Goal: Task Accomplishment & Management: Manage account settings

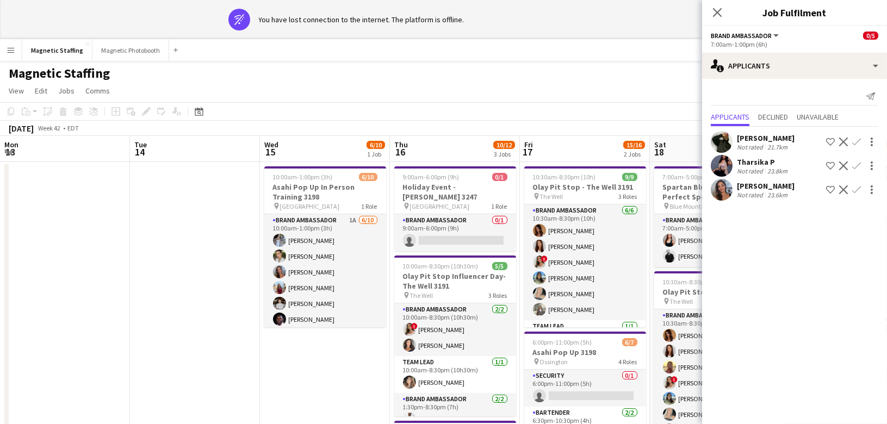
scroll to position [0, 220]
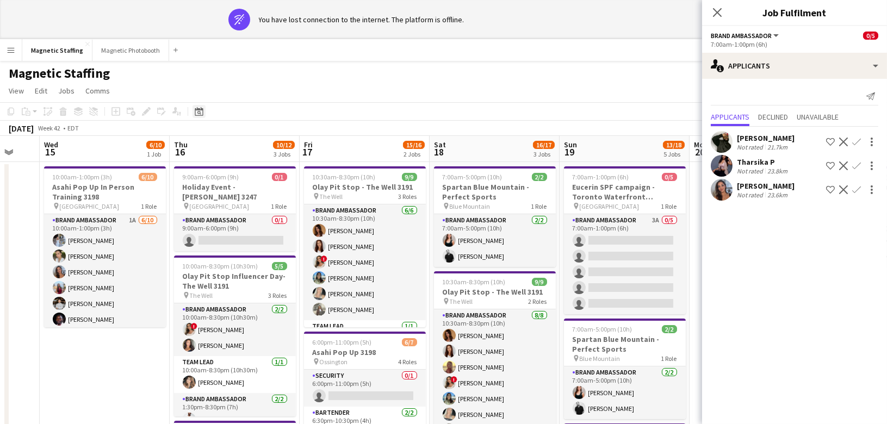
click at [201, 112] on icon "Date picker" at bounding box center [199, 111] width 9 height 9
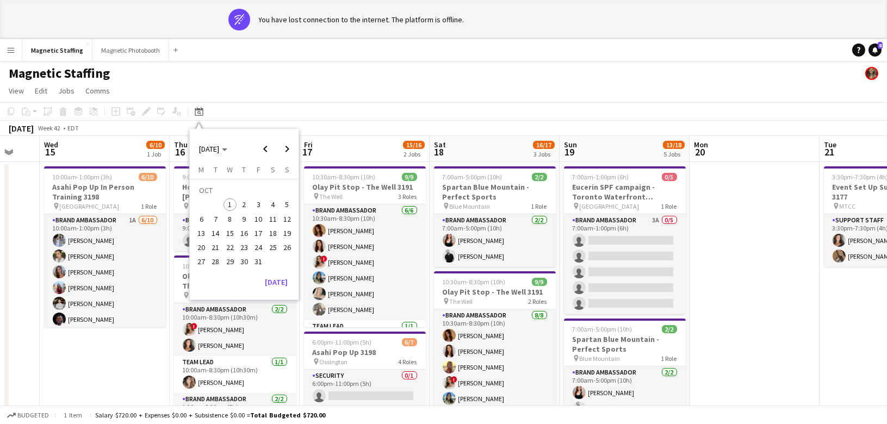
click at [285, 223] on span "12" at bounding box center [287, 219] width 13 height 13
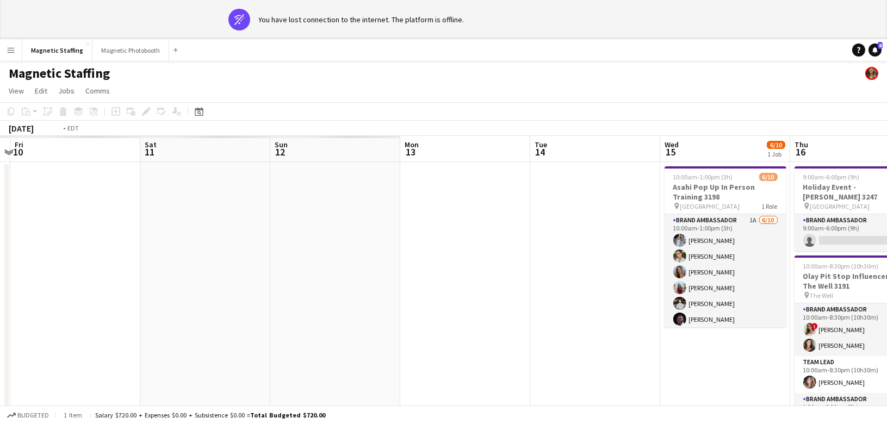
drag, startPoint x: 608, startPoint y: 259, endPoint x: 58, endPoint y: 289, distance: 551.0
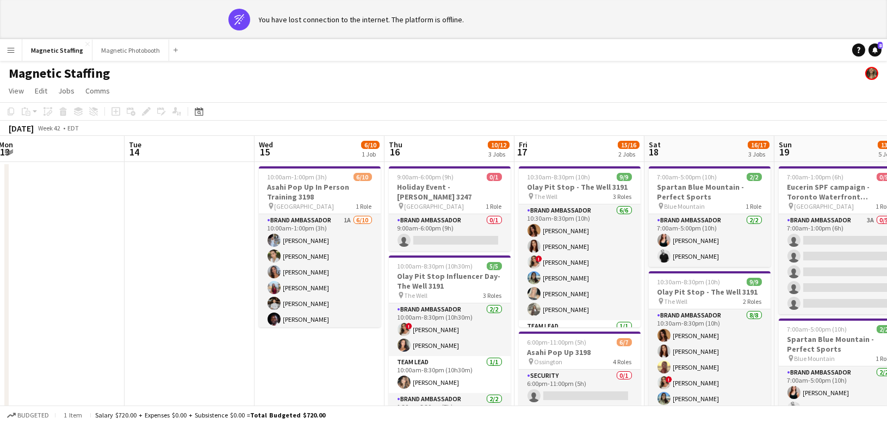
drag, startPoint x: 623, startPoint y: 234, endPoint x: 49, endPoint y: 264, distance: 574.9
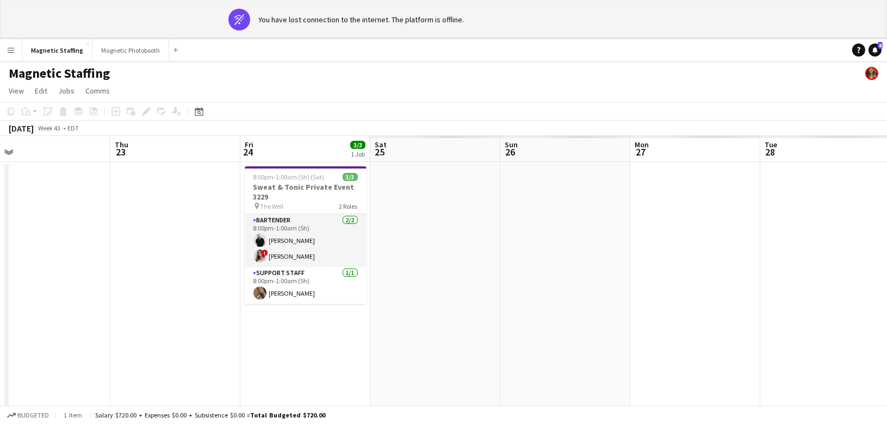
drag, startPoint x: 593, startPoint y: 222, endPoint x: -2, endPoint y: 293, distance: 598.4
click at [0, 293] on html "wifi-off You have lost connection to the internet. The platform is offline. Men…" at bounding box center [443, 418] width 887 height 837
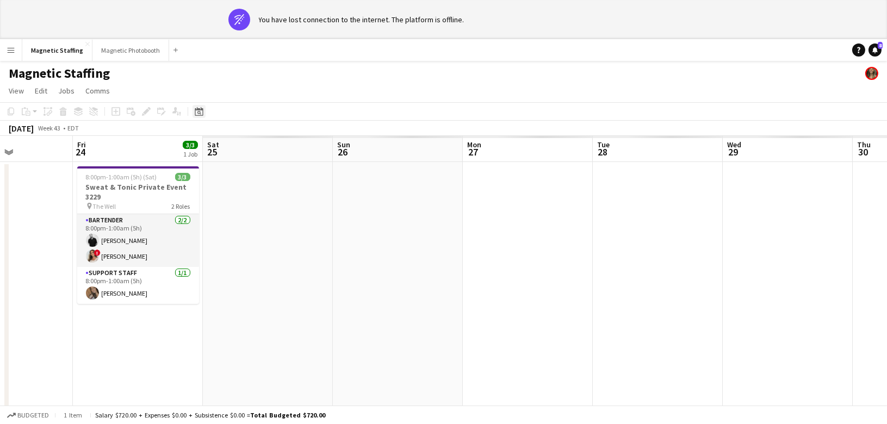
click at [196, 111] on icon "Date picker" at bounding box center [199, 111] width 9 height 9
click at [272, 285] on button "[DATE]" at bounding box center [276, 281] width 32 height 17
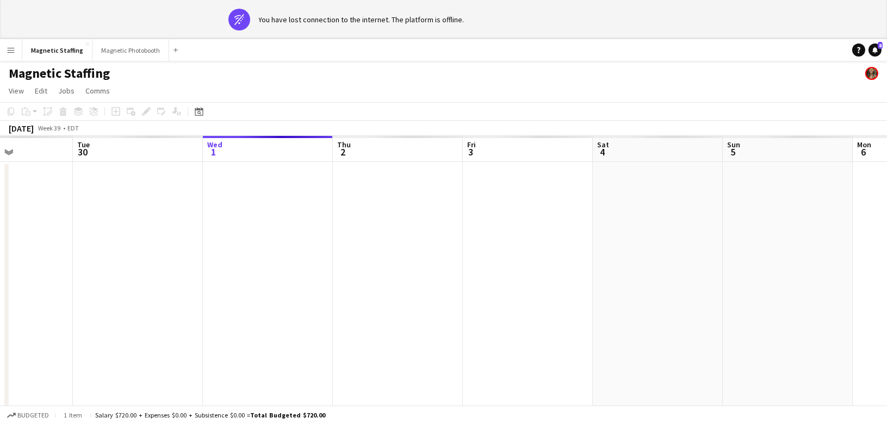
scroll to position [0, 374]
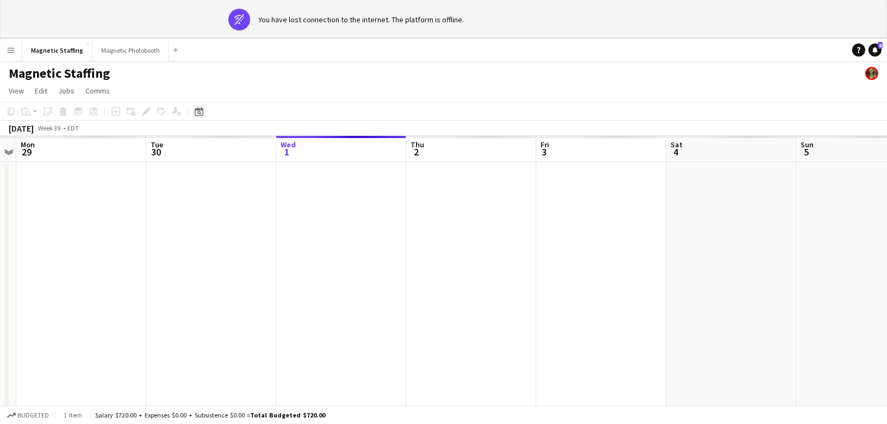
click at [201, 113] on icon "Date picker" at bounding box center [199, 111] width 9 height 9
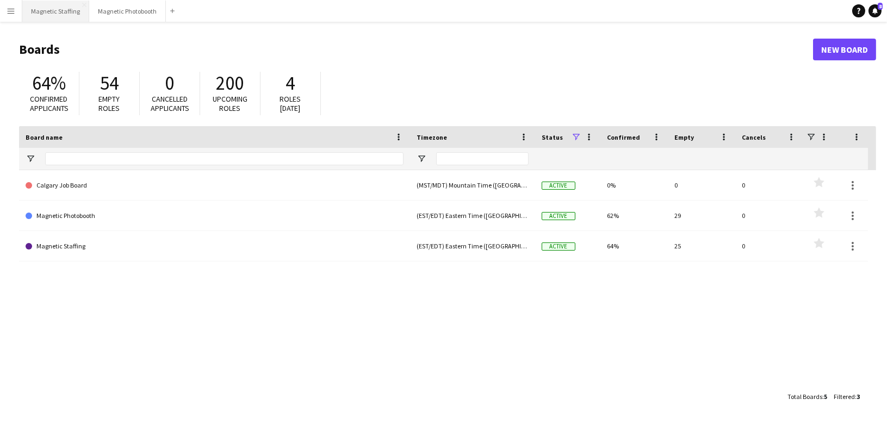
click at [48, 21] on button "Magnetic Staffing Close" at bounding box center [55, 11] width 67 height 21
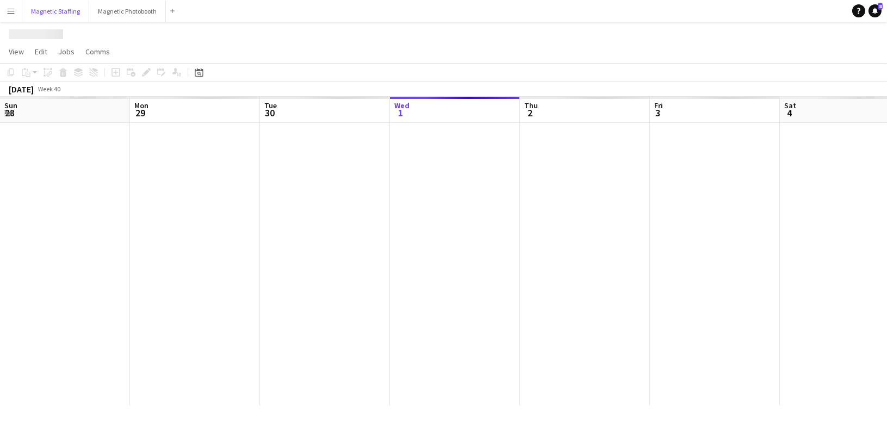
scroll to position [0, 259]
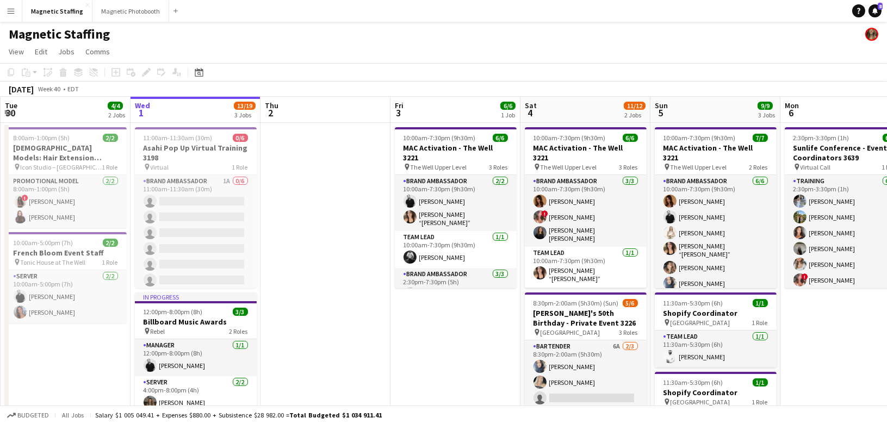
click at [195, 83] on div "September 2025 Week 40 • EDT" at bounding box center [443, 89] width 887 height 15
click at [206, 72] on div "Date picker OCT 2025 OCT 2025 Monday M Tuesday T Wednesday W Thursday T Friday …" at bounding box center [195, 72] width 24 height 13
click at [198, 70] on icon at bounding box center [199, 72] width 8 height 9
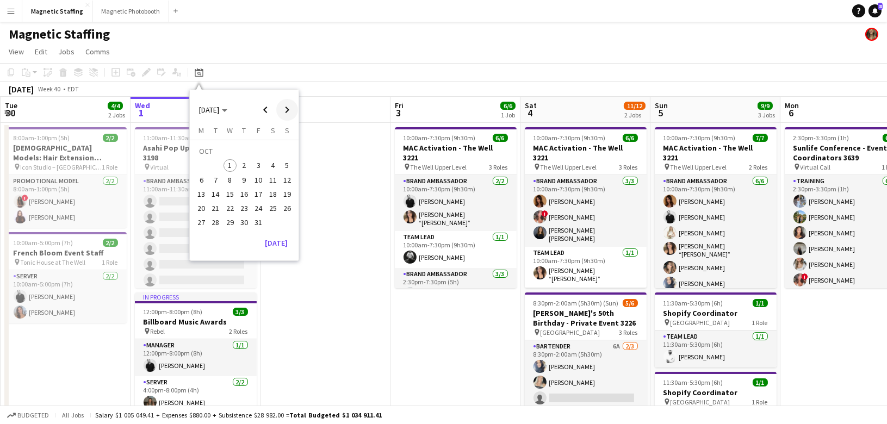
click at [283, 110] on span "Next month" at bounding box center [287, 110] width 22 height 22
click at [259, 109] on span "Previous month" at bounding box center [265, 110] width 22 height 22
click at [230, 178] on span "8" at bounding box center [229, 179] width 13 height 13
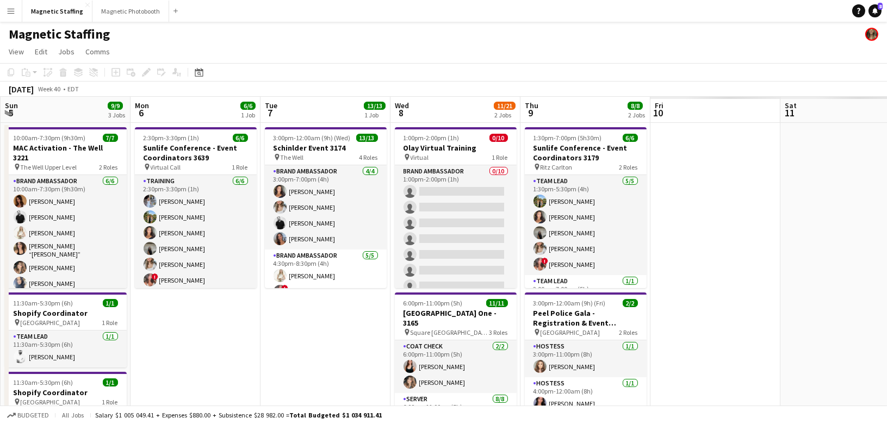
scroll to position [0, 374]
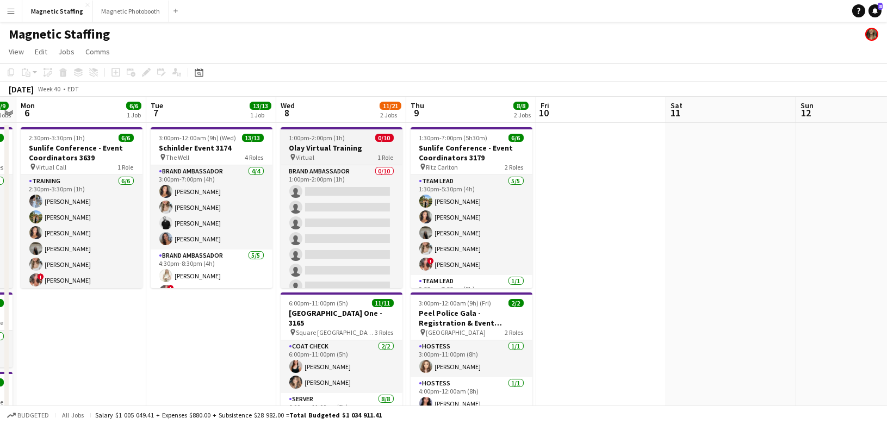
click at [332, 140] on span "1:00pm-2:00pm (1h)" at bounding box center [317, 138] width 56 height 8
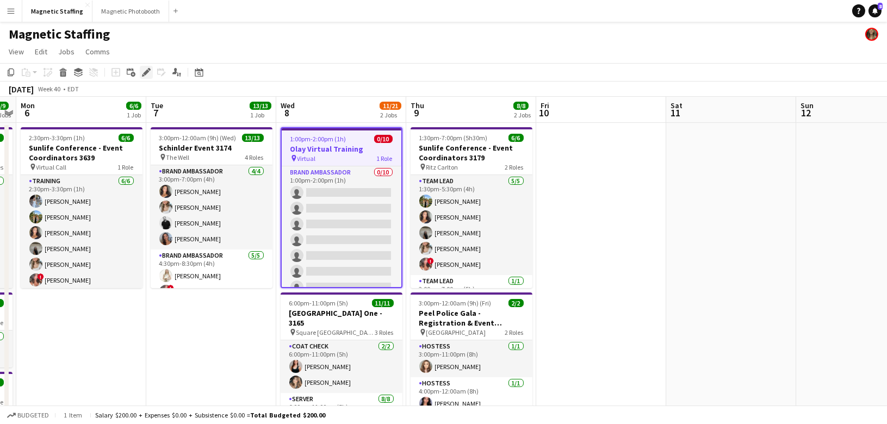
click at [144, 72] on icon "Edit" at bounding box center [146, 72] width 9 height 9
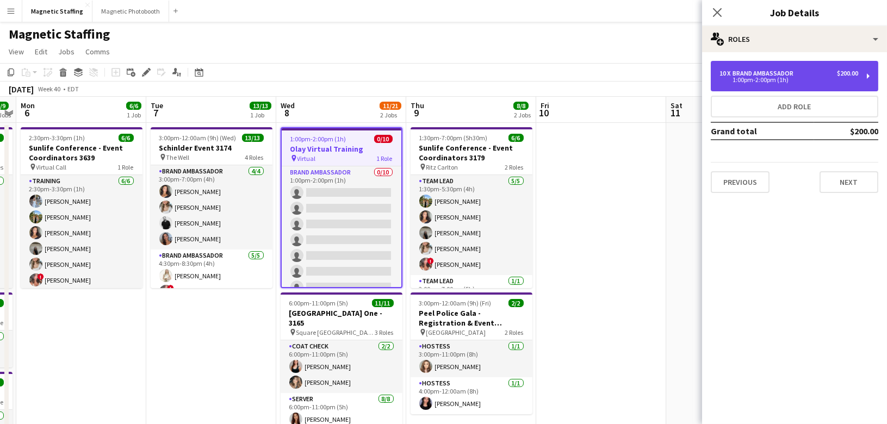
click at [814, 71] on div "10 x Brand Ambassador $200.00" at bounding box center [788, 74] width 139 height 8
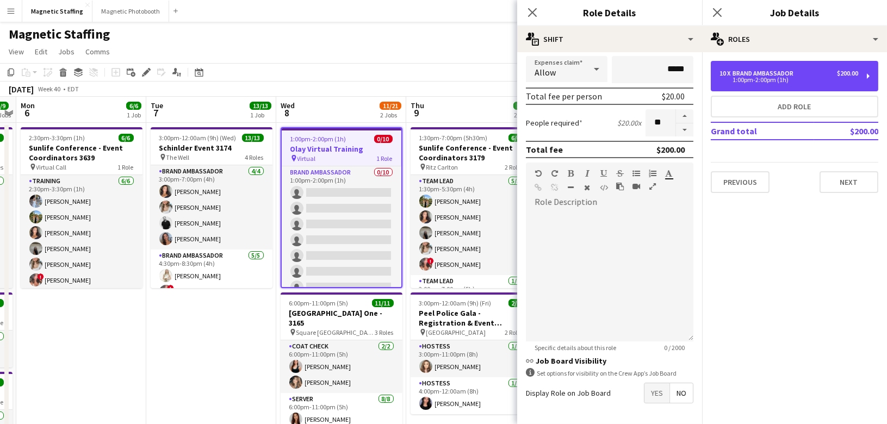
scroll to position [254, 0]
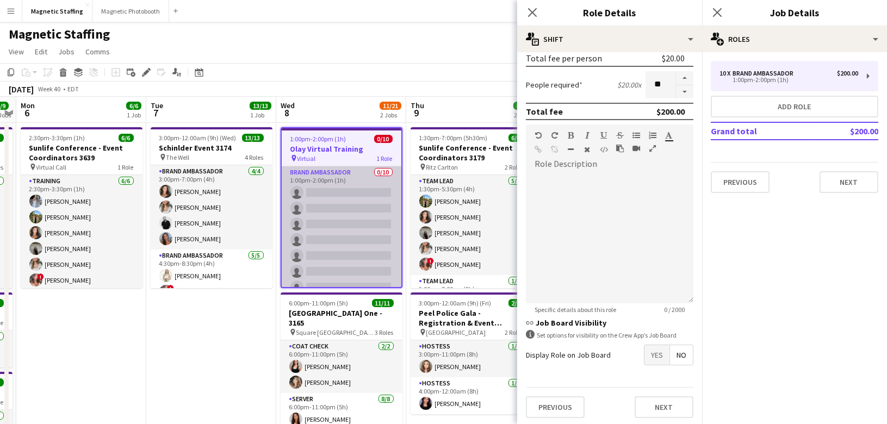
click at [331, 251] on app-card-role "Brand Ambassador 0/10 1:00pm-2:00pm (1h) single-neutral-actions single-neutral-…" at bounding box center [342, 255] width 120 height 179
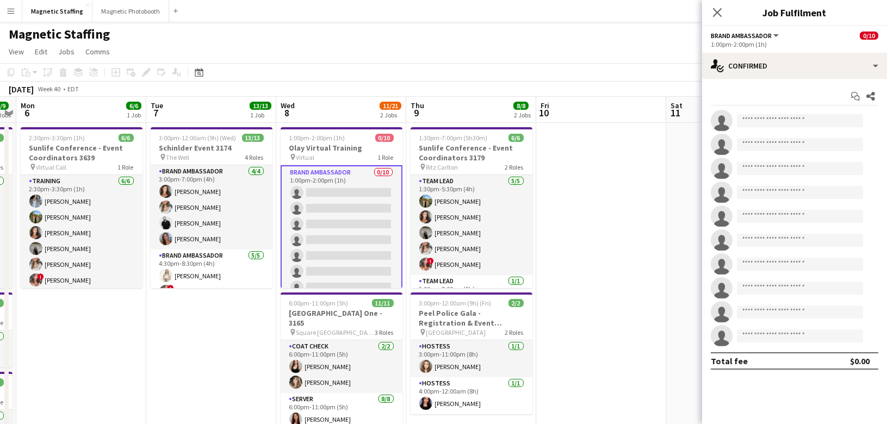
click at [331, 251] on app-card-role "Brand Ambassador 0/10 1:00pm-2:00pm (1h) single-neutral-actions single-neutral-…" at bounding box center [342, 255] width 122 height 181
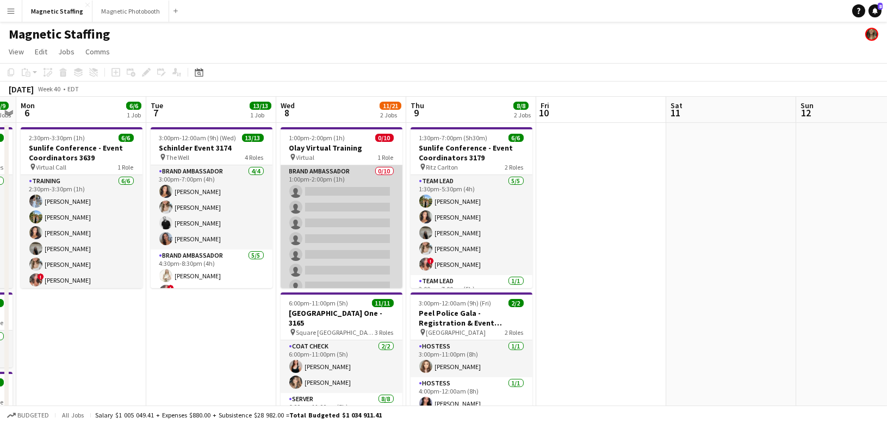
click at [331, 251] on app-card-role "Brand Ambassador 0/10 1:00pm-2:00pm (1h) single-neutral-actions single-neutral-…" at bounding box center [342, 254] width 122 height 179
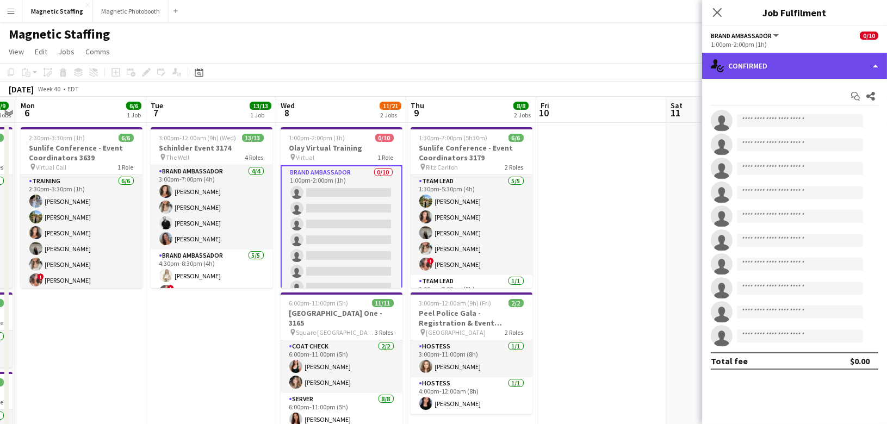
click at [739, 77] on div "single-neutral-actions-check-2 Confirmed" at bounding box center [794, 66] width 185 height 26
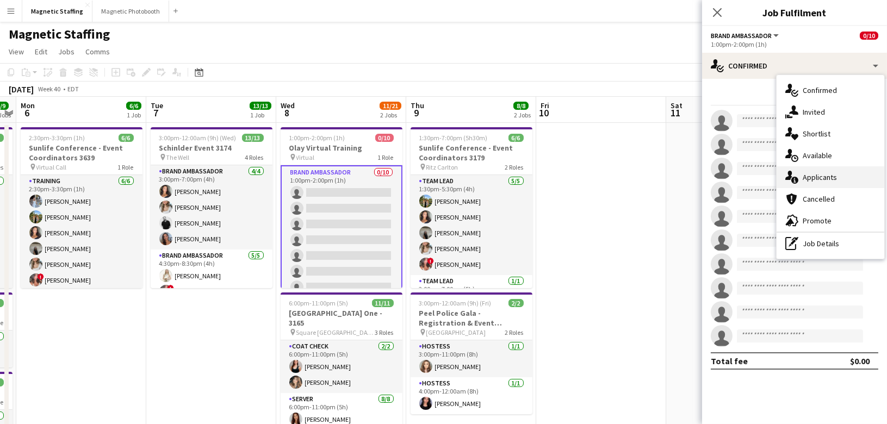
click at [794, 178] on icon "single-neutral-actions-information" at bounding box center [791, 177] width 13 height 13
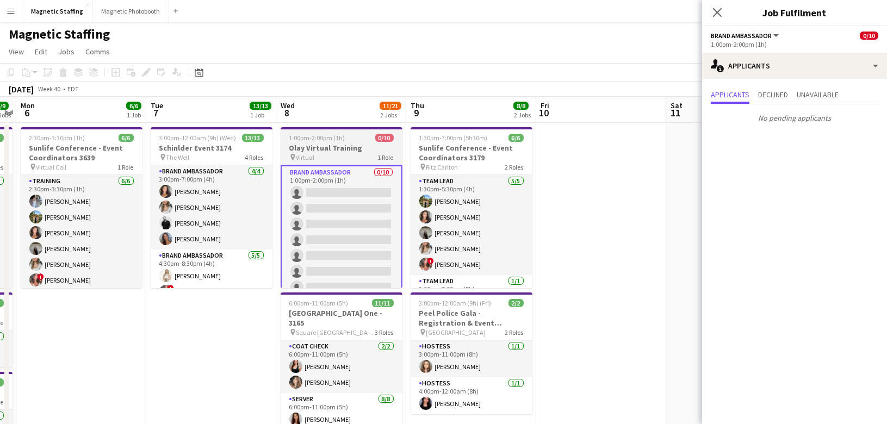
click at [327, 154] on div "pin Virtual 1 Role" at bounding box center [342, 157] width 122 height 9
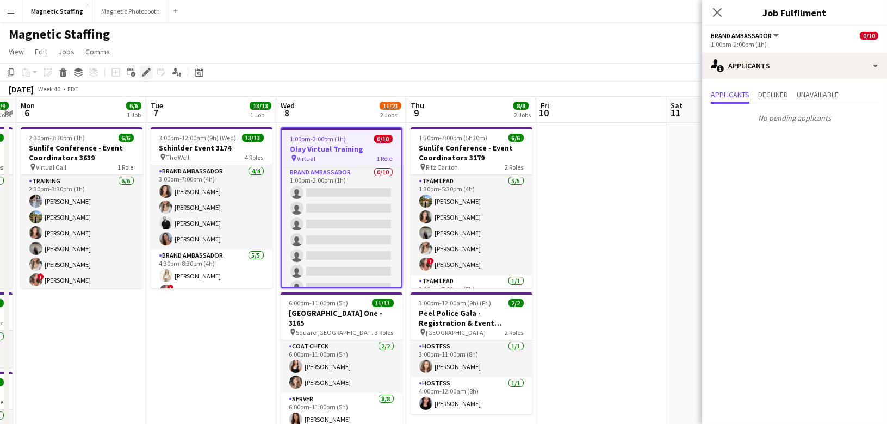
click at [145, 70] on icon "Edit" at bounding box center [146, 72] width 9 height 9
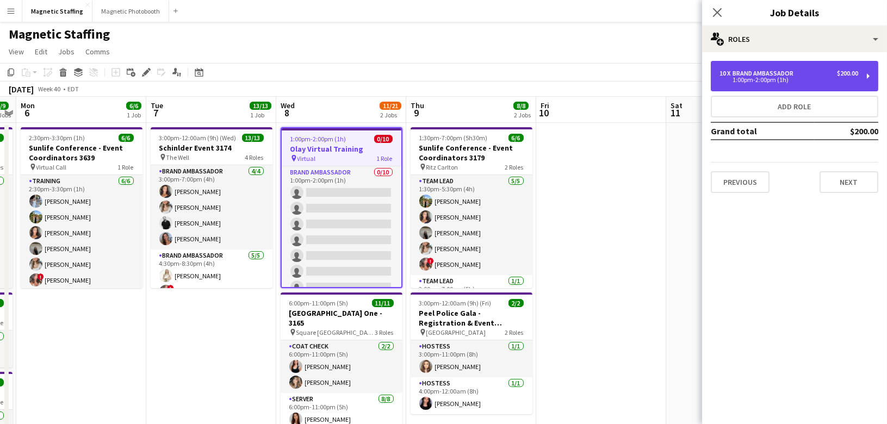
click at [786, 79] on div "1:00pm-2:00pm (1h)" at bounding box center [788, 79] width 139 height 5
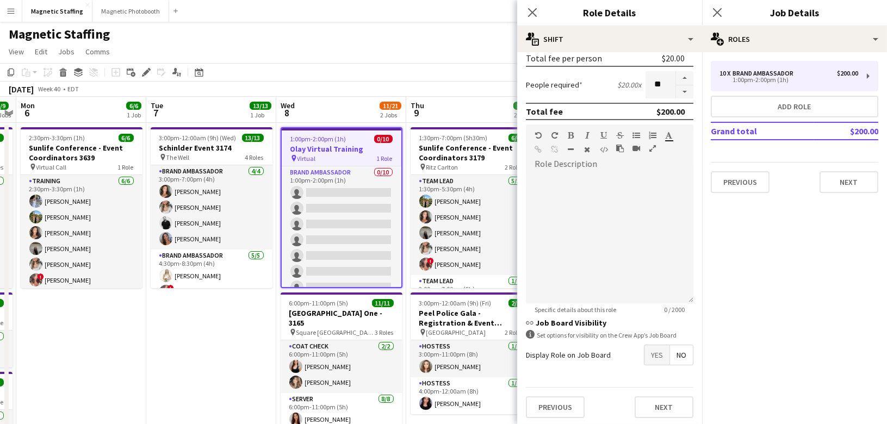
click at [655, 355] on span "Yes" at bounding box center [656, 355] width 25 height 20
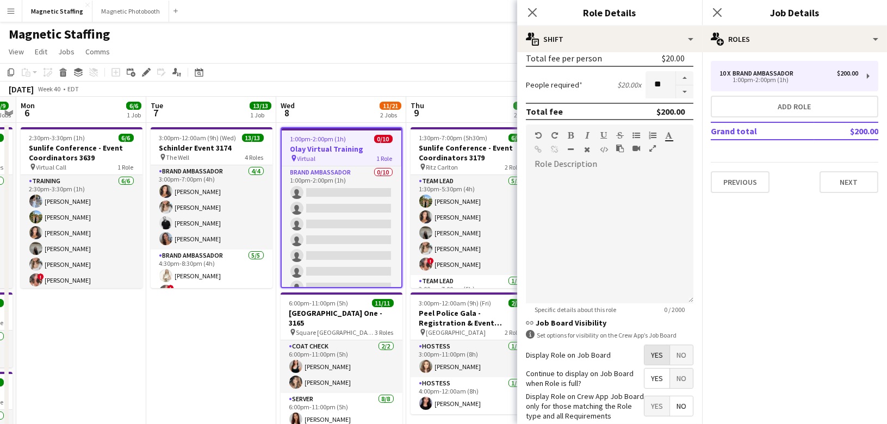
scroll to position [309, 0]
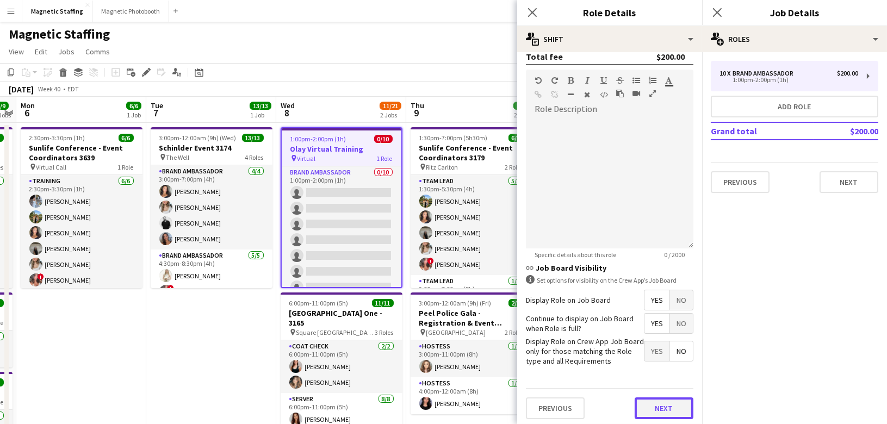
click at [653, 412] on button "Next" at bounding box center [663, 408] width 59 height 22
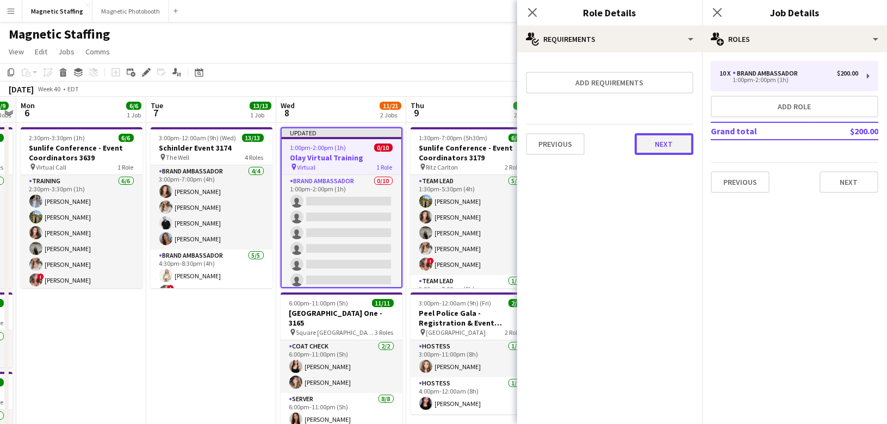
click at [666, 140] on button "Next" at bounding box center [663, 144] width 59 height 22
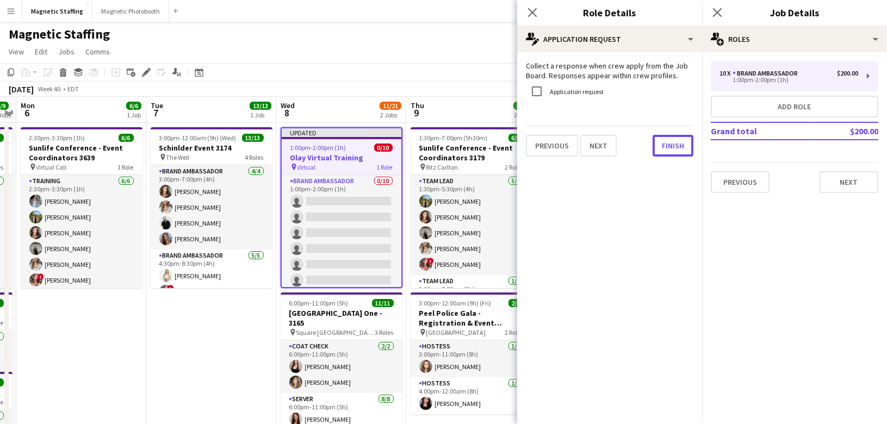
click at [666, 140] on button "Finish" at bounding box center [672, 146] width 41 height 22
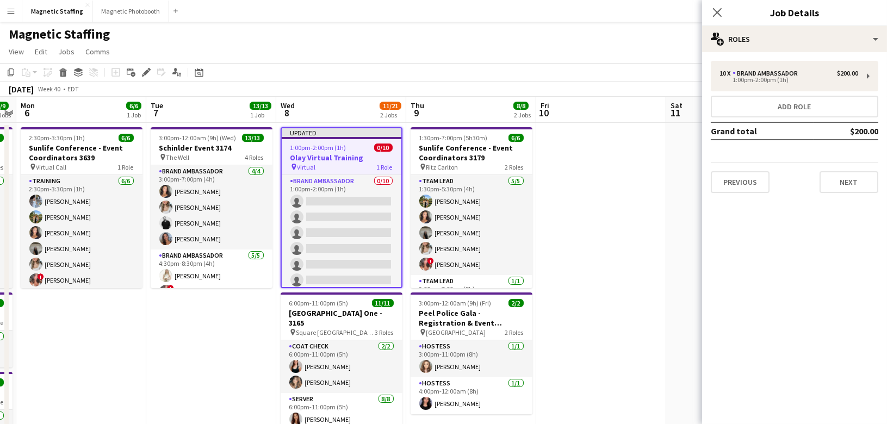
click at [569, 74] on app-toolbar "Copy Paste Paste Command V Paste with crew Command Shift V Paste linked Job [GE…" at bounding box center [443, 72] width 887 height 18
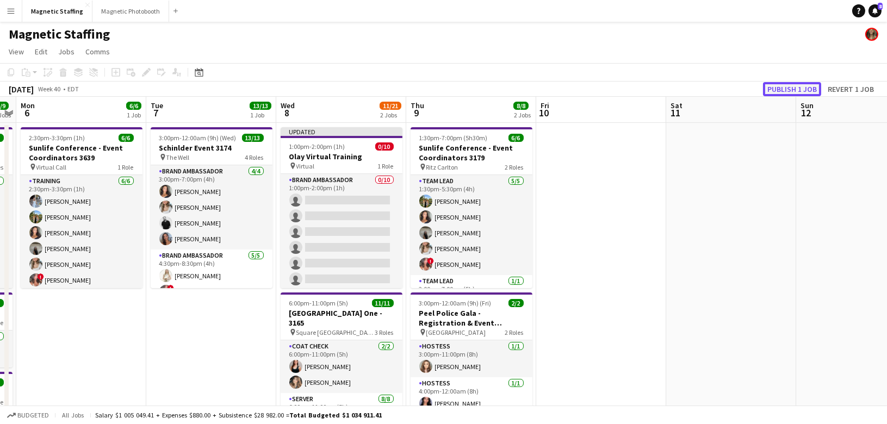
click at [806, 89] on button "Publish 1 job" at bounding box center [792, 89] width 58 height 14
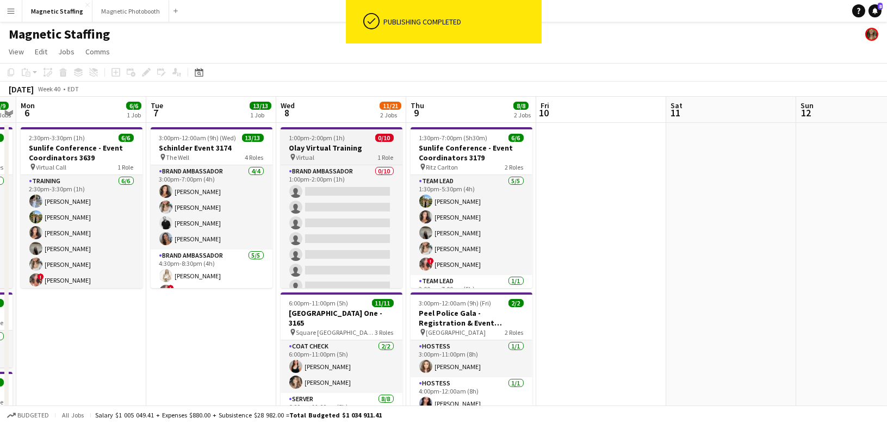
click at [333, 152] on h3 "Olay Virtual Training" at bounding box center [342, 148] width 122 height 10
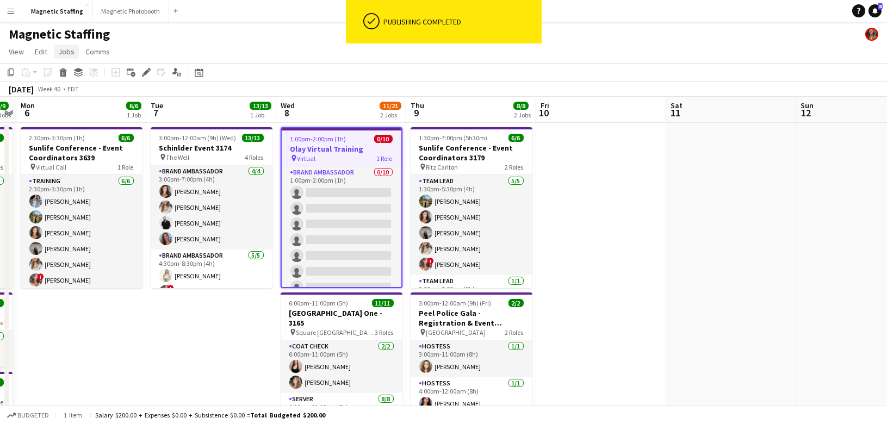
click at [70, 50] on span "Jobs" at bounding box center [66, 52] width 16 height 10
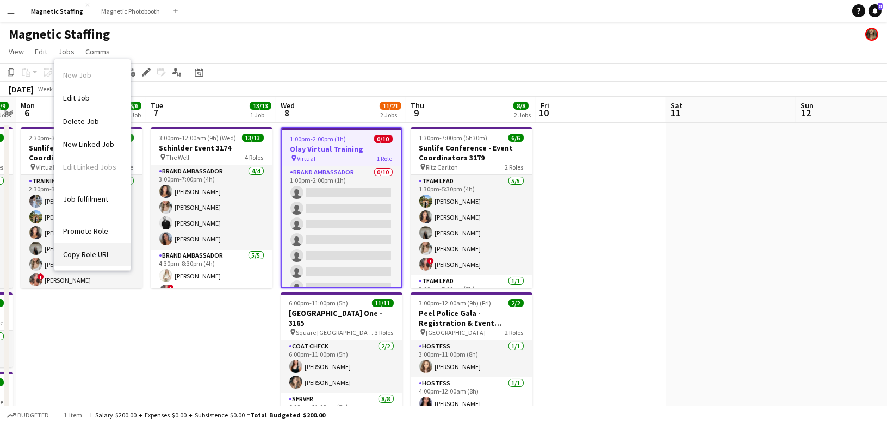
click at [88, 257] on span "Copy Role URL" at bounding box center [86, 255] width 47 height 10
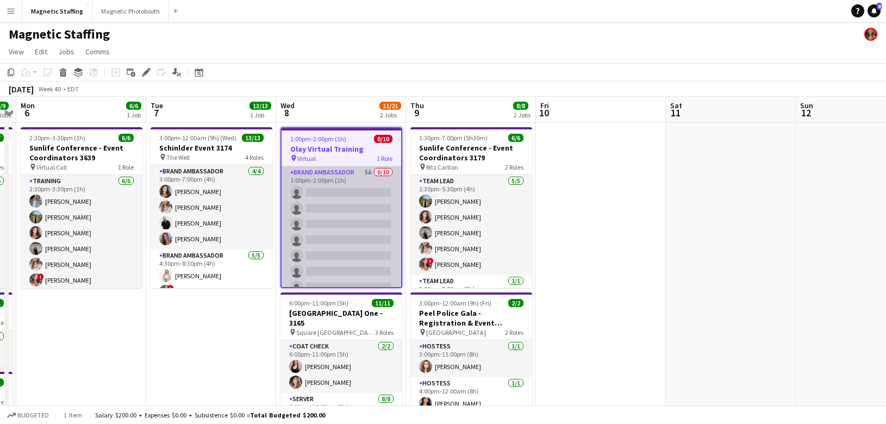
click at [321, 187] on app-card-role "Brand Ambassador 5A 0/10 1:00pm-2:00pm (1h) single-neutral-actions single-neutr…" at bounding box center [342, 255] width 120 height 179
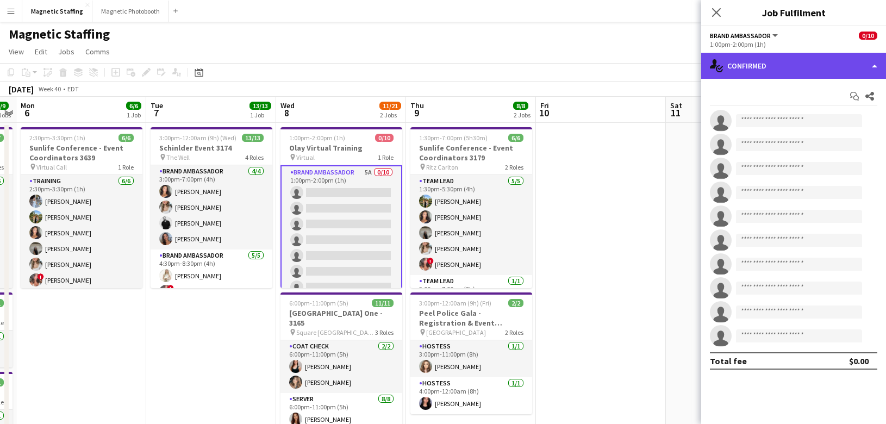
click at [789, 70] on div "single-neutral-actions-check-2 Confirmed" at bounding box center [793, 66] width 185 height 26
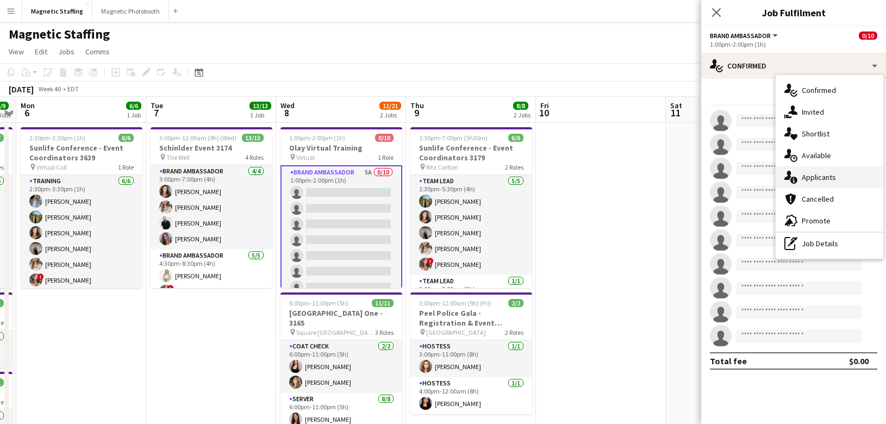
click at [802, 177] on span "Applicants" at bounding box center [819, 177] width 34 height 10
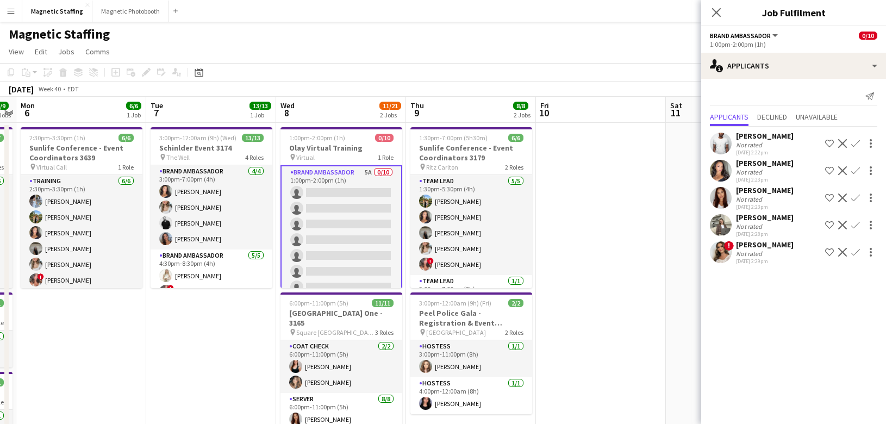
click at [855, 142] on app-icon "Confirm" at bounding box center [855, 143] width 9 height 9
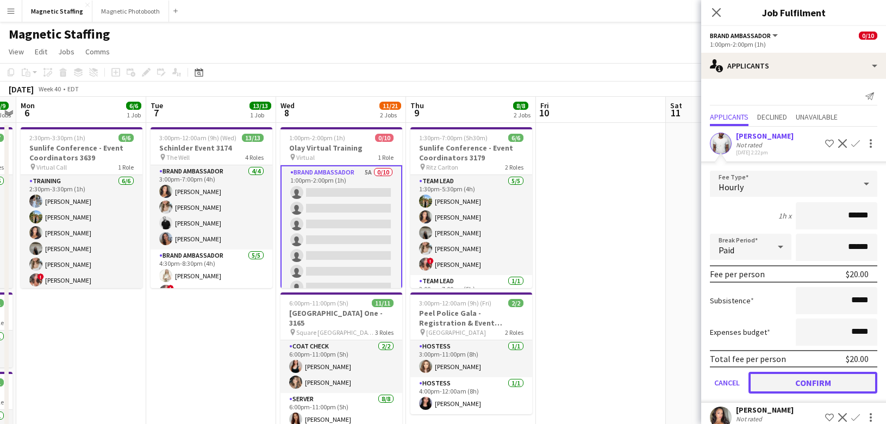
click at [783, 382] on button "Confirm" at bounding box center [813, 383] width 129 height 22
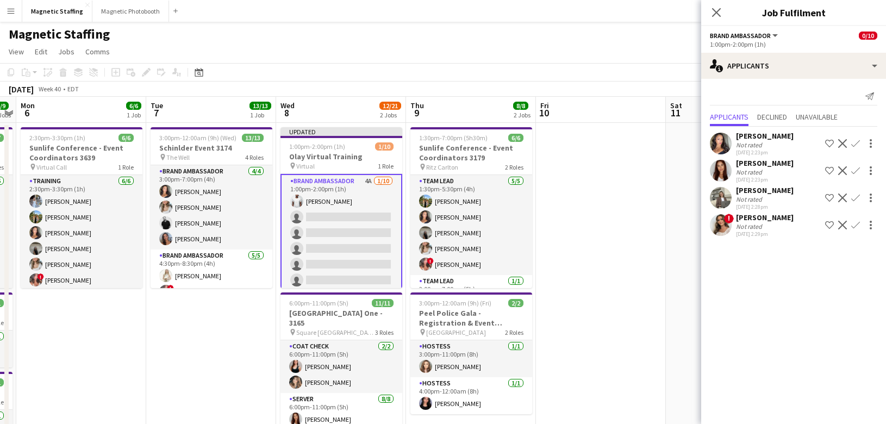
click at [851, 144] on app-icon "Confirm" at bounding box center [855, 143] width 9 height 9
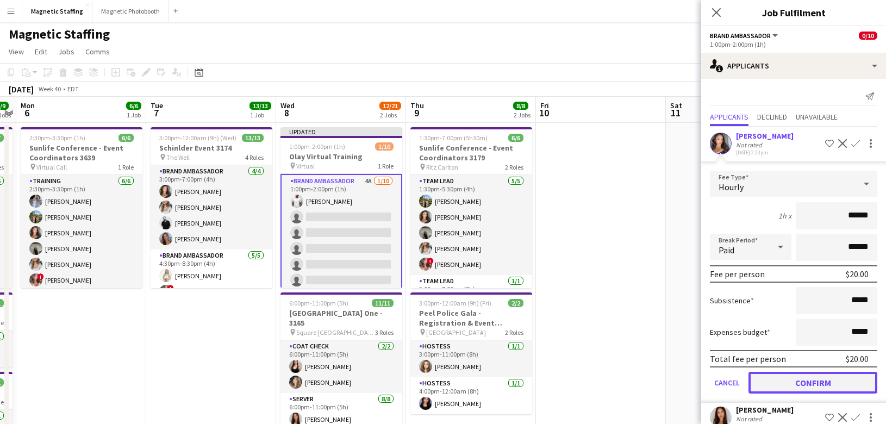
click at [795, 385] on button "Confirm" at bounding box center [813, 383] width 129 height 22
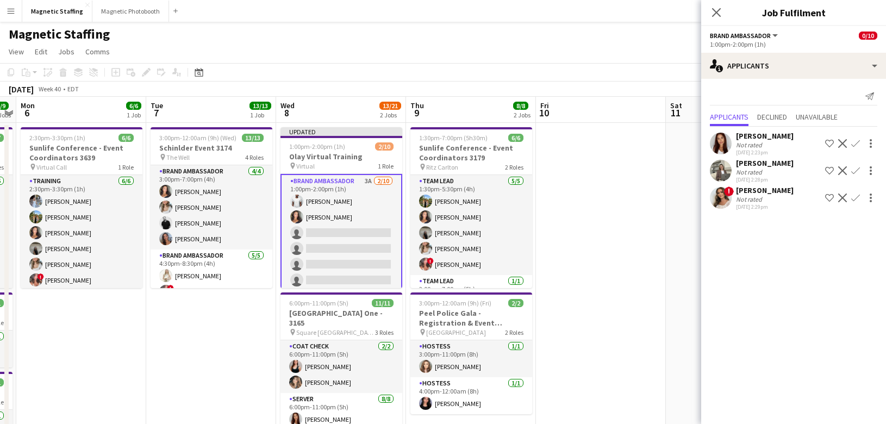
click at [853, 143] on app-icon "Confirm" at bounding box center [855, 143] width 9 height 9
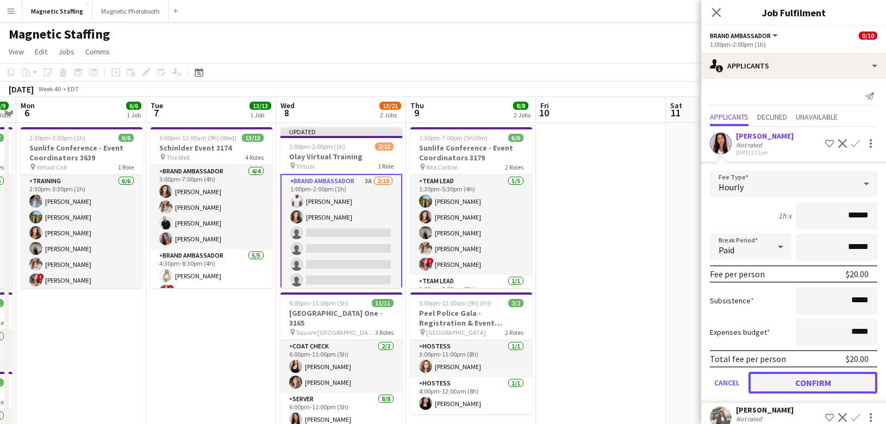
click at [792, 379] on button "Confirm" at bounding box center [813, 383] width 129 height 22
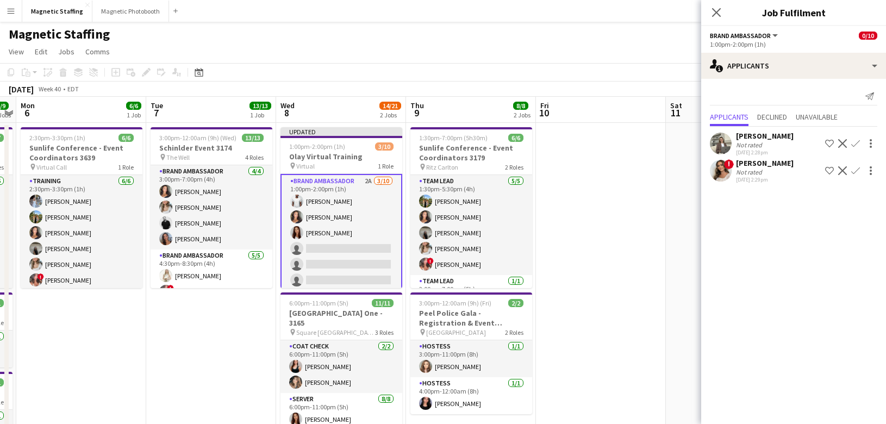
click at [856, 139] on app-icon "Confirm" at bounding box center [855, 143] width 9 height 9
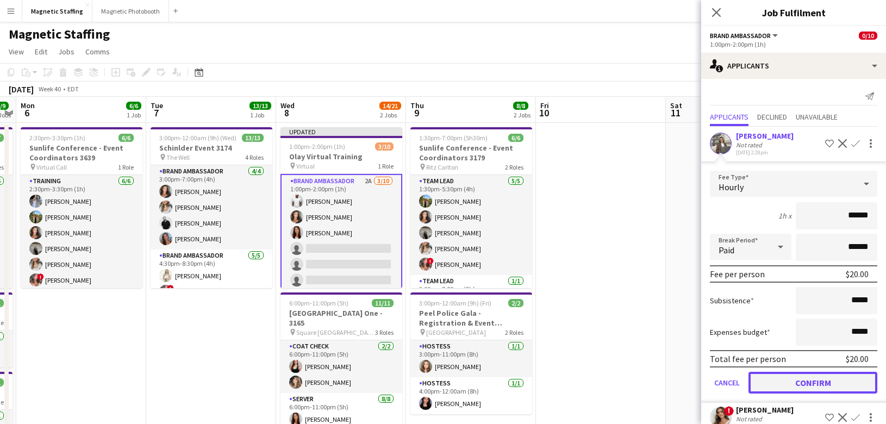
click at [807, 378] on button "Confirm" at bounding box center [813, 383] width 129 height 22
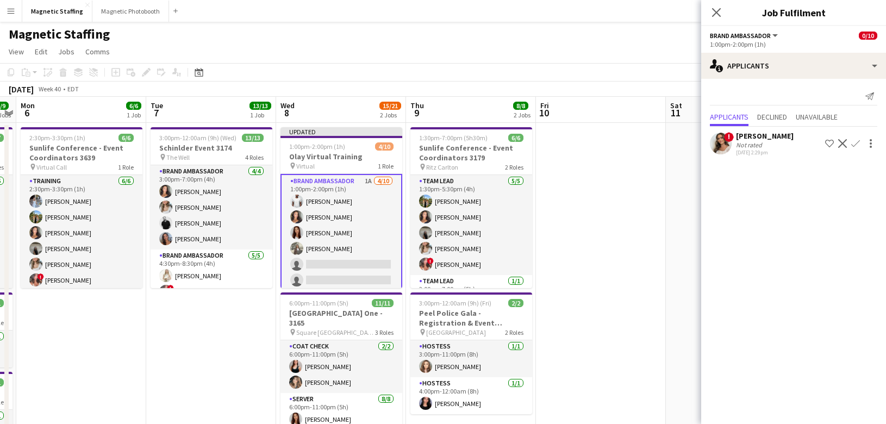
click at [856, 141] on app-icon "Confirm" at bounding box center [855, 143] width 9 height 9
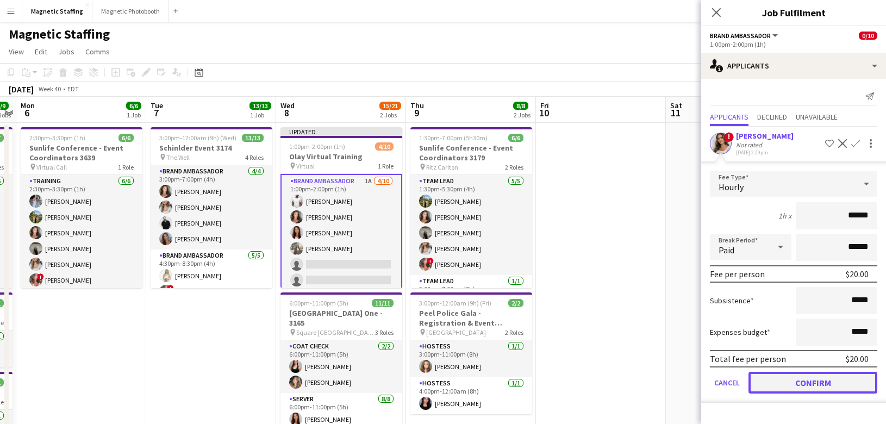
click at [825, 384] on button "Confirm" at bounding box center [813, 383] width 129 height 22
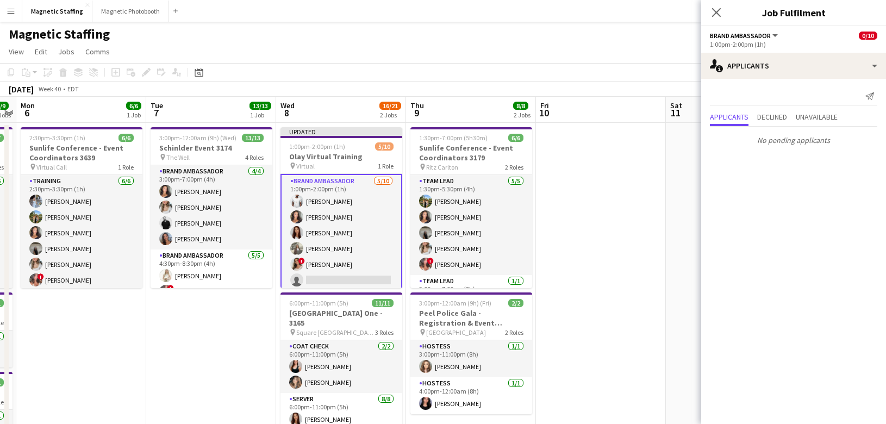
click at [627, 313] on app-date-cell at bounding box center [601, 409] width 130 height 573
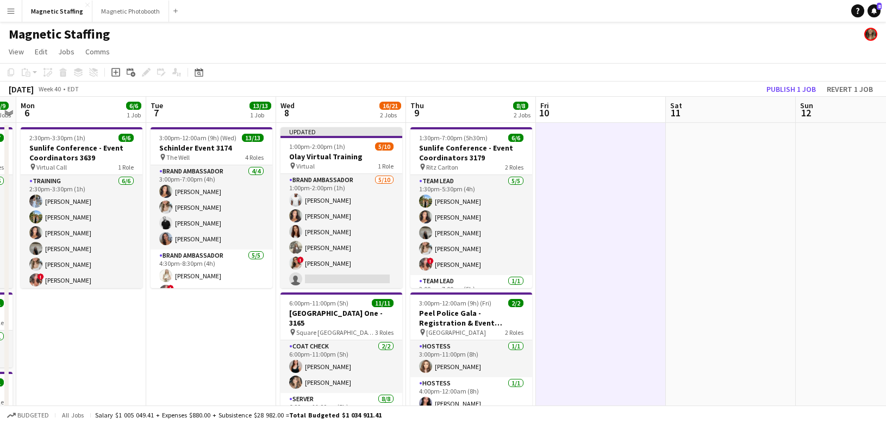
scroll to position [0, 374]
click at [782, 86] on button "Publish 1 job" at bounding box center [791, 89] width 58 height 14
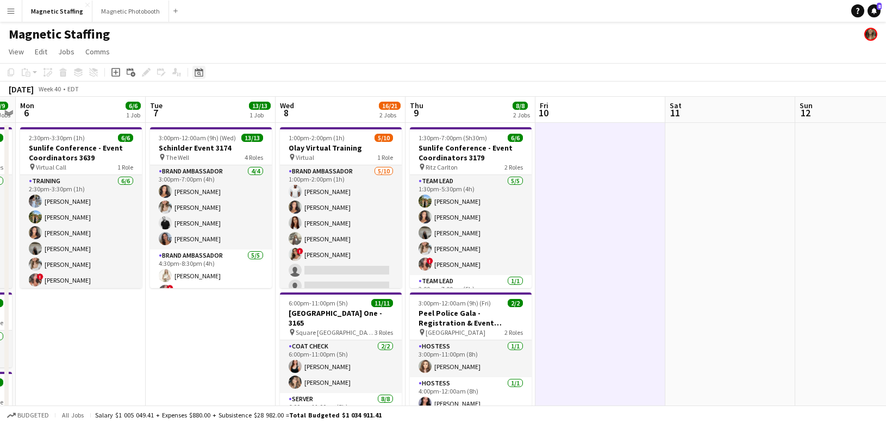
click at [200, 76] on icon at bounding box center [199, 72] width 8 height 9
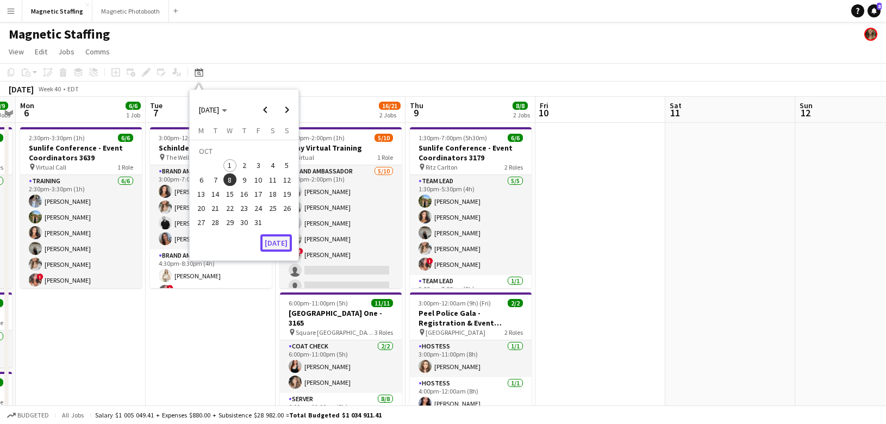
click at [285, 246] on button "[DATE]" at bounding box center [276, 242] width 32 height 17
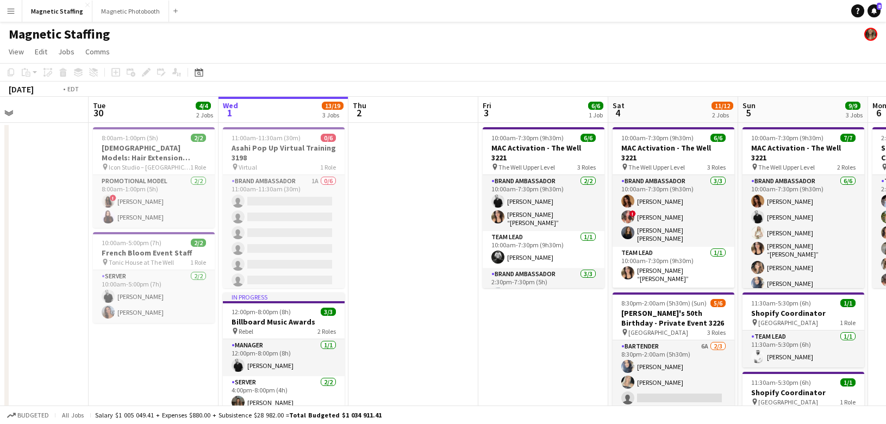
drag, startPoint x: 714, startPoint y: 277, endPoint x: 147, endPoint y: 283, distance: 566.5
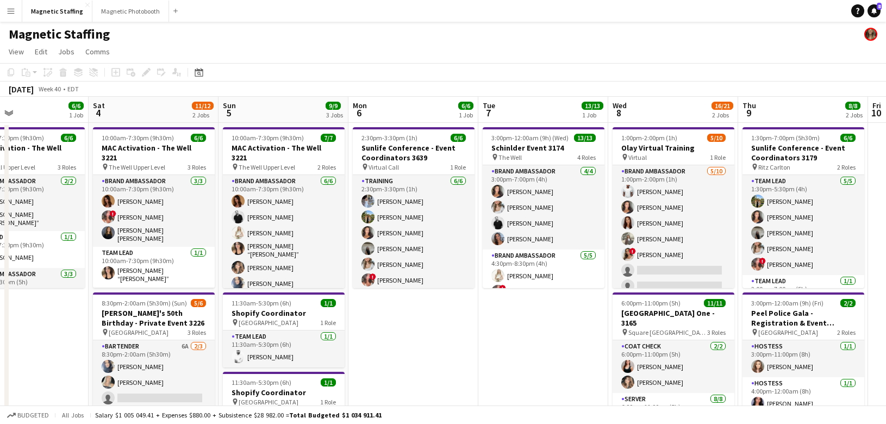
scroll to position [0, 419]
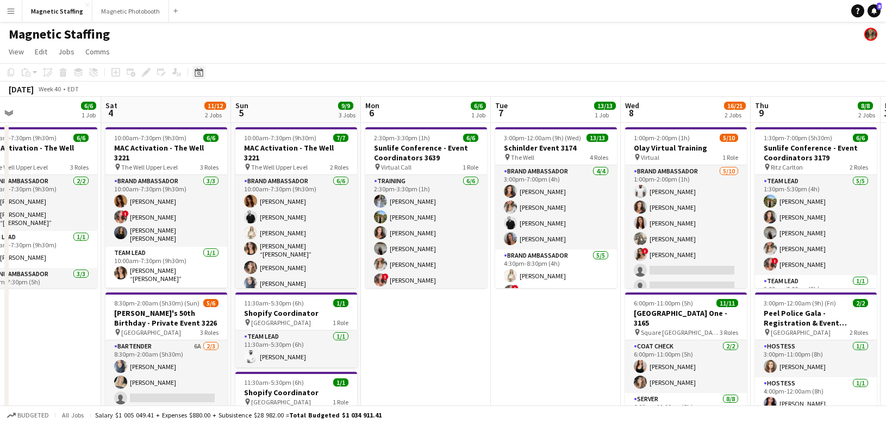
click at [198, 74] on icon "Date picker" at bounding box center [199, 72] width 9 height 9
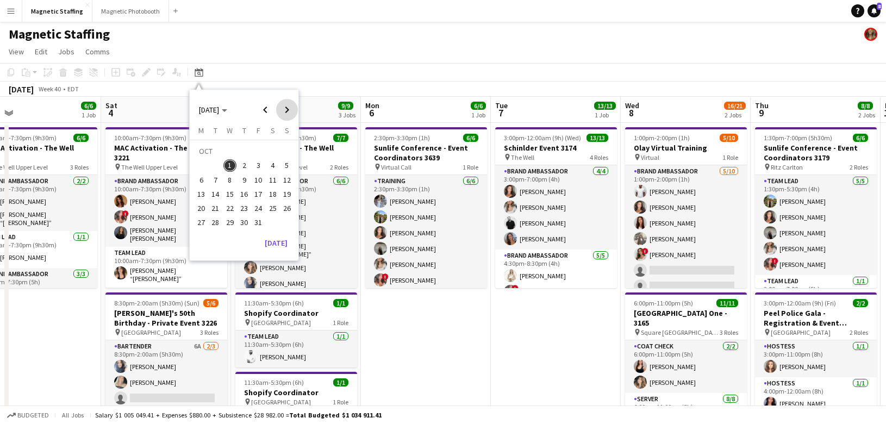
click at [284, 113] on span "Next month" at bounding box center [287, 110] width 22 height 22
click at [273, 148] on span "1" at bounding box center [272, 152] width 13 height 15
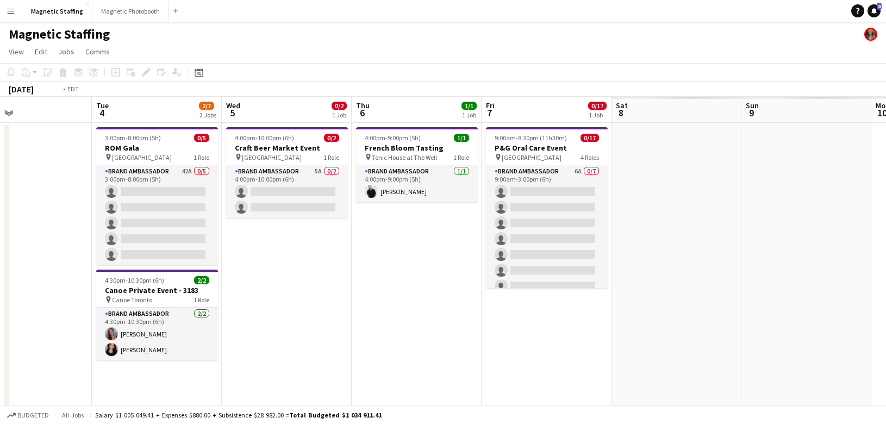
scroll to position [0, 393]
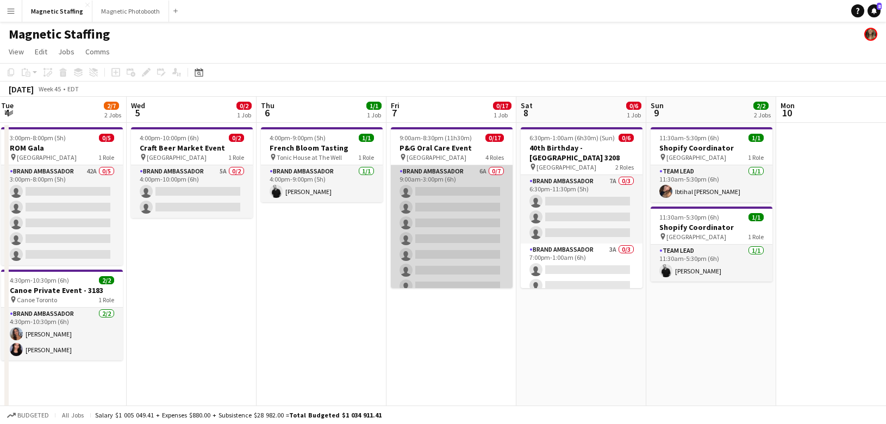
click at [477, 219] on app-card-role "Brand Ambassador 6A 0/7 9:00am-3:00pm (6h) single-neutral-actions single-neutra…" at bounding box center [452, 231] width 122 height 132
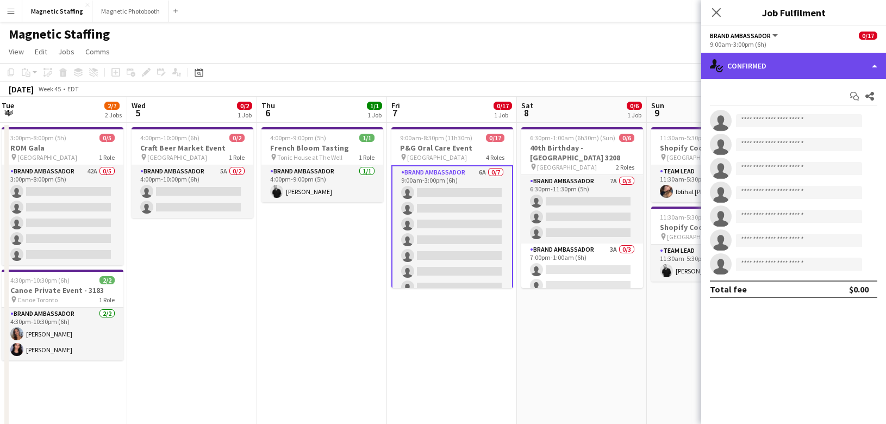
click at [780, 63] on div "single-neutral-actions-check-2 Confirmed" at bounding box center [793, 66] width 185 height 26
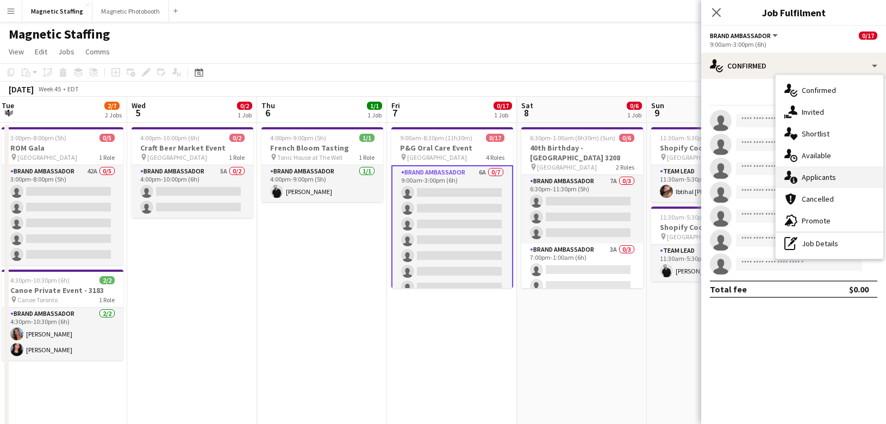
click at [809, 175] on span "Applicants" at bounding box center [819, 177] width 34 height 10
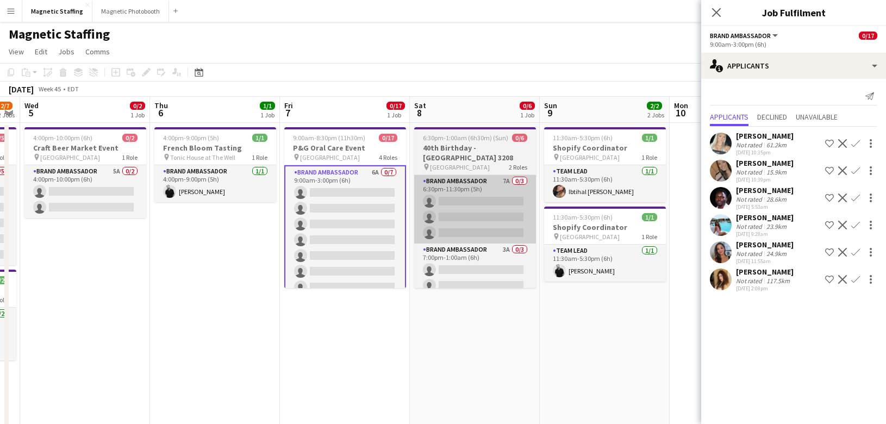
scroll to position [0, 379]
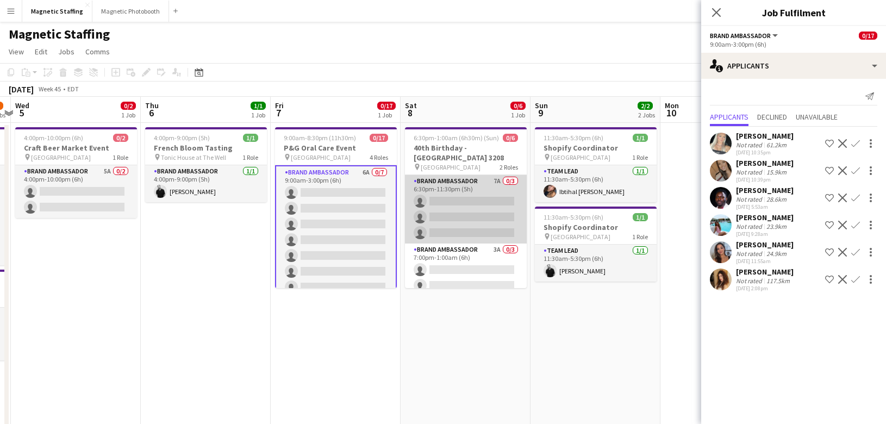
click at [487, 203] on app-card-role "Brand Ambassador 7A 0/3 6:30pm-11:30pm (5h) single-neutral-actions single-neutr…" at bounding box center [466, 209] width 122 height 69
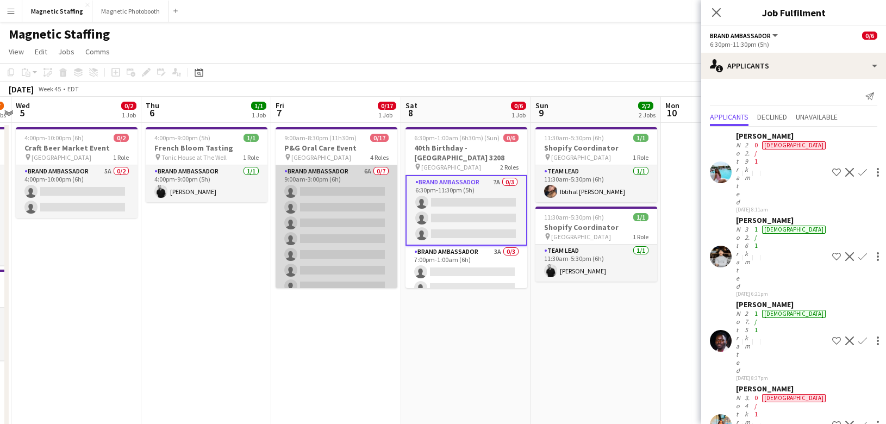
click at [351, 235] on app-card-role "Brand Ambassador 6A 0/7 9:00am-3:00pm (6h) single-neutral-actions single-neutra…" at bounding box center [337, 231] width 122 height 132
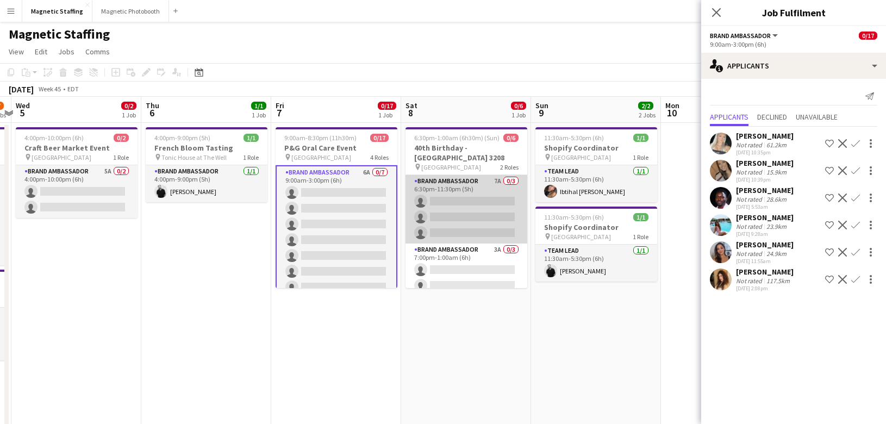
click at [432, 230] on app-card-role "Brand Ambassador 7A 0/3 6:30pm-11:30pm (5h) single-neutral-actions single-neutr…" at bounding box center [467, 209] width 122 height 69
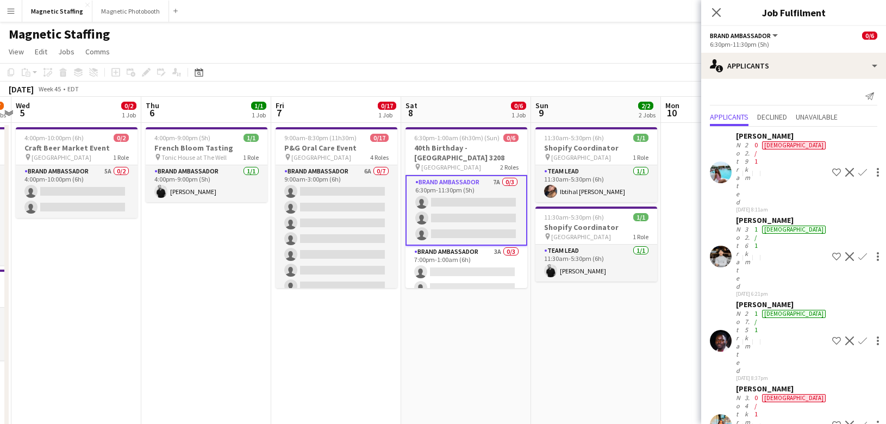
click at [845, 168] on app-icon "Decline" at bounding box center [849, 172] width 9 height 9
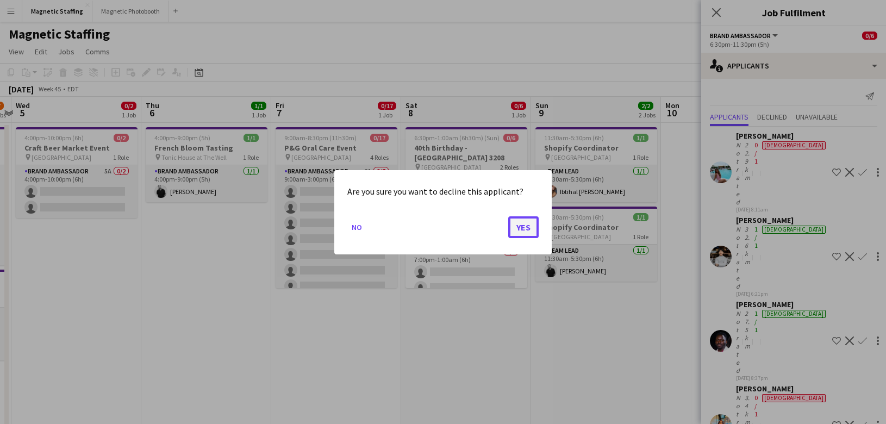
click at [519, 234] on button "Yes" at bounding box center [523, 227] width 30 height 22
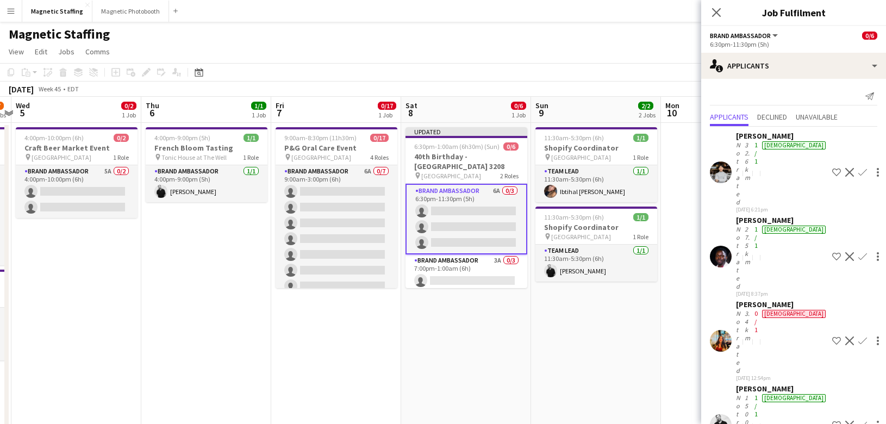
click at [845, 337] on app-icon "Decline" at bounding box center [849, 341] width 9 height 9
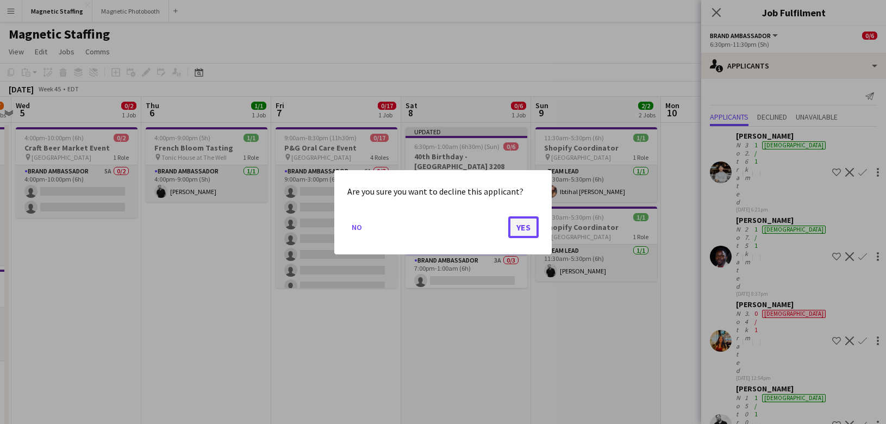
click at [531, 227] on button "Yes" at bounding box center [523, 227] width 30 height 22
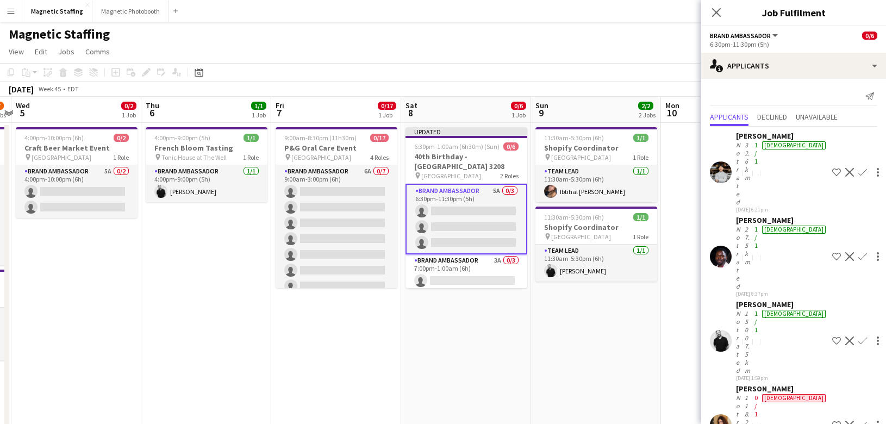
click at [845, 421] on app-icon "Decline" at bounding box center [849, 425] width 9 height 9
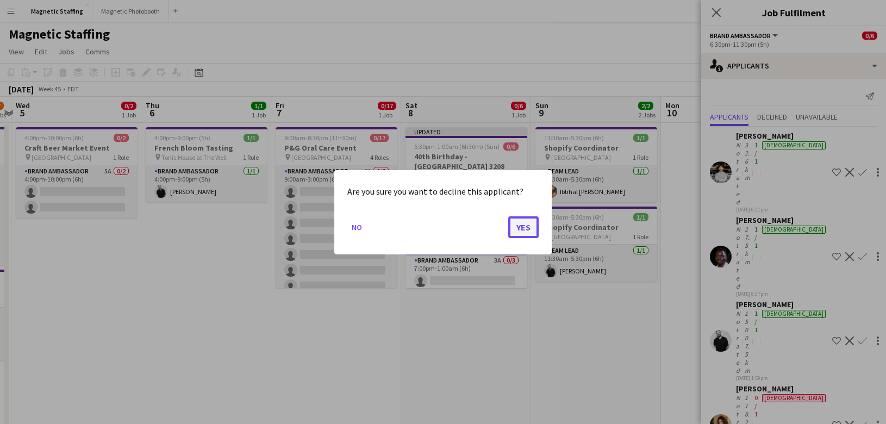
click at [527, 227] on button "Yes" at bounding box center [523, 227] width 30 height 22
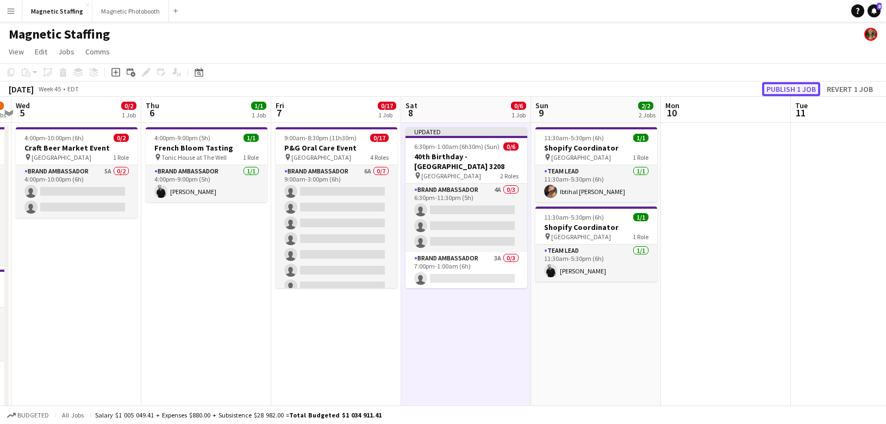
click at [786, 88] on button "Publish 1 job" at bounding box center [791, 89] width 58 height 14
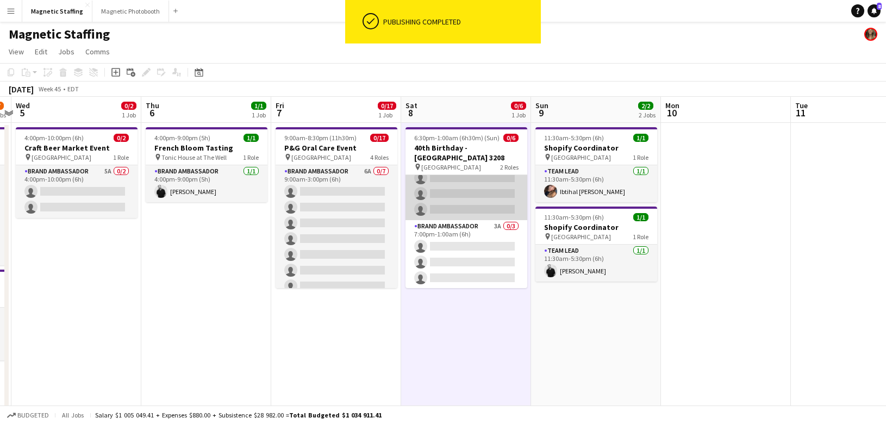
scroll to position [0, 0]
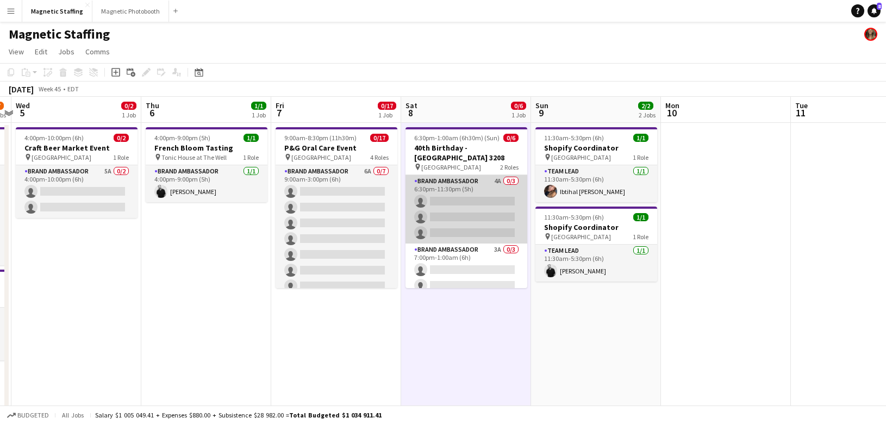
click at [447, 213] on app-card-role "Brand Ambassador 4A 0/3 6:30pm-11:30pm (5h) single-neutral-actions single-neutr…" at bounding box center [467, 209] width 122 height 69
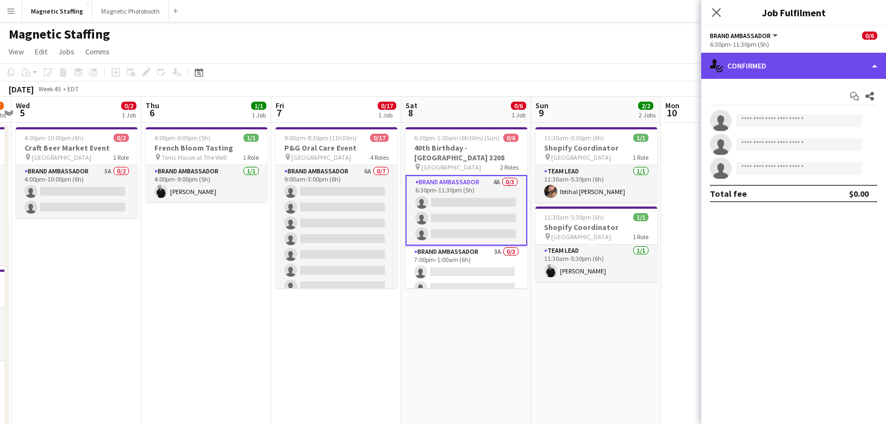
click at [800, 76] on div "single-neutral-actions-check-2 Confirmed" at bounding box center [793, 66] width 185 height 26
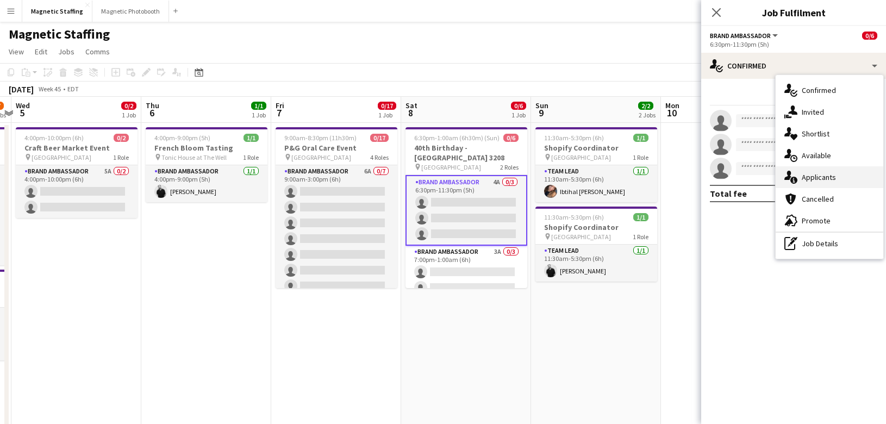
click at [794, 179] on icon "single-neutral-actions-information" at bounding box center [791, 177] width 13 height 13
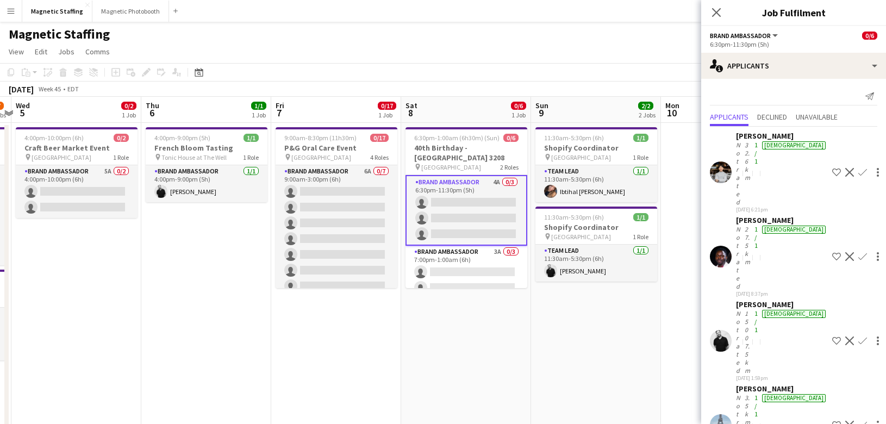
click at [716, 161] on app-user-avatar at bounding box center [721, 172] width 22 height 22
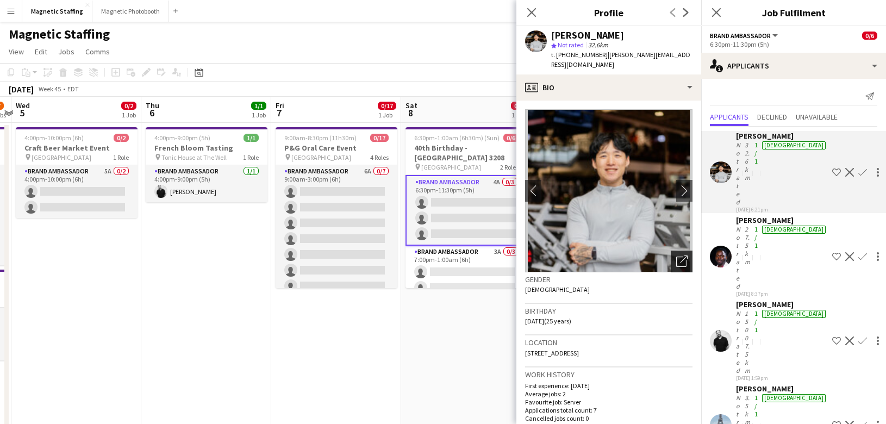
click at [680, 258] on div "Open photos pop-in" at bounding box center [682, 262] width 22 height 22
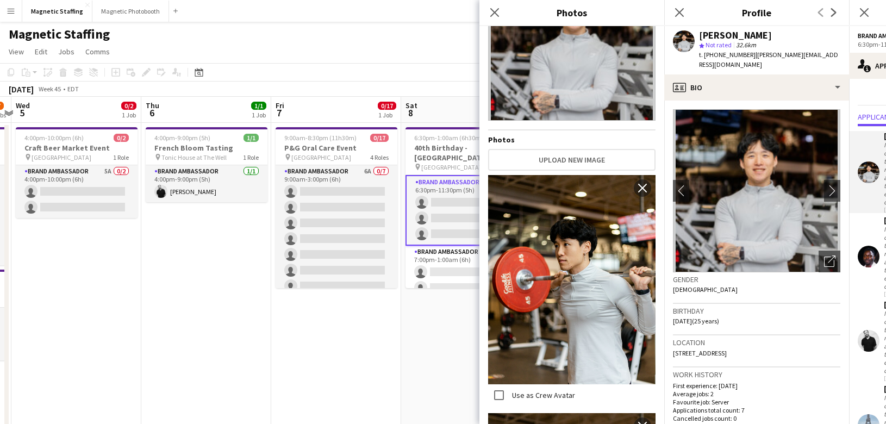
scroll to position [16, 0]
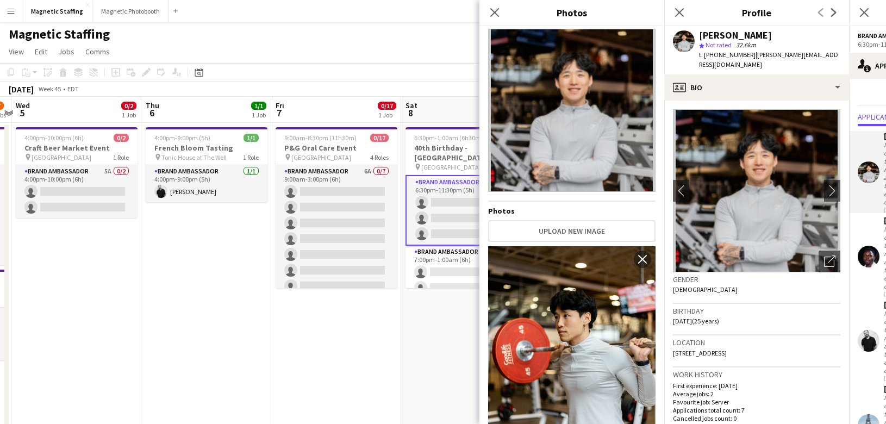
drag, startPoint x: 571, startPoint y: 214, endPoint x: 594, endPoint y: 4, distance: 210.6
click at [0, 0] on body "Menu Boards Boards Boards All jobs Status Workforce Workforce My Workforce Recr…" at bounding box center [443, 421] width 886 height 843
click at [868, 330] on app-user-avatar at bounding box center [869, 341] width 22 height 22
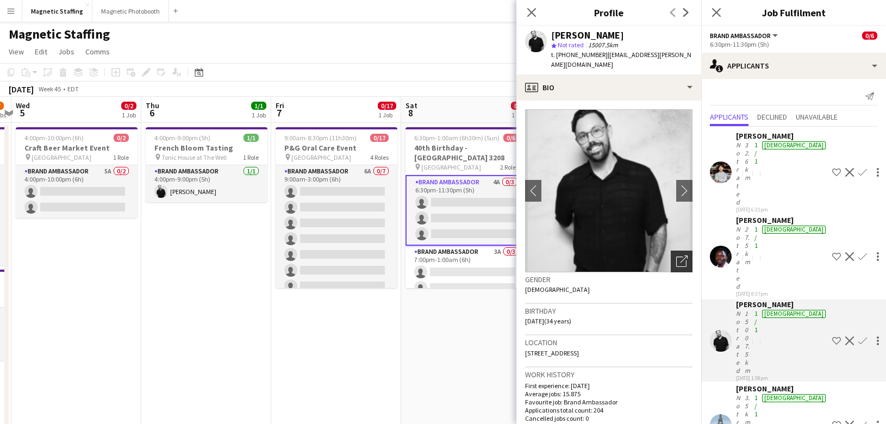
click at [676, 256] on icon "Open photos pop-in" at bounding box center [681, 261] width 11 height 11
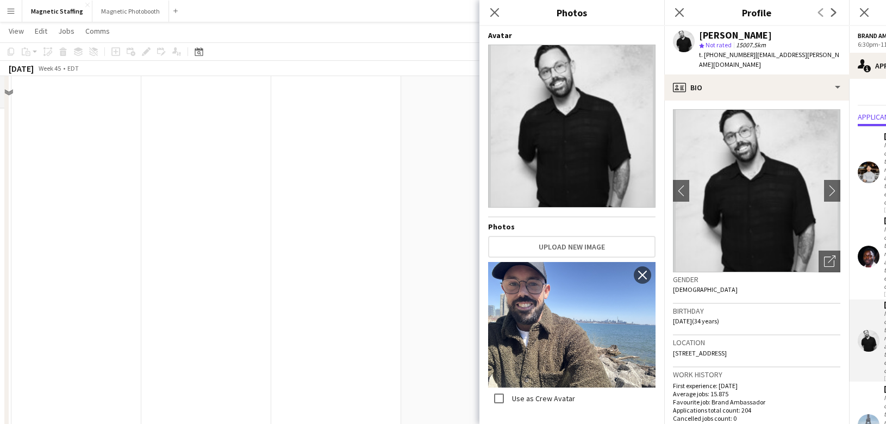
scroll to position [0, 0]
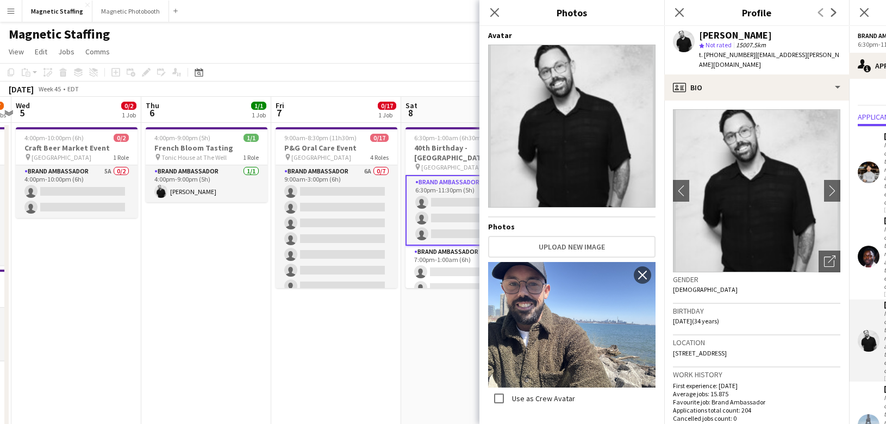
click at [864, 414] on app-user-avatar at bounding box center [869, 425] width 22 height 22
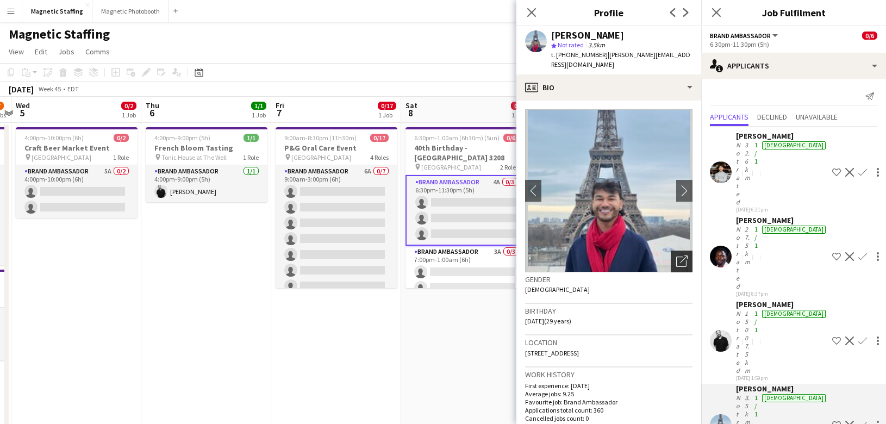
click at [675, 251] on div "Open photos pop-in" at bounding box center [682, 262] width 22 height 22
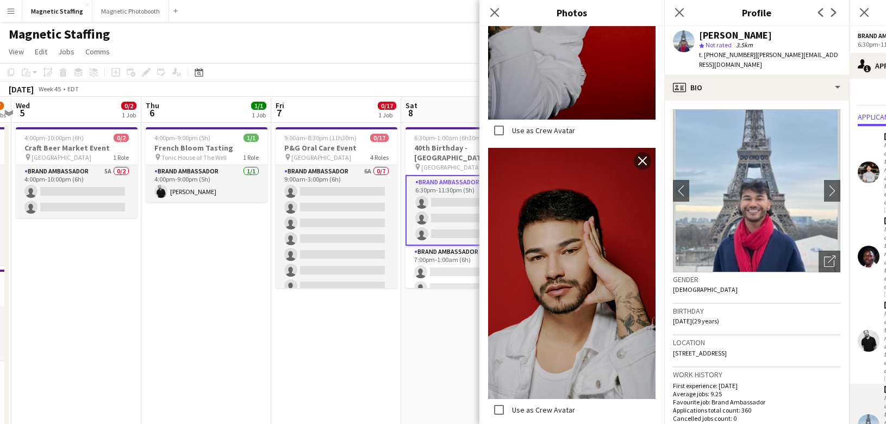
scroll to position [2539, 0]
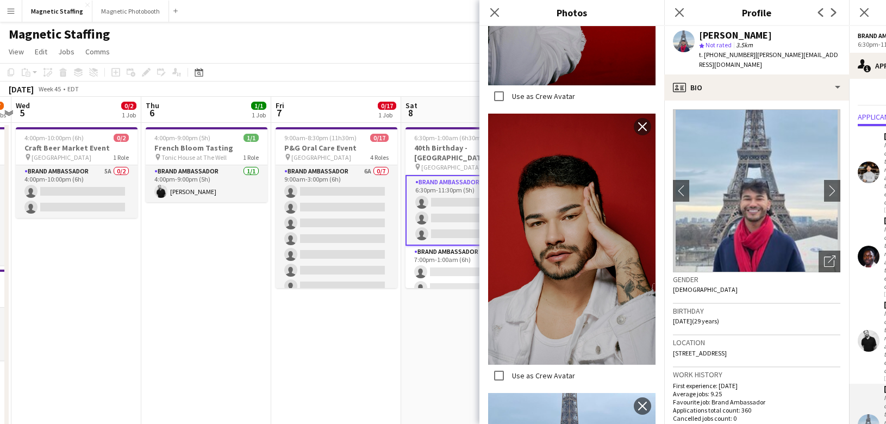
click at [0, 0] on body "Menu Boards Boards Boards All jobs Status Workforce Workforce My Workforce Recr…" at bounding box center [443, 421] width 886 height 843
click at [441, 226] on app-card-role "Brand Ambassador 4A 0/3 6:30pm-11:30pm (5h) single-neutral-actions single-neutr…" at bounding box center [467, 210] width 122 height 71
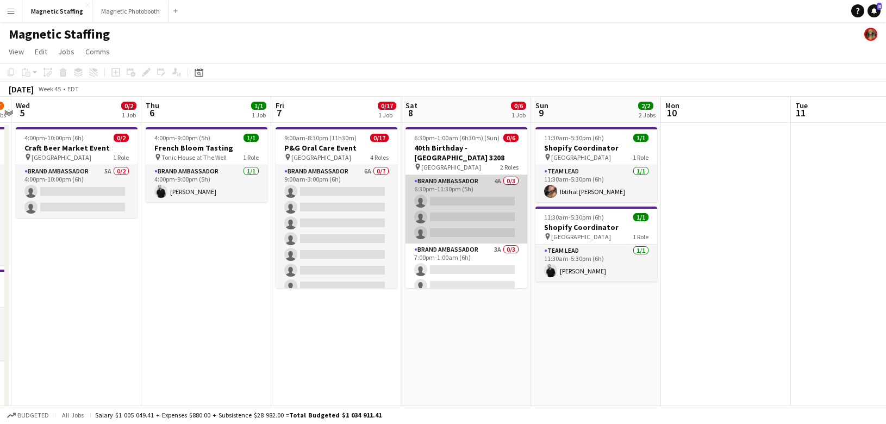
click at [441, 226] on app-card-role "Brand Ambassador 4A 0/3 6:30pm-11:30pm (5h) single-neutral-actions single-neutr…" at bounding box center [467, 209] width 122 height 69
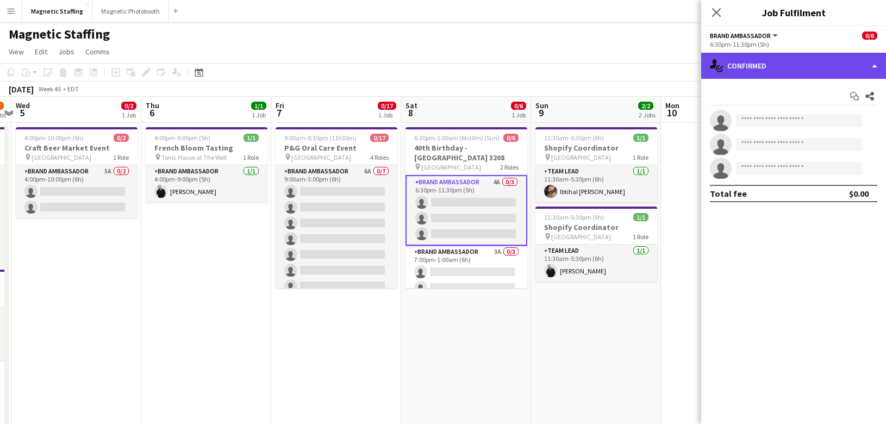
click at [799, 66] on div "single-neutral-actions-check-2 Confirmed" at bounding box center [793, 66] width 185 height 26
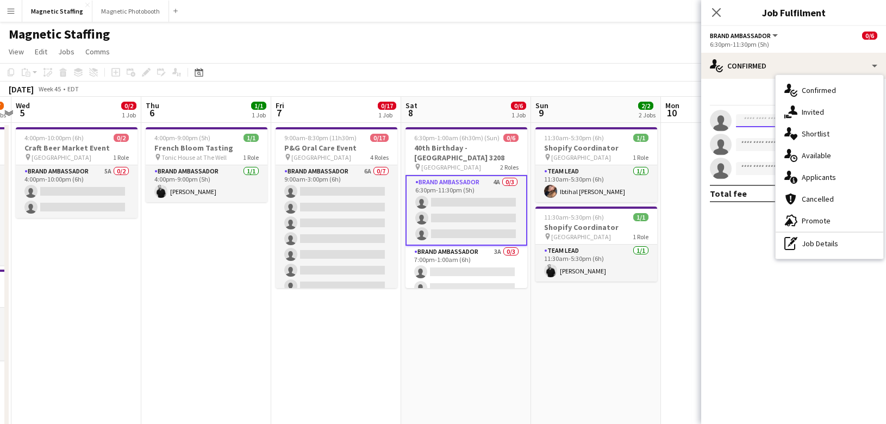
click at [766, 117] on input at bounding box center [799, 120] width 126 height 13
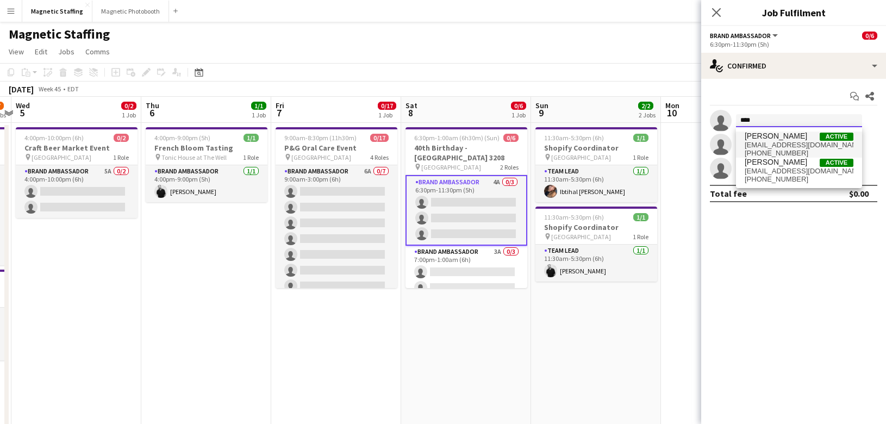
type input "****"
click at [757, 140] on span "[PERSON_NAME]" at bounding box center [776, 136] width 63 height 9
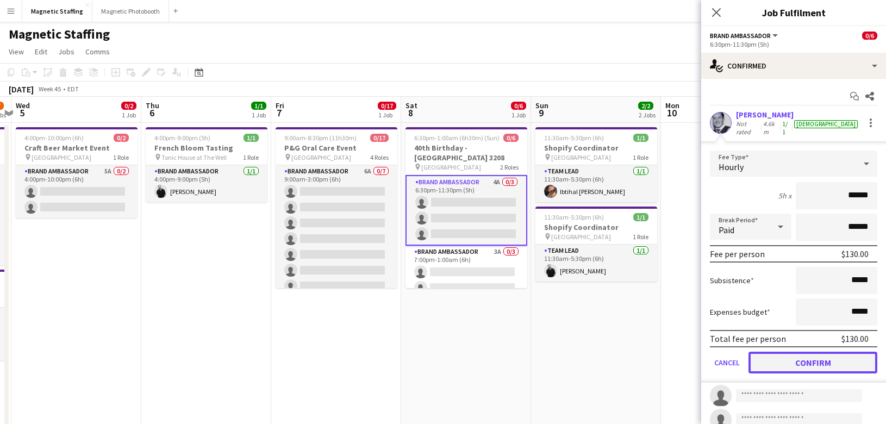
click at [774, 356] on button "Confirm" at bounding box center [813, 363] width 129 height 22
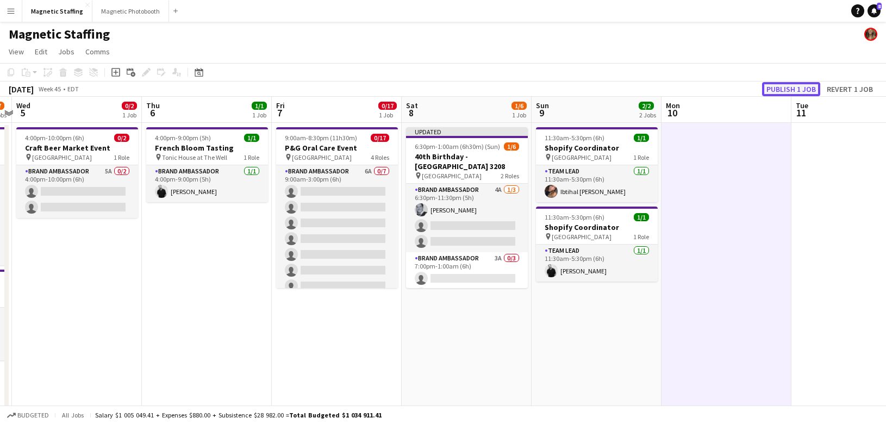
click at [785, 93] on button "Publish 1 job" at bounding box center [791, 89] width 58 height 14
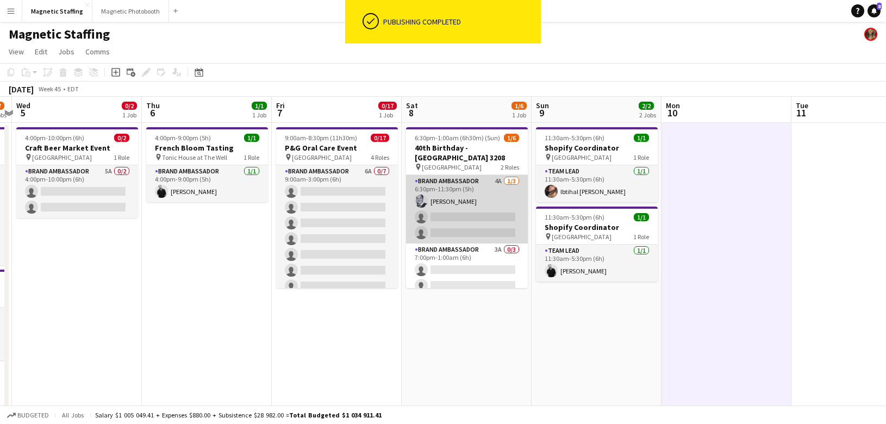
click at [447, 214] on app-card-role "Brand Ambassador 4A 1/3 6:30pm-11:30pm (5h) Mike Oelker single-neutral-actions …" at bounding box center [467, 209] width 122 height 69
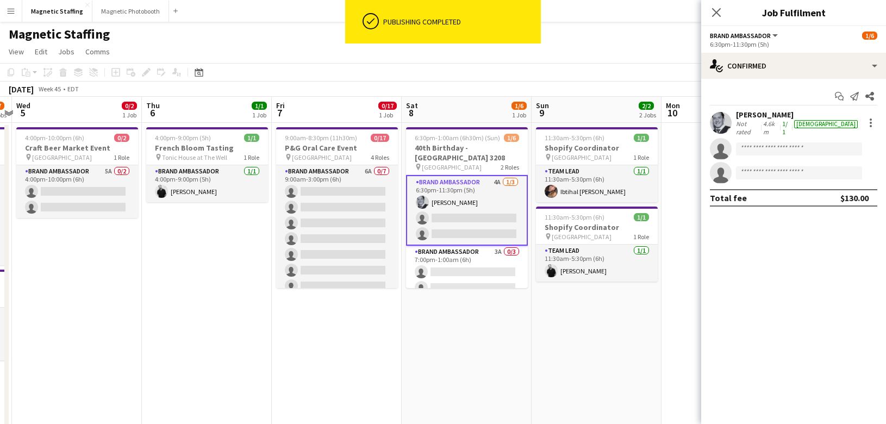
click at [724, 125] on app-user-avatar at bounding box center [721, 123] width 22 height 22
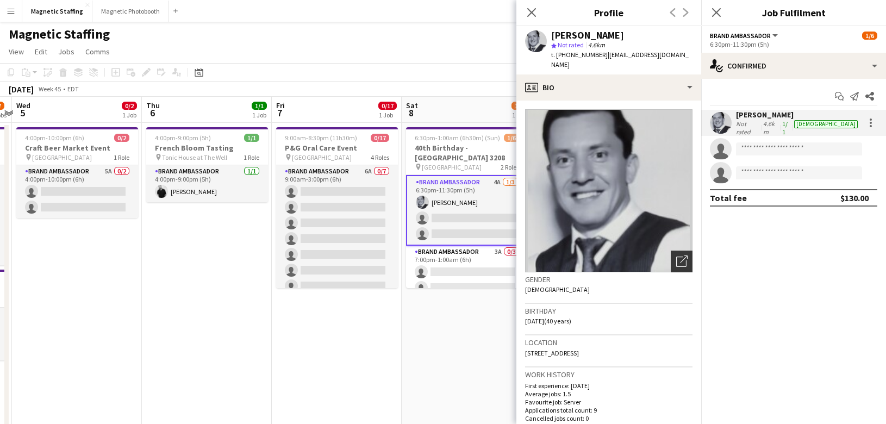
click at [684, 256] on icon "Open photos pop-in" at bounding box center [681, 261] width 11 height 11
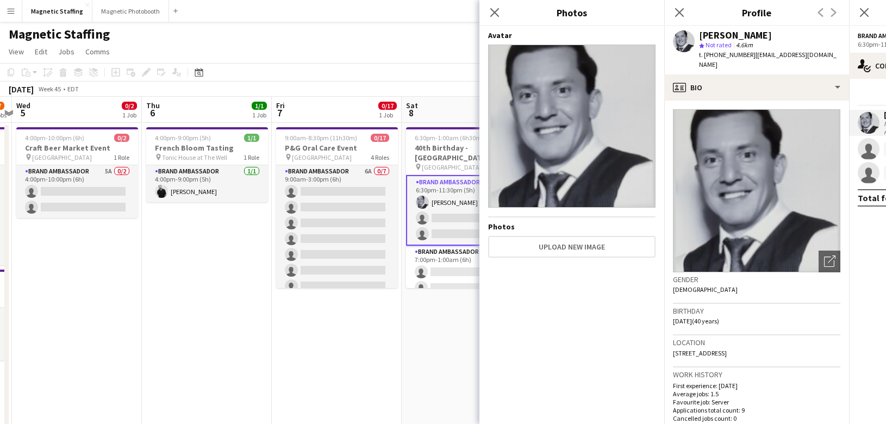
click at [434, 224] on app-card-role "Brand Ambassador 4A 1/3 6:30pm-11:30pm (5h) Mike Oelker single-neutral-actions …" at bounding box center [467, 210] width 122 height 71
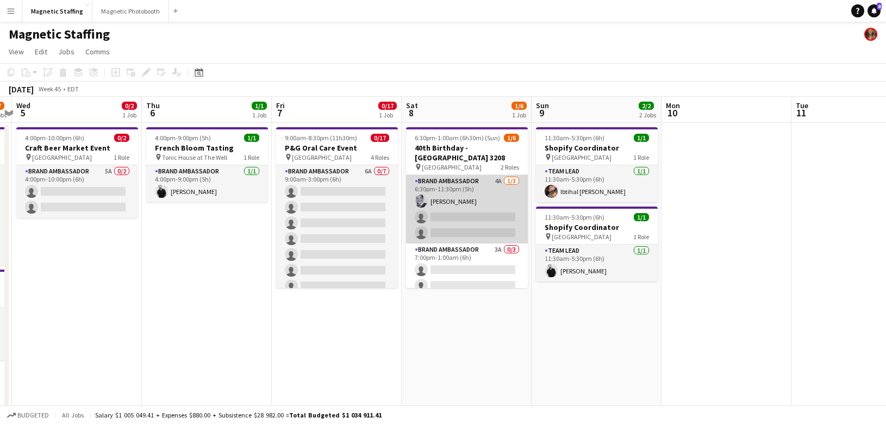
click at [434, 224] on app-card-role "Brand Ambassador 4A 1/3 6:30pm-11:30pm (5h) Mike Oelker single-neutral-actions …" at bounding box center [467, 209] width 122 height 69
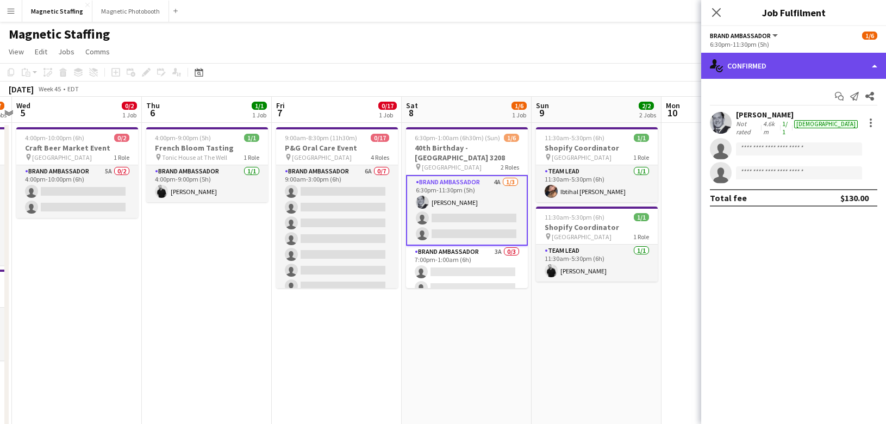
click at [825, 73] on div "single-neutral-actions-check-2 Confirmed" at bounding box center [793, 66] width 185 height 26
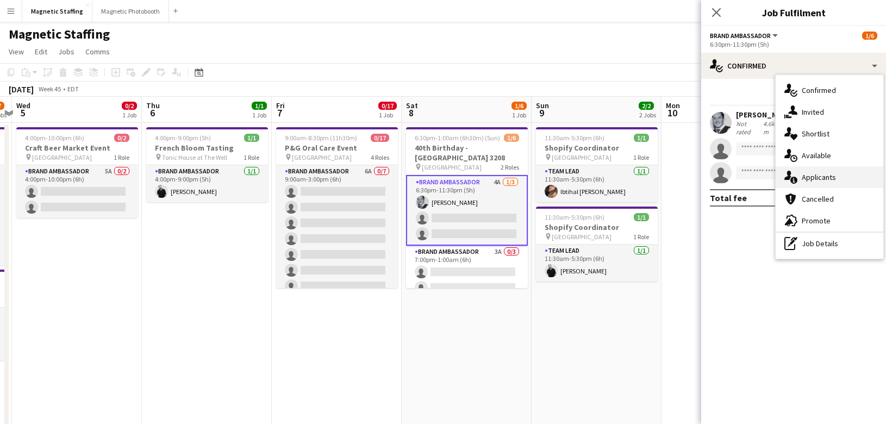
click at [806, 175] on span "Applicants" at bounding box center [819, 177] width 34 height 10
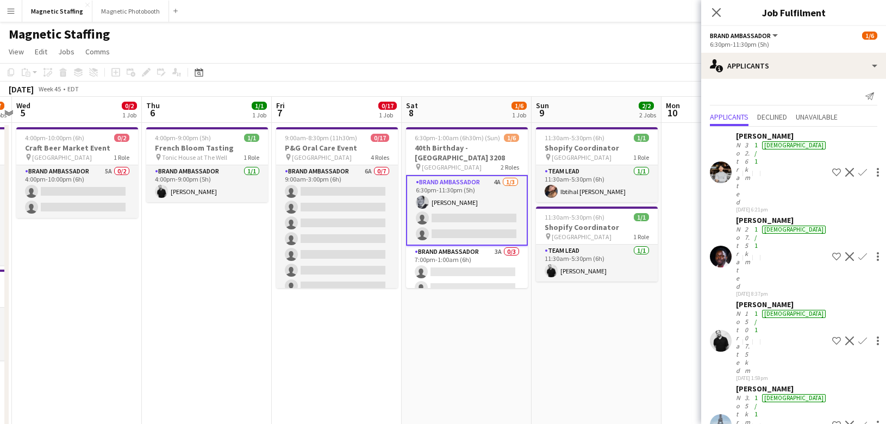
click at [724, 246] on app-user-avatar at bounding box center [721, 257] width 22 height 22
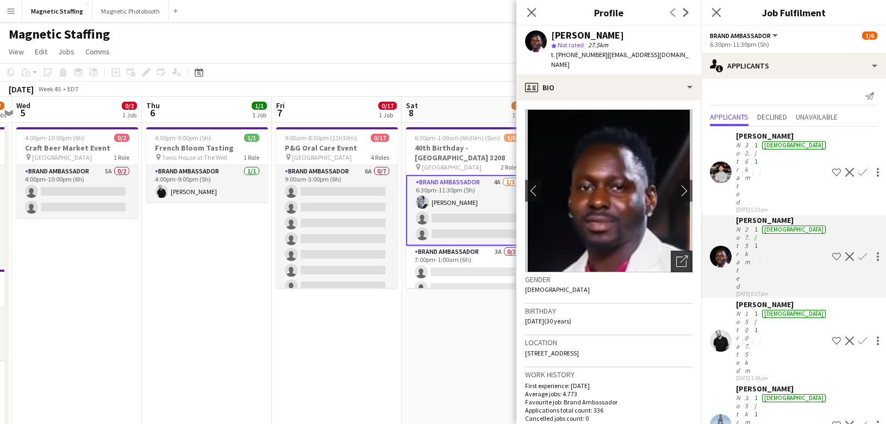
click at [683, 256] on icon at bounding box center [684, 260] width 8 height 8
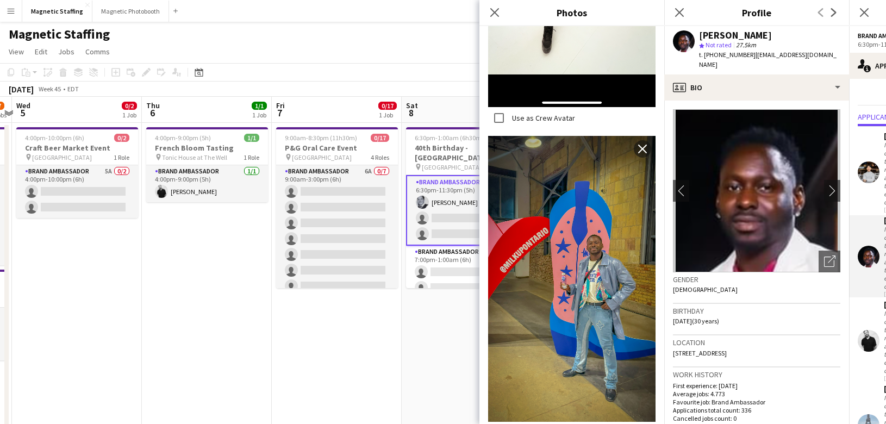
scroll to position [2610, 0]
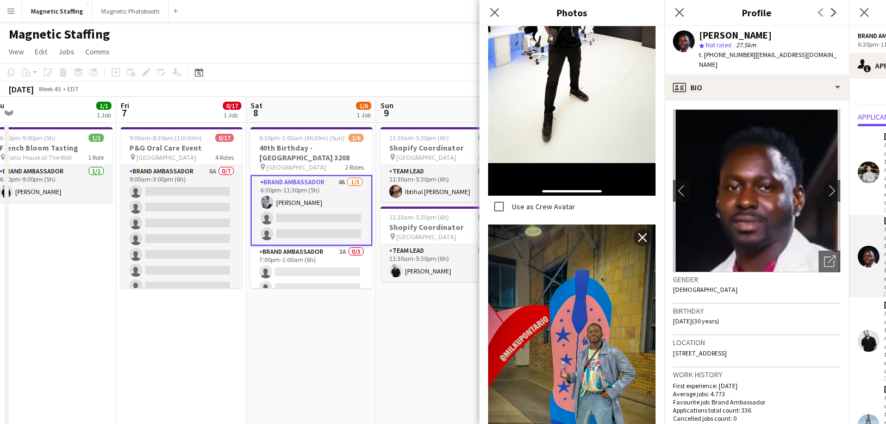
drag, startPoint x: 440, startPoint y: 227, endPoint x: 276, endPoint y: 227, distance: 163.6
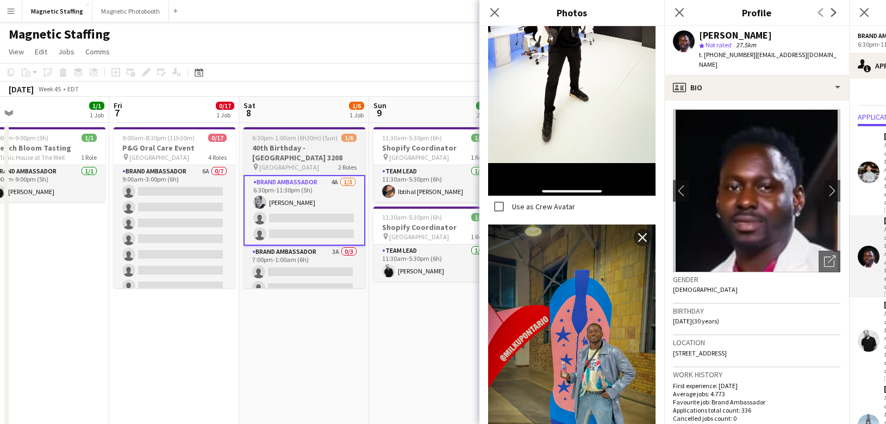
click at [283, 151] on h3 "40th Birthday - [GEOGRAPHIC_DATA] 3208" at bounding box center [305, 153] width 122 height 20
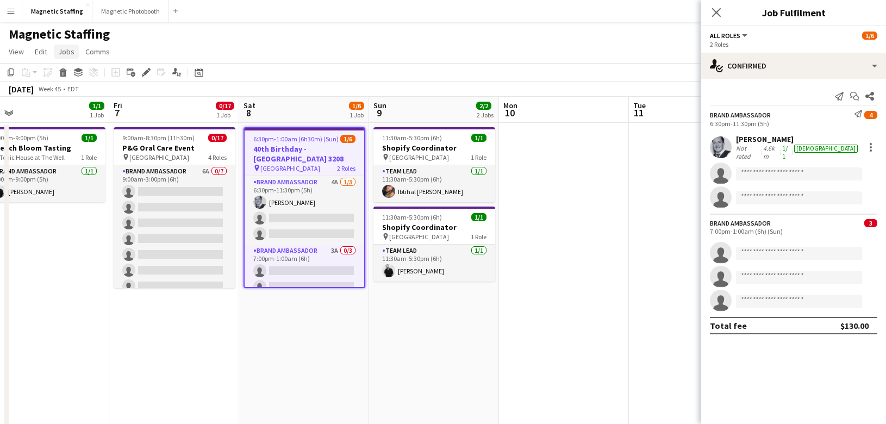
click at [73, 51] on span "Jobs" at bounding box center [66, 52] width 16 height 10
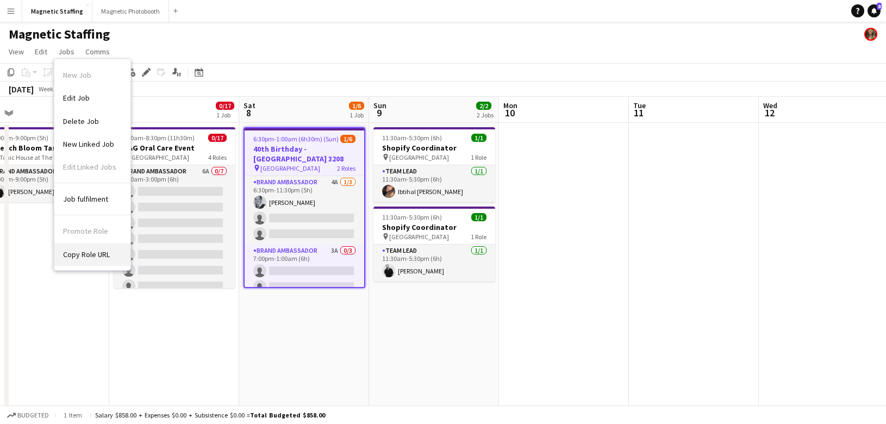
click at [83, 252] on span "Copy Role URL" at bounding box center [86, 255] width 47 height 10
type textarea "**********"
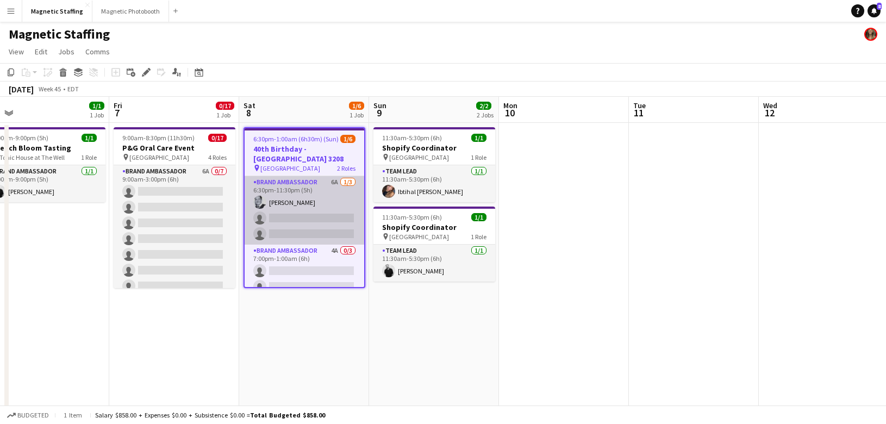
click at [293, 210] on app-card-role "Brand Ambassador 6A 1/3 6:30pm-11:30pm (5h) Mike Oelker single-neutral-actions …" at bounding box center [305, 210] width 120 height 69
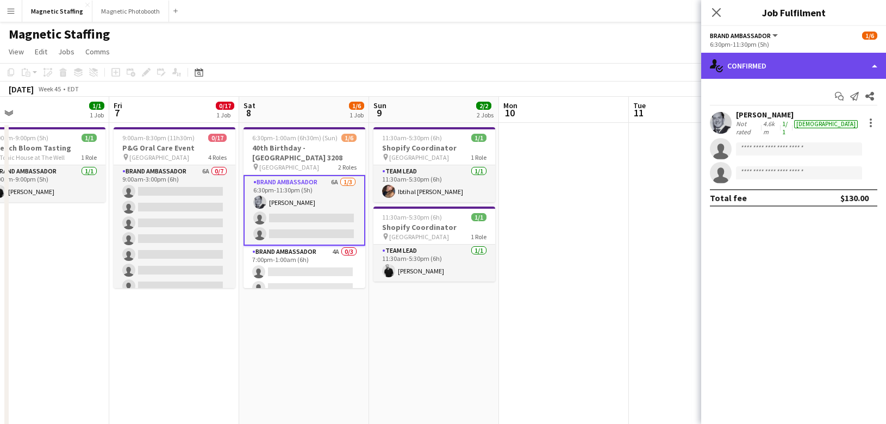
click at [749, 71] on div "single-neutral-actions-check-2 Confirmed" at bounding box center [793, 66] width 185 height 26
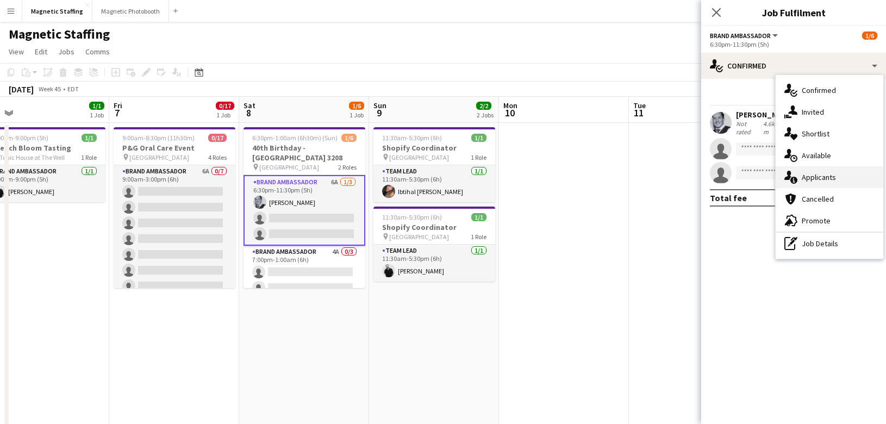
click at [784, 177] on div "single-neutral-actions-information Applicants" at bounding box center [830, 177] width 108 height 22
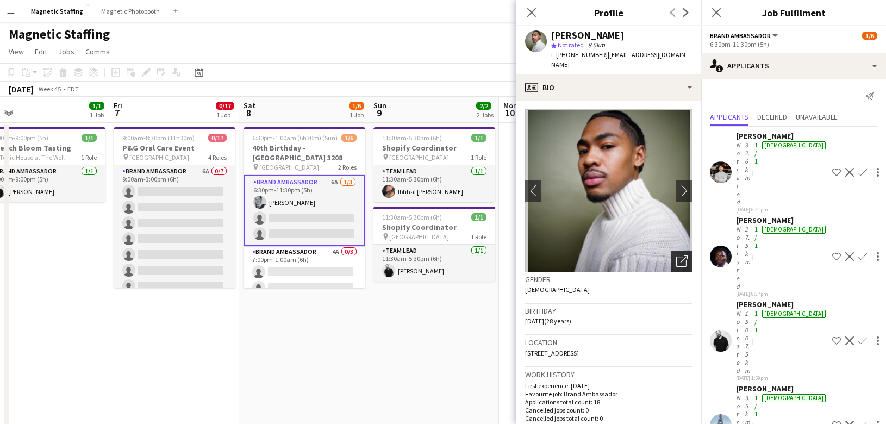
click at [685, 256] on icon "Open photos pop-in" at bounding box center [681, 261] width 11 height 11
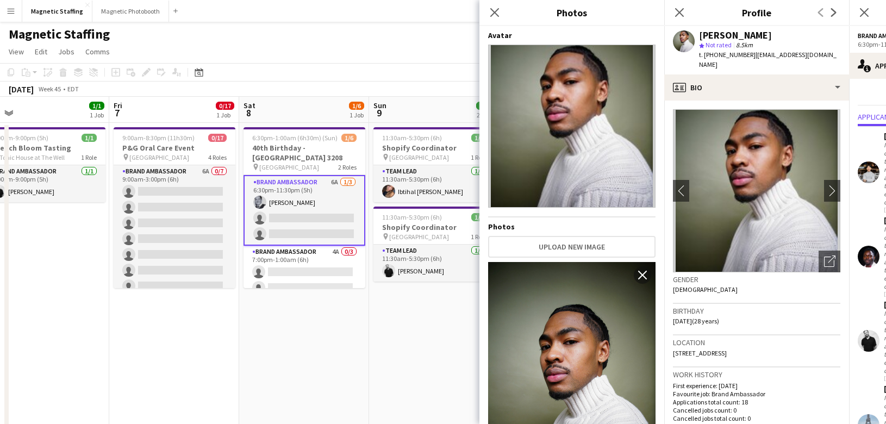
scroll to position [113, 0]
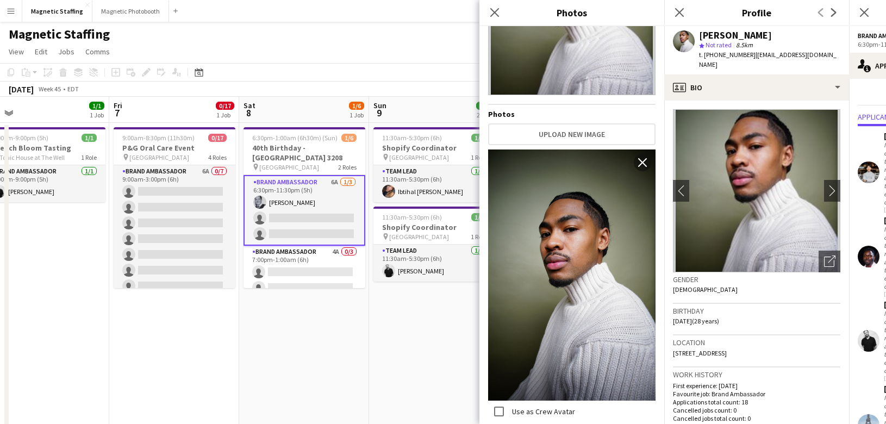
click at [0, 0] on body "Menu Boards Boards Boards All jobs Status Workforce Workforce My Workforce Recr…" at bounding box center [443, 421] width 886 height 843
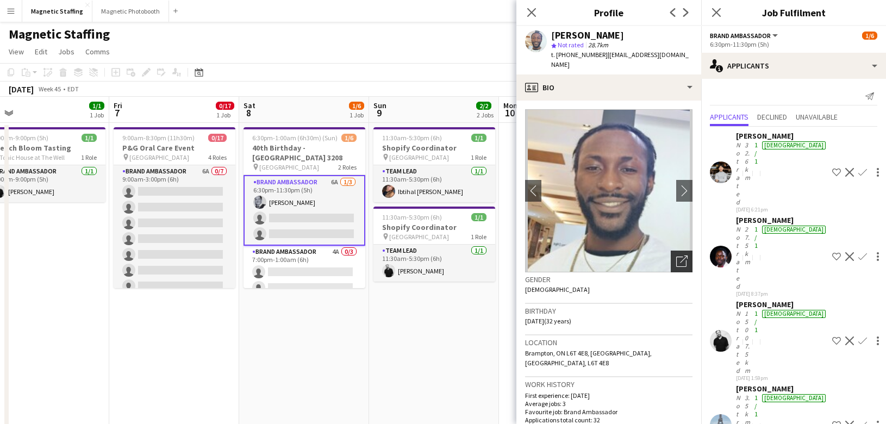
click at [671, 251] on div "Open photos pop-in" at bounding box center [682, 262] width 22 height 22
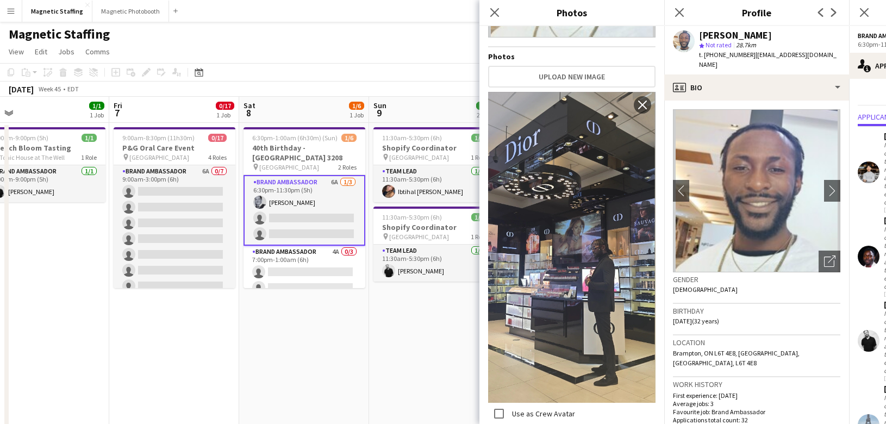
scroll to position [0, 0]
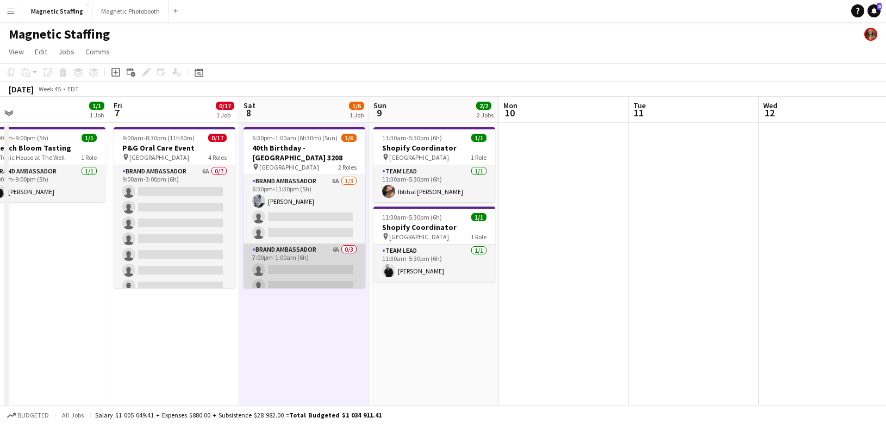
click at [324, 245] on app-card-role "Brand Ambassador 4A 0/3 7:00pm-1:00am (6h) single-neutral-actions single-neutra…" at bounding box center [305, 278] width 122 height 69
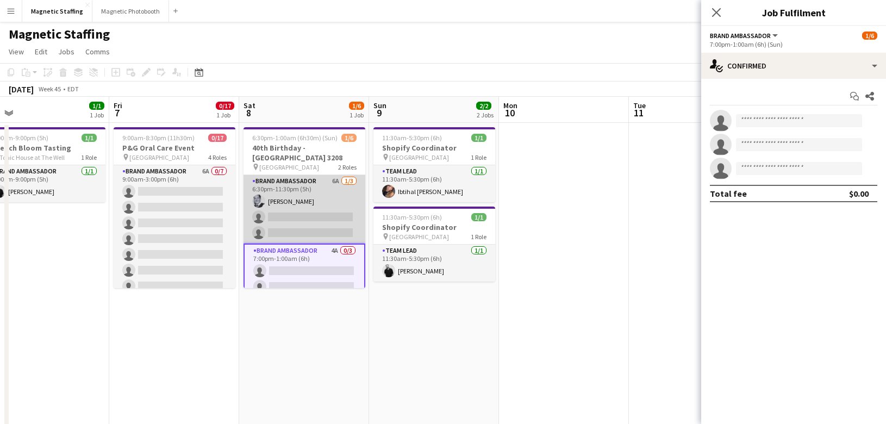
click at [281, 207] on app-card-role "Brand Ambassador 6A 1/3 6:30pm-11:30pm (5h) Mike Oelker single-neutral-actions …" at bounding box center [305, 209] width 122 height 69
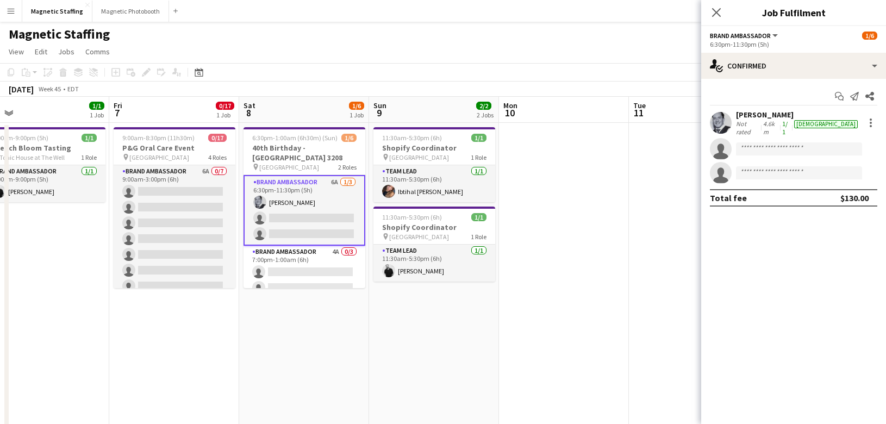
click at [725, 123] on app-user-avatar at bounding box center [721, 123] width 22 height 22
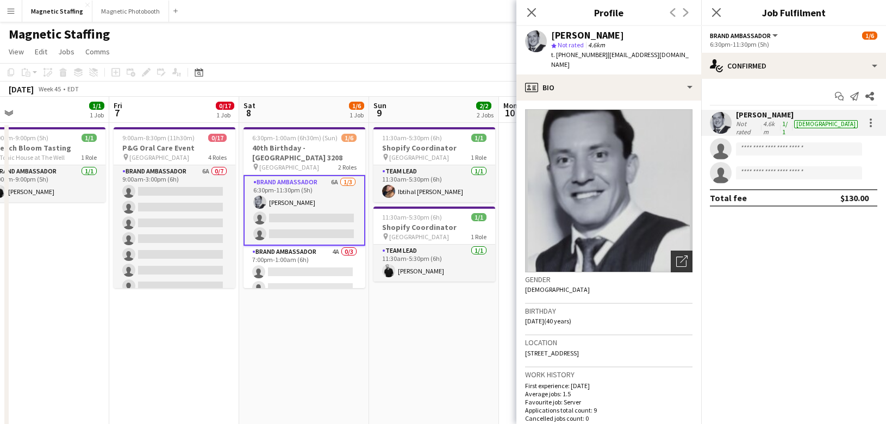
click at [684, 256] on icon "Open photos pop-in" at bounding box center [681, 261] width 11 height 11
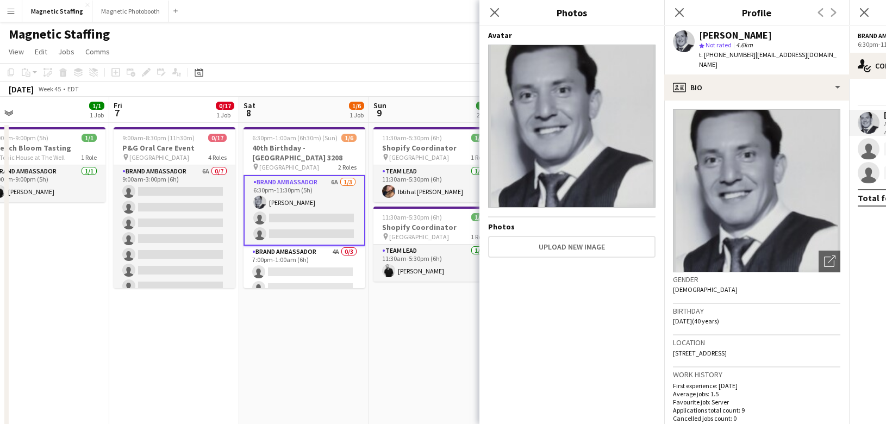
click at [0, 0] on body "Menu Boards Boards Boards All jobs Status Workforce Workforce My Workforce Recr…" at bounding box center [443, 421] width 886 height 843
click at [288, 222] on app-card-role "Brand Ambassador 6A 1/3 6:30pm-11:30pm (5h) Mike Oelker single-neutral-actions …" at bounding box center [305, 210] width 122 height 71
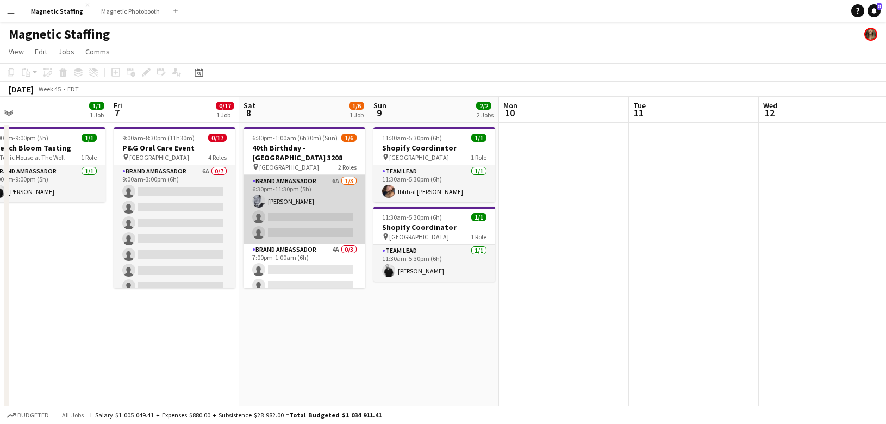
click at [288, 222] on app-card-role "Brand Ambassador 6A 1/3 6:30pm-11:30pm (5h) Mike Oelker single-neutral-actions …" at bounding box center [305, 209] width 122 height 69
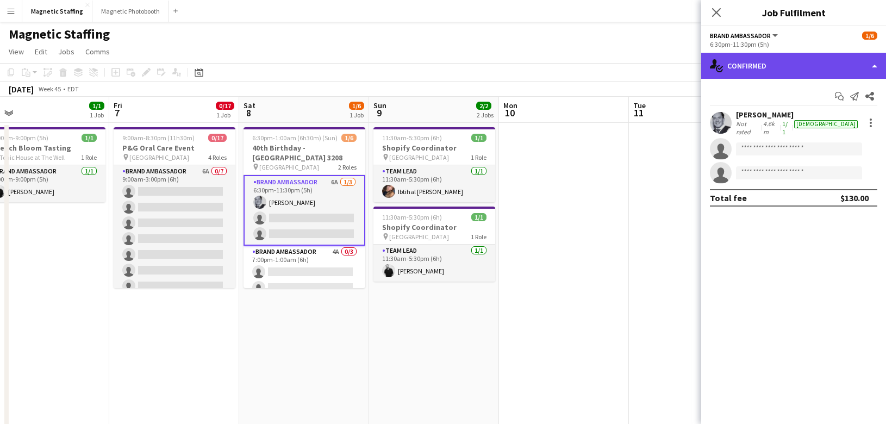
click at [751, 74] on div "single-neutral-actions-check-2 Confirmed" at bounding box center [793, 66] width 185 height 26
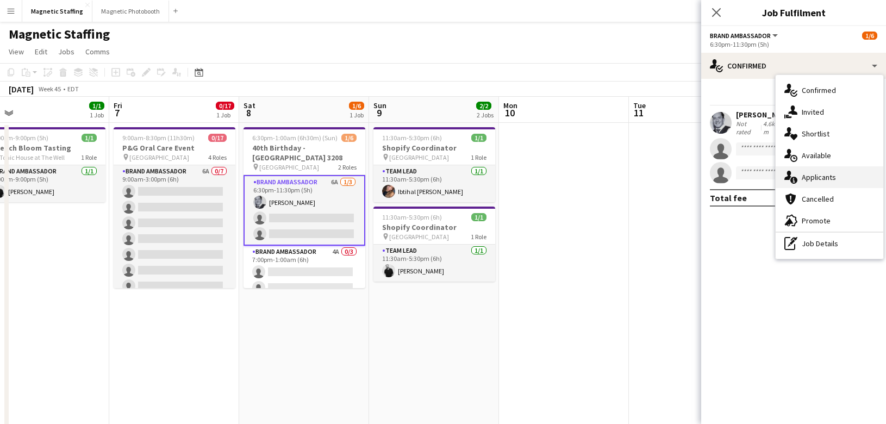
click at [798, 177] on div "single-neutral-actions-information Applicants" at bounding box center [830, 177] width 108 height 22
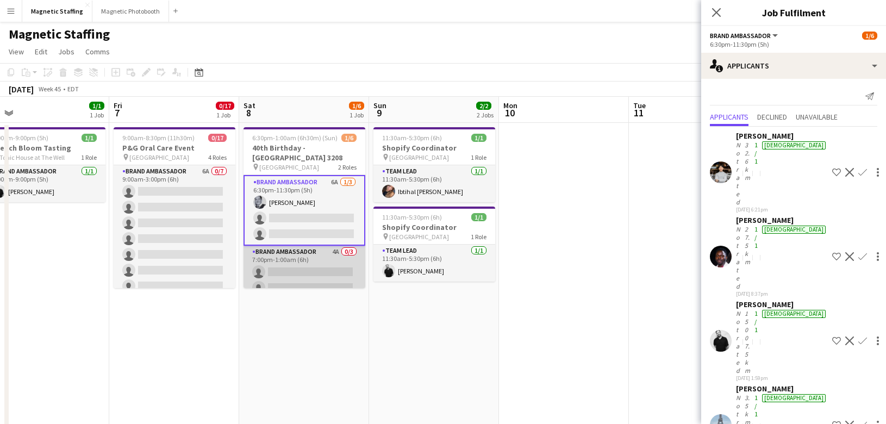
click at [287, 259] on app-card-role "Brand Ambassador 4A 0/3 7:00pm-1:00am (6h) single-neutral-actions single-neutra…" at bounding box center [305, 280] width 122 height 69
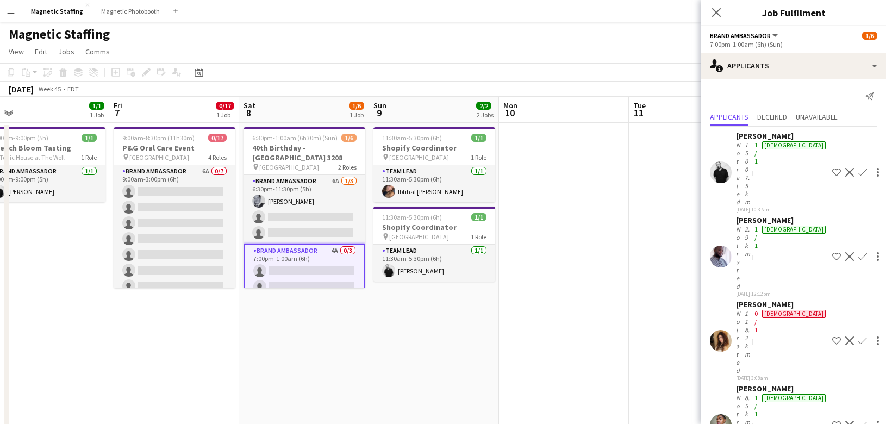
click at [721, 246] on app-user-avatar at bounding box center [721, 257] width 22 height 22
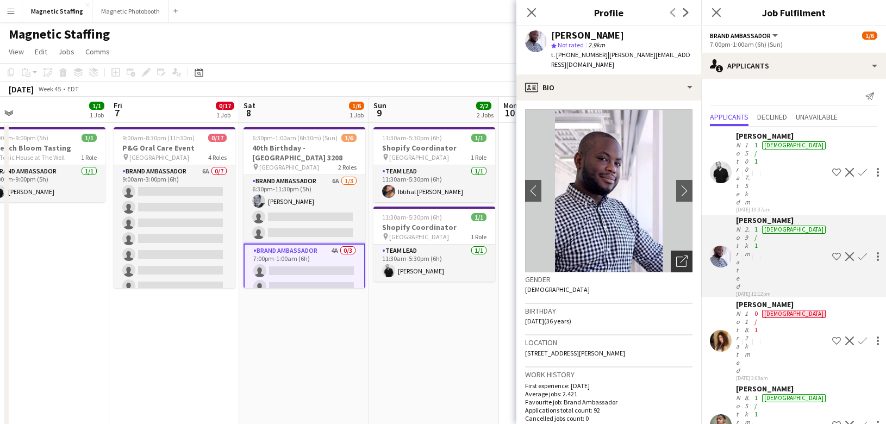
click at [677, 256] on icon "Open photos pop-in" at bounding box center [681, 261] width 11 height 11
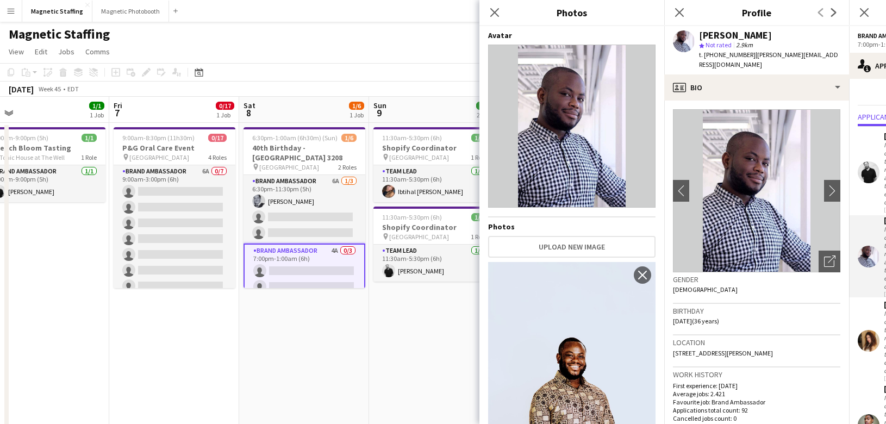
scroll to position [302, 0]
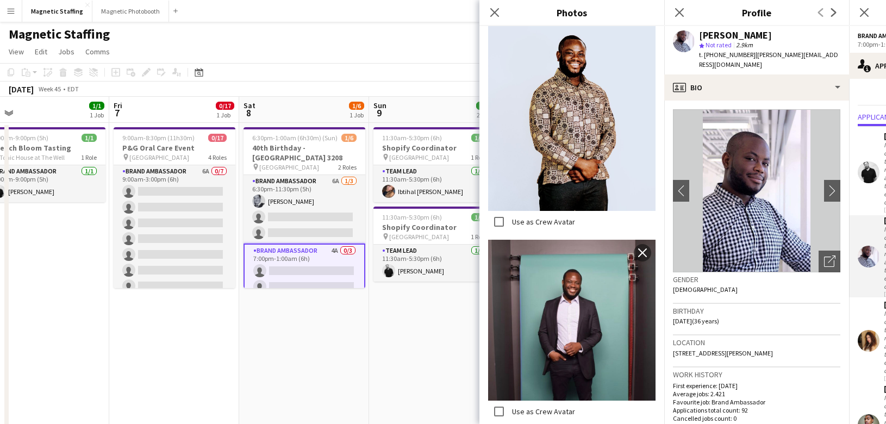
drag, startPoint x: 565, startPoint y: 294, endPoint x: 594, endPoint y: 5, distance: 290.1
click at [0, 0] on body "Menu Boards Boards Boards All jobs Status Workforce Workforce My Workforce Recr…" at bounding box center [443, 421] width 886 height 843
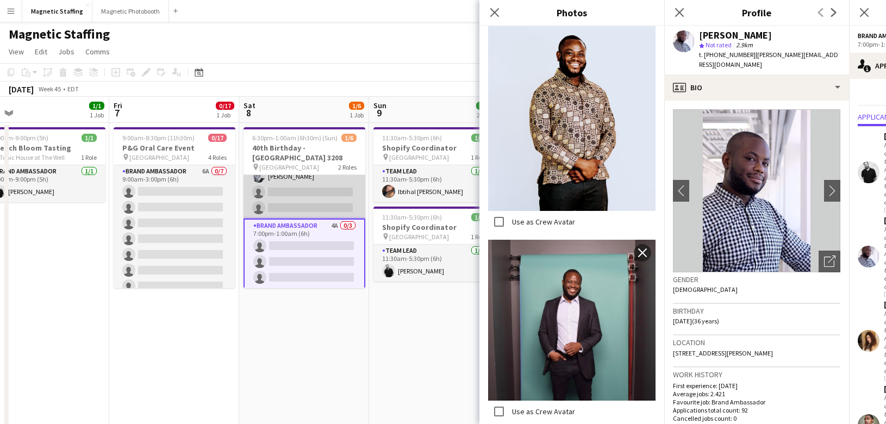
scroll to position [0, 0]
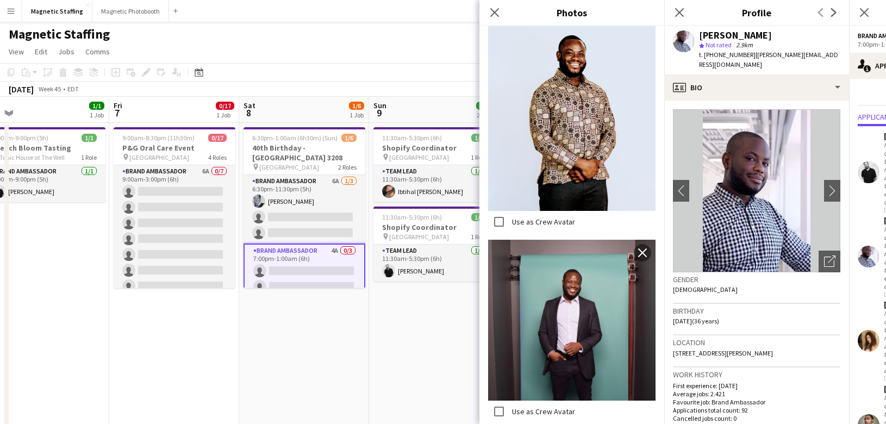
click at [875, 330] on app-user-avatar at bounding box center [869, 341] width 22 height 22
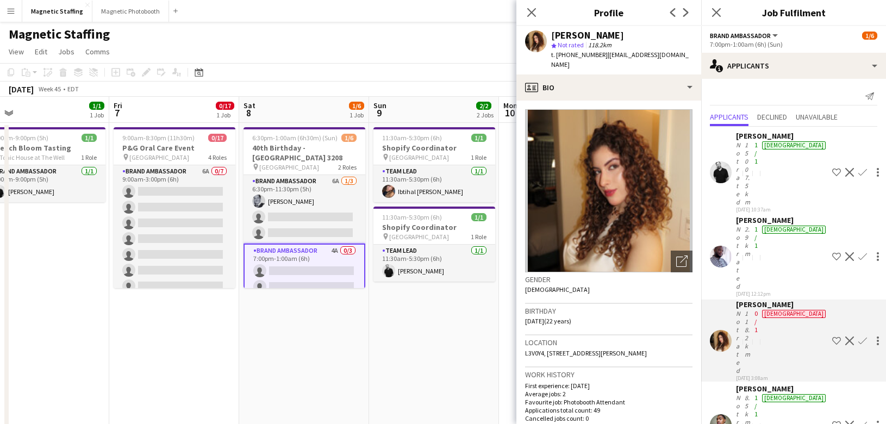
click at [845, 337] on app-icon "Decline" at bounding box center [849, 341] width 9 height 9
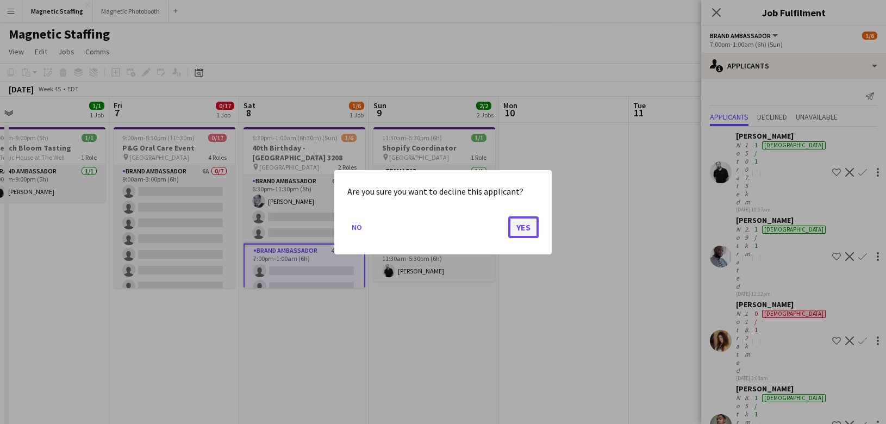
click at [525, 231] on button "Yes" at bounding box center [523, 227] width 30 height 22
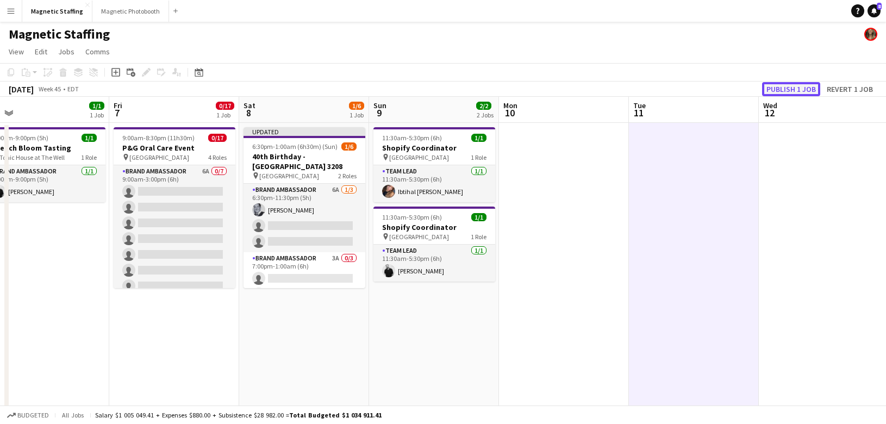
click at [773, 95] on button "Publish 1 job" at bounding box center [791, 89] width 58 height 14
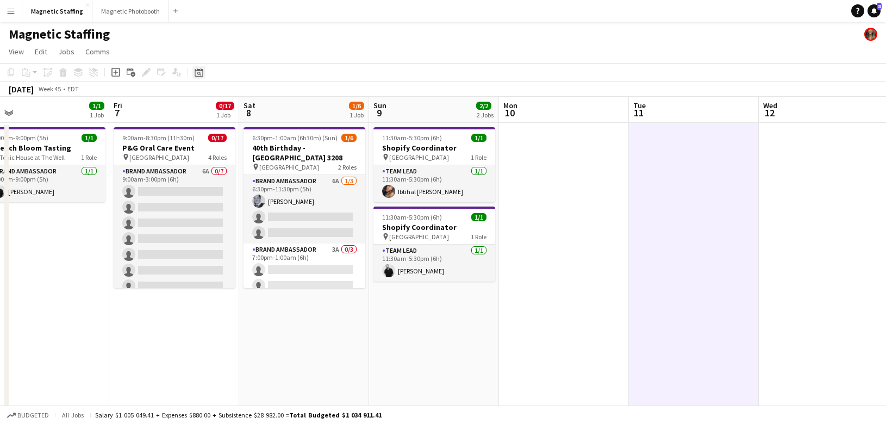
click at [194, 67] on div "Date picker" at bounding box center [198, 72] width 13 height 13
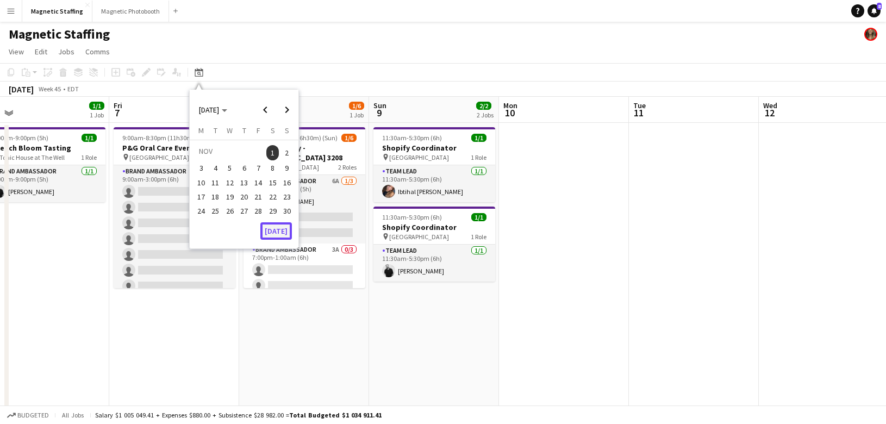
click at [278, 237] on button "[DATE]" at bounding box center [276, 230] width 32 height 17
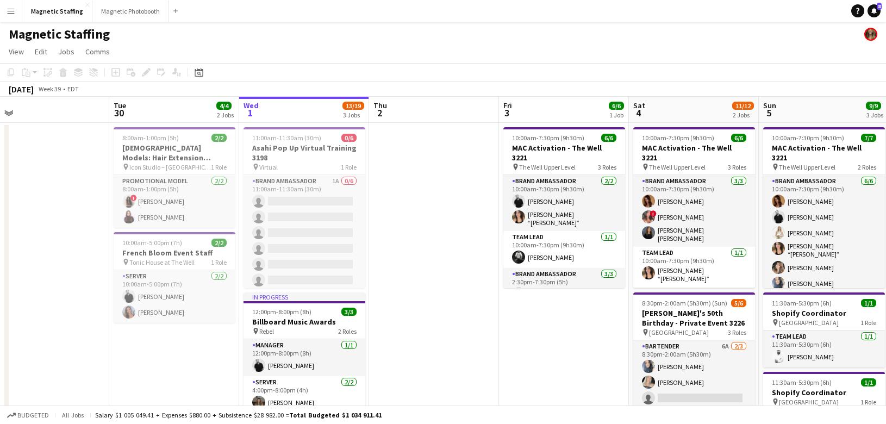
scroll to position [0, 374]
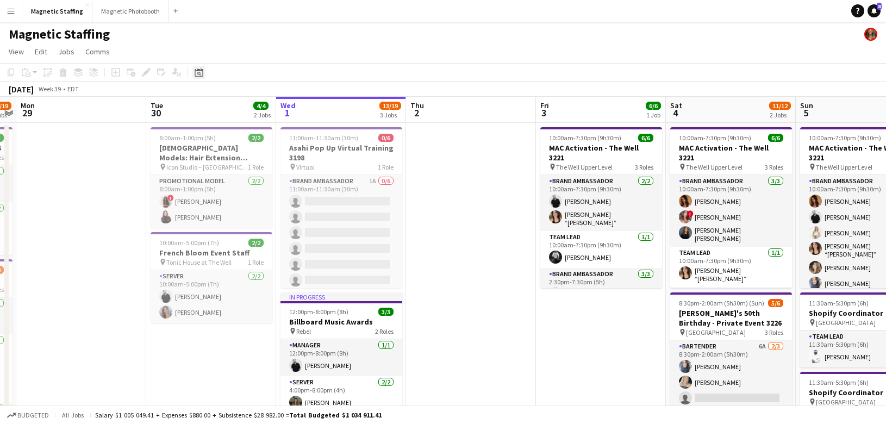
click at [203, 75] on icon "Date picker" at bounding box center [199, 72] width 9 height 9
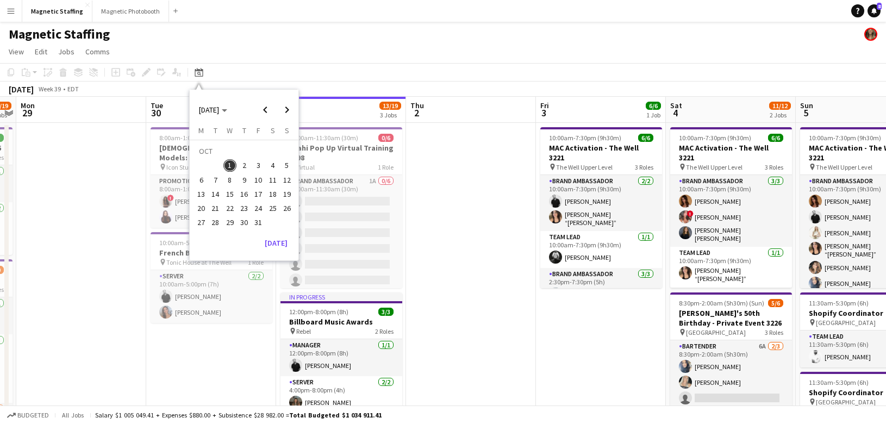
click at [214, 179] on span "7" at bounding box center [215, 179] width 13 height 13
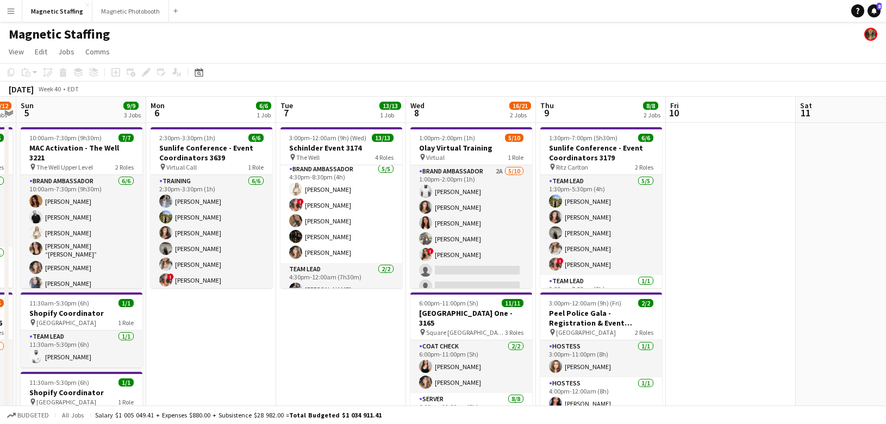
scroll to position [0, 355]
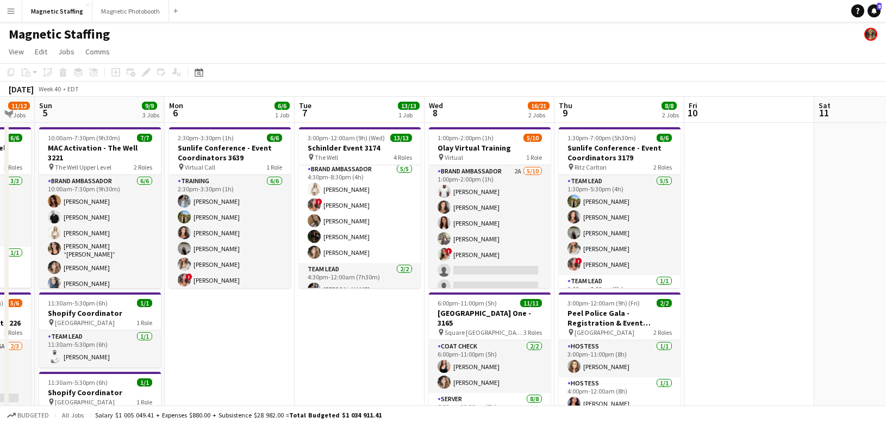
drag, startPoint x: 246, startPoint y: 235, endPoint x: 264, endPoint y: 235, distance: 18.5
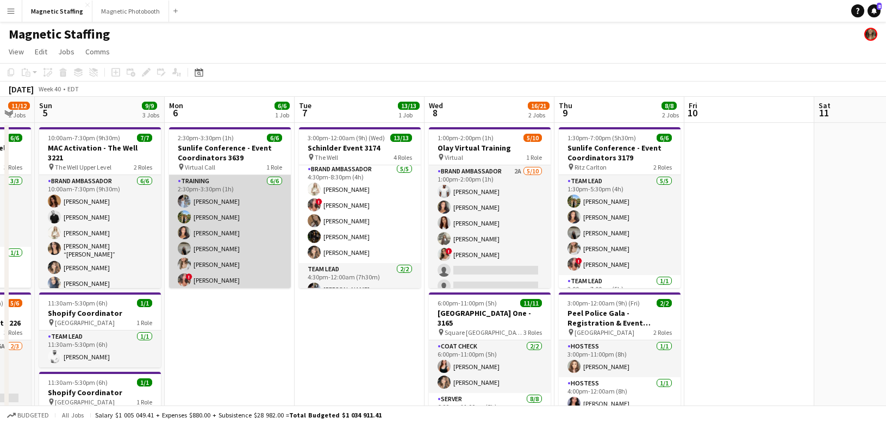
scroll to position [0, 356]
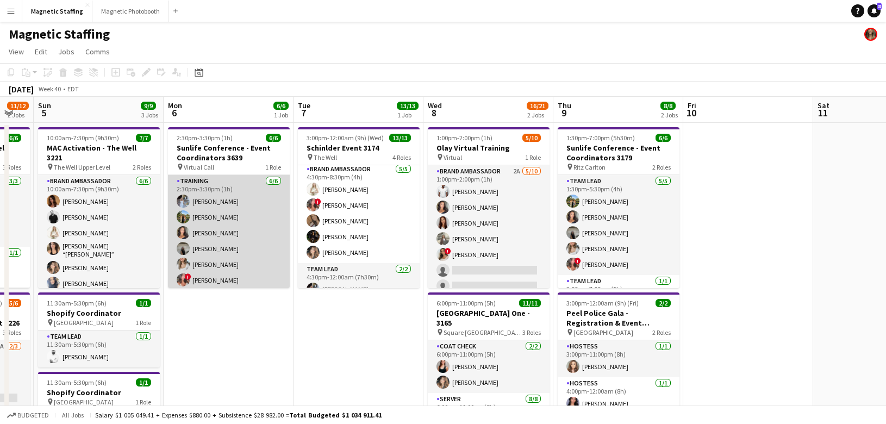
click at [250, 241] on app-card-role "Training [DATE] 2:30pm-3:30pm (1h) [PERSON_NAME] [PERSON_NAME] [PERSON_NAME] [P…" at bounding box center [229, 233] width 122 height 116
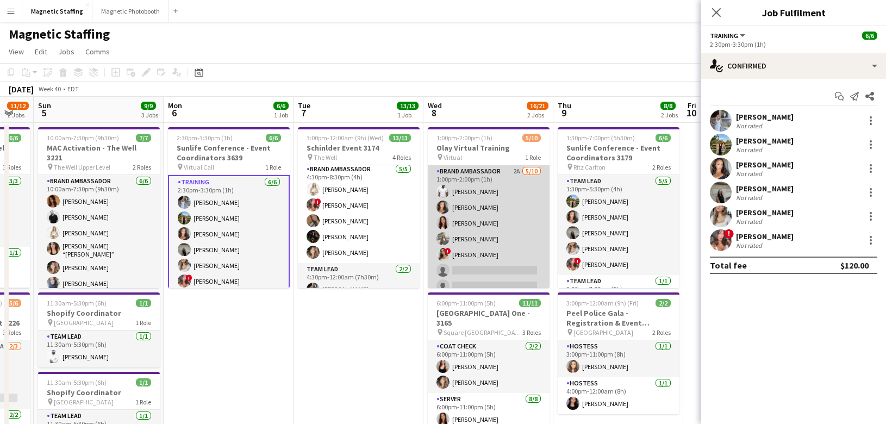
click at [470, 242] on app-card-role "Brand Ambassador 2A 5/10 1:00pm-2:00pm (1h) Juvon Taylor Katelynn Espinosa Luan…" at bounding box center [489, 254] width 122 height 179
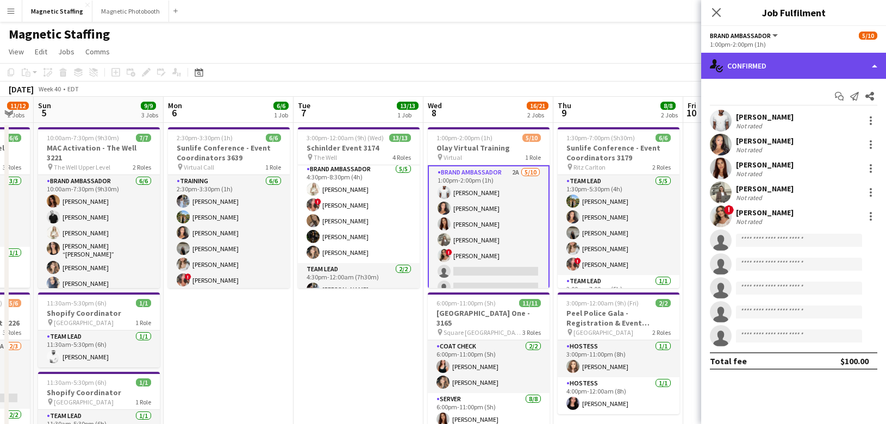
click at [790, 58] on div "single-neutral-actions-check-2 Confirmed" at bounding box center [793, 66] width 185 height 26
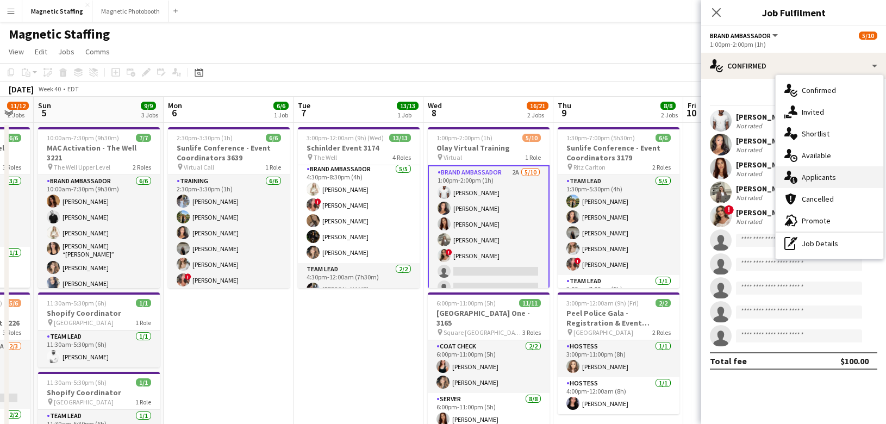
click at [793, 170] on div "single-neutral-actions-information Applicants" at bounding box center [830, 177] width 108 height 22
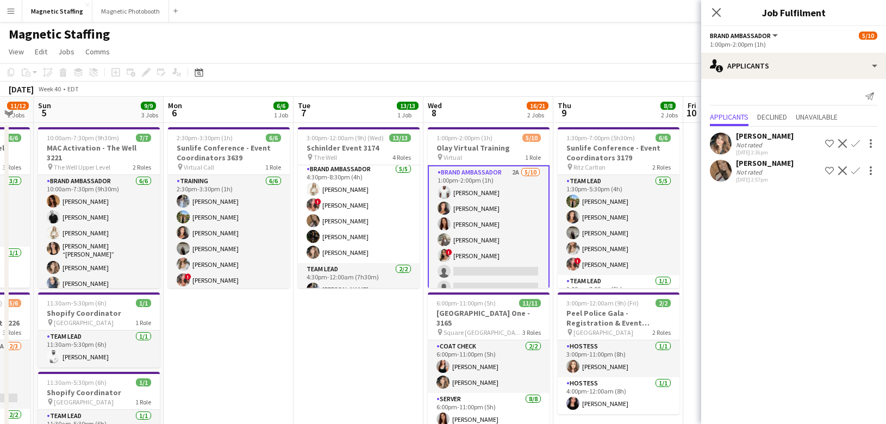
click at [855, 144] on app-icon "Confirm" at bounding box center [855, 143] width 9 height 9
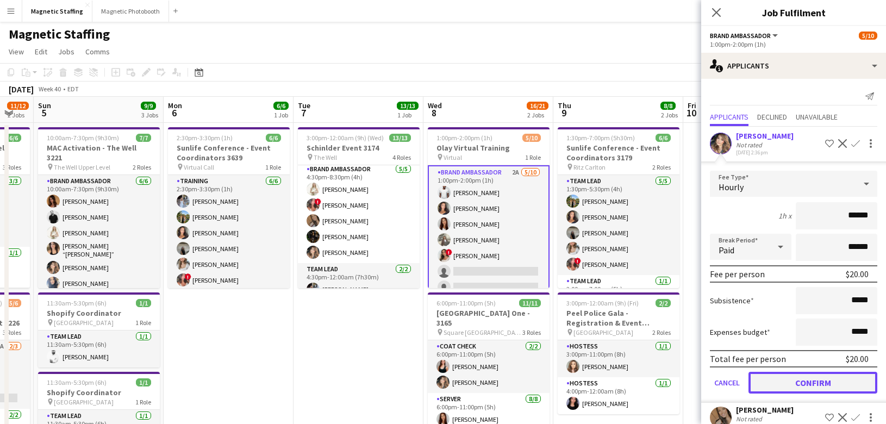
click at [796, 376] on button "Confirm" at bounding box center [813, 383] width 129 height 22
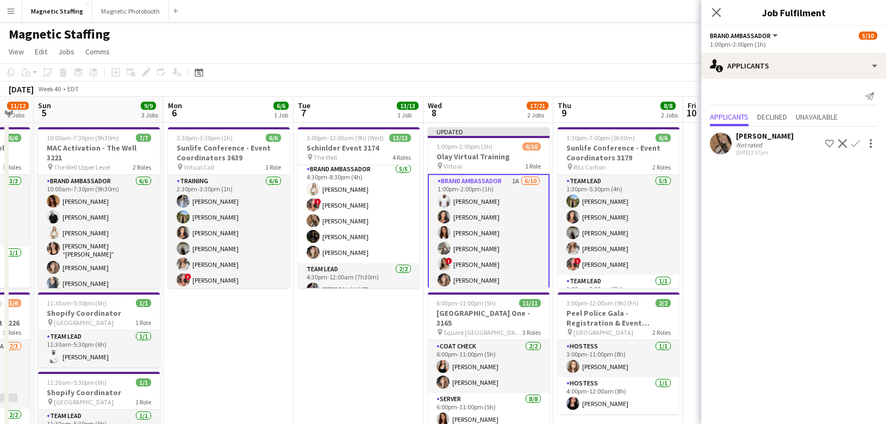
click at [854, 142] on app-icon "Confirm" at bounding box center [855, 143] width 9 height 9
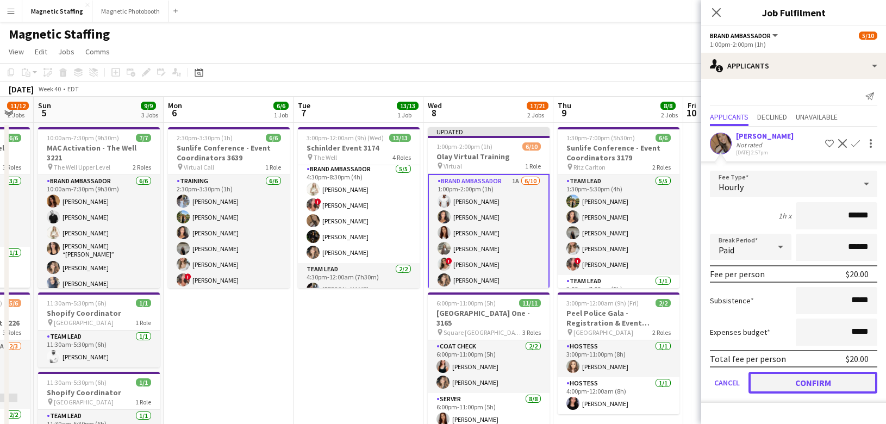
click at [792, 381] on button "Confirm" at bounding box center [813, 383] width 129 height 22
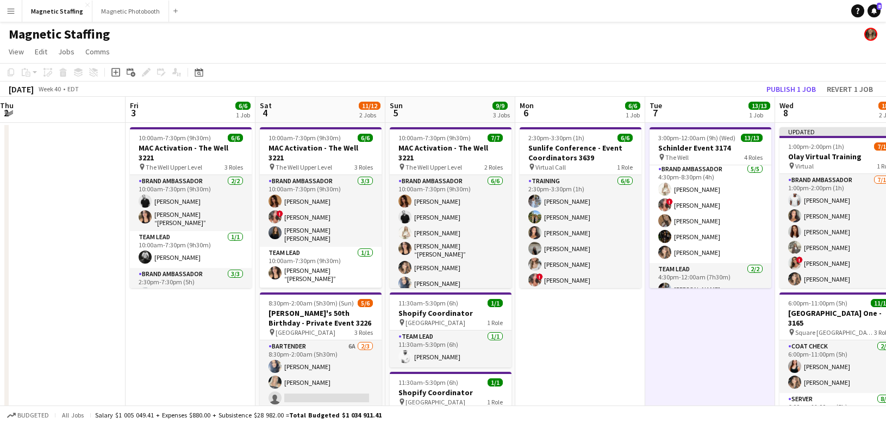
drag, startPoint x: 359, startPoint y: 362, endPoint x: 810, endPoint y: 350, distance: 450.9
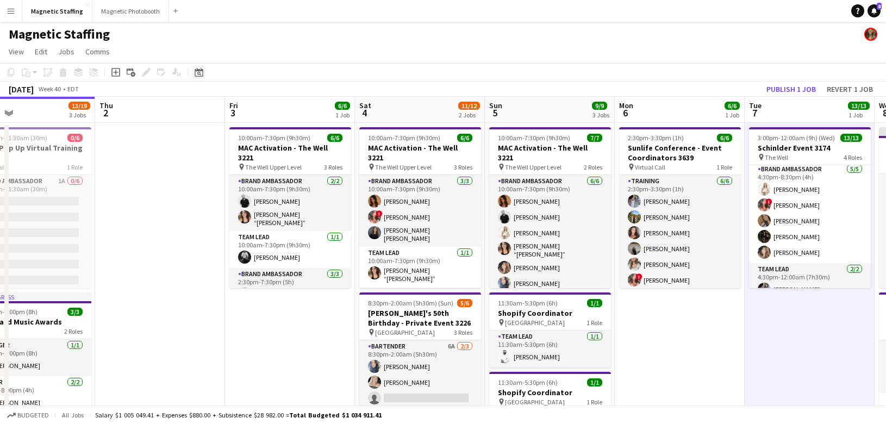
click at [200, 76] on icon at bounding box center [199, 72] width 8 height 9
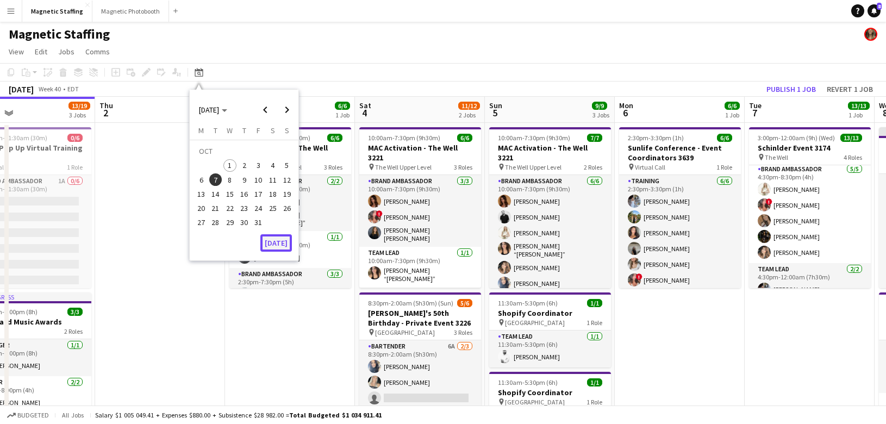
click at [278, 241] on button "[DATE]" at bounding box center [276, 242] width 32 height 17
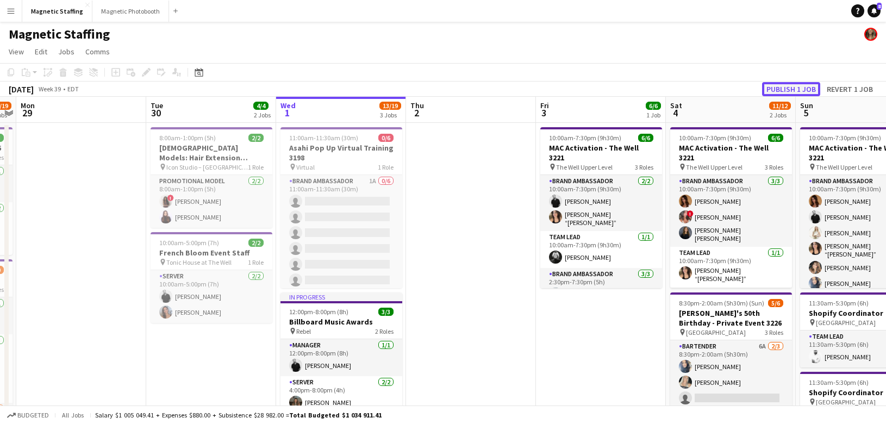
click at [801, 86] on button "Publish 1 job" at bounding box center [791, 89] width 58 height 14
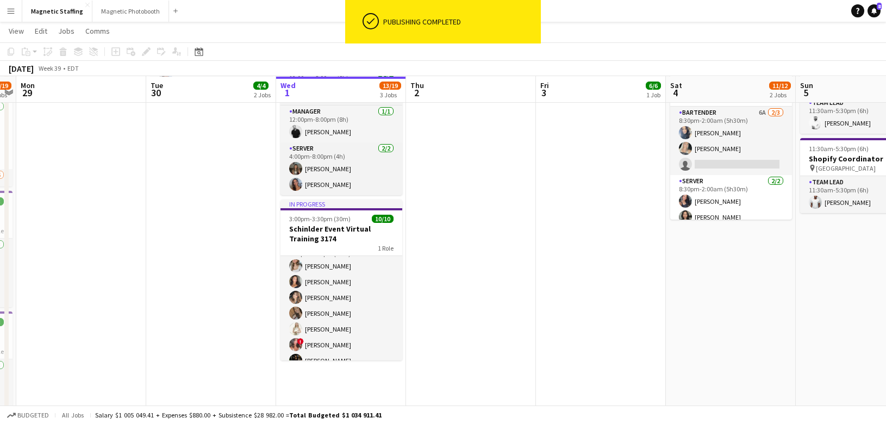
scroll to position [74, 0]
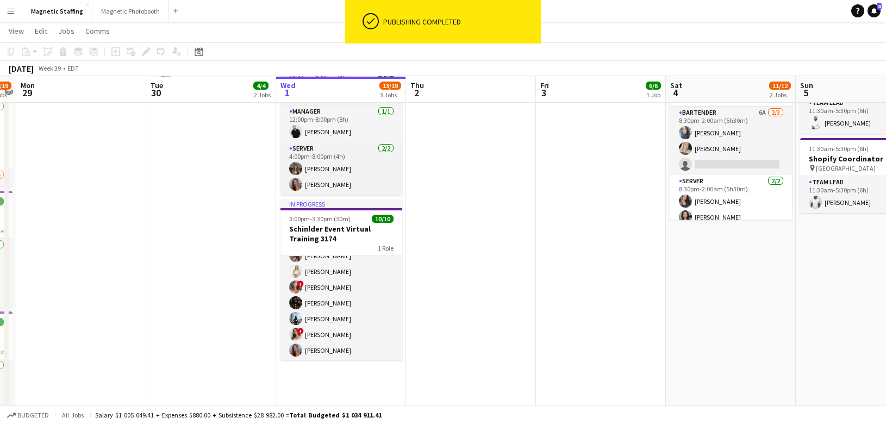
click at [315, 321] on app-card-role "Brand Ambassador 10/10 3:00pm-3:30pm (30m) Sabrina McCaskill Katelynn Espinosa …" at bounding box center [342, 271] width 122 height 179
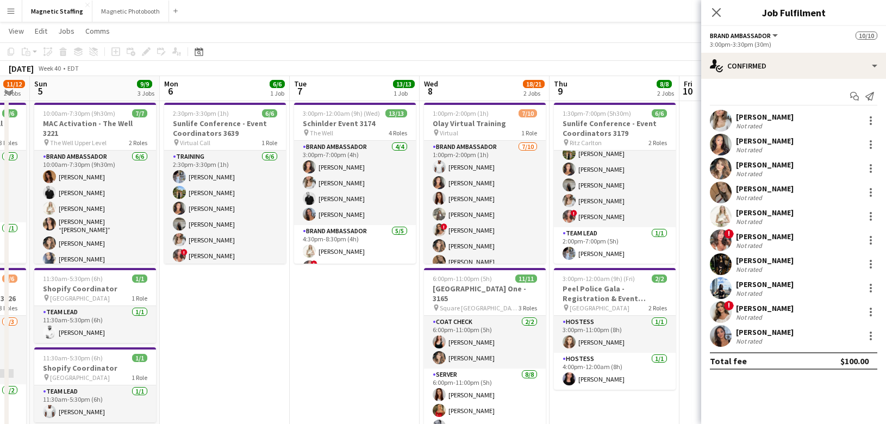
scroll to position [22, 0]
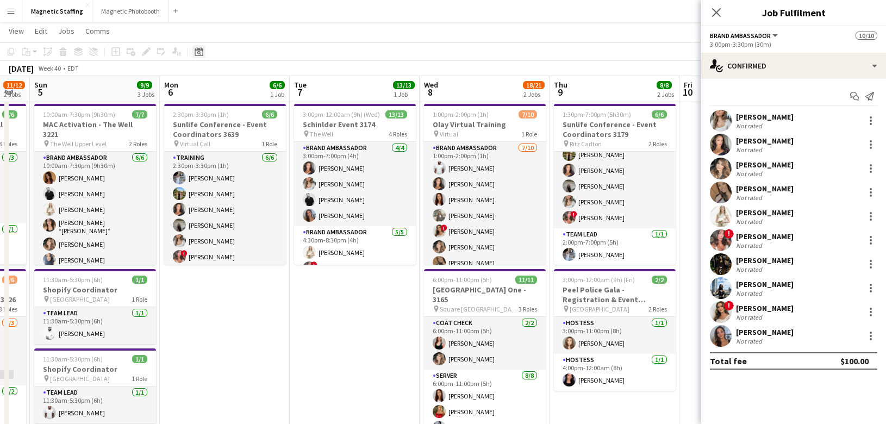
click at [197, 57] on div "Date picker" at bounding box center [198, 51] width 13 height 13
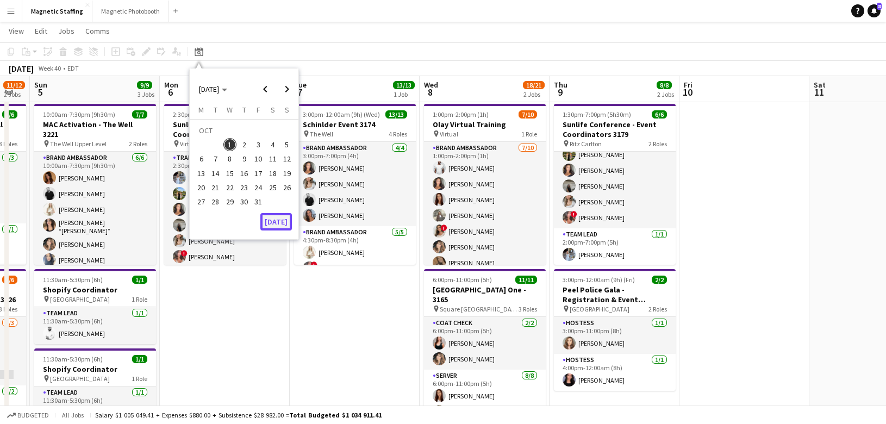
click at [273, 225] on button "[DATE]" at bounding box center [276, 221] width 32 height 17
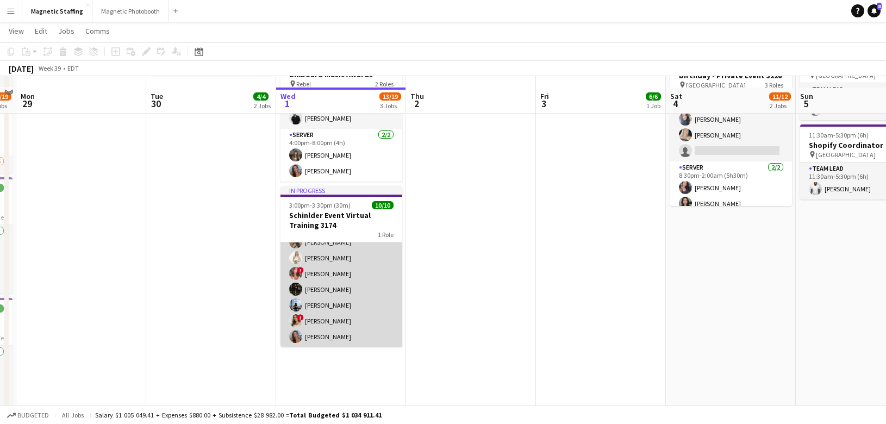
scroll to position [258, 0]
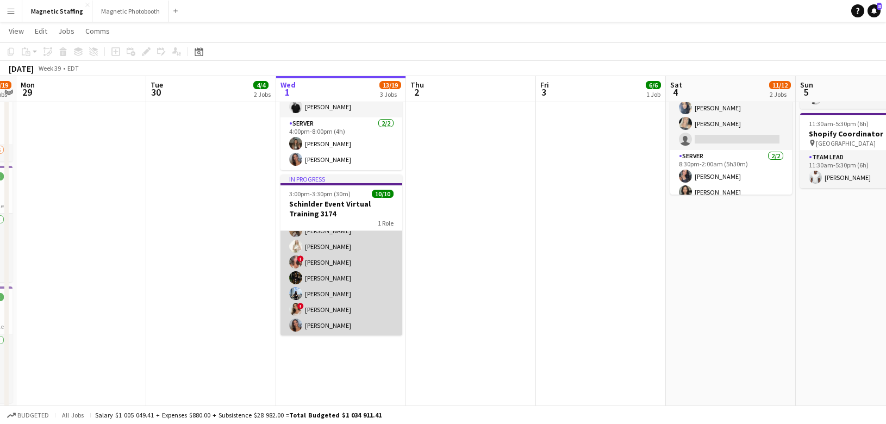
click at [336, 329] on app-card-role "Brand Ambassador 10/10 3:00pm-3:30pm (30m) Sabrina McCaskill Katelynn Espinosa …" at bounding box center [342, 246] width 122 height 179
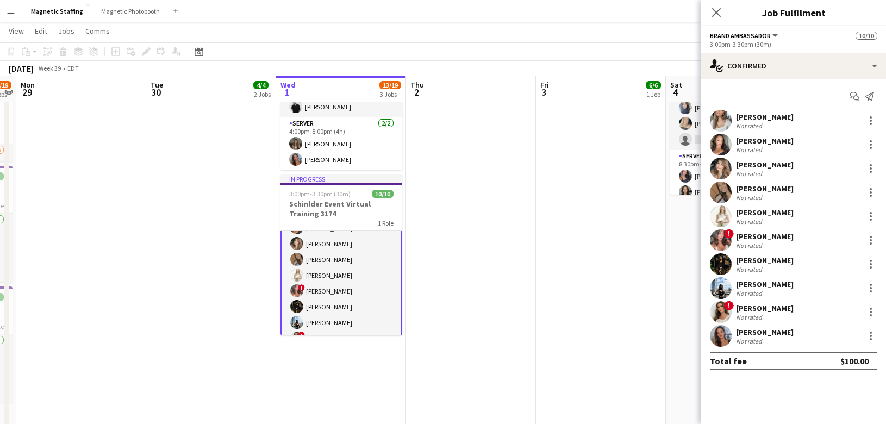
scroll to position [43, 0]
click at [869, 266] on div at bounding box center [870, 264] width 13 height 13
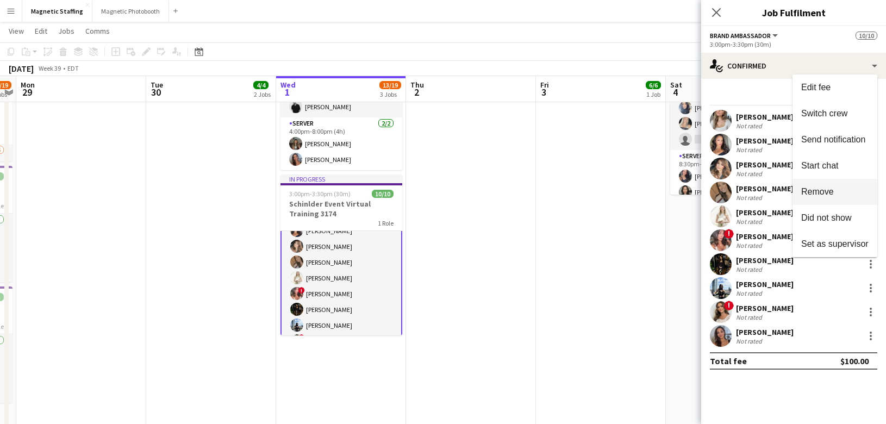
click at [847, 203] on button "Remove" at bounding box center [835, 192] width 85 height 26
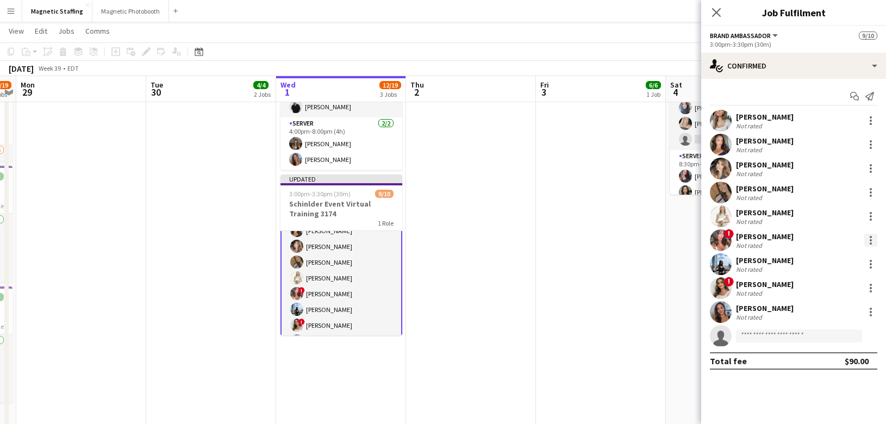
click at [868, 240] on div at bounding box center [870, 240] width 13 height 13
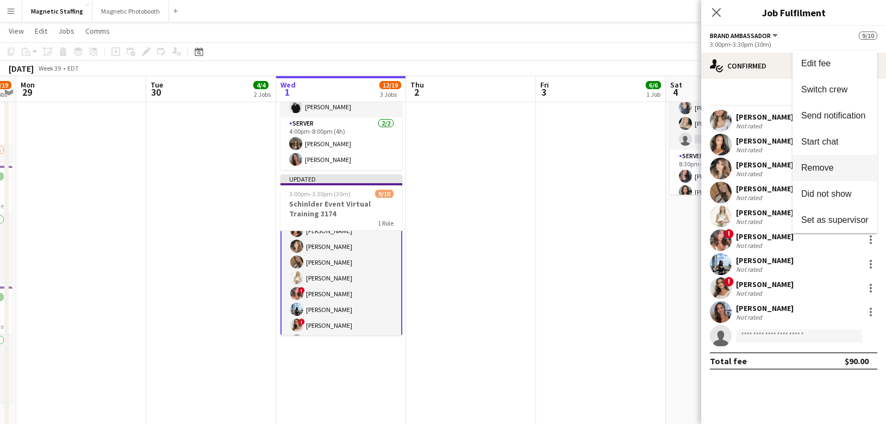
click at [832, 167] on span "Remove" at bounding box center [817, 167] width 33 height 9
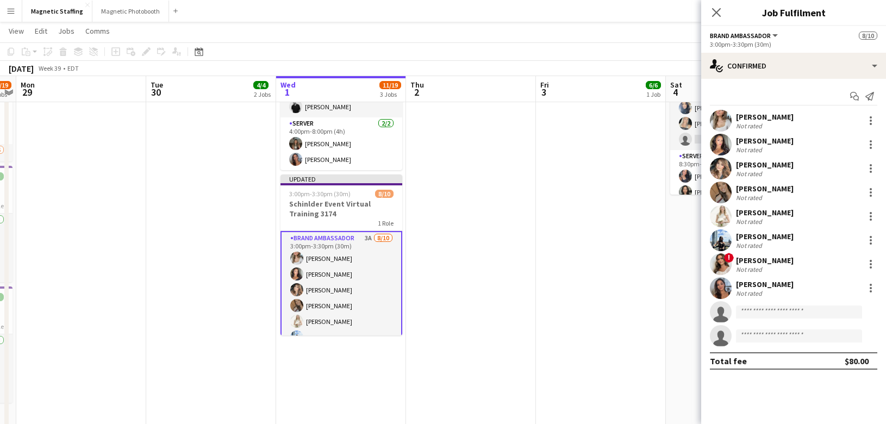
scroll to position [0, 369]
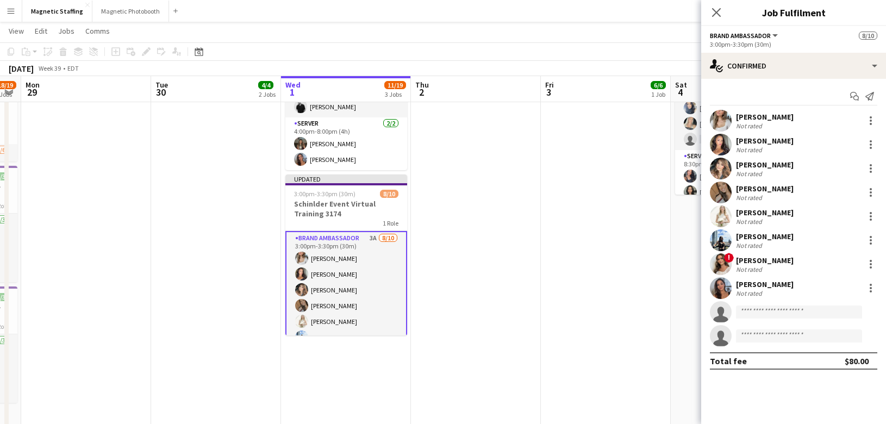
click at [503, 203] on app-calendar-viewport "Fri 26 11/11 2 Jobs Sat 27 11/11 5 Jobs Sun 28 18/19 4 Jobs Mon 29 Tue 30 4/4 2…" at bounding box center [443, 175] width 886 height 781
click at [606, 136] on app-date-cell "10:00am-7:30pm (9h30m) 6/6 MAC Activation - The Well 3221 pin The Well Upper Le…" at bounding box center [606, 189] width 130 height 651
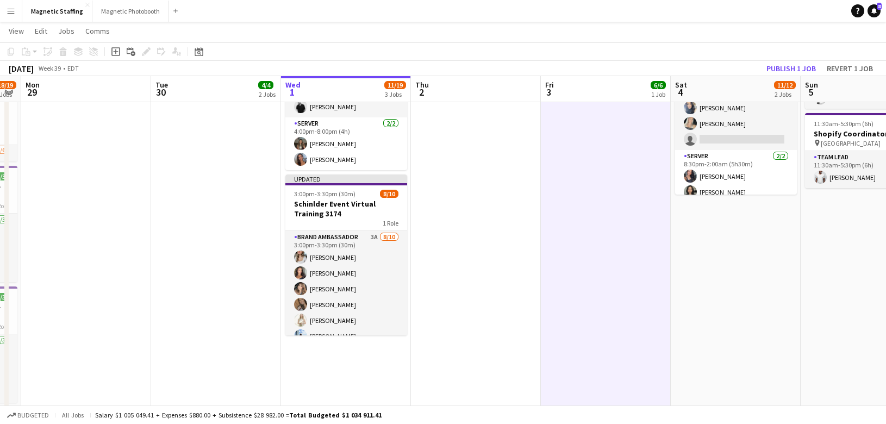
click at [787, 78] on app-board-header-date "Sat 4 11/12 2 Jobs" at bounding box center [736, 89] width 130 height 26
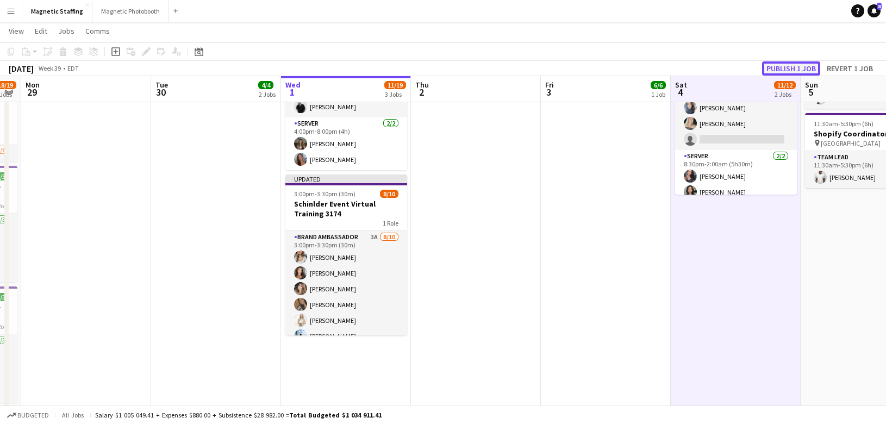
click at [785, 67] on button "Publish 1 job" at bounding box center [791, 68] width 58 height 14
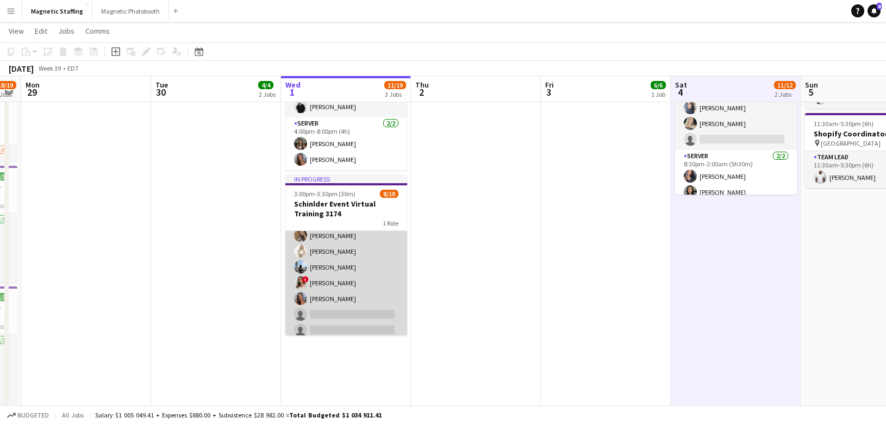
scroll to position [71, 0]
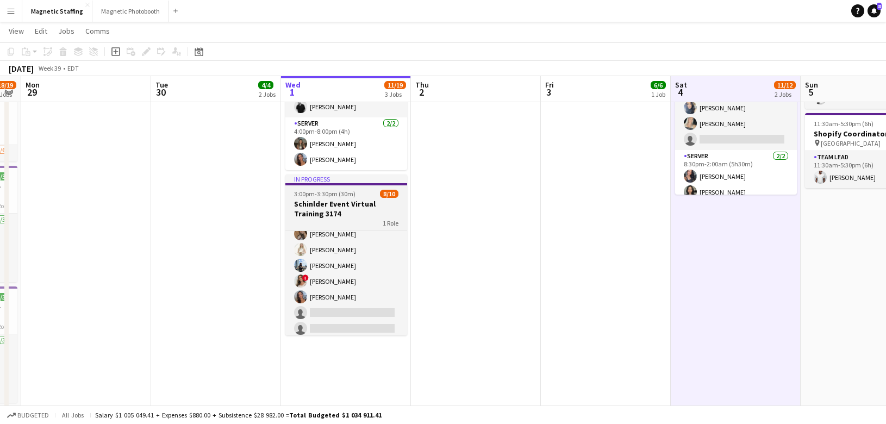
click at [327, 202] on h3 "Schinlder Event Virtual Training 3174" at bounding box center [346, 209] width 122 height 20
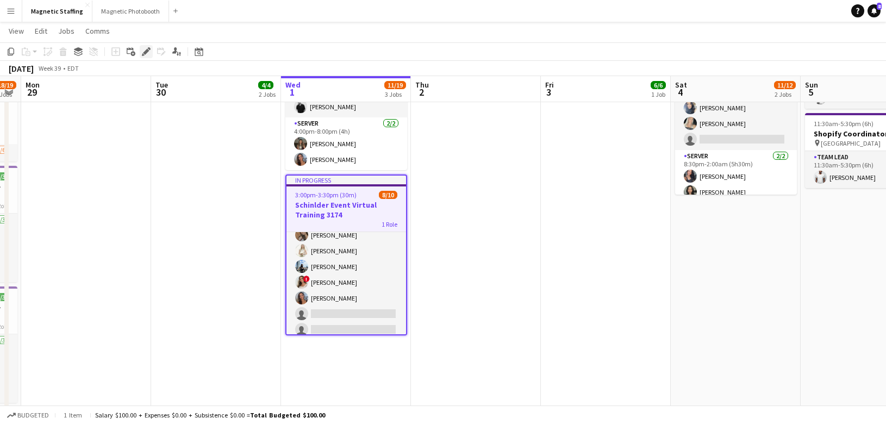
click at [142, 54] on icon "Edit" at bounding box center [146, 51] width 9 height 9
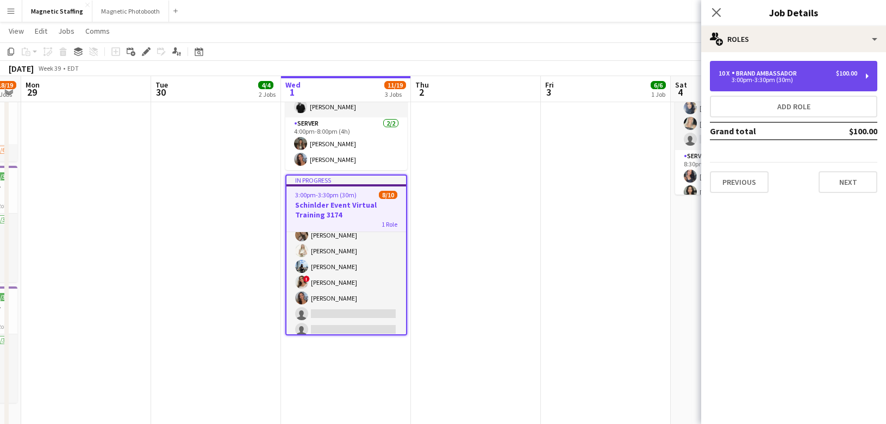
click at [798, 74] on div "Brand Ambassador" at bounding box center [767, 74] width 70 height 8
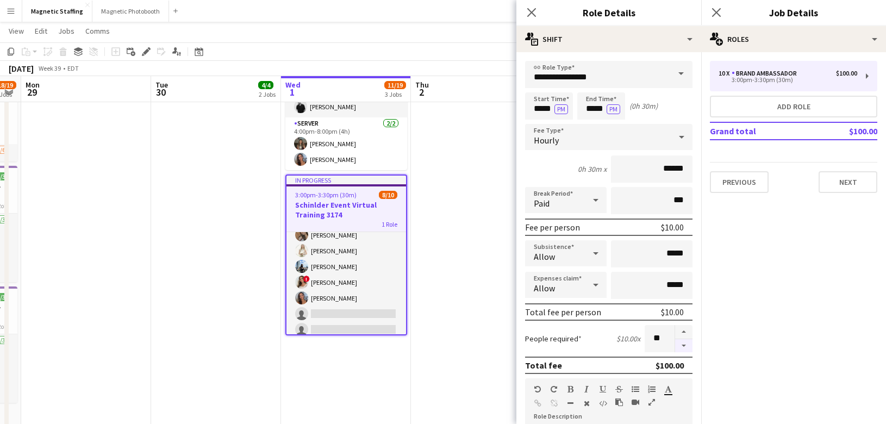
click at [686, 344] on button "button" at bounding box center [683, 346] width 17 height 14
type input "*"
click at [686, 344] on div at bounding box center [684, 338] width 18 height 27
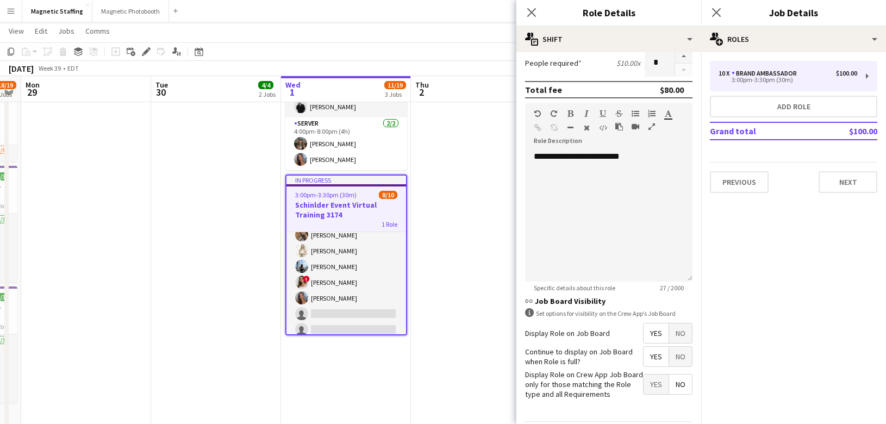
scroll to position [309, 0]
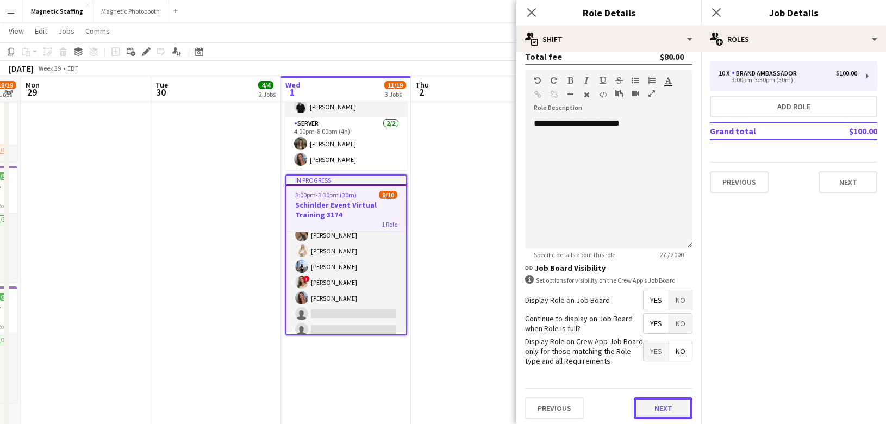
click at [664, 400] on button "Next" at bounding box center [663, 408] width 59 height 22
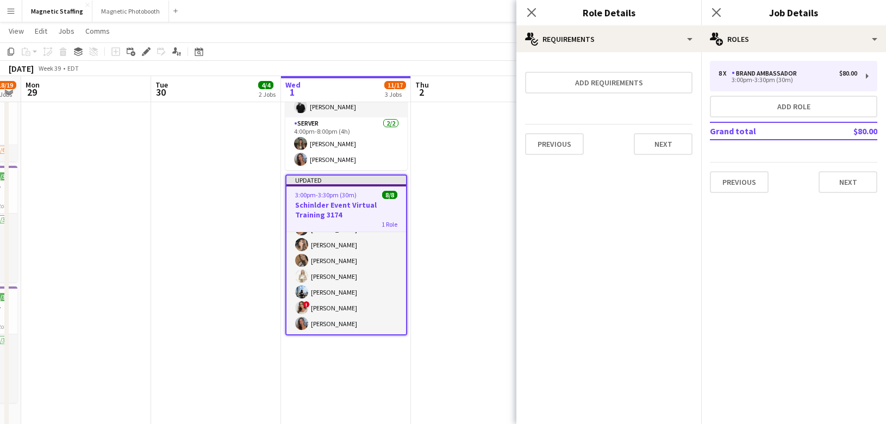
scroll to position [45, 0]
click at [686, 151] on button "Next" at bounding box center [663, 144] width 59 height 22
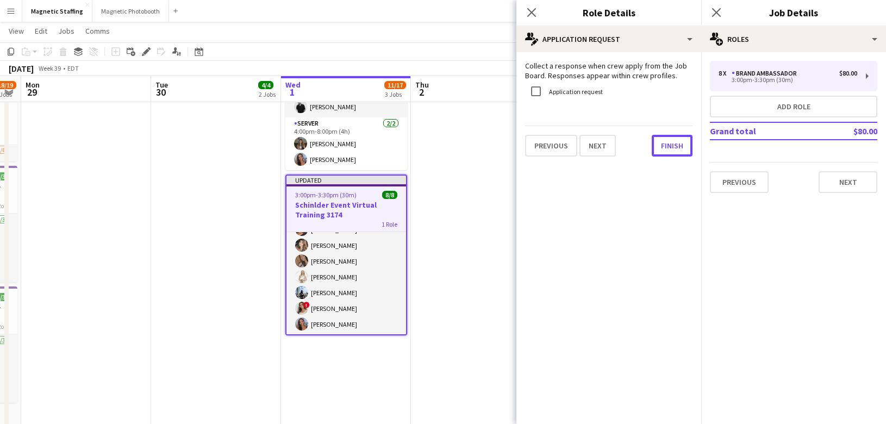
click at [686, 151] on button "Finish" at bounding box center [672, 146] width 41 height 22
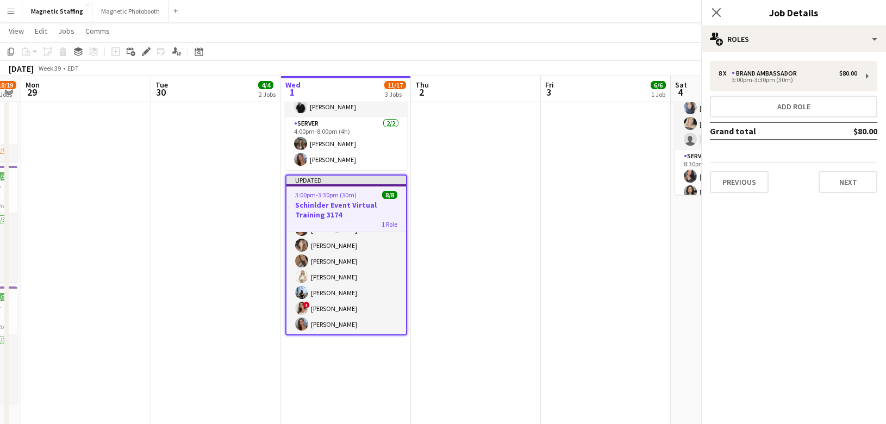
click at [575, 200] on app-date-cell "10:00am-7:30pm (9h30m) 6/6 MAC Activation - The Well 3221 pin The Well Upper Le…" at bounding box center [606, 189] width 130 height 651
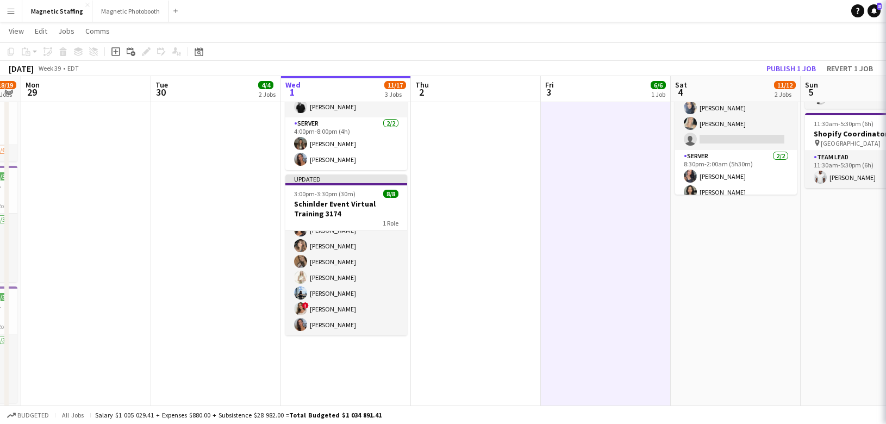
scroll to position [42, 0]
click at [776, 77] on app-board-header-date "Sat 4 11/12 2 Jobs" at bounding box center [736, 89] width 130 height 26
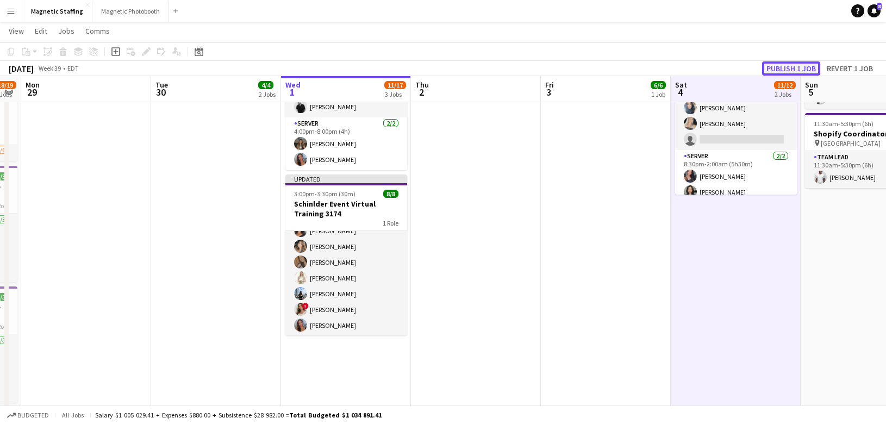
click at [778, 70] on button "Publish 1 job" at bounding box center [791, 68] width 58 height 14
click at [196, 57] on div "Date picker" at bounding box center [198, 51] width 13 height 13
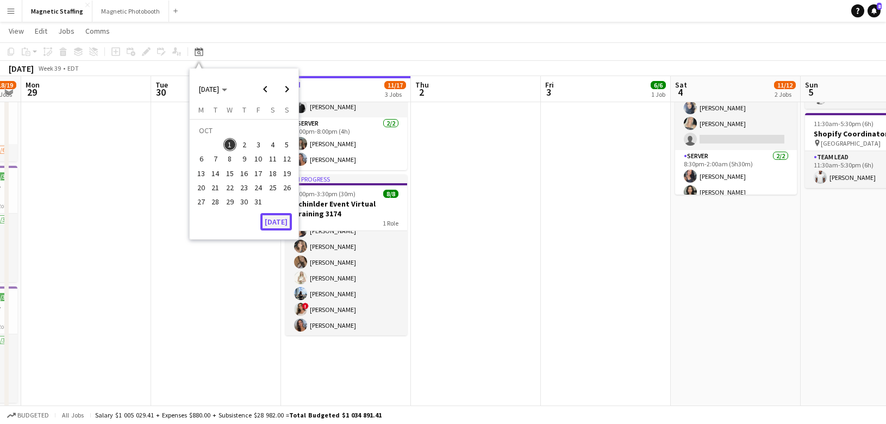
click at [270, 226] on button "[DATE]" at bounding box center [276, 221] width 32 height 17
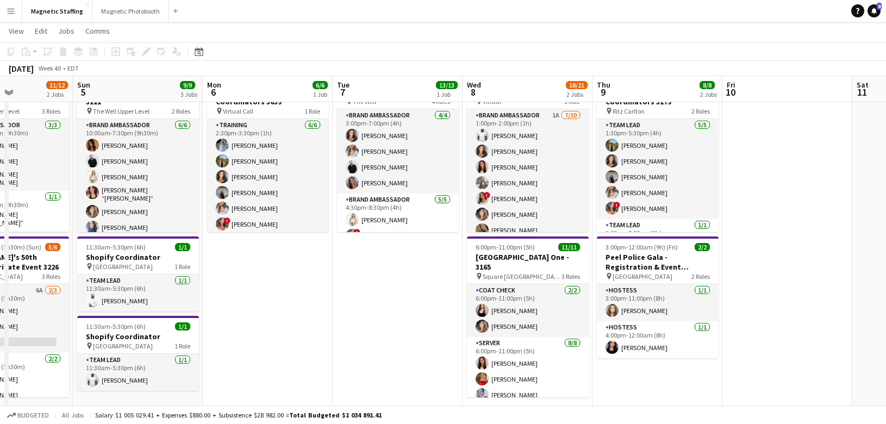
scroll to position [0, 0]
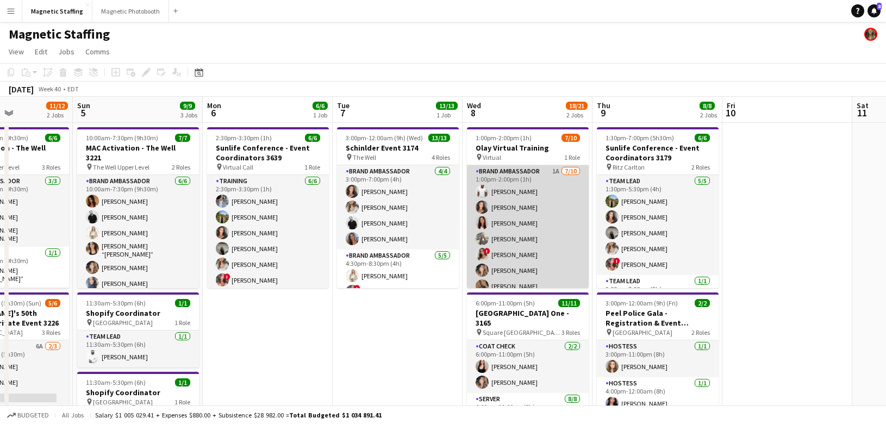
click at [511, 223] on app-card-role "Brand Ambassador 1A 7/10 1:00pm-2:00pm (1h) Juvon Taylor Katelynn Espinosa Luan…" at bounding box center [528, 254] width 122 height 179
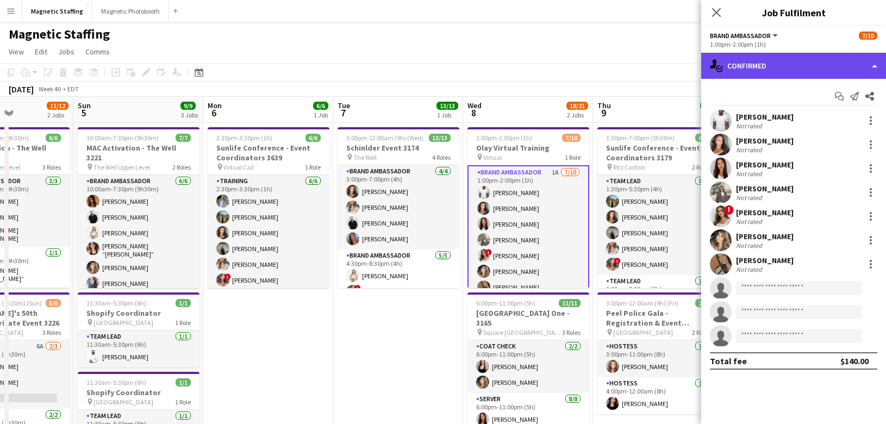
click at [752, 70] on div "single-neutral-actions-check-2 Confirmed" at bounding box center [793, 66] width 185 height 26
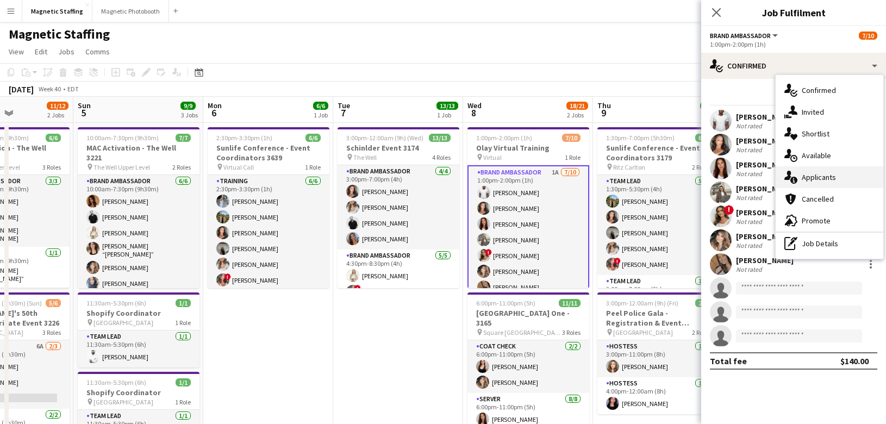
click at [788, 172] on icon at bounding box center [788, 175] width 7 height 9
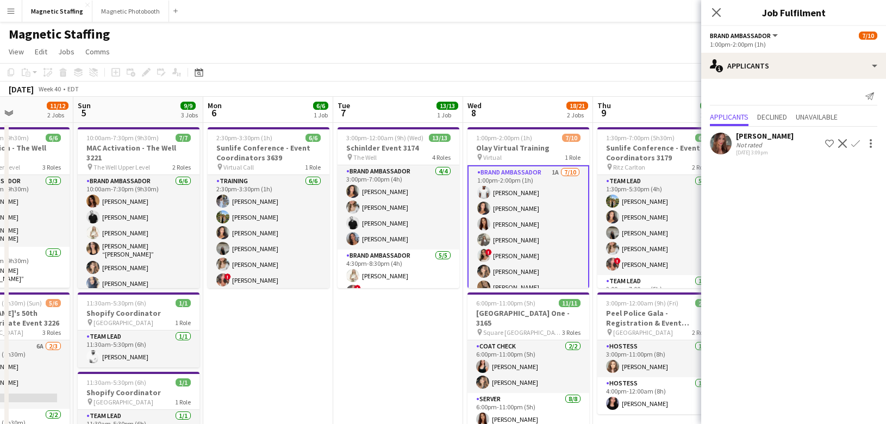
click at [855, 144] on app-icon "Confirm" at bounding box center [855, 143] width 9 height 9
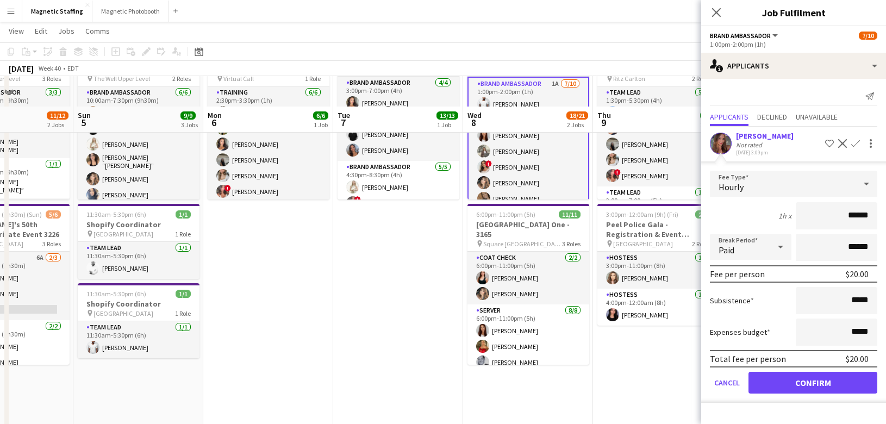
scroll to position [117, 0]
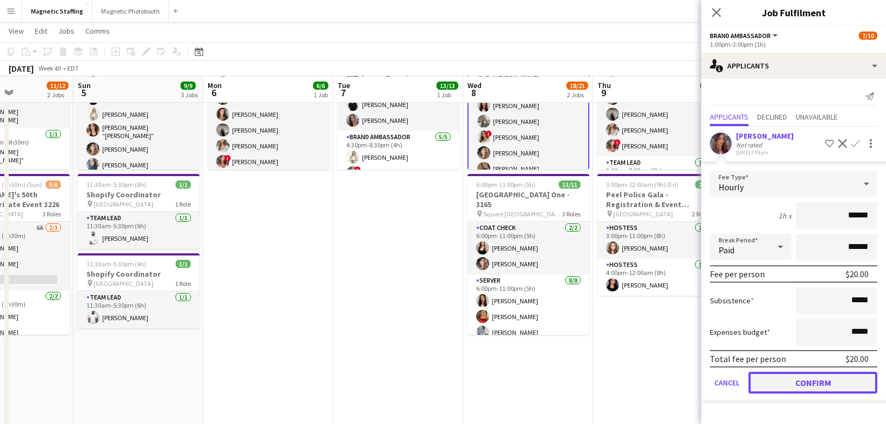
click at [777, 383] on button "Confirm" at bounding box center [813, 383] width 129 height 22
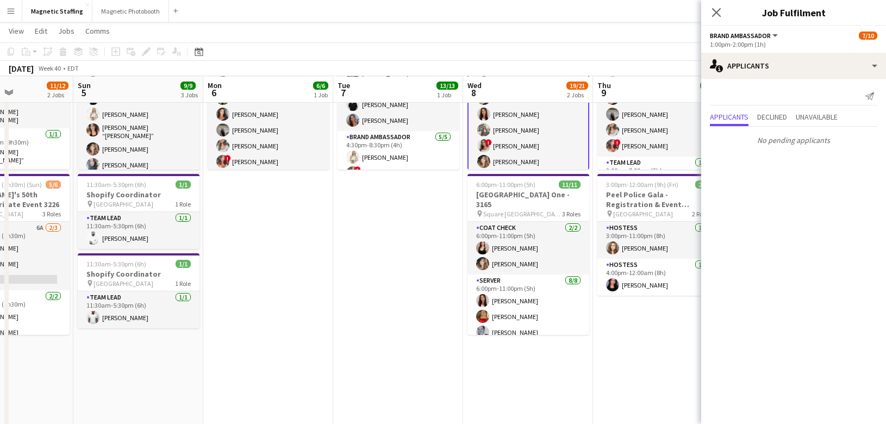
click at [671, 374] on app-date-cell "1:30pm-7:00pm (5h30m) 6/6 Sunlife Conference - Event Coordinators 3179 pin Ritz…" at bounding box center [658, 329] width 130 height 651
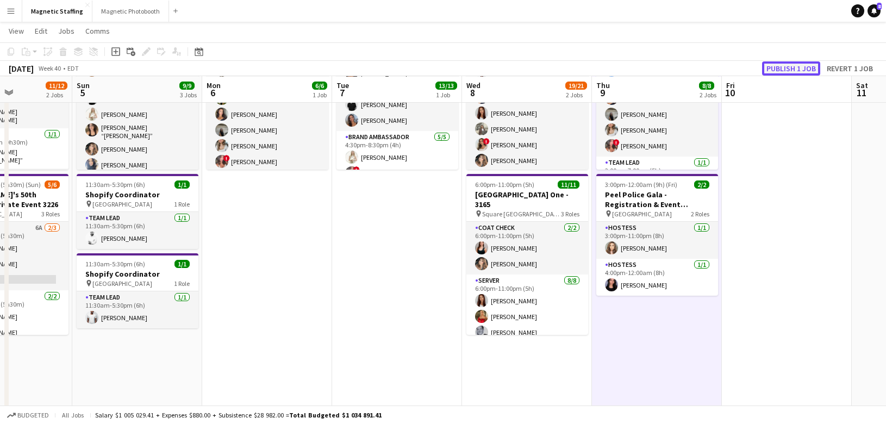
click at [806, 67] on button "Publish 1 job" at bounding box center [791, 68] width 58 height 14
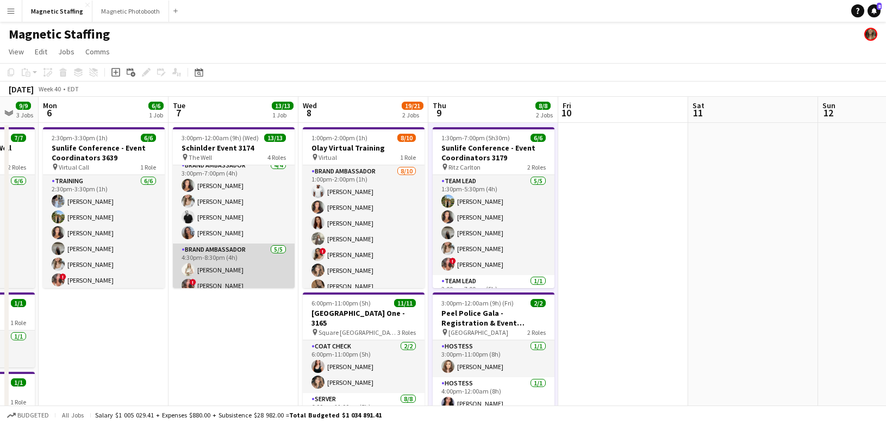
scroll to position [0, 0]
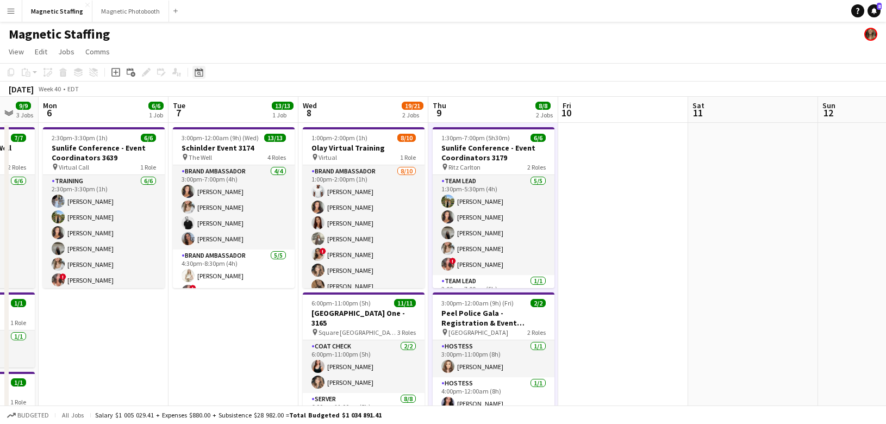
click at [197, 73] on icon "Date picker" at bounding box center [199, 72] width 9 height 9
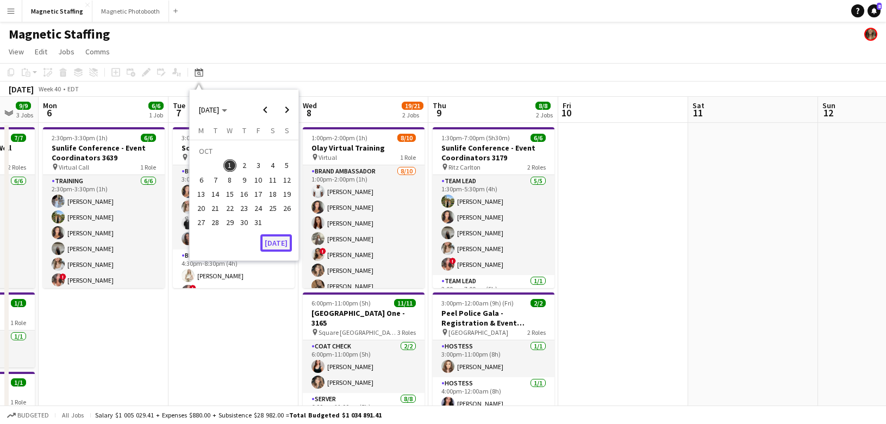
click at [270, 234] on button "[DATE]" at bounding box center [276, 242] width 32 height 17
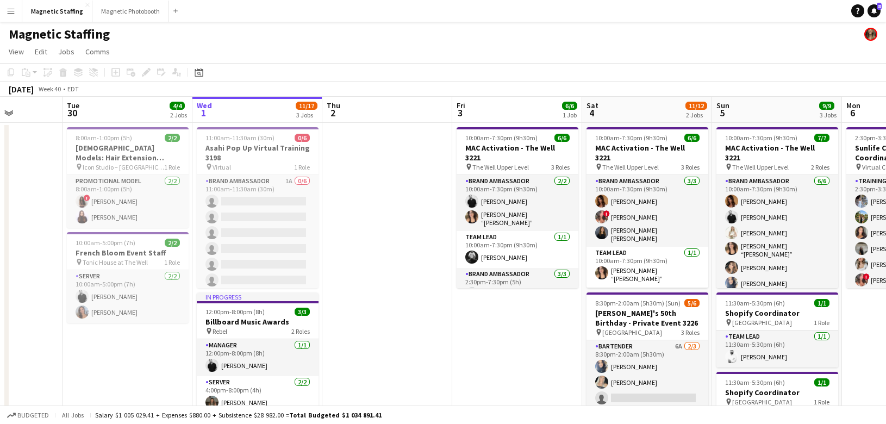
drag, startPoint x: 370, startPoint y: 217, endPoint x: 57, endPoint y: 270, distance: 318.0
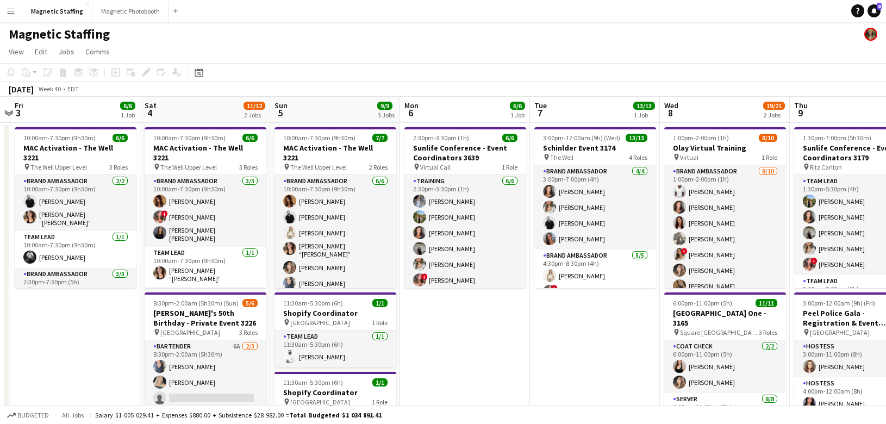
drag, startPoint x: 542, startPoint y: 206, endPoint x: 130, endPoint y: 242, distance: 412.6
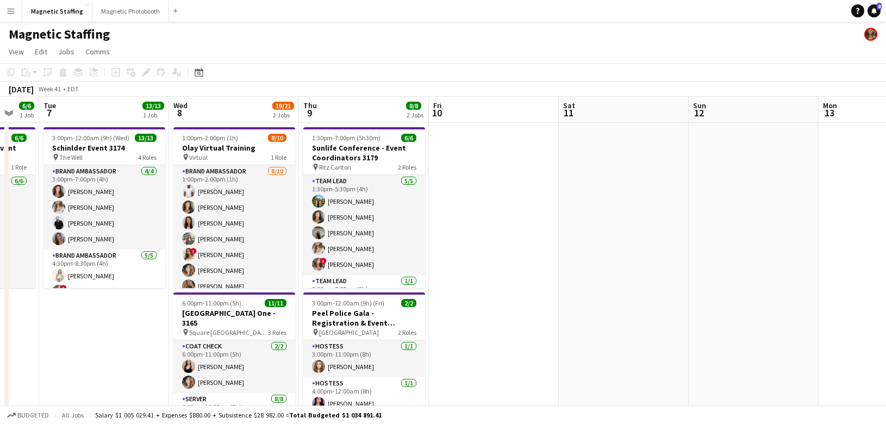
scroll to position [0, 352]
drag, startPoint x: 431, startPoint y: 232, endPoint x: 309, endPoint y: 236, distance: 121.3
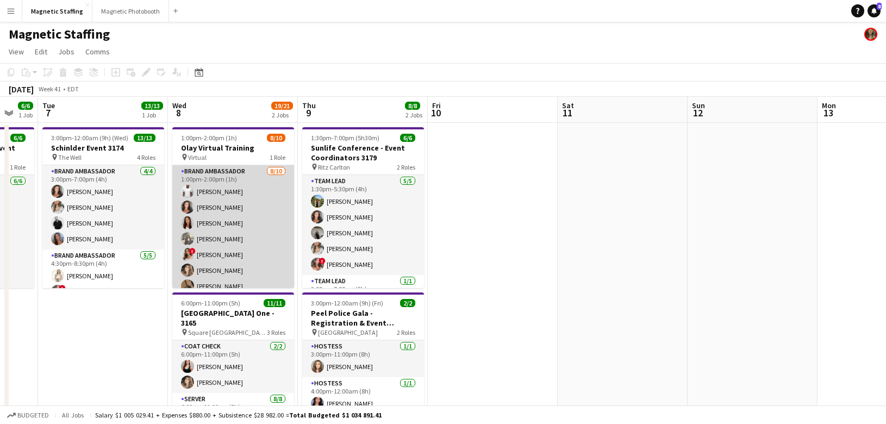
click at [252, 238] on app-card-role "Brand Ambassador 8/10 1:00pm-2:00pm (1h) Juvon Taylor Katelynn Espinosa Luana C…" at bounding box center [233, 254] width 122 height 179
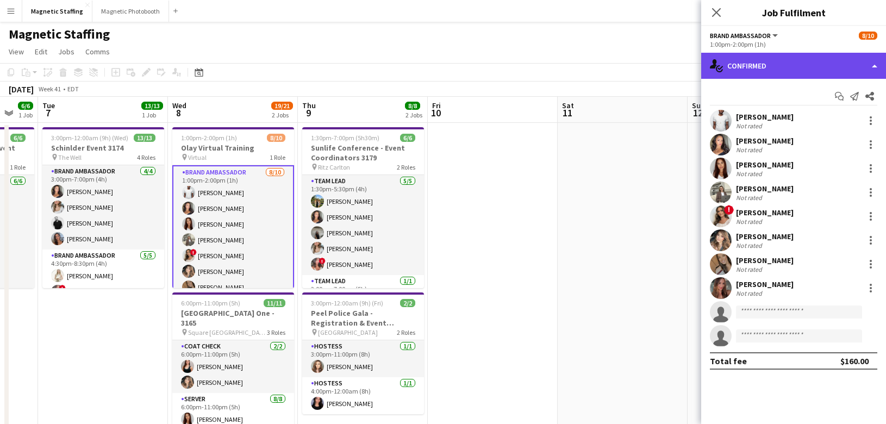
click at [796, 67] on div "single-neutral-actions-check-2 Confirmed" at bounding box center [793, 66] width 185 height 26
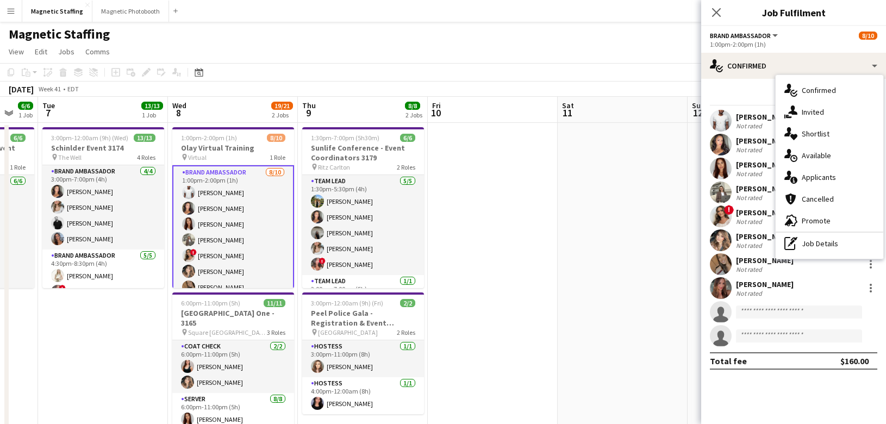
click at [811, 176] on span "Applicants" at bounding box center [819, 177] width 34 height 10
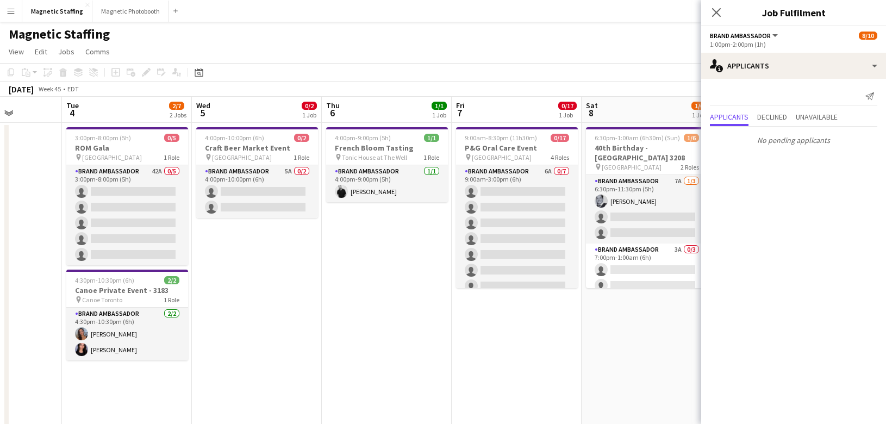
scroll to position [0, 354]
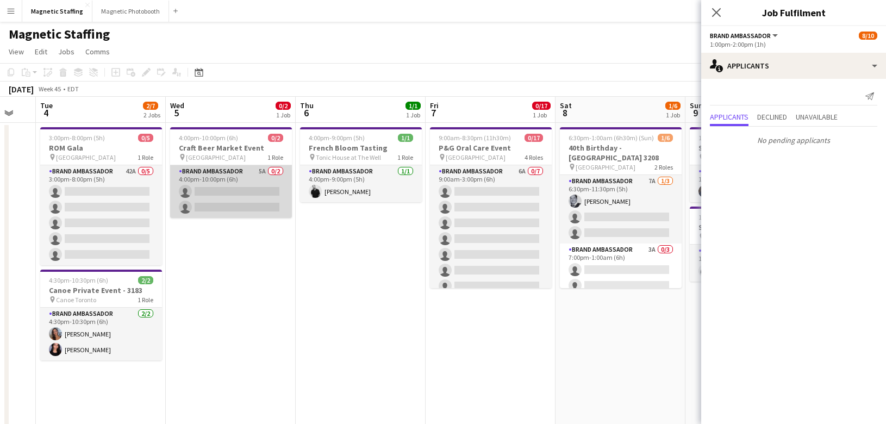
click at [275, 202] on app-card-role "Brand Ambassador 5A 0/2 4:00pm-10:00pm (6h) single-neutral-actions single-neutr…" at bounding box center [231, 191] width 122 height 53
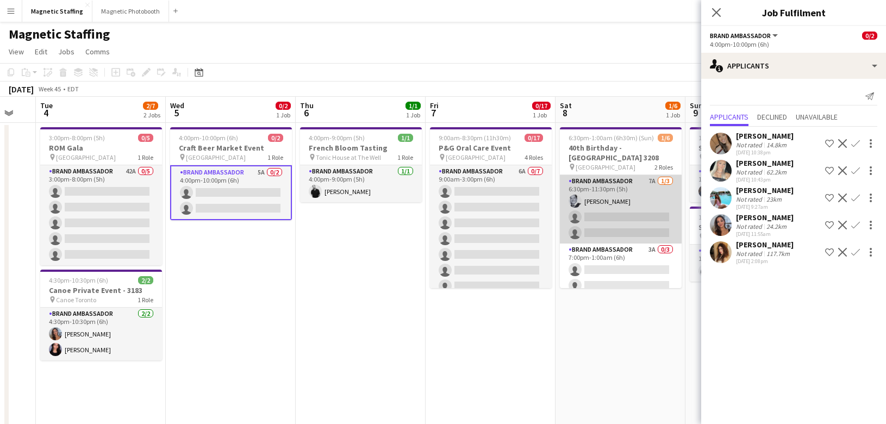
click at [614, 203] on app-card-role "Brand Ambassador 7A [DATE] 6:30pm-11:30pm (5h) [PERSON_NAME] single-neutral-act…" at bounding box center [621, 209] width 122 height 69
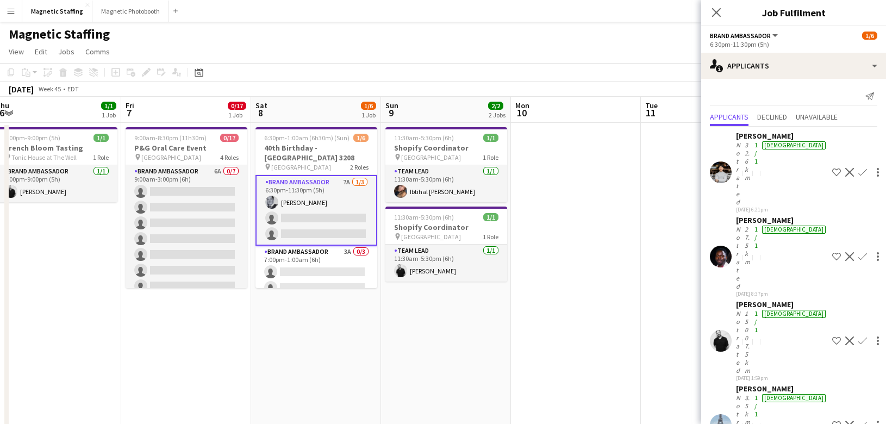
drag, startPoint x: 614, startPoint y: 203, endPoint x: 334, endPoint y: 241, distance: 282.6
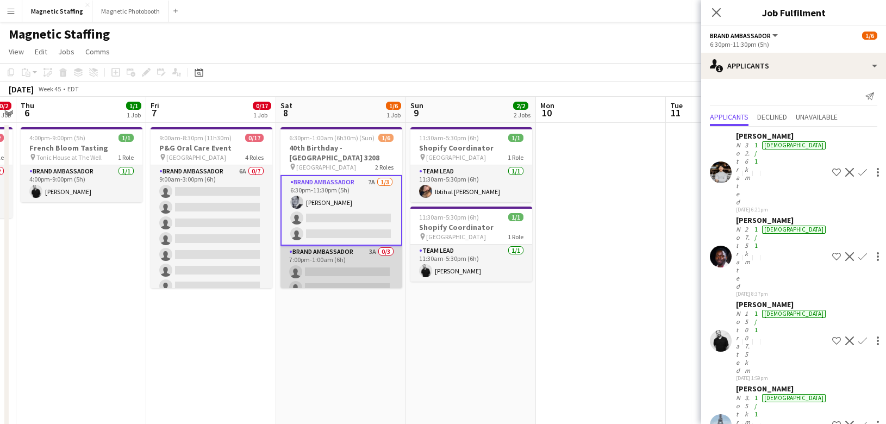
click at [372, 270] on app-card-role "Brand Ambassador 3A 0/3 7:00pm-1:00am (6h) single-neutral-actions single-neutra…" at bounding box center [342, 280] width 122 height 69
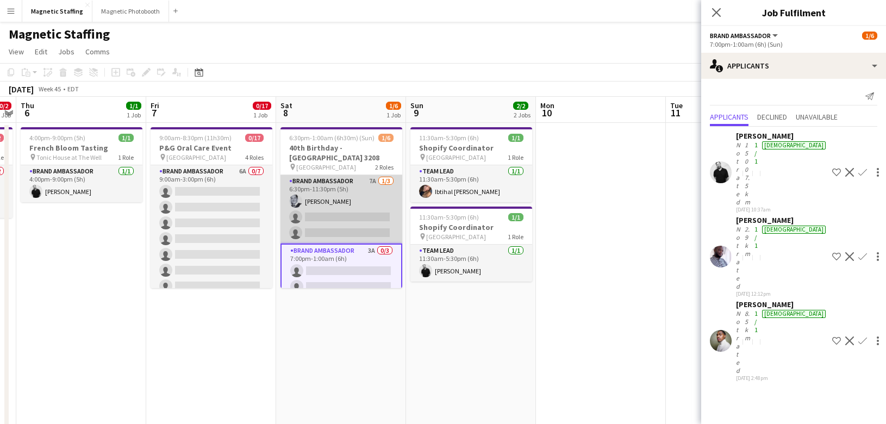
click at [362, 214] on app-card-role "Brand Ambassador 7A [DATE] 6:30pm-11:30pm (5h) [PERSON_NAME] single-neutral-act…" at bounding box center [342, 209] width 122 height 69
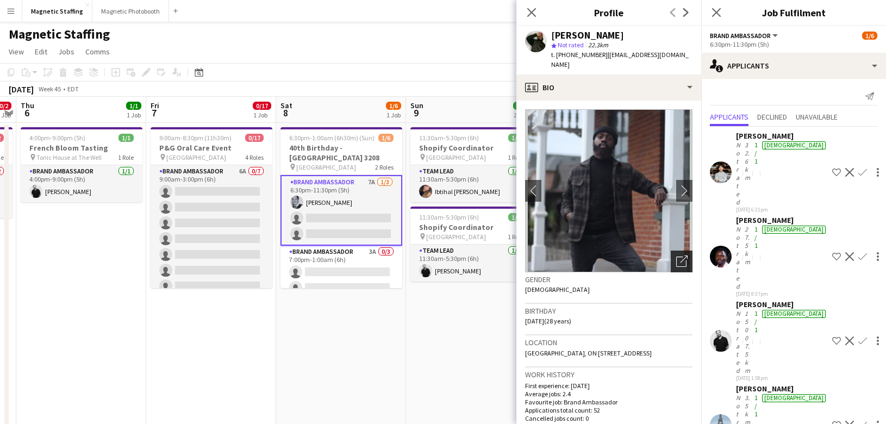
click at [681, 256] on icon at bounding box center [684, 260] width 8 height 8
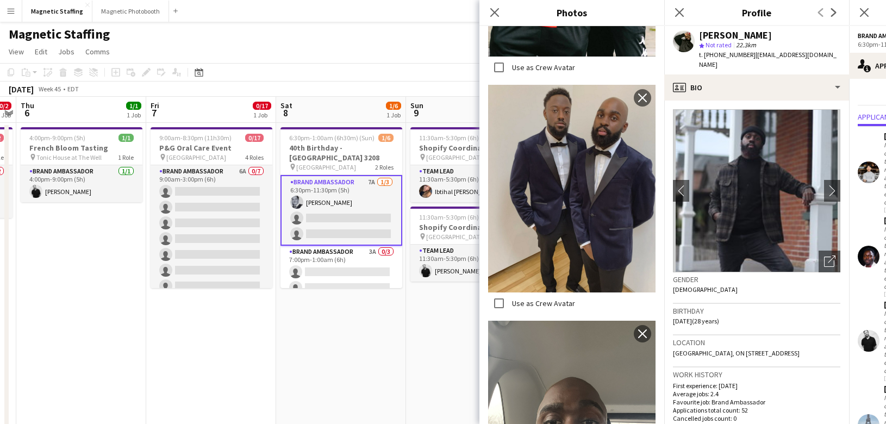
scroll to position [2295, 0]
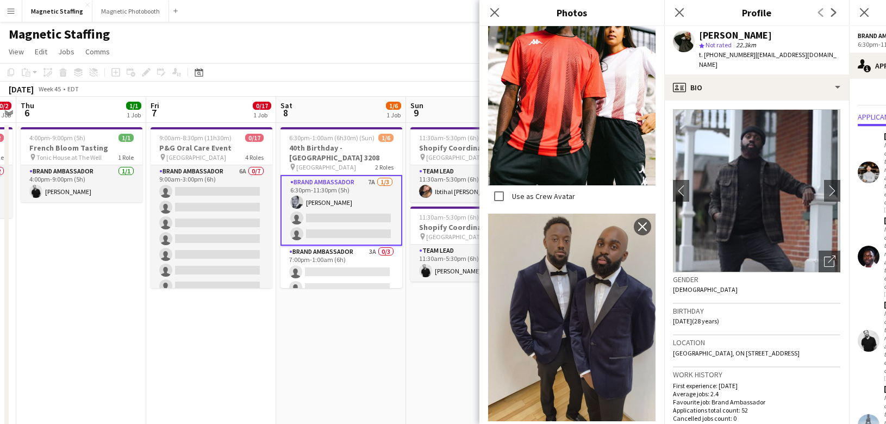
click at [0, 0] on body "Menu Boards Boards Boards All jobs Status Workforce Workforce My Workforce Recr…" at bounding box center [443, 421] width 886 height 843
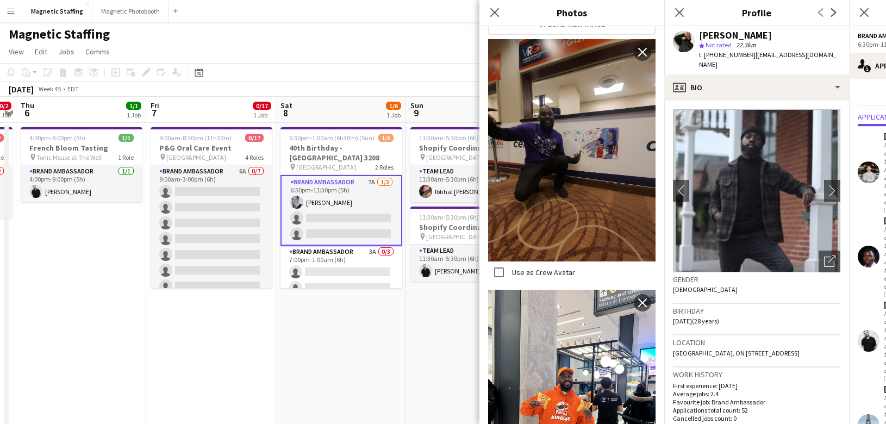
scroll to position [0, 0]
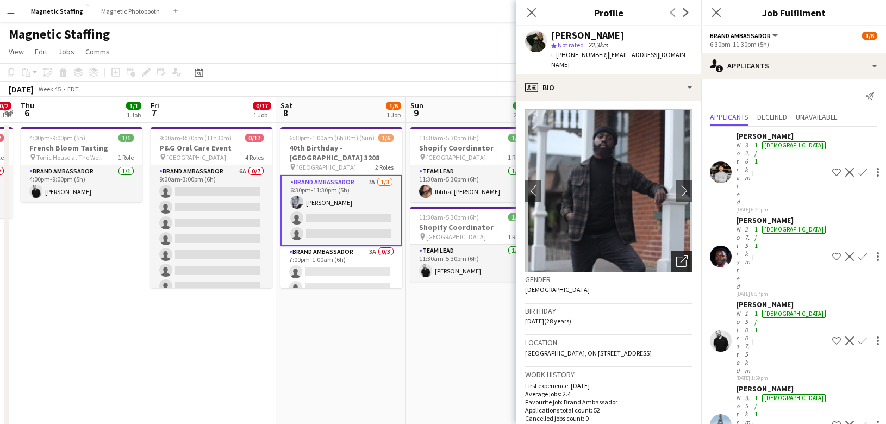
click at [685, 256] on icon "Open photos pop-in" at bounding box center [681, 261] width 11 height 11
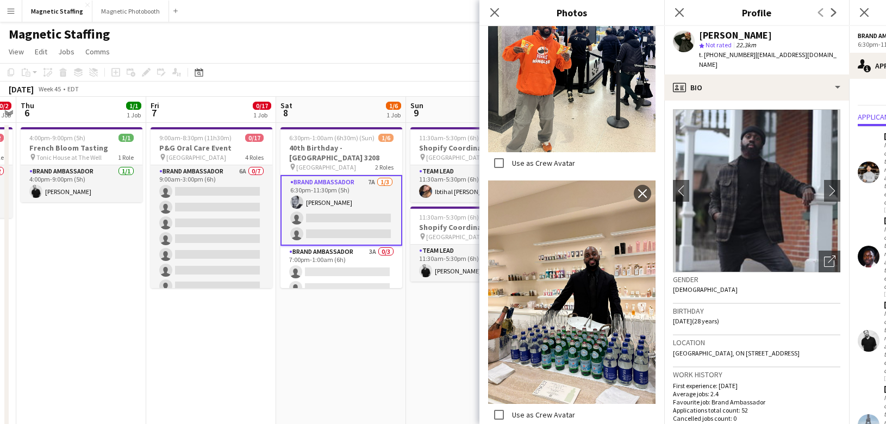
scroll to position [928, 0]
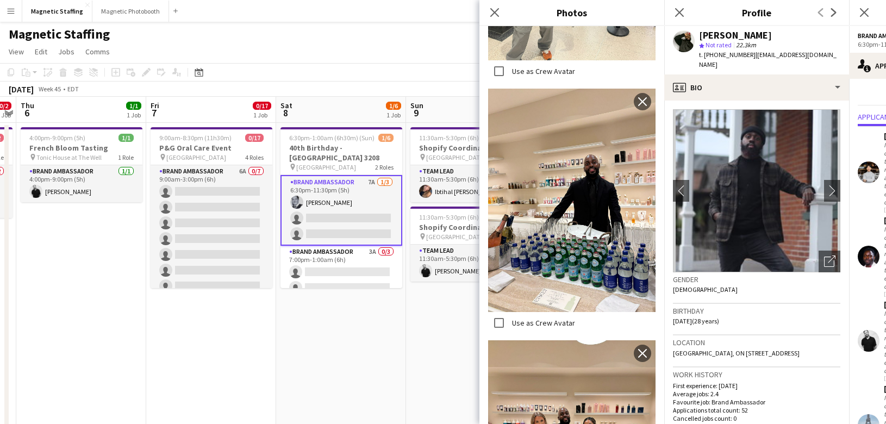
click at [0, 0] on body "Menu Boards Boards Boards All jobs Status Workforce Workforce My Workforce Recr…" at bounding box center [443, 421] width 886 height 843
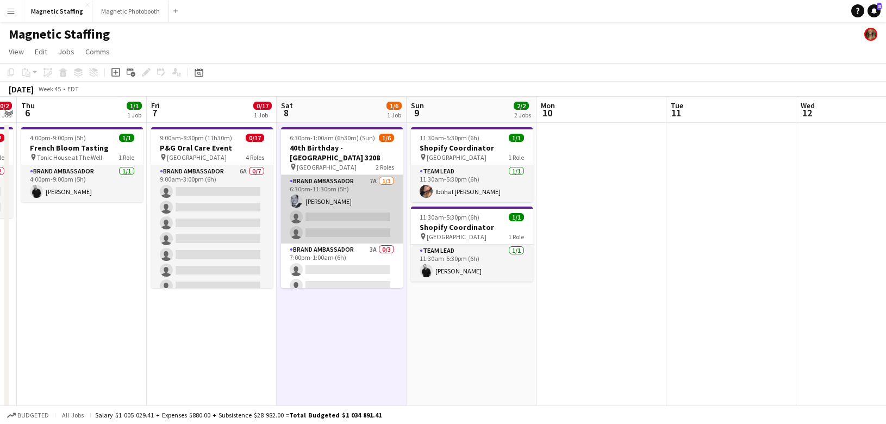
click at [340, 228] on app-card-role "Brand Ambassador 7A [DATE] 6:30pm-11:30pm (5h) [PERSON_NAME] single-neutral-act…" at bounding box center [342, 209] width 122 height 69
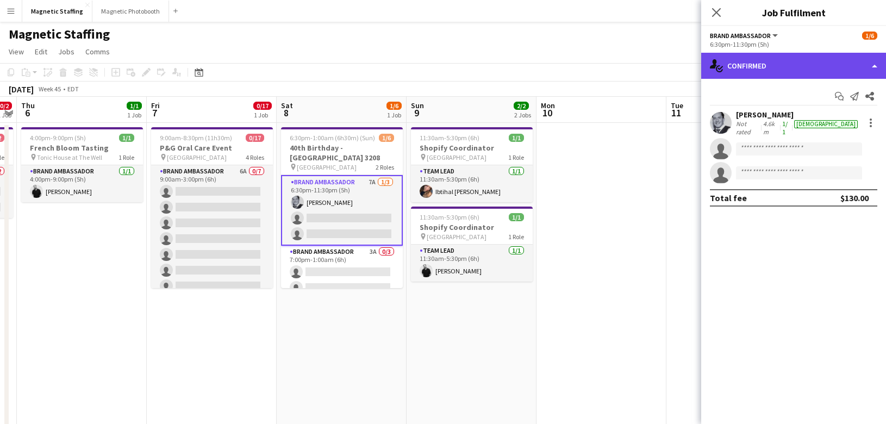
click at [794, 76] on div "single-neutral-actions-check-2 Confirmed" at bounding box center [793, 66] width 185 height 26
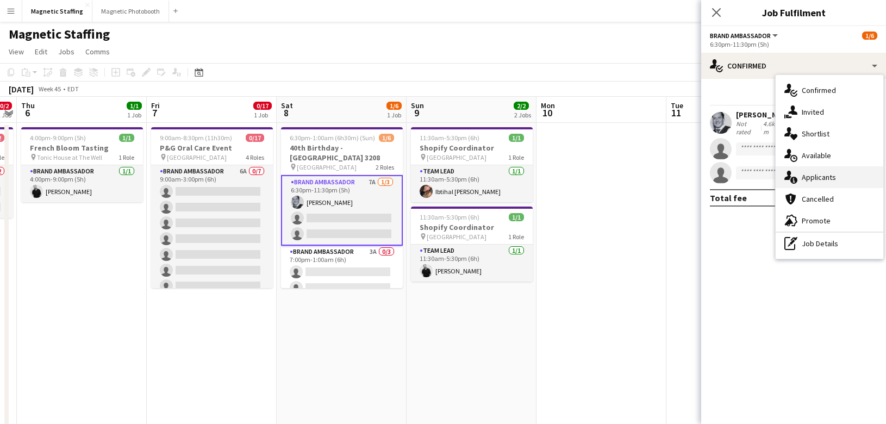
click at [800, 173] on div "single-neutral-actions-information Applicants" at bounding box center [830, 177] width 108 height 22
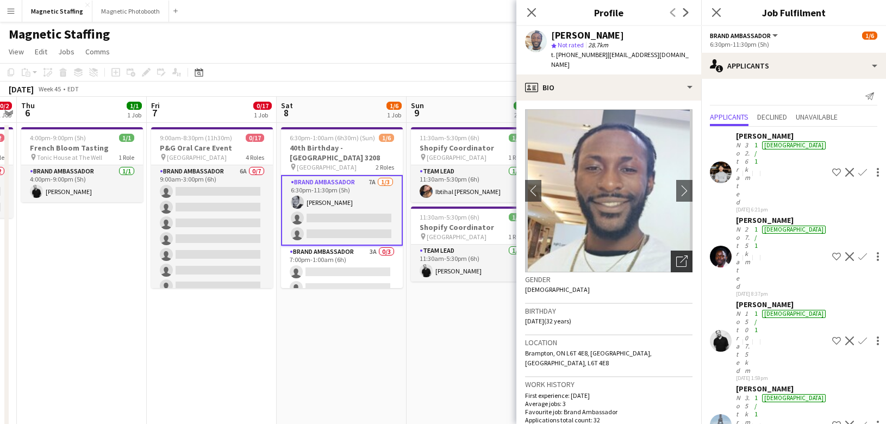
click at [675, 254] on div "Open photos pop-in" at bounding box center [682, 262] width 22 height 22
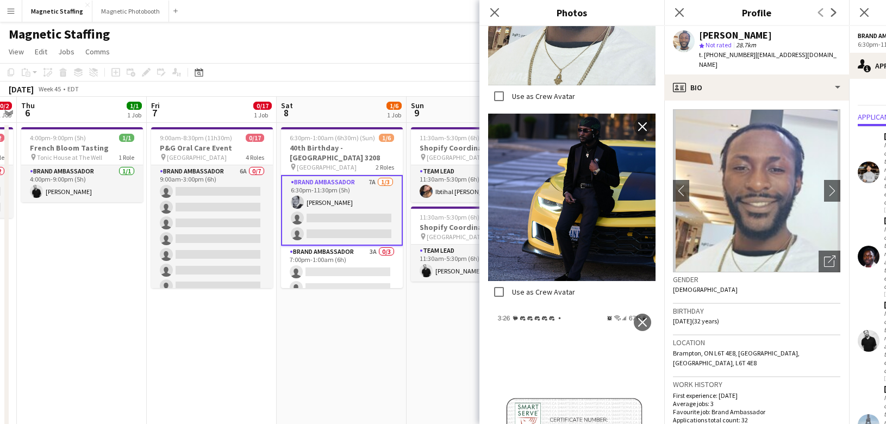
scroll to position [1308, 0]
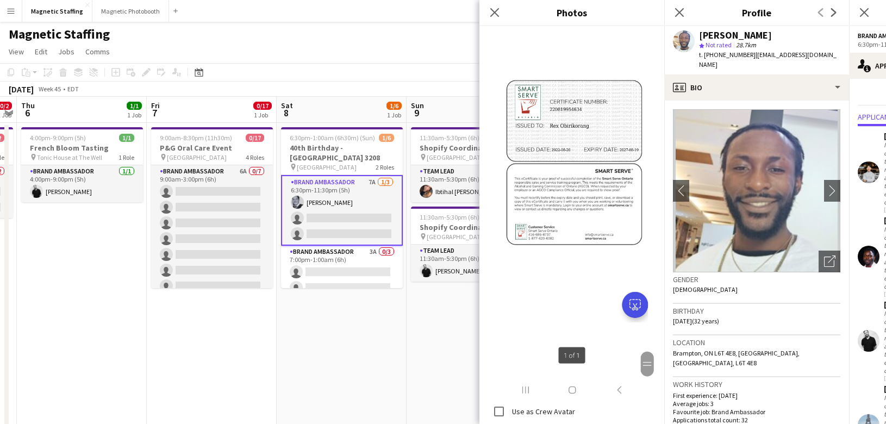
click at [872, 161] on app-user-avatar at bounding box center [869, 172] width 22 height 22
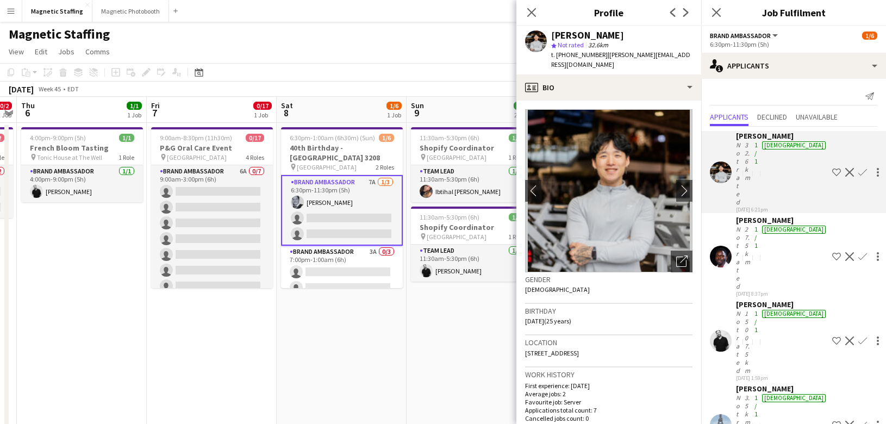
click at [720, 246] on app-user-avatar at bounding box center [721, 257] width 22 height 22
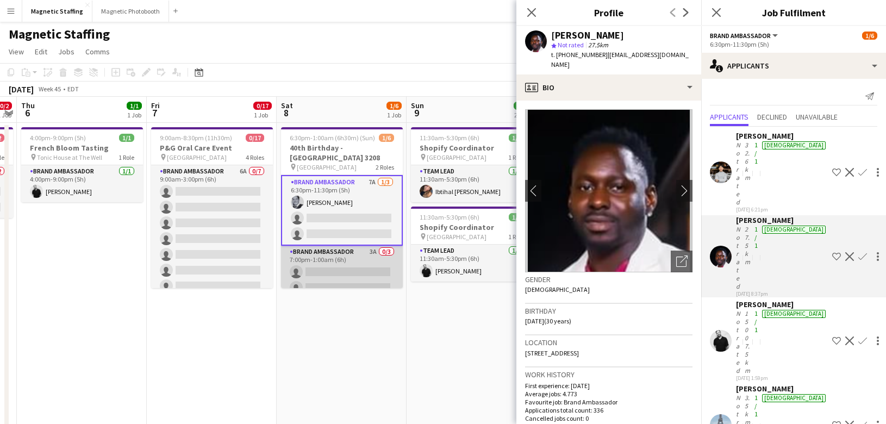
click at [320, 251] on app-card-role "Brand Ambassador 3A 0/3 7:00pm-1:00am (6h) single-neutral-actions single-neutra…" at bounding box center [342, 280] width 122 height 69
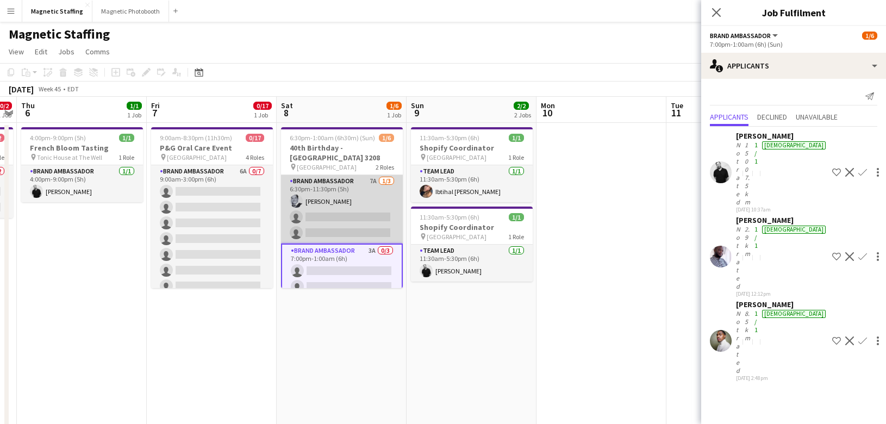
click at [335, 217] on app-card-role "Brand Ambassador 7A [DATE] 6:30pm-11:30pm (5h) [PERSON_NAME] single-neutral-act…" at bounding box center [342, 209] width 122 height 69
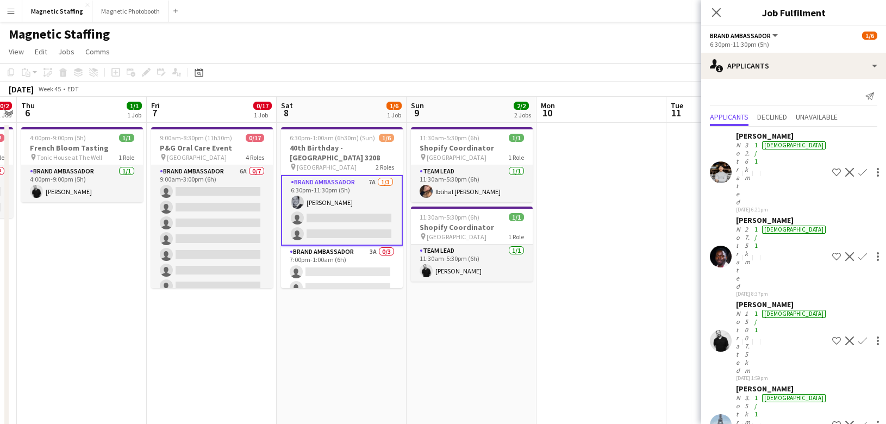
click at [723, 246] on app-user-avatar at bounding box center [721, 257] width 22 height 22
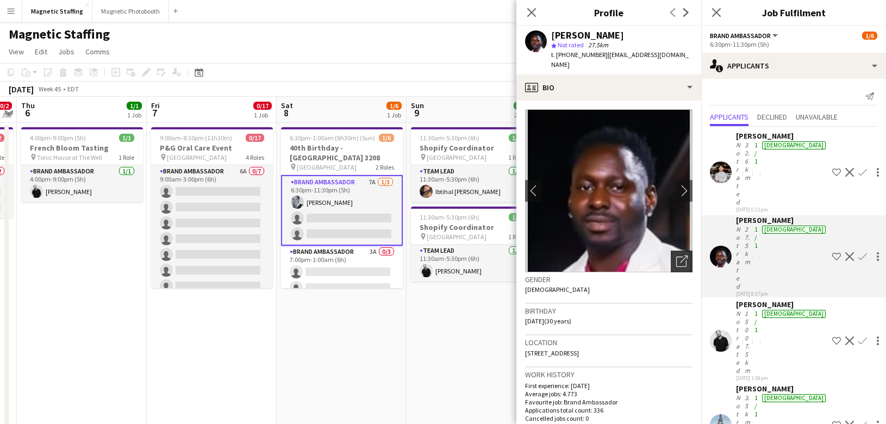
click at [679, 251] on div "Open photos pop-in" at bounding box center [682, 262] width 22 height 22
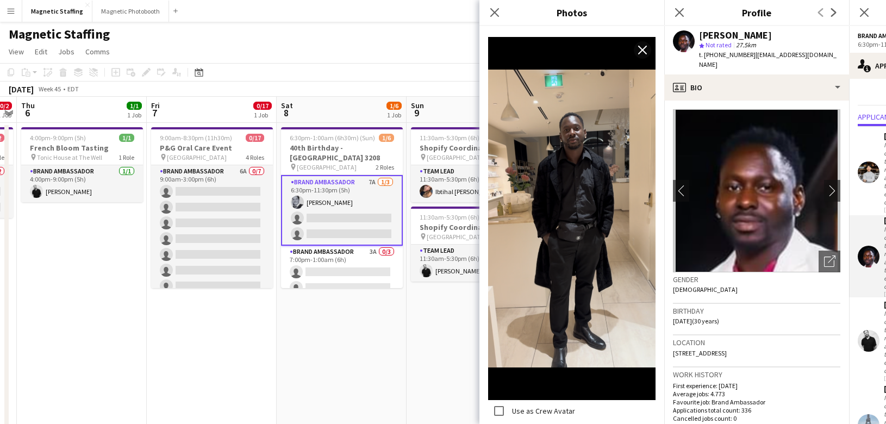
scroll to position [928, 0]
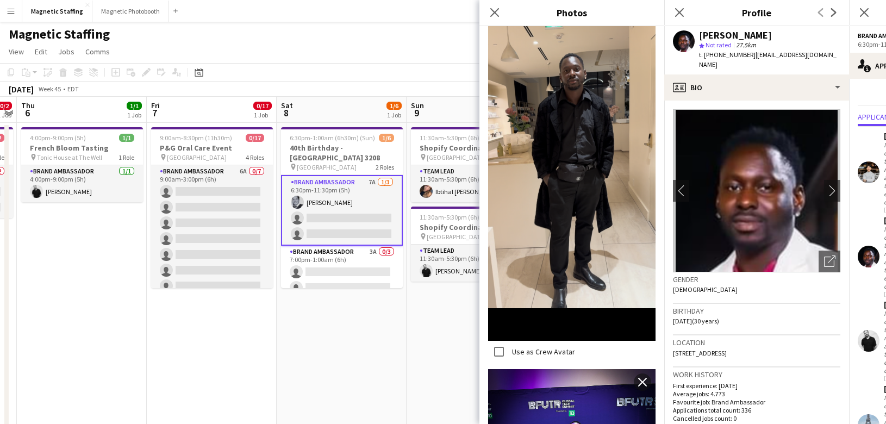
click at [244, 85] on div "November 2025 Week 45 • EDT" at bounding box center [443, 89] width 886 height 15
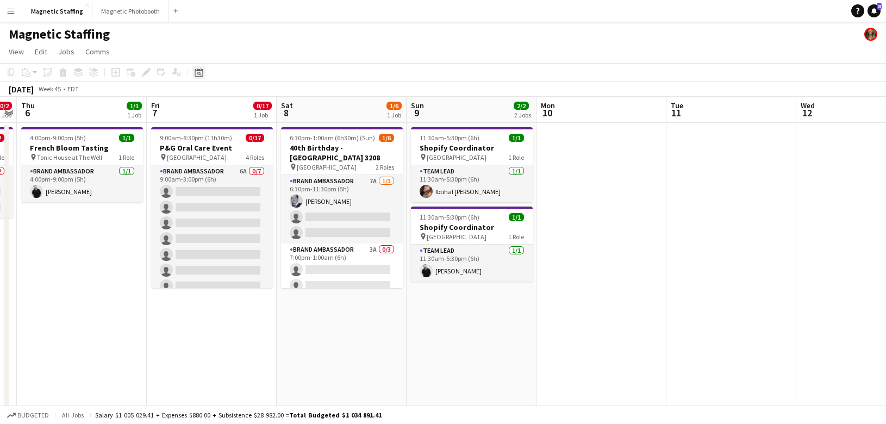
click at [196, 76] on icon "Date picker" at bounding box center [199, 72] width 9 height 9
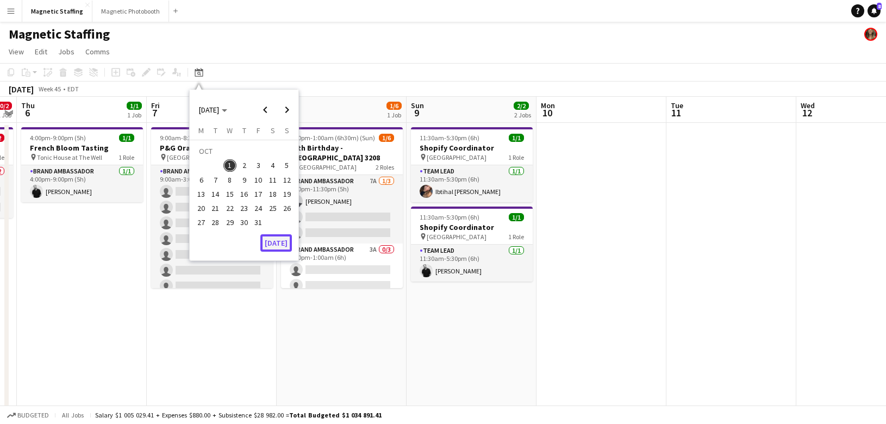
click at [277, 234] on button "[DATE]" at bounding box center [276, 242] width 32 height 17
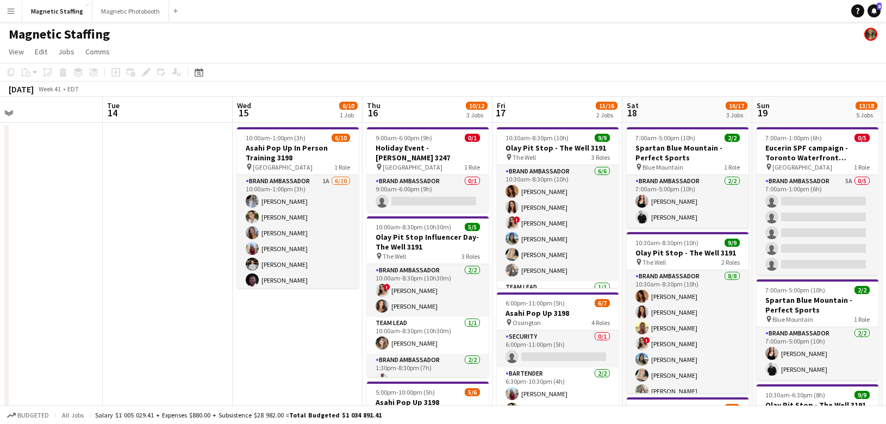
scroll to position [0, 383]
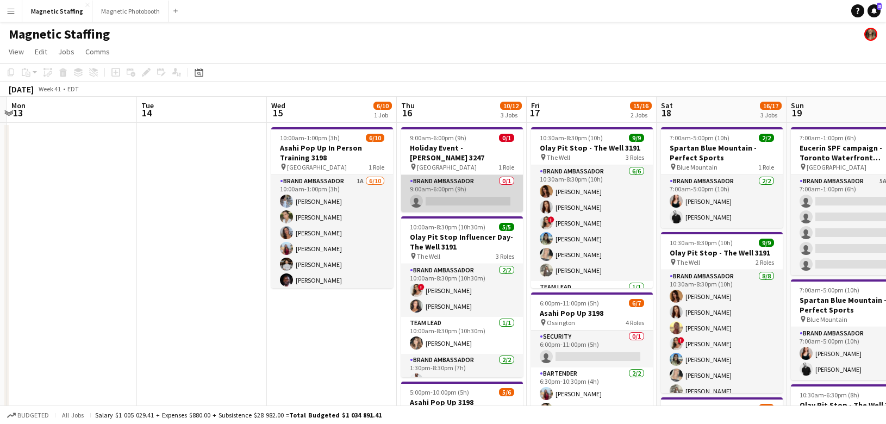
click at [481, 185] on app-card-role "Brand Ambassador 0/1 9:00am-6:00pm (9h) single-neutral-actions" at bounding box center [462, 193] width 122 height 37
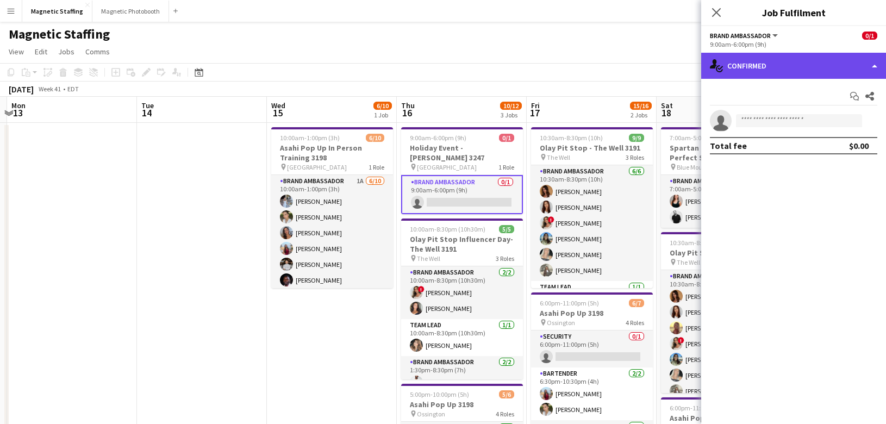
click at [764, 65] on div "single-neutral-actions-check-2 Confirmed" at bounding box center [793, 66] width 185 height 26
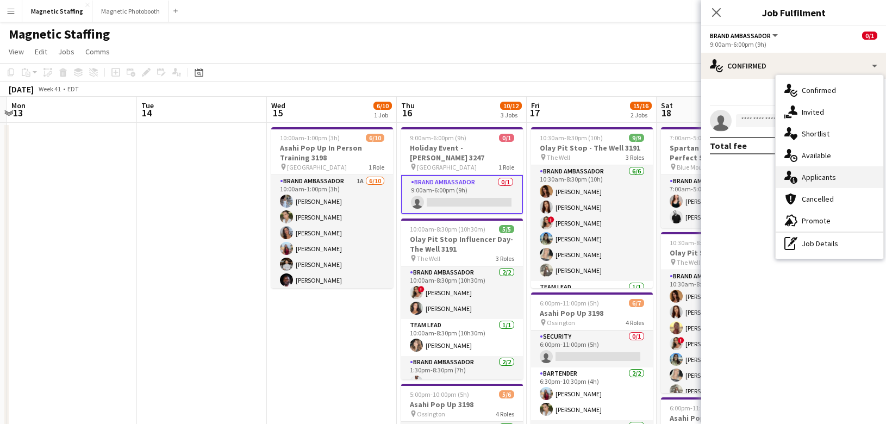
click at [798, 177] on div "single-neutral-actions-information Applicants" at bounding box center [830, 177] width 108 height 22
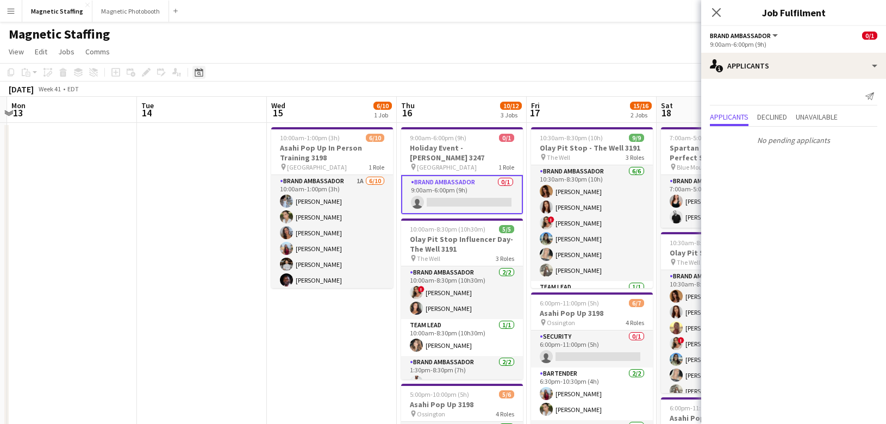
click at [202, 72] on icon at bounding box center [199, 72] width 8 height 9
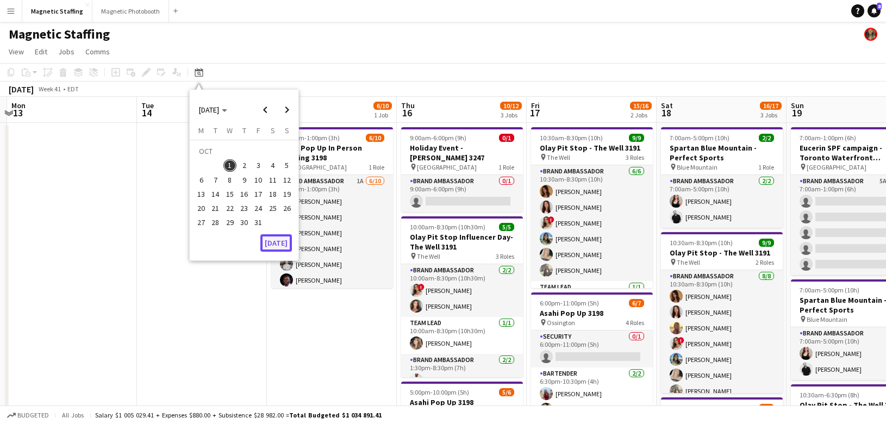
click at [283, 248] on button "[DATE]" at bounding box center [276, 242] width 32 height 17
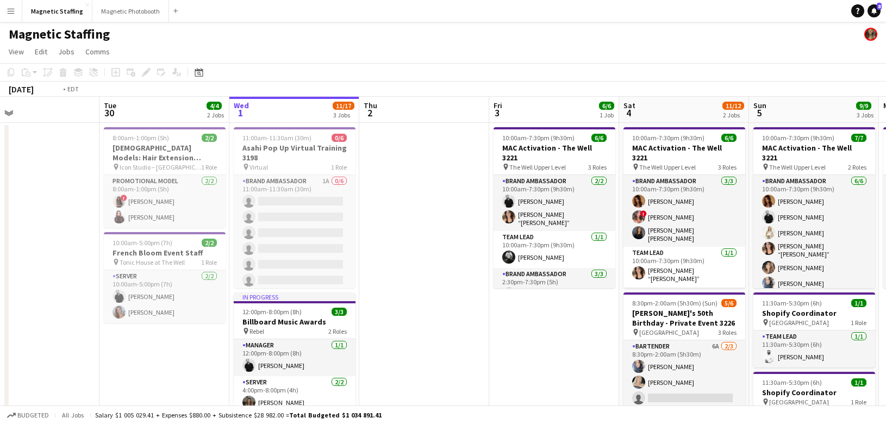
drag, startPoint x: 167, startPoint y: 278, endPoint x: 20, endPoint y: 302, distance: 149.4
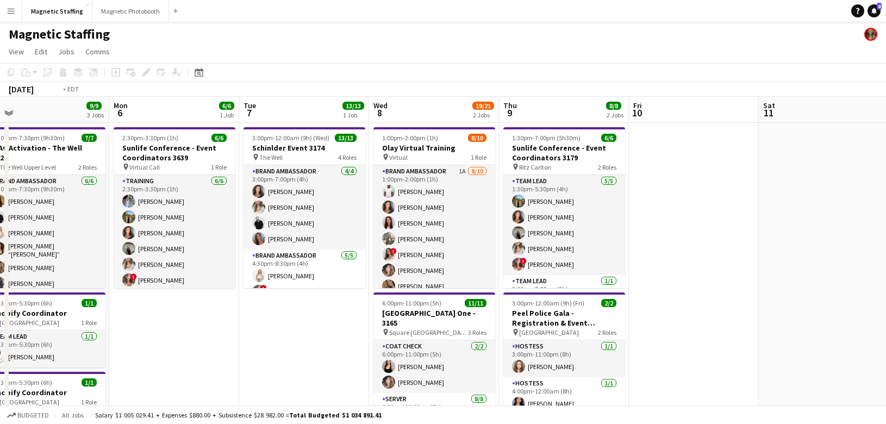
drag, startPoint x: 38, startPoint y: 276, endPoint x: 3, endPoint y: 276, distance: 35.3
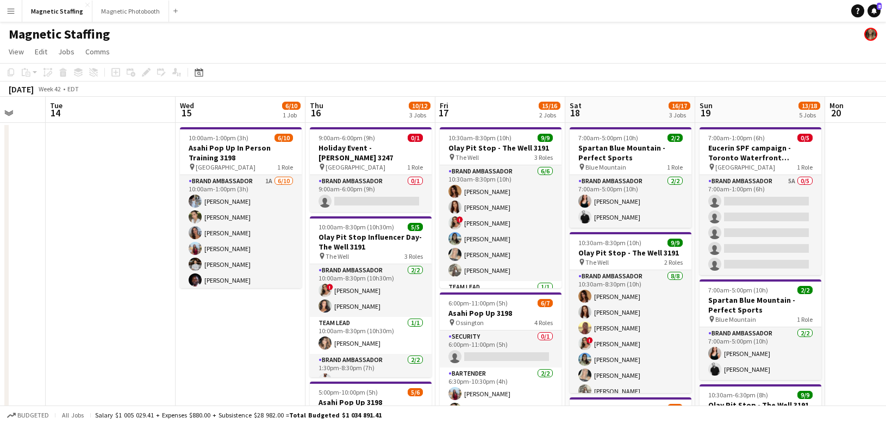
drag, startPoint x: 223, startPoint y: 246, endPoint x: 3, endPoint y: 253, distance: 220.3
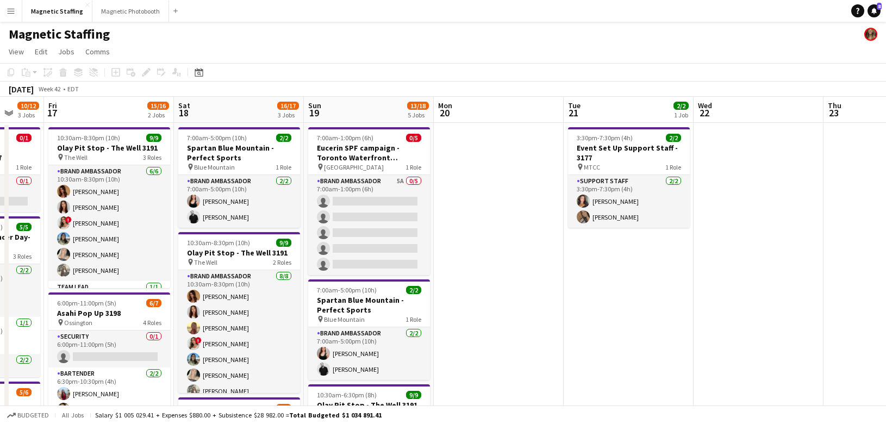
drag, startPoint x: 546, startPoint y: 262, endPoint x: 156, endPoint y: 311, distance: 393.5
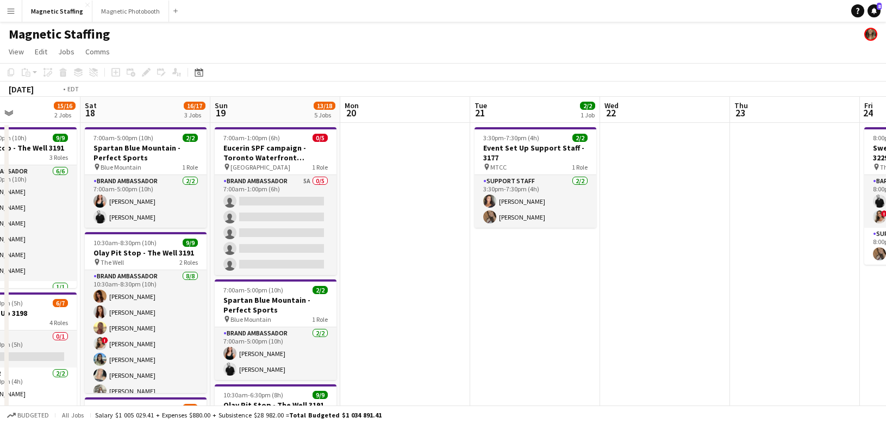
drag, startPoint x: 528, startPoint y: 229, endPoint x: 3, endPoint y: 285, distance: 528.7
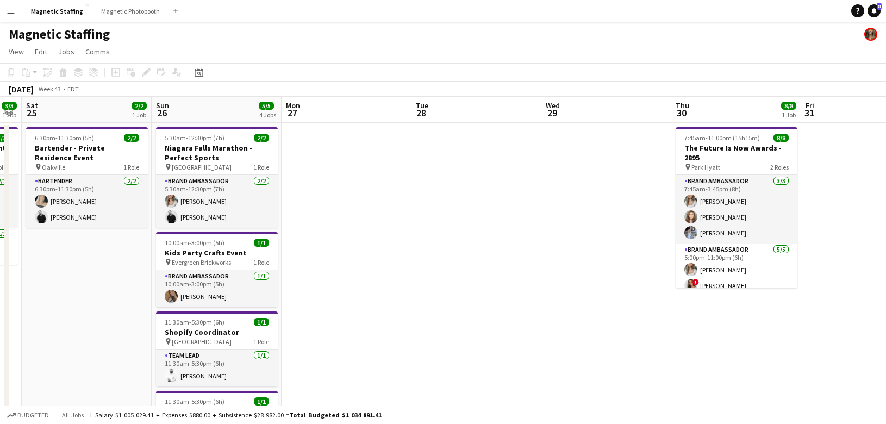
drag, startPoint x: 602, startPoint y: 207, endPoint x: 88, endPoint y: 279, distance: 519.4
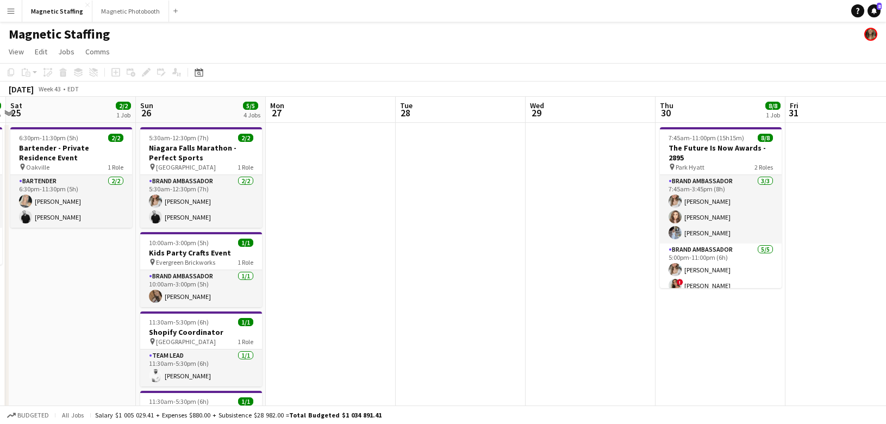
drag, startPoint x: 489, startPoint y: 266, endPoint x: 803, endPoint y: 161, distance: 331.1
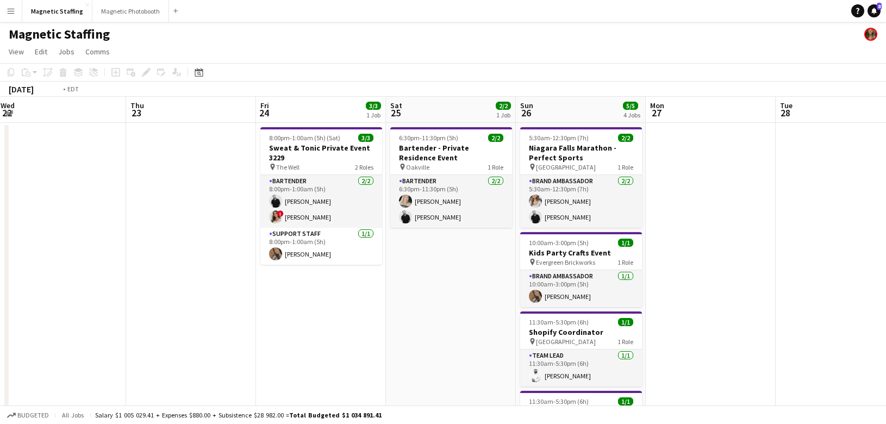
drag, startPoint x: 204, startPoint y: 201, endPoint x: 703, endPoint y: 159, distance: 500.9
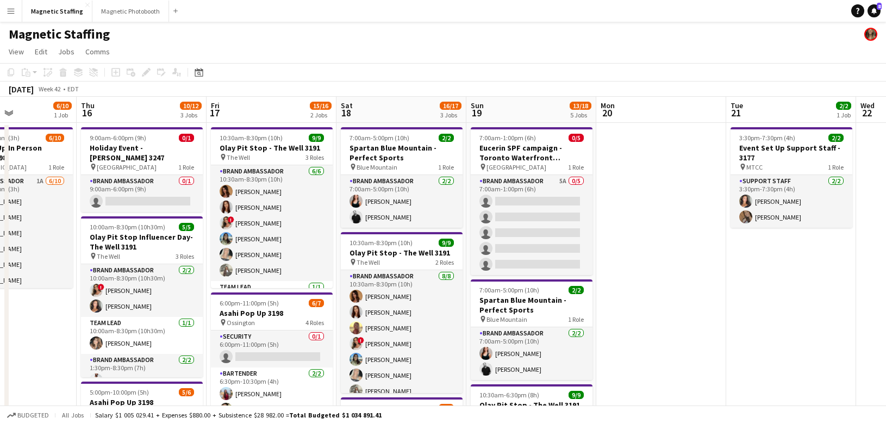
drag, startPoint x: 246, startPoint y: 263, endPoint x: 638, endPoint y: 256, distance: 392.6
click at [203, 68] on div "Date picker" at bounding box center [198, 72] width 13 height 13
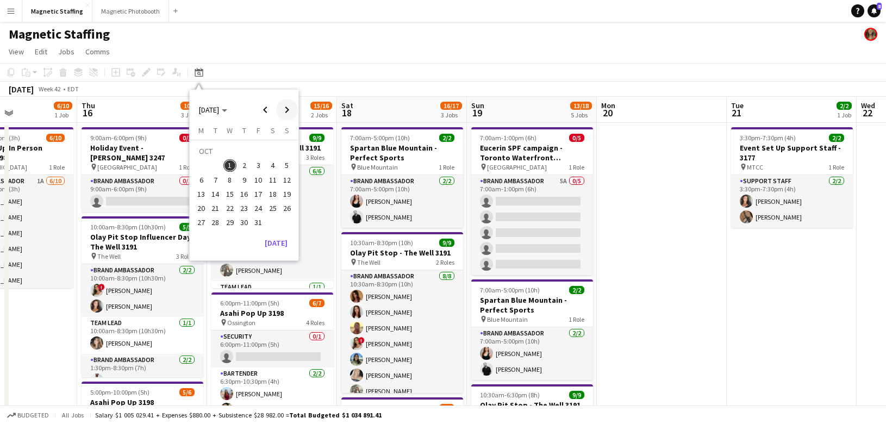
click at [288, 110] on span "Next month" at bounding box center [287, 110] width 22 height 22
click at [275, 169] on span "8" at bounding box center [272, 168] width 13 height 13
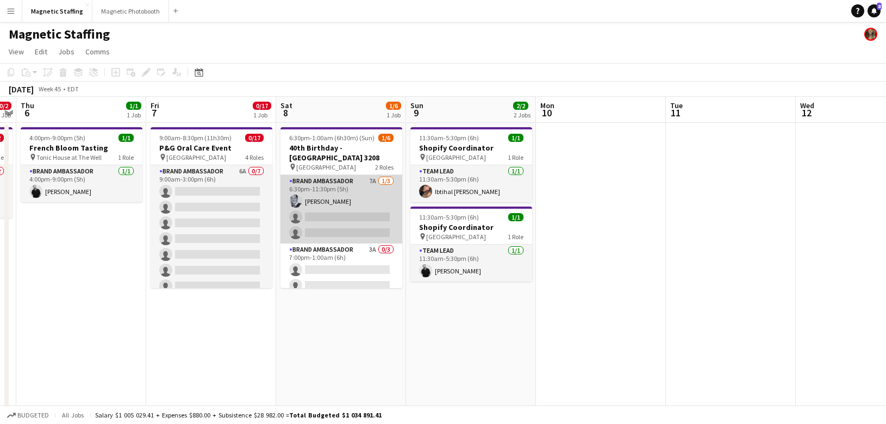
click at [339, 211] on app-card-role "Brand Ambassador 7A [DATE] 6:30pm-11:30pm (5h) [PERSON_NAME] single-neutral-act…" at bounding box center [342, 209] width 122 height 69
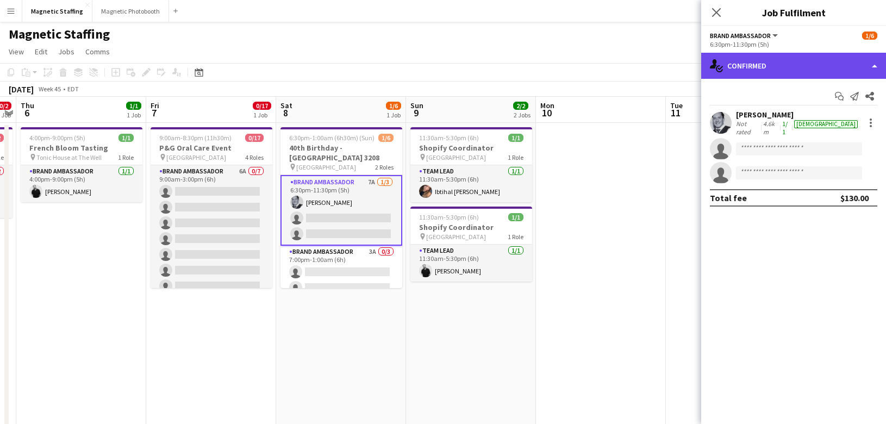
click at [803, 70] on div "single-neutral-actions-check-2 Confirmed" at bounding box center [793, 66] width 185 height 26
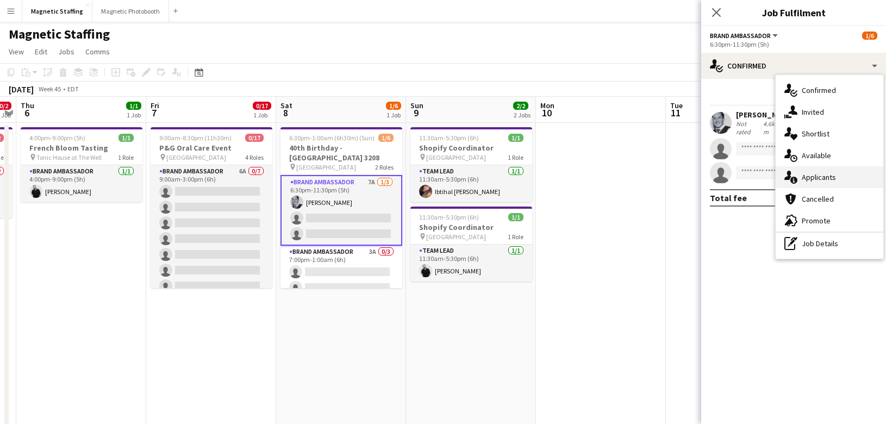
click at [799, 179] on div "single-neutral-actions-information Applicants" at bounding box center [830, 177] width 108 height 22
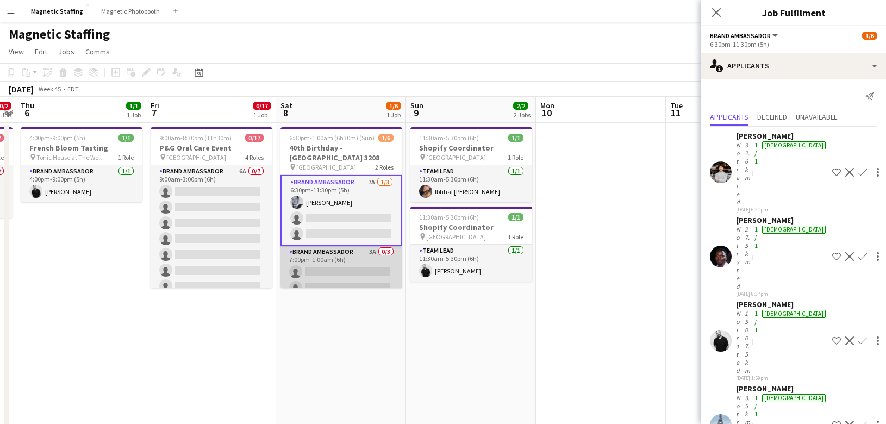
click at [316, 265] on app-card-role "Brand Ambassador 3A 0/3 7:00pm-1:00am (6h) single-neutral-actions single-neutra…" at bounding box center [342, 280] width 122 height 69
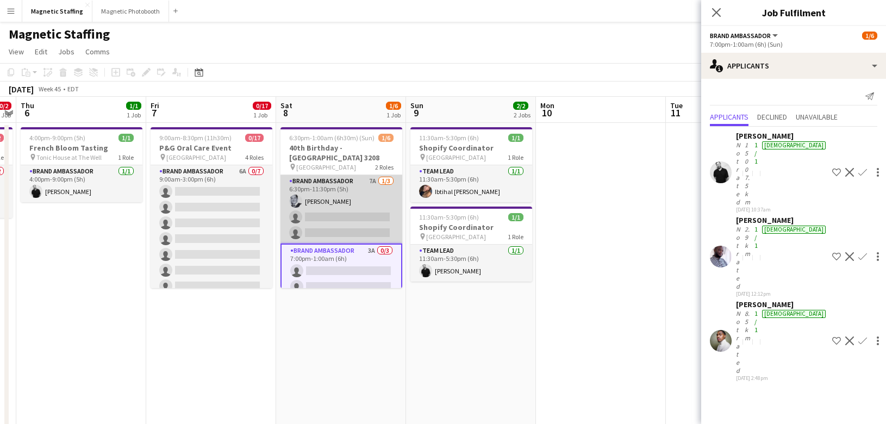
click at [333, 227] on app-card-role "Brand Ambassador 7A [DATE] 6:30pm-11:30pm (5h) [PERSON_NAME] single-neutral-act…" at bounding box center [342, 209] width 122 height 69
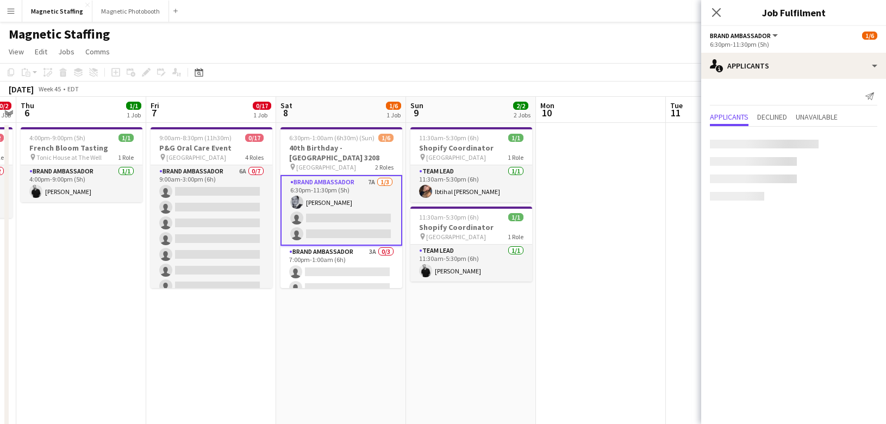
scroll to position [0, 373]
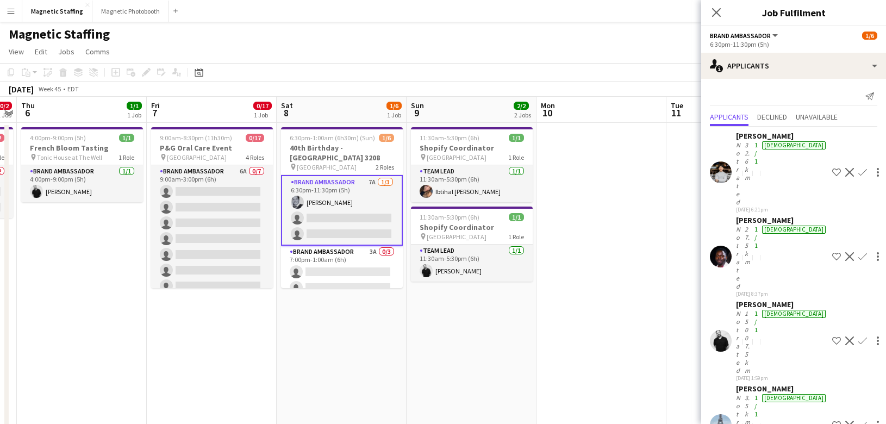
click at [732, 215] on div "Anthony Kerr Not rated 27.5km 1/1 male 19-09-2025 8:37pm Shortlist crew Decline…" at bounding box center [793, 256] width 185 height 82
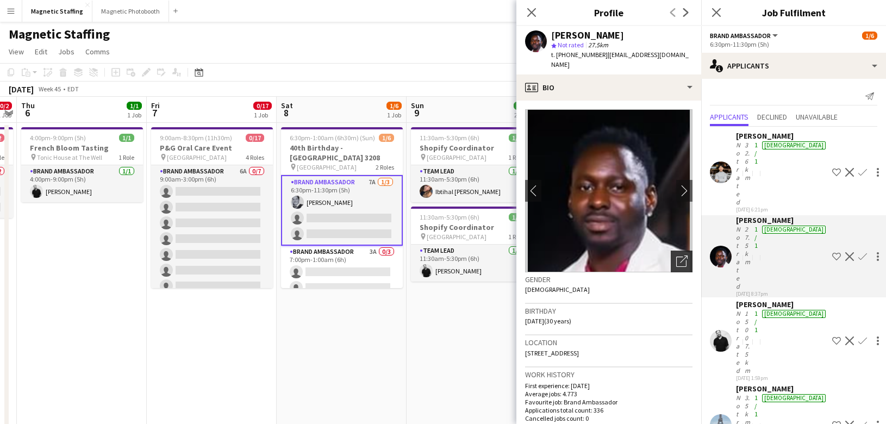
click at [682, 256] on icon "Open photos pop-in" at bounding box center [681, 261] width 11 height 11
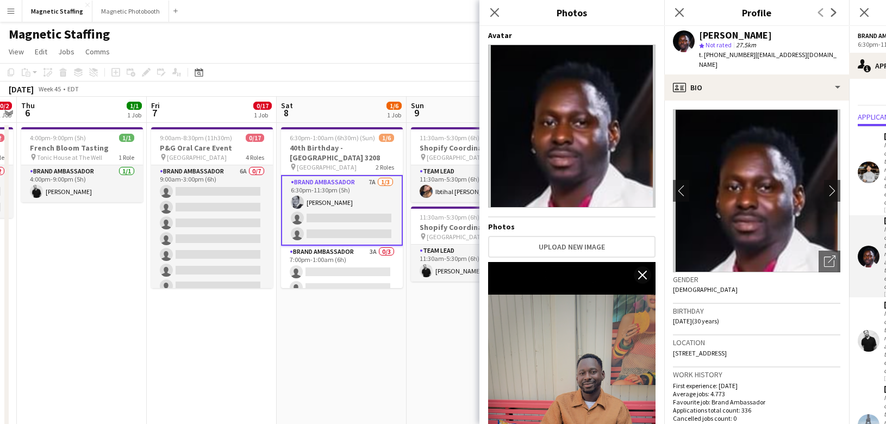
scroll to position [953, 0]
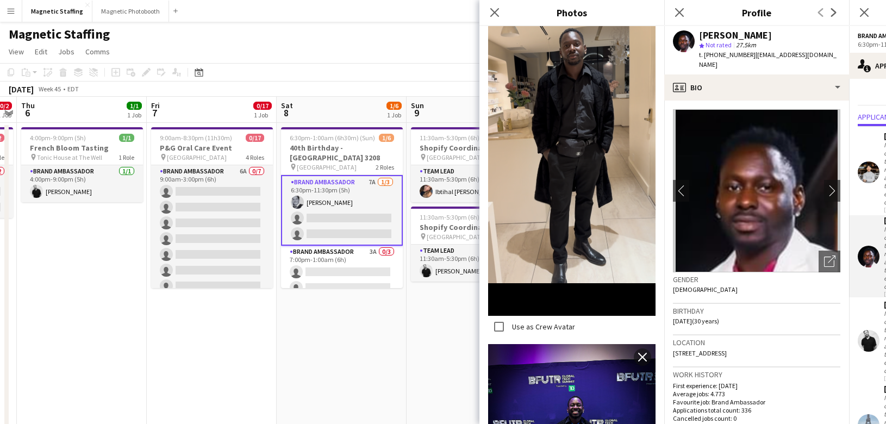
drag, startPoint x: 552, startPoint y: 114, endPoint x: 601, endPoint y: 13, distance: 111.9
click at [0, 0] on body "Menu Boards Boards Boards All jobs Status Workforce Workforce My Workforce Recr…" at bounding box center [443, 421] width 886 height 843
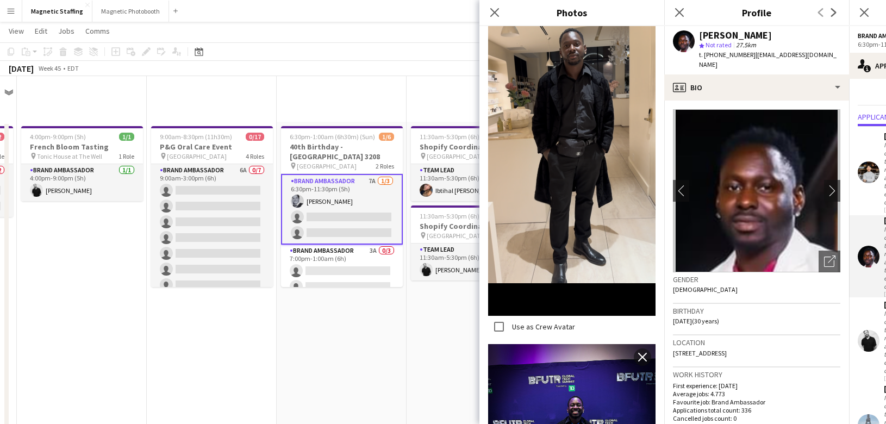
scroll to position [417, 0]
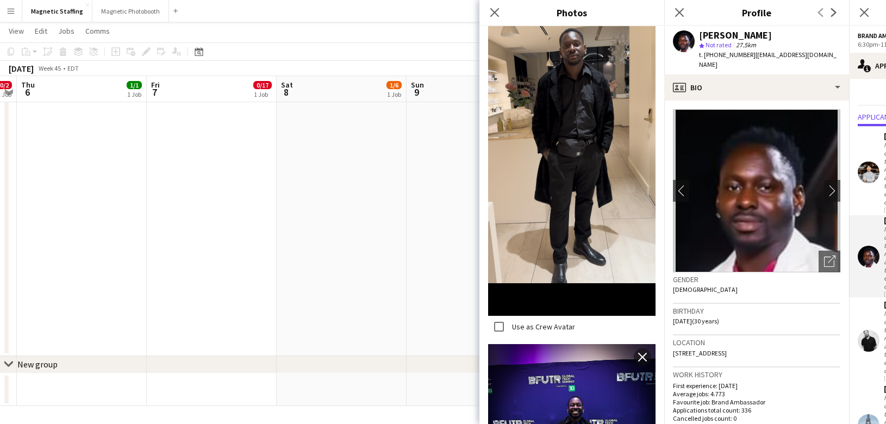
click at [8, 7] on app-icon "Menu" at bounding box center [11, 11] width 9 height 9
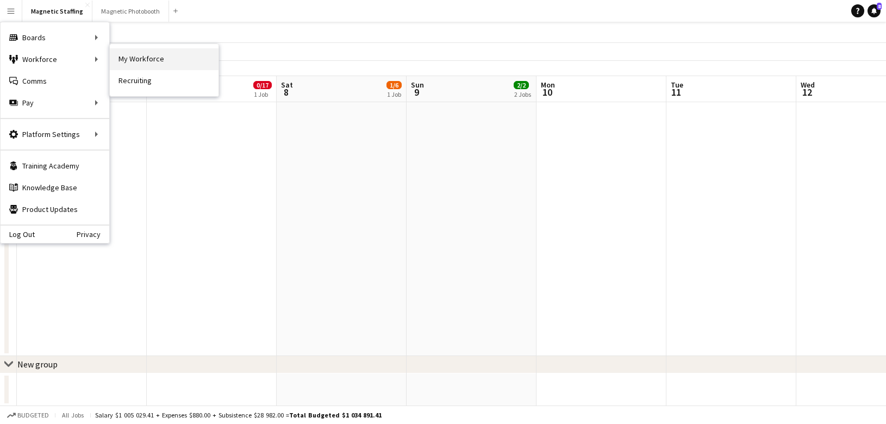
click at [125, 58] on link "My Workforce" at bounding box center [164, 59] width 109 height 22
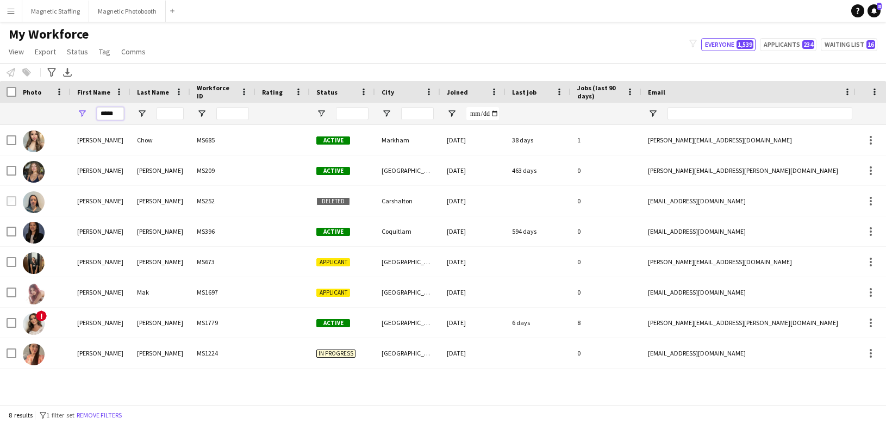
drag, startPoint x: 95, startPoint y: 114, endPoint x: 62, endPoint y: 113, distance: 33.2
click at [63, 113] on div "*****" at bounding box center [589, 114] width 1179 height 22
drag, startPoint x: 117, startPoint y: 116, endPoint x: 20, endPoint y: 115, distance: 97.9
click at [20, 115] on div "*****" at bounding box center [589, 114] width 1179 height 22
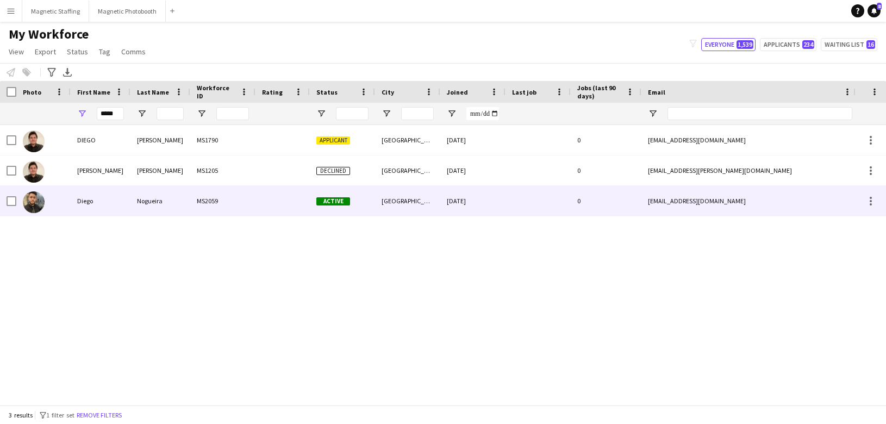
click at [55, 200] on div at bounding box center [43, 201] width 54 height 30
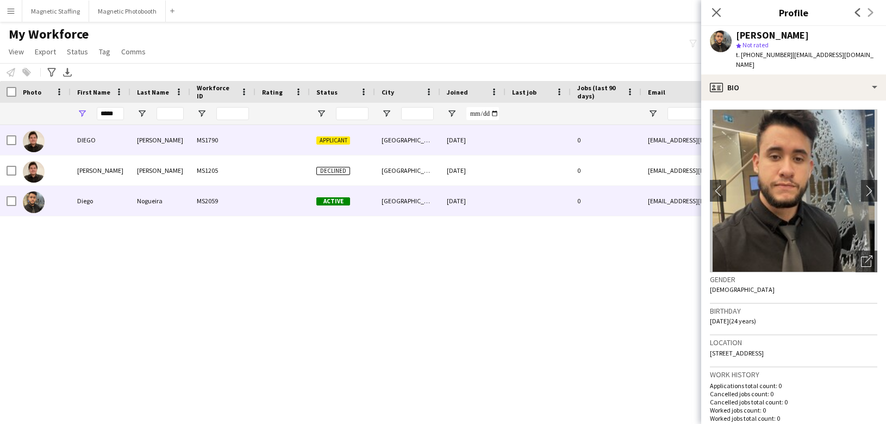
click at [107, 136] on div "DIEGO" at bounding box center [101, 140] width 60 height 30
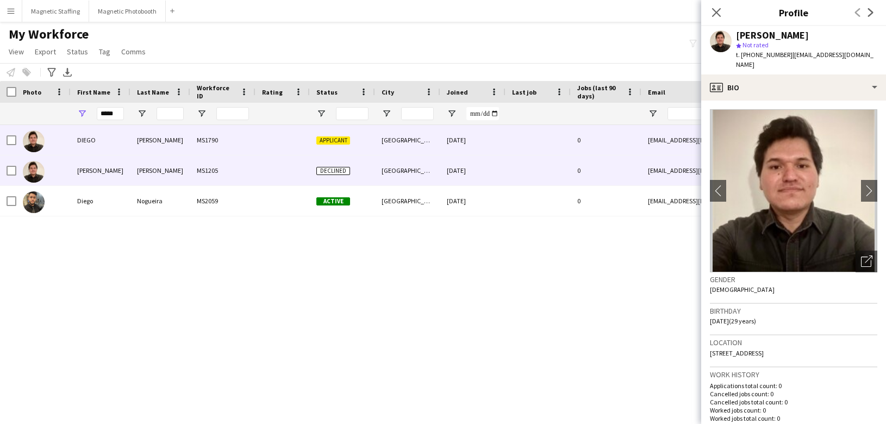
click at [125, 172] on div "[PERSON_NAME]" at bounding box center [101, 170] width 60 height 30
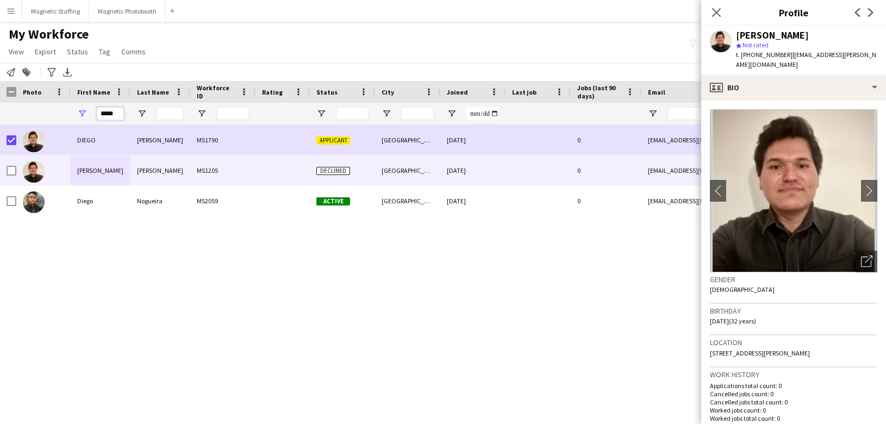
drag, startPoint x: 116, startPoint y: 114, endPoint x: 64, endPoint y: 114, distance: 52.7
click at [66, 115] on div "*****" at bounding box center [589, 114] width 1179 height 22
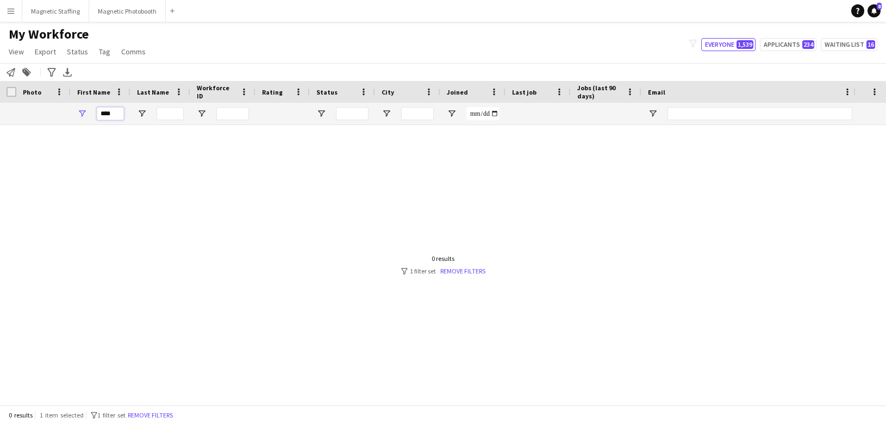
type input "****"
click at [471, 276] on div at bounding box center [427, 265] width 854 height 280
click at [471, 273] on link "Remove filters" at bounding box center [462, 271] width 45 height 8
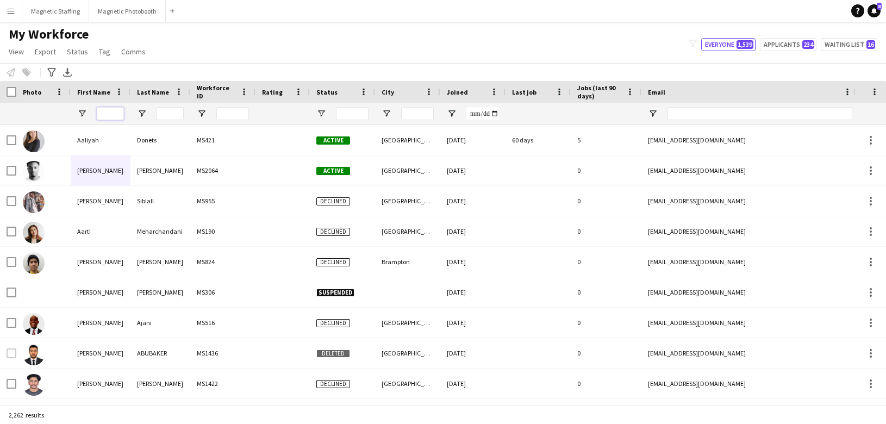
click at [113, 114] on input "First Name Filter Input" at bounding box center [110, 113] width 27 height 13
type input "****"
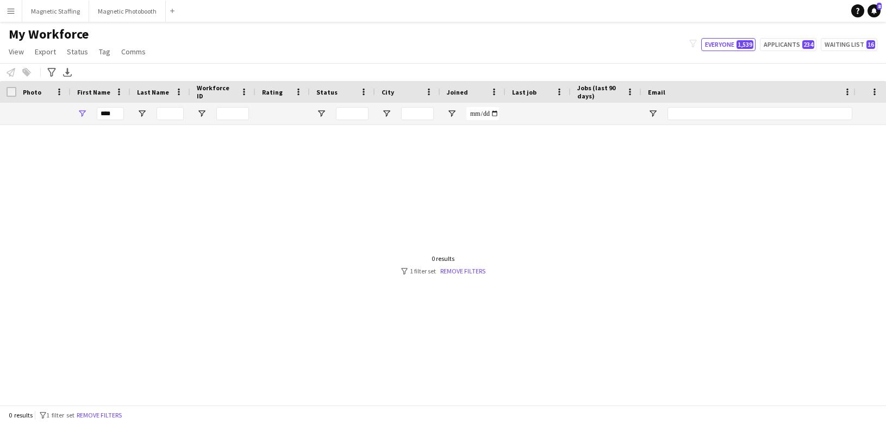
click at [466, 276] on div at bounding box center [427, 265] width 854 height 280
click at [466, 272] on link "Remove filters" at bounding box center [462, 271] width 45 height 8
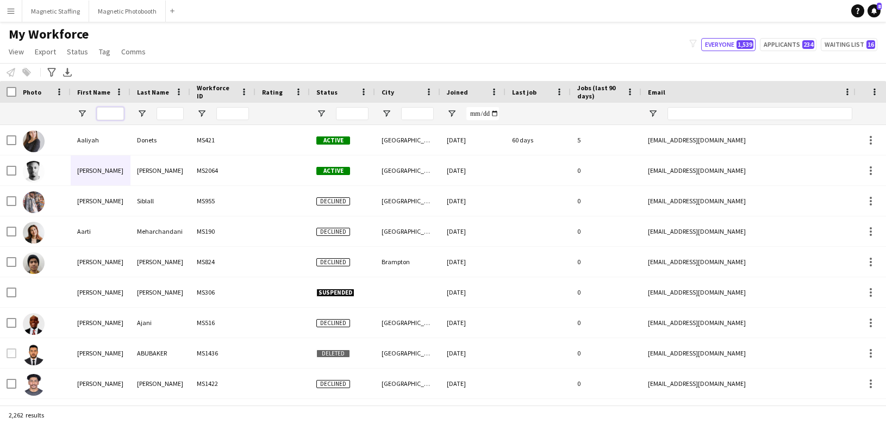
click at [110, 112] on input "First Name Filter Input" at bounding box center [110, 113] width 27 height 13
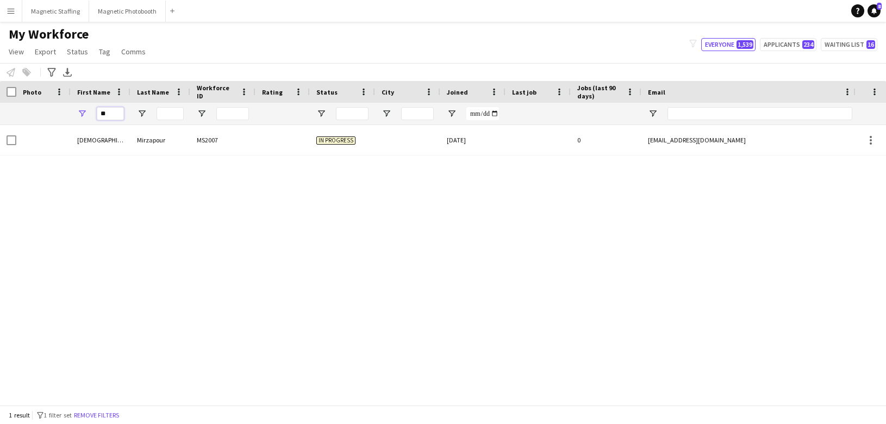
type input "*"
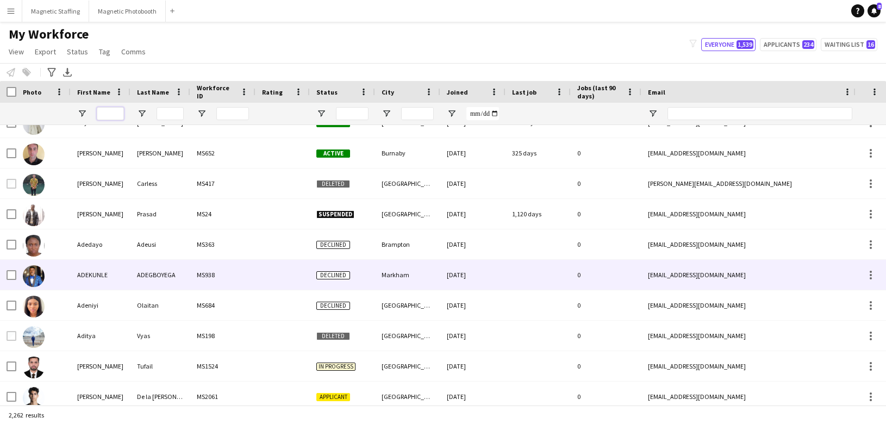
scroll to position [932, 0]
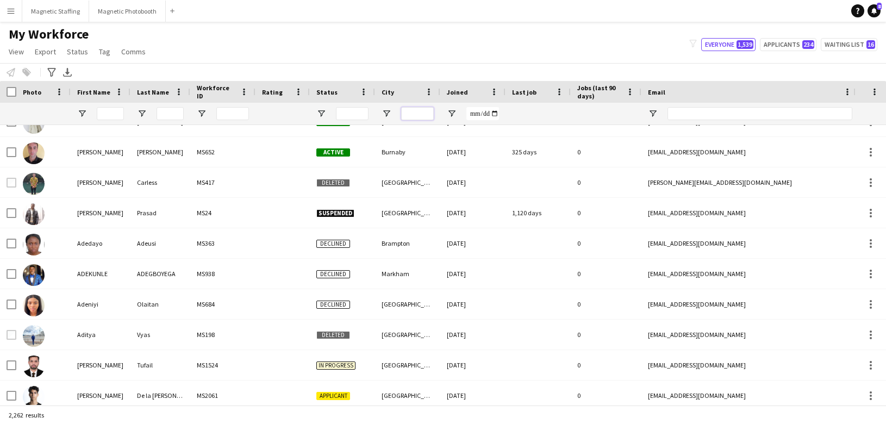
click at [412, 115] on input "City Filter Input" at bounding box center [417, 113] width 33 height 13
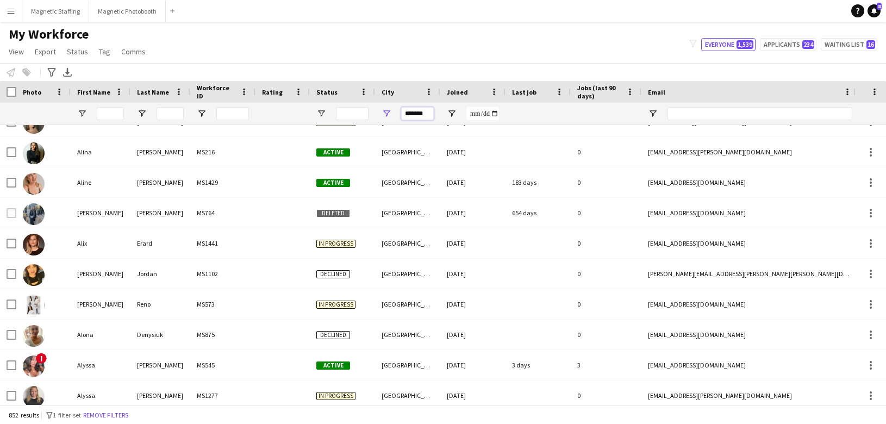
type input "*******"
type input "*****"
type input "**********"
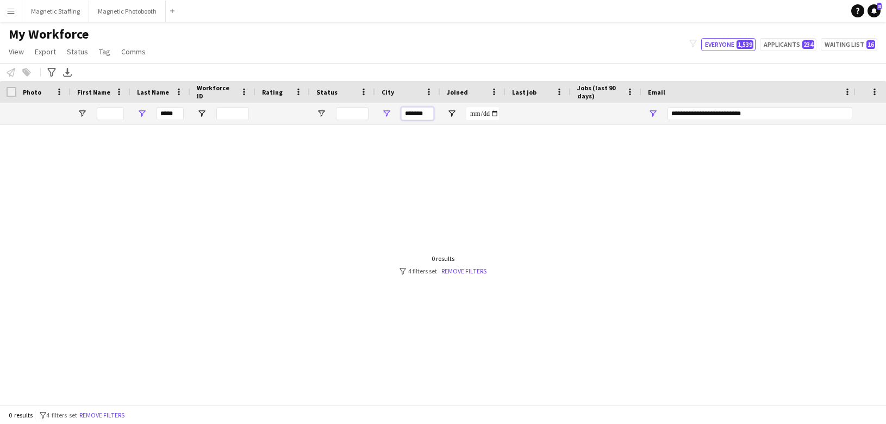
scroll to position [0, 0]
click at [469, 270] on link "Remove filters" at bounding box center [463, 271] width 45 height 8
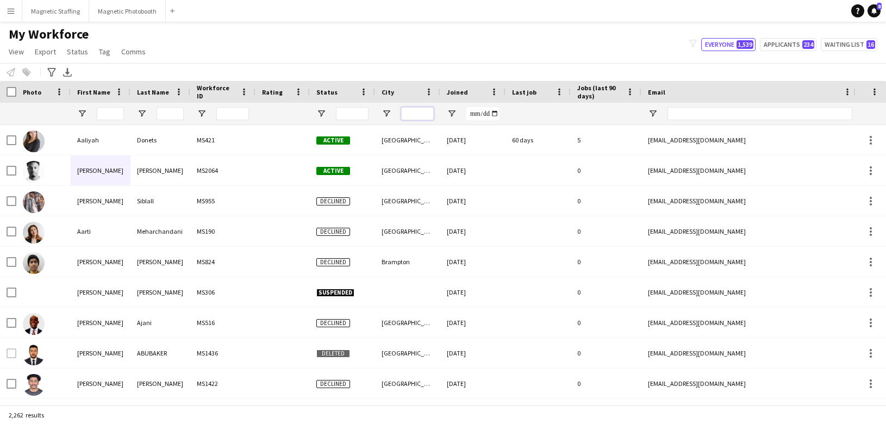
click at [413, 117] on input "City Filter Input" at bounding box center [417, 113] width 33 height 13
type input "*"
type input "*******"
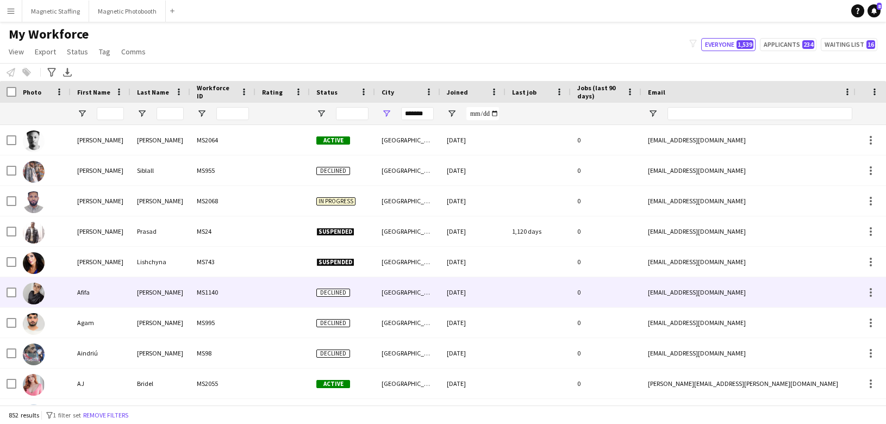
click at [167, 279] on div "[PERSON_NAME]" at bounding box center [160, 292] width 60 height 30
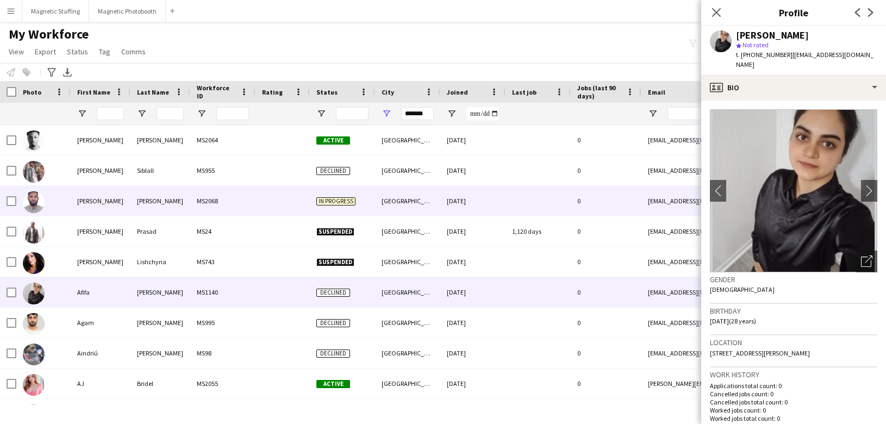
click at [190, 190] on div "MS2068" at bounding box center [222, 201] width 65 height 30
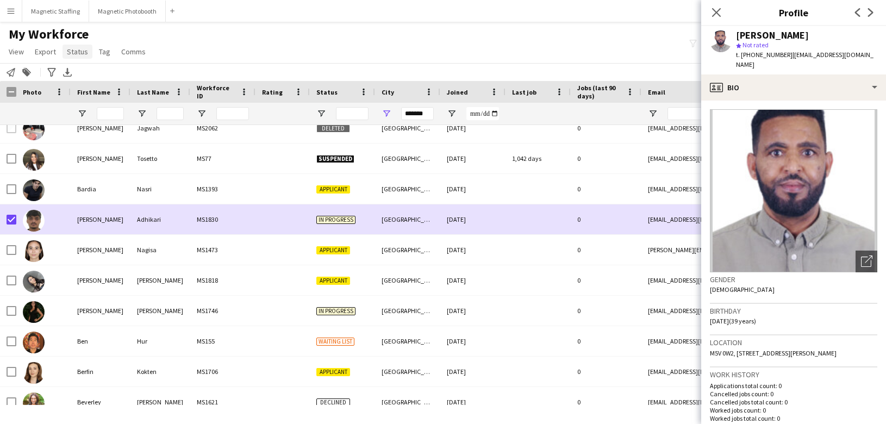
click at [72, 57] on link "Status" at bounding box center [78, 52] width 30 height 14
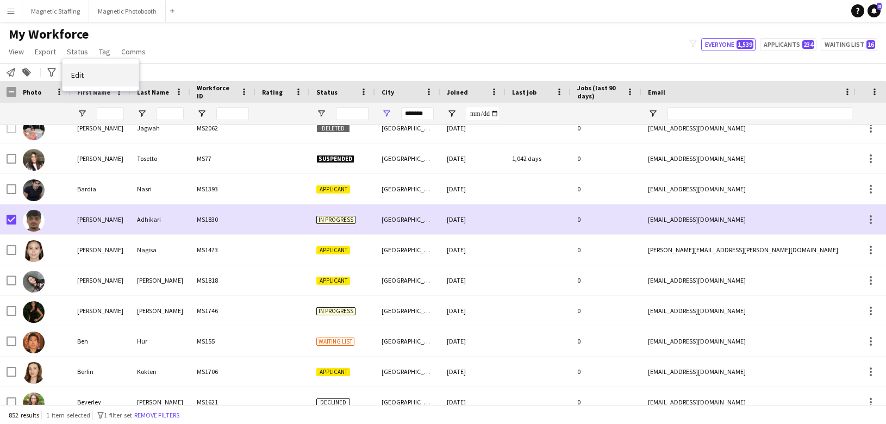
click at [89, 73] on link "Edit" at bounding box center [101, 75] width 76 height 23
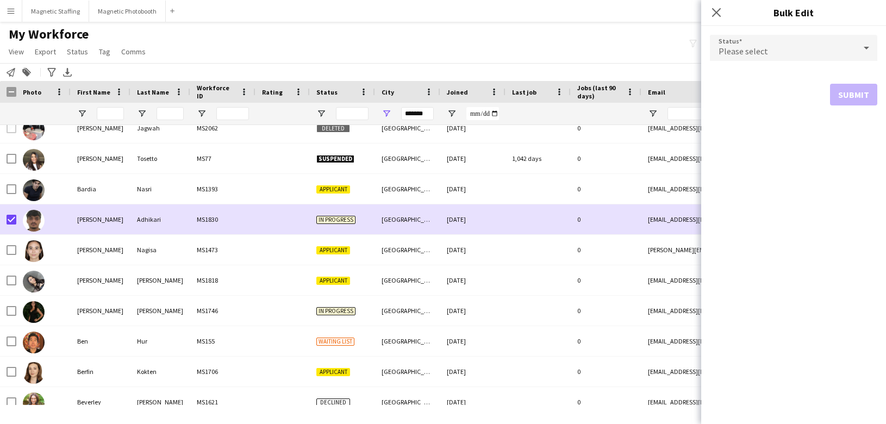
click at [733, 54] on span "Please select" at bounding box center [743, 51] width 49 height 11
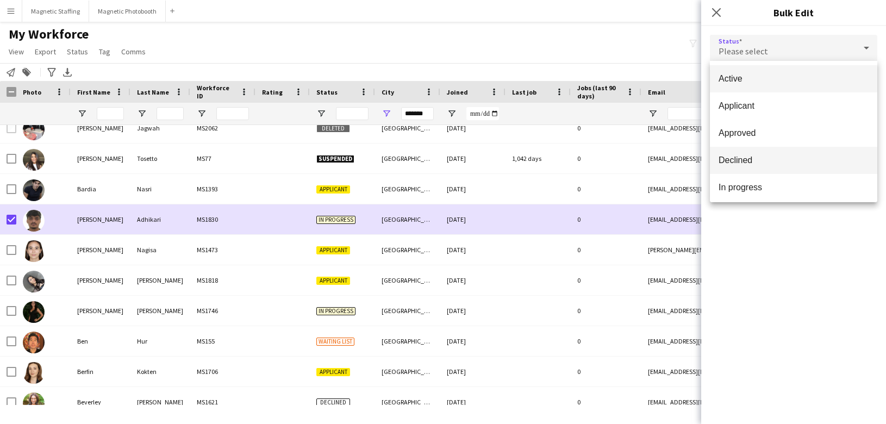
click at [745, 158] on span "Declined" at bounding box center [794, 160] width 150 height 10
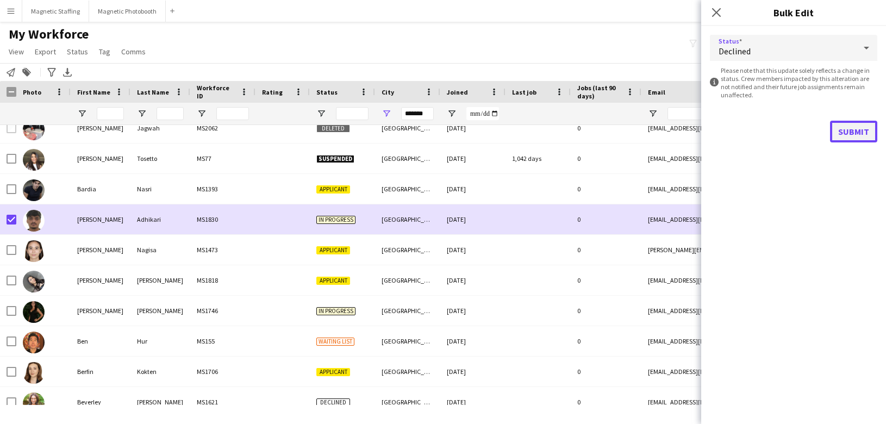
click at [859, 128] on button "Submit" at bounding box center [853, 132] width 47 height 22
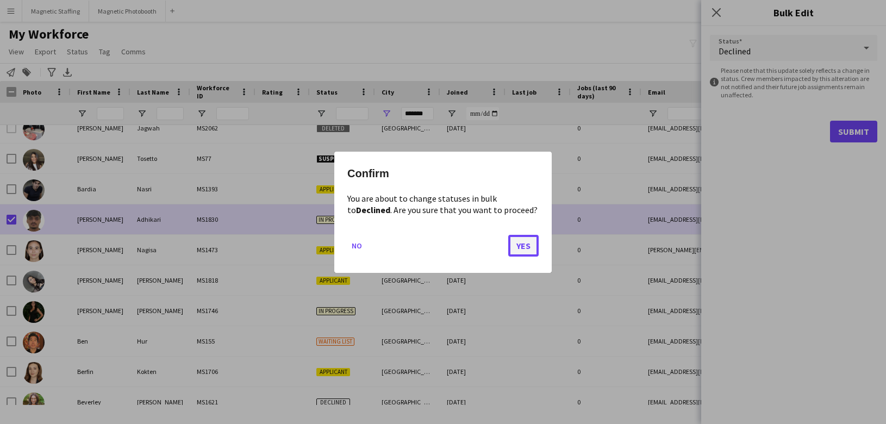
click at [535, 243] on button "Yes" at bounding box center [523, 245] width 30 height 22
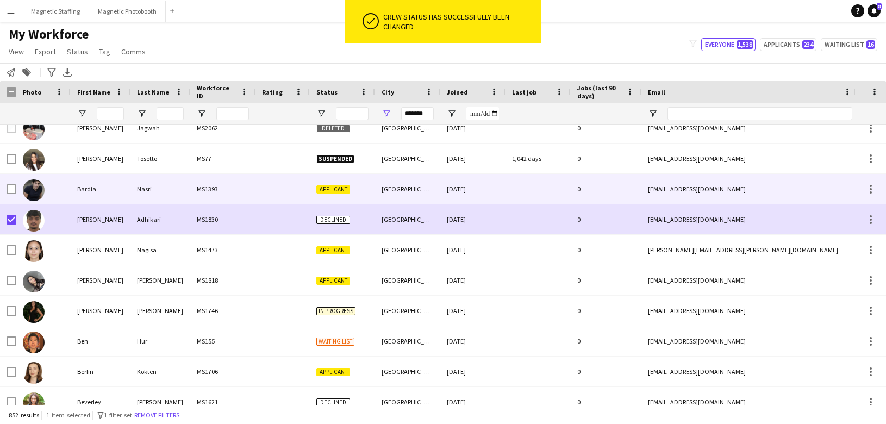
click at [155, 200] on div "Nasri" at bounding box center [160, 189] width 60 height 30
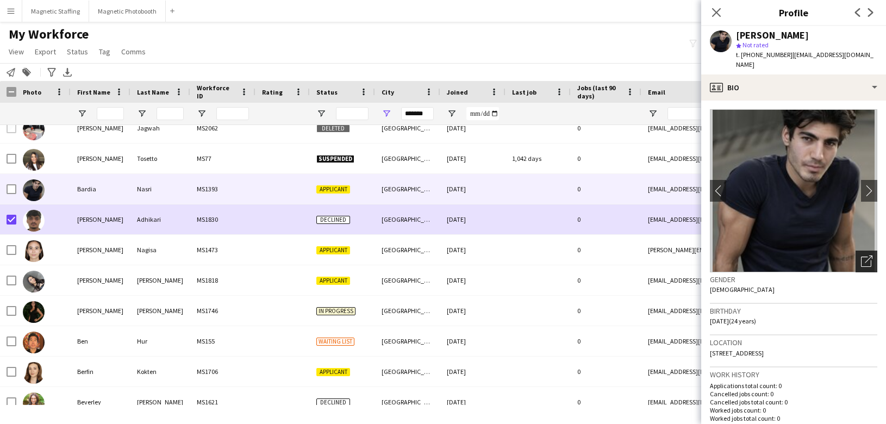
click at [869, 256] on icon at bounding box center [869, 260] width 8 height 8
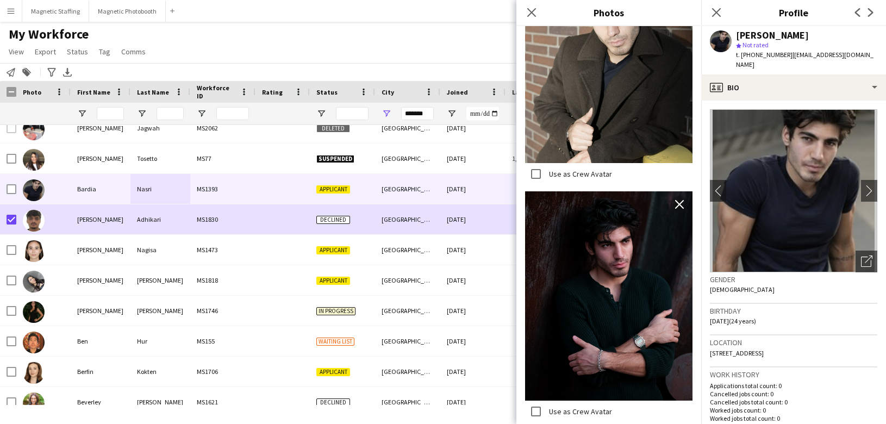
click at [385, 314] on div "[GEOGRAPHIC_DATA]" at bounding box center [407, 311] width 65 height 30
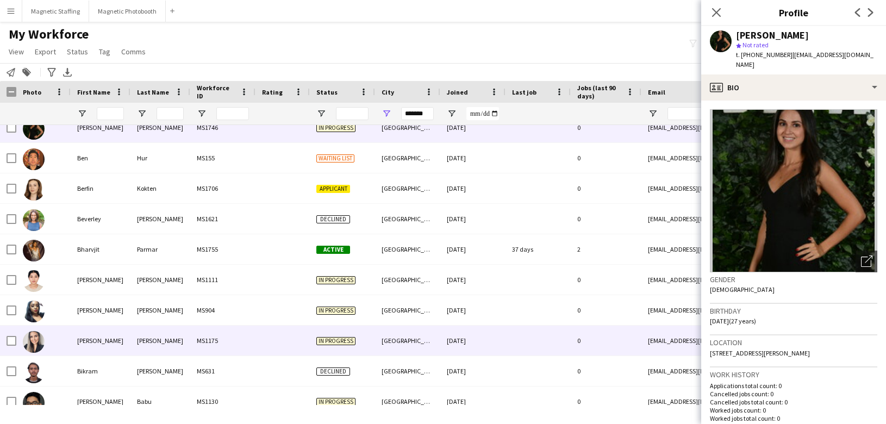
click at [249, 345] on div "MS1175" at bounding box center [222, 341] width 65 height 30
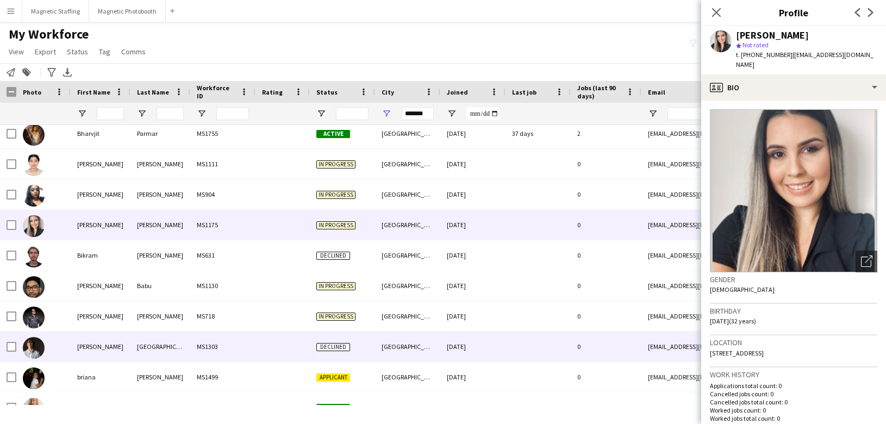
click at [249, 345] on div "MS1303" at bounding box center [222, 347] width 65 height 30
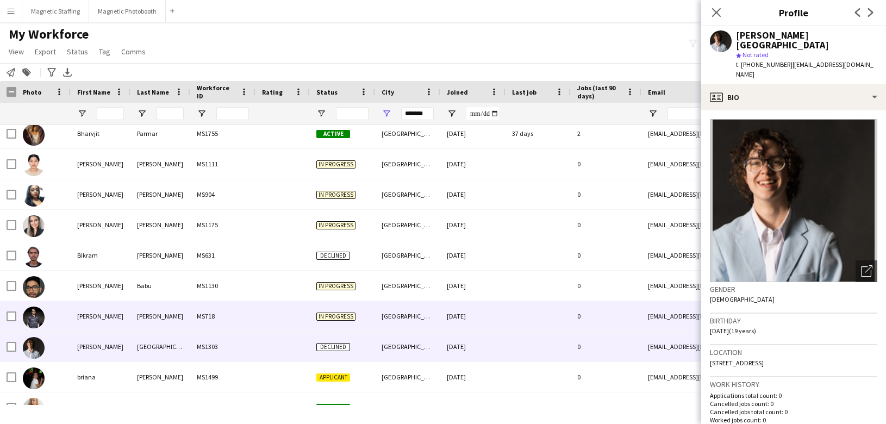
click at [258, 301] on div at bounding box center [283, 316] width 54 height 30
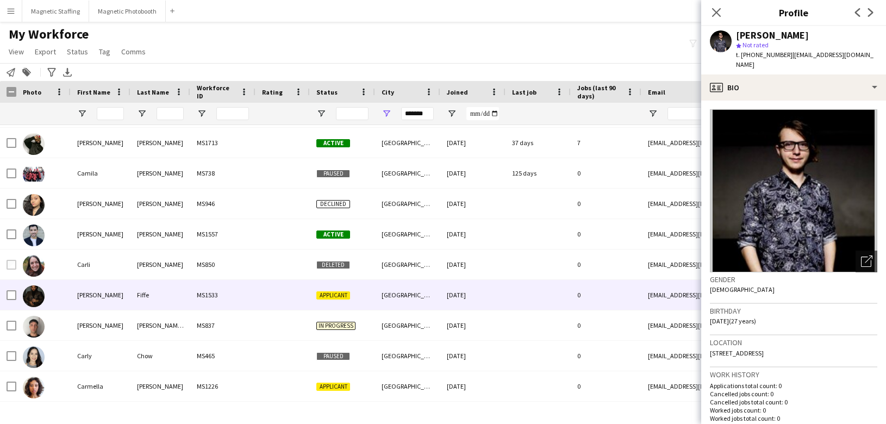
click at [258, 301] on div at bounding box center [283, 295] width 54 height 30
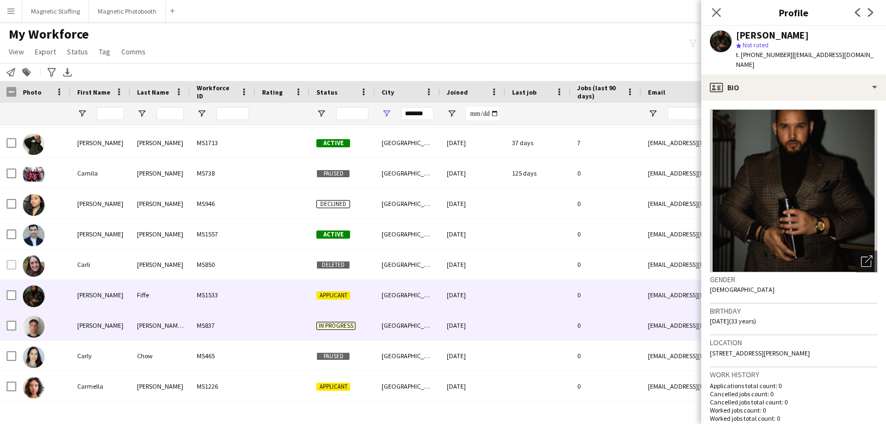
click at [247, 337] on div "MS837" at bounding box center [222, 325] width 65 height 30
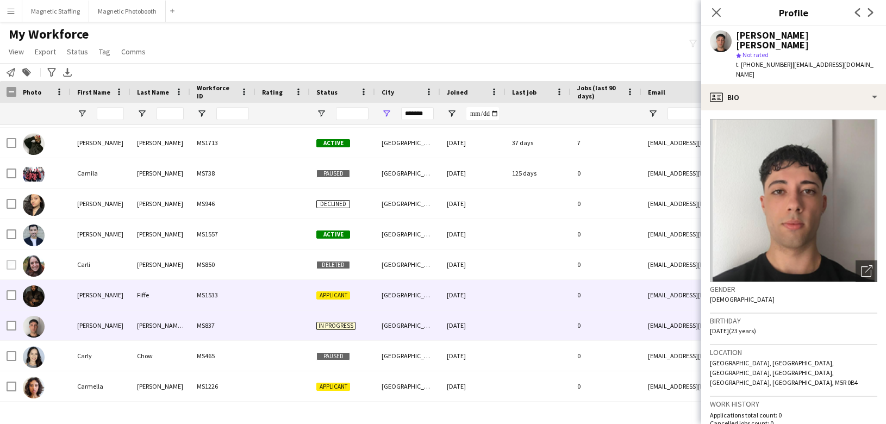
click at [250, 297] on div "MS1533" at bounding box center [222, 295] width 65 height 30
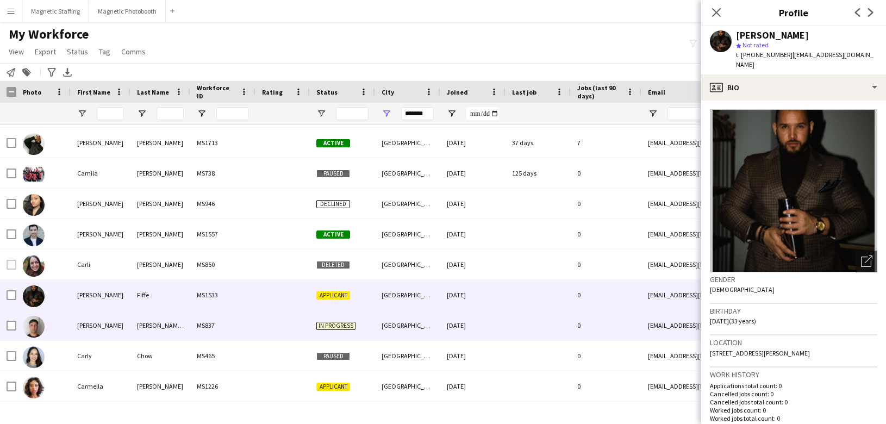
click at [240, 330] on div "MS837" at bounding box center [222, 325] width 65 height 30
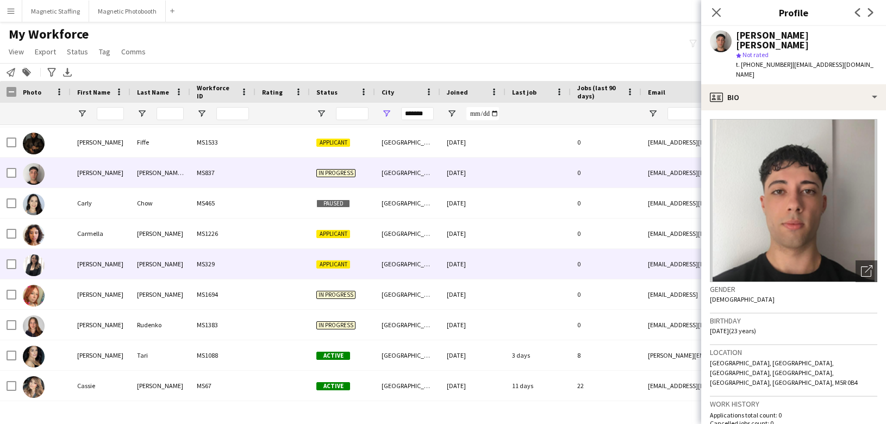
click at [262, 267] on div at bounding box center [283, 264] width 54 height 30
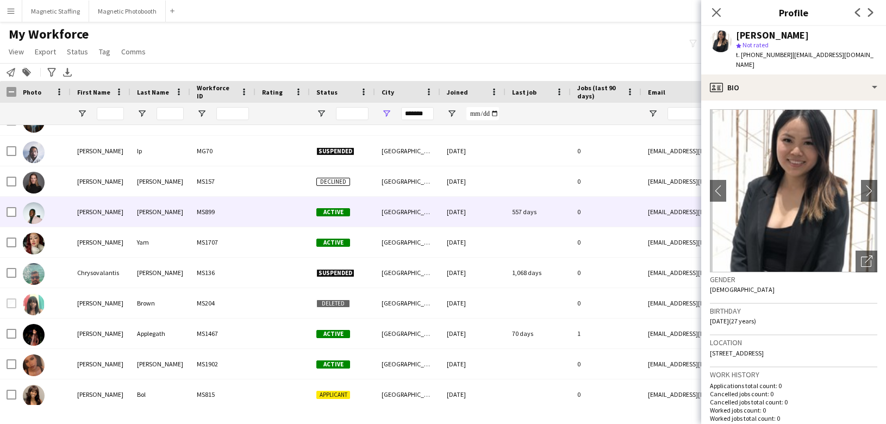
click at [129, 223] on div "christopher" at bounding box center [101, 212] width 60 height 30
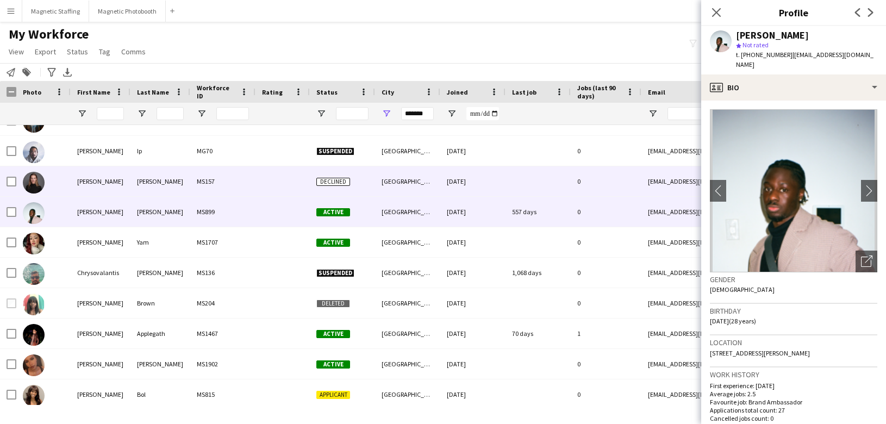
click at [158, 174] on div "Magnusson" at bounding box center [160, 181] width 60 height 30
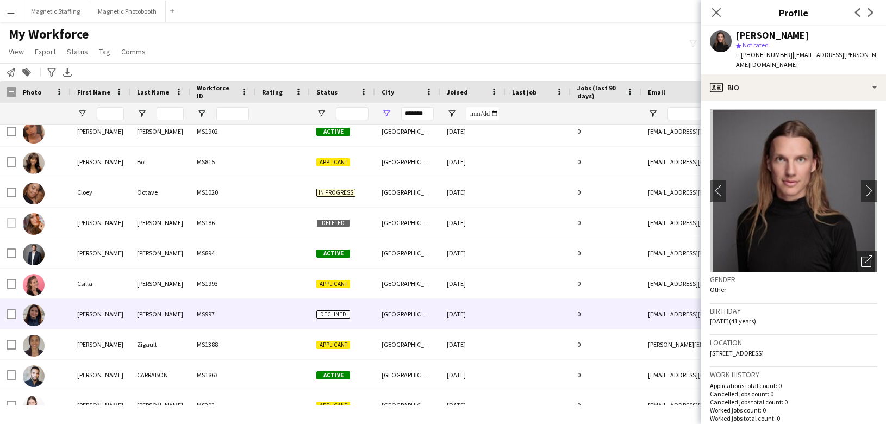
click at [143, 326] on div "Teixeira" at bounding box center [160, 314] width 60 height 30
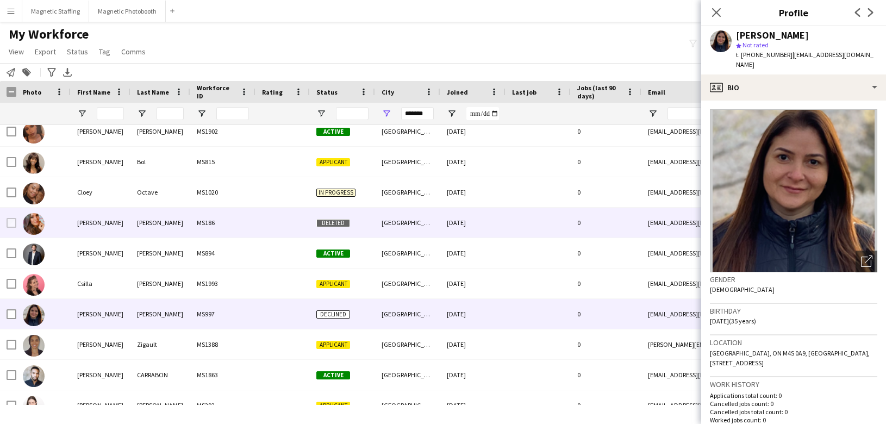
click at [155, 215] on div "Galvez" at bounding box center [160, 223] width 60 height 30
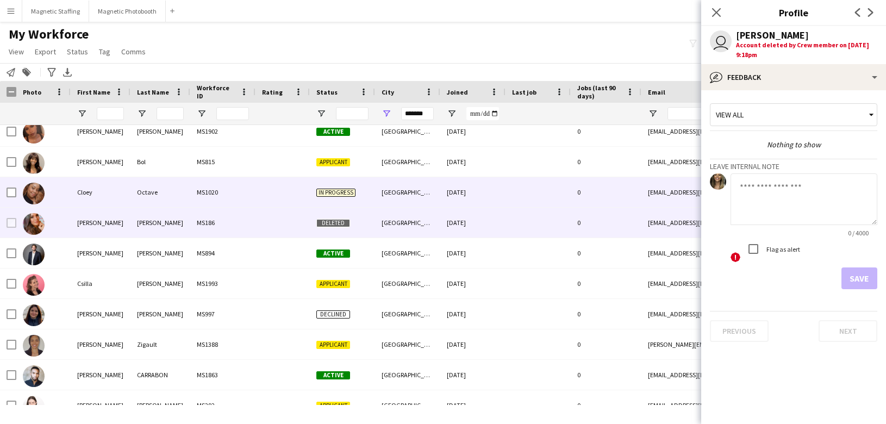
click at [159, 184] on div "Octave" at bounding box center [160, 192] width 60 height 30
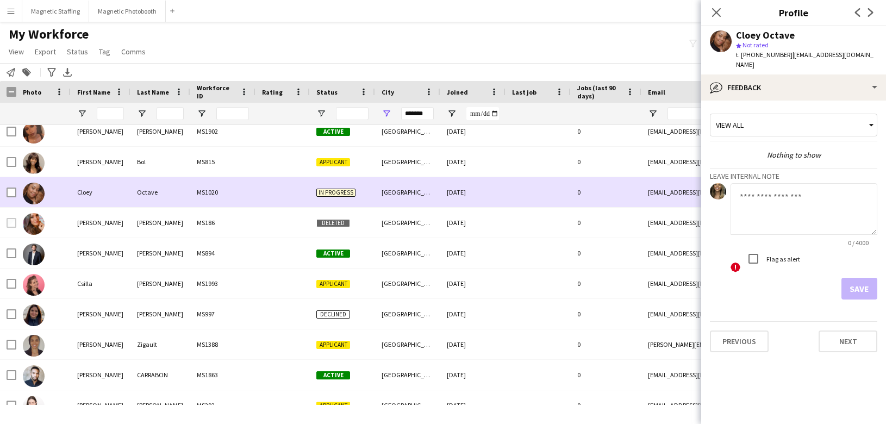
click at [153, 235] on div "Galvez" at bounding box center [160, 223] width 60 height 30
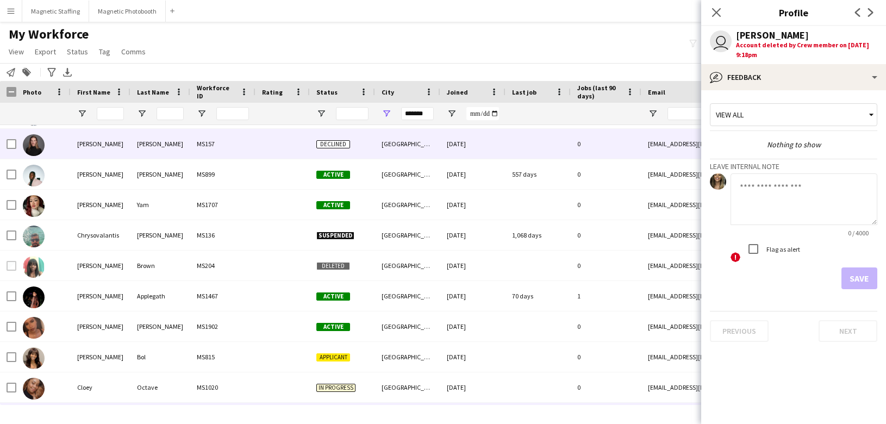
click at [157, 137] on div "Magnusson" at bounding box center [160, 144] width 60 height 30
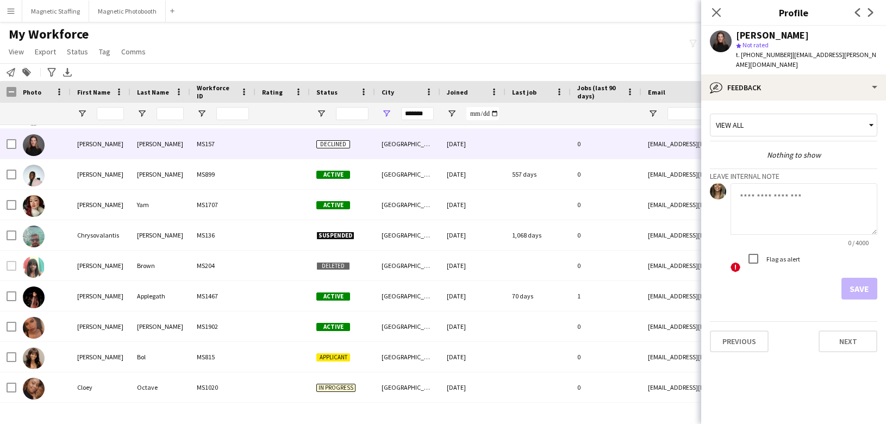
click at [718, 41] on app-user-avatar at bounding box center [721, 41] width 22 height 22
click at [788, 201] on textarea at bounding box center [804, 209] width 147 height 52
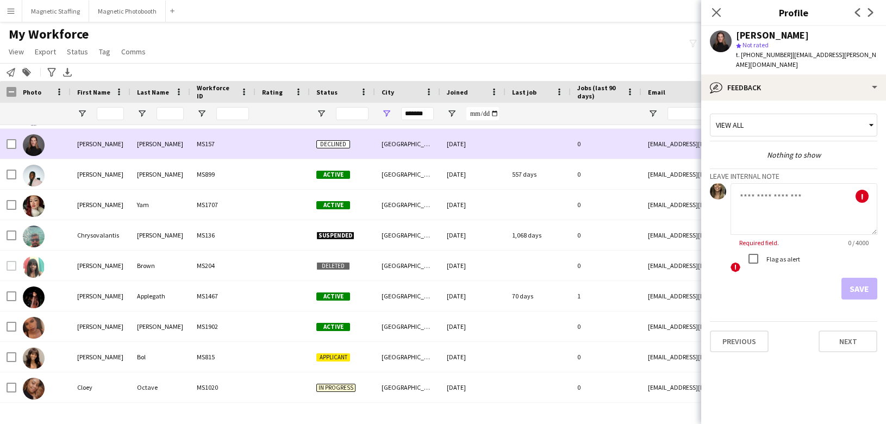
click at [43, 136] on div at bounding box center [34, 144] width 22 height 30
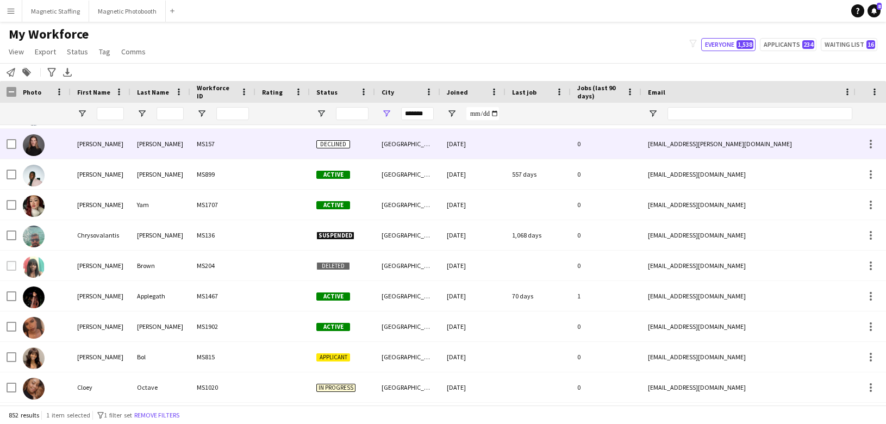
click at [24, 144] on img at bounding box center [34, 145] width 22 height 22
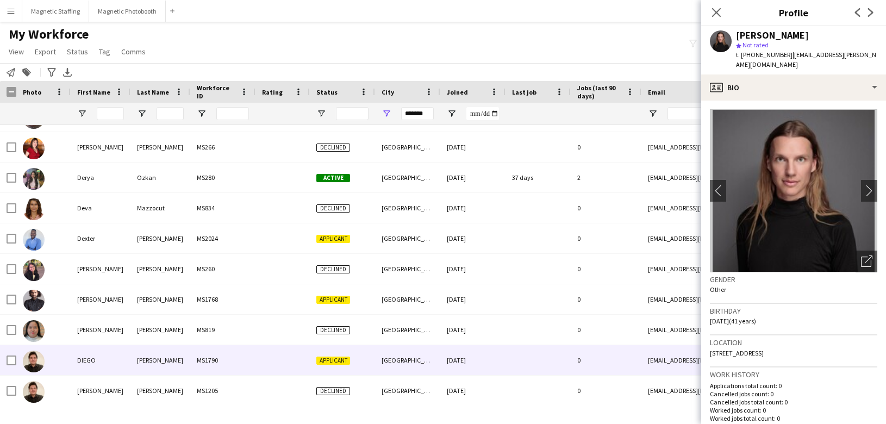
click at [198, 354] on div "MS1790" at bounding box center [222, 360] width 65 height 30
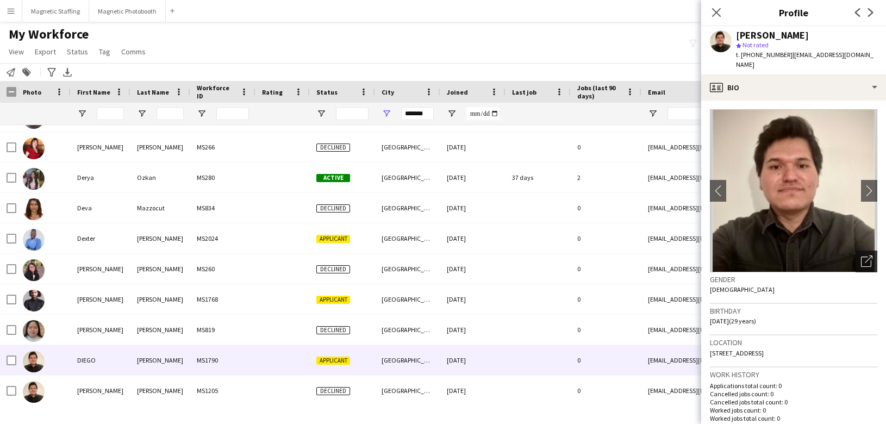
click at [869, 256] on icon "Open photos pop-in" at bounding box center [866, 261] width 11 height 11
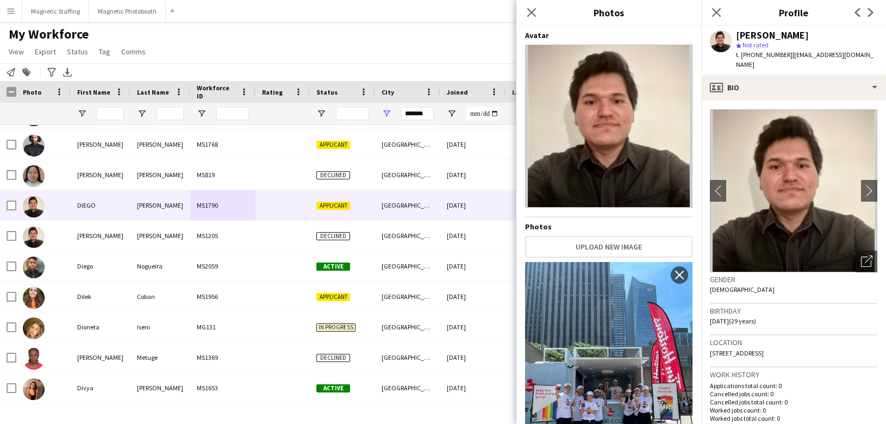
click at [330, 40] on div "My Workforce View Views Default view New view Update view Delete view Edit name…" at bounding box center [443, 44] width 886 height 37
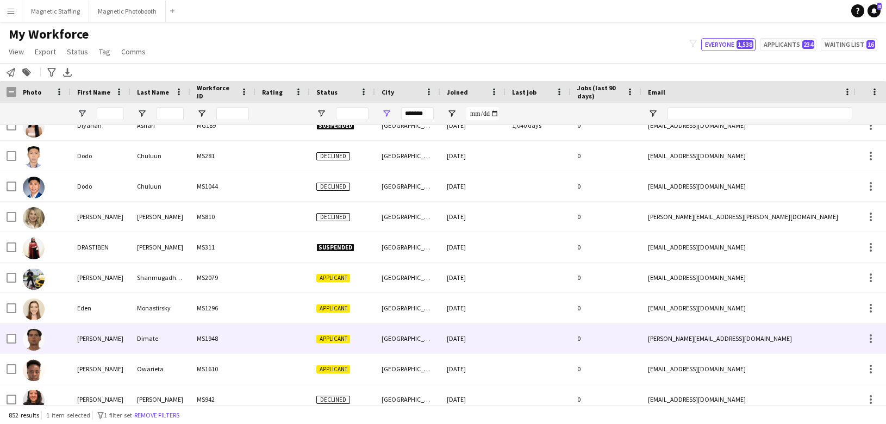
click at [192, 323] on div "MS1948" at bounding box center [222, 338] width 65 height 30
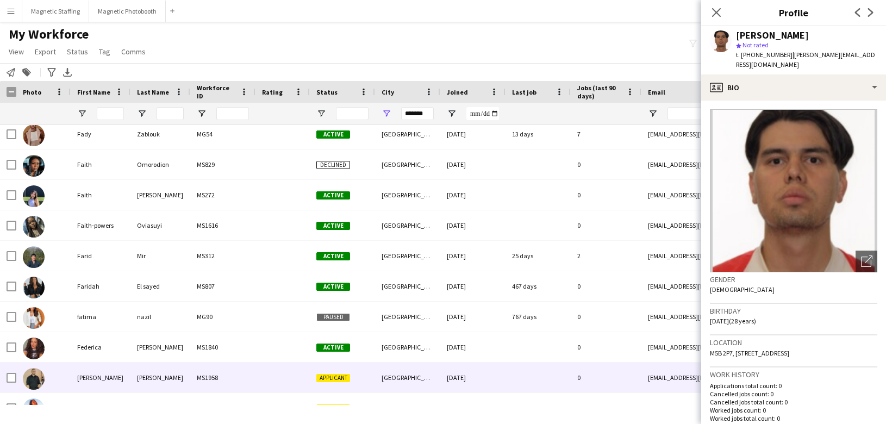
click at [155, 385] on div "Canas" at bounding box center [160, 378] width 60 height 30
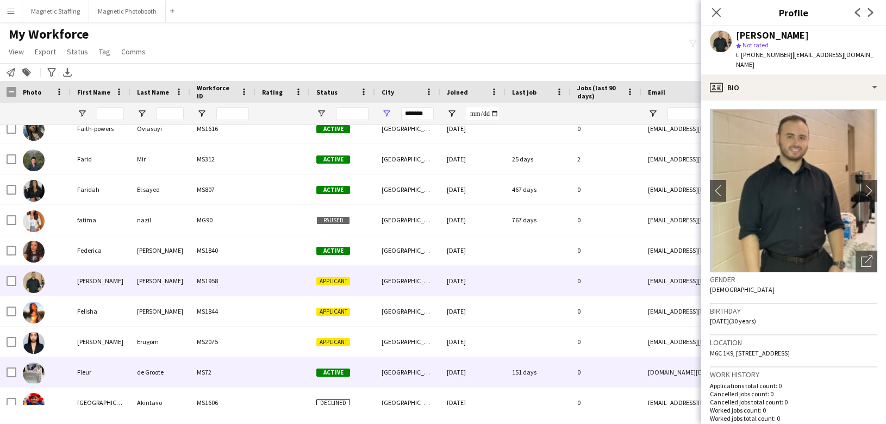
click at [162, 338] on div "Erugom" at bounding box center [160, 342] width 60 height 30
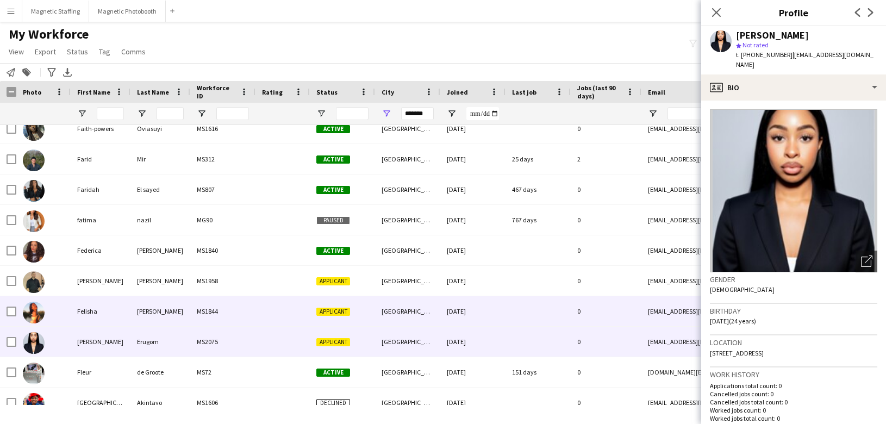
click at [164, 316] on div "Liu" at bounding box center [160, 311] width 60 height 30
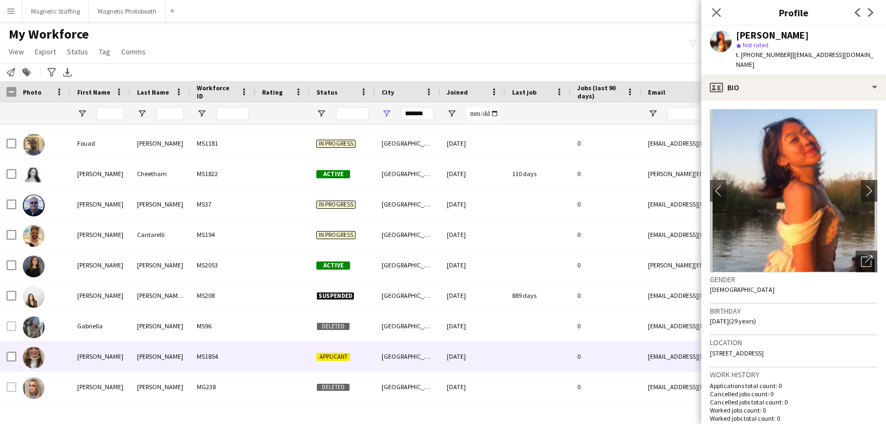
click at [154, 354] on div "Barbetti" at bounding box center [160, 356] width 60 height 30
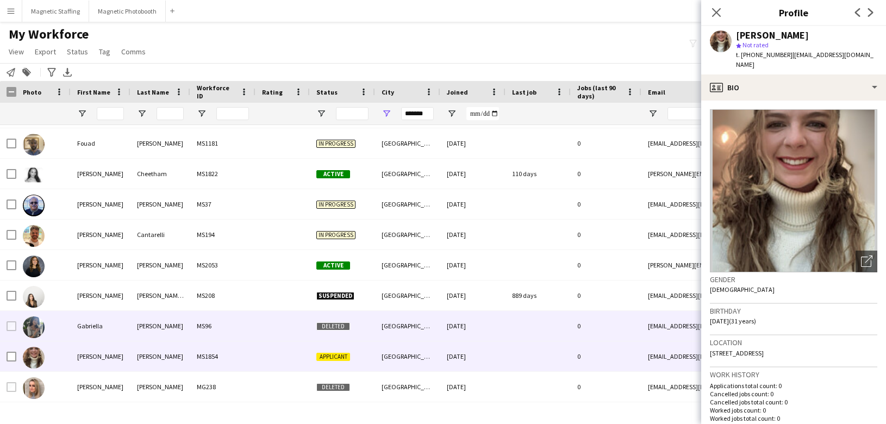
click at [155, 319] on div "Leitao" at bounding box center [160, 326] width 60 height 30
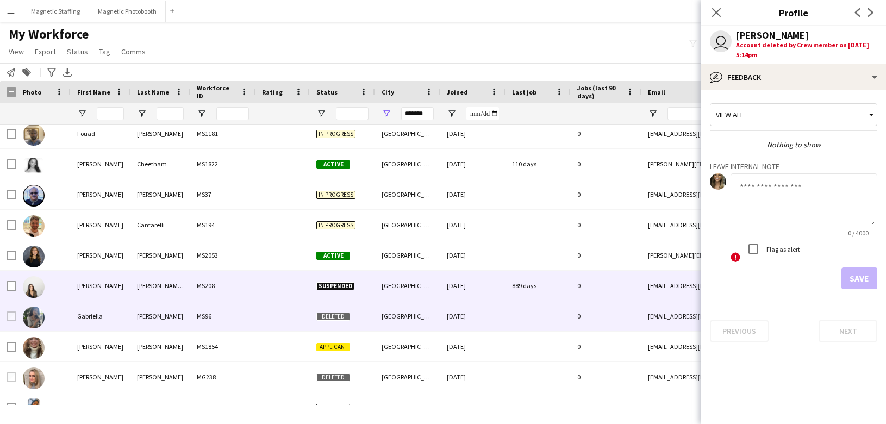
click at [167, 280] on div "Silva Evangelista" at bounding box center [160, 286] width 60 height 30
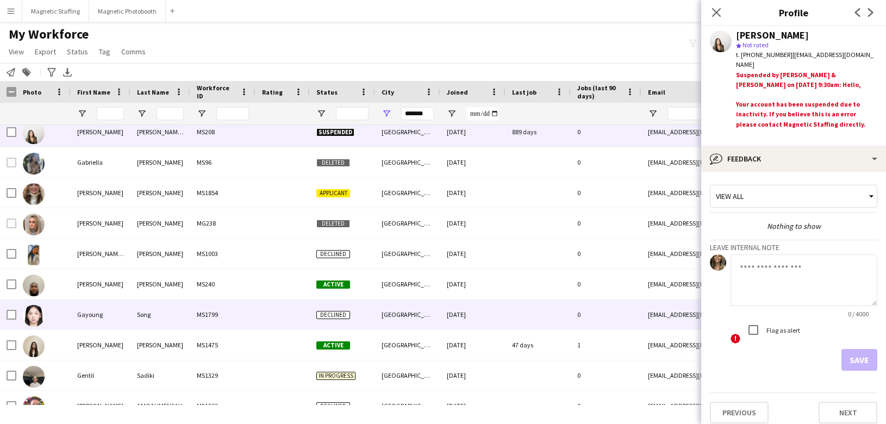
click at [142, 310] on div "Song" at bounding box center [160, 315] width 60 height 30
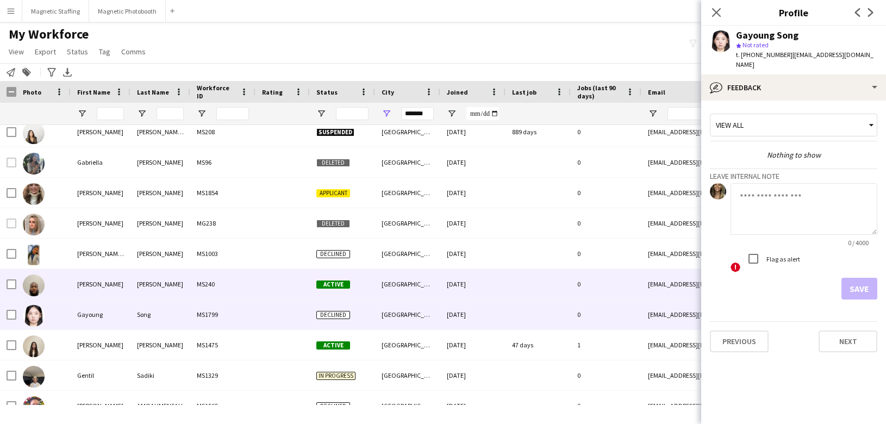
click at [158, 280] on div "Pearce" at bounding box center [160, 284] width 60 height 30
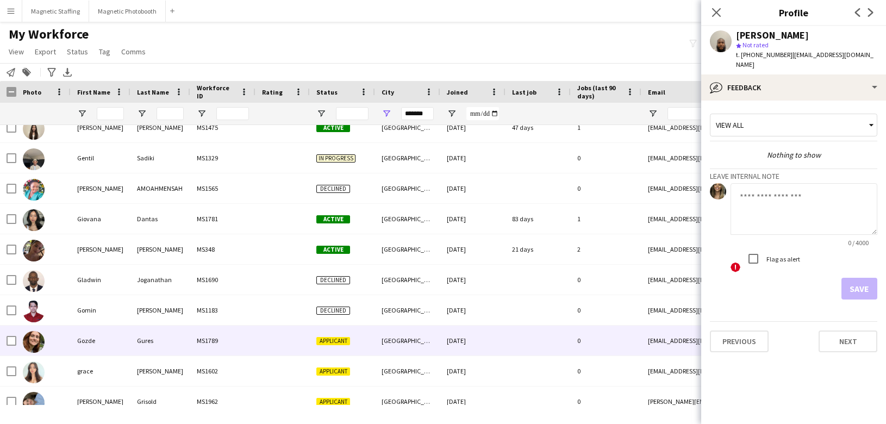
click at [150, 328] on div "Gures" at bounding box center [160, 341] width 60 height 30
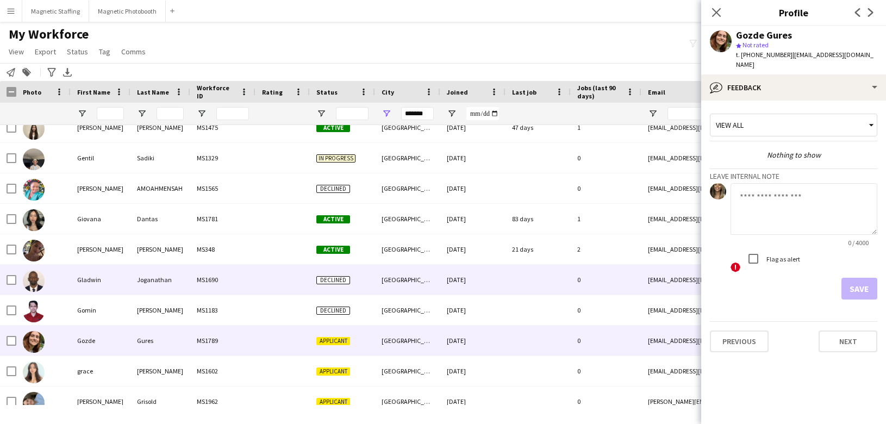
click at [142, 284] on div "Joganathan" at bounding box center [160, 280] width 60 height 30
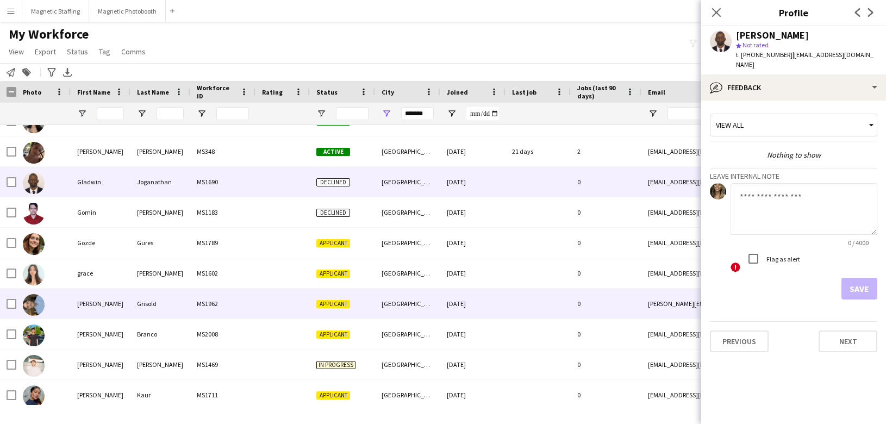
click at [111, 316] on div "Graham" at bounding box center [101, 304] width 60 height 30
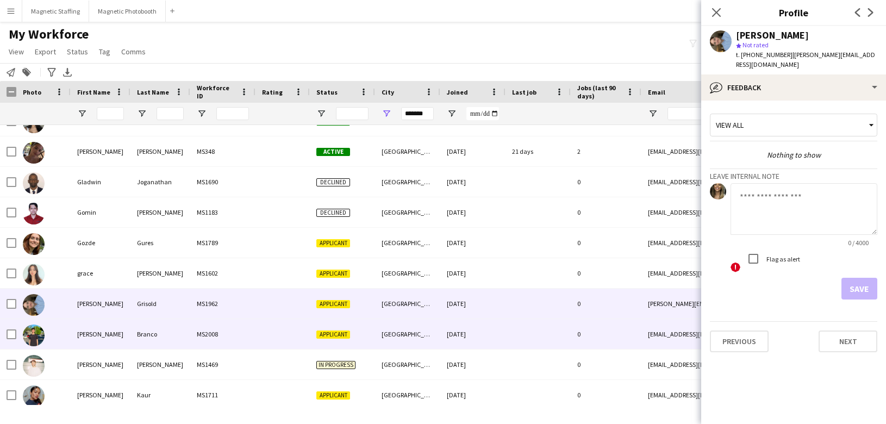
click at [106, 333] on div "Guilherme" at bounding box center [101, 334] width 60 height 30
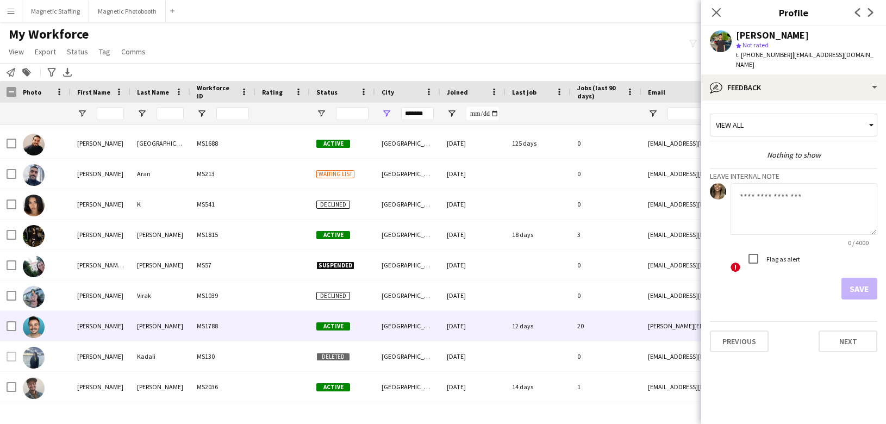
click at [85, 332] on div "Harrison" at bounding box center [101, 326] width 60 height 30
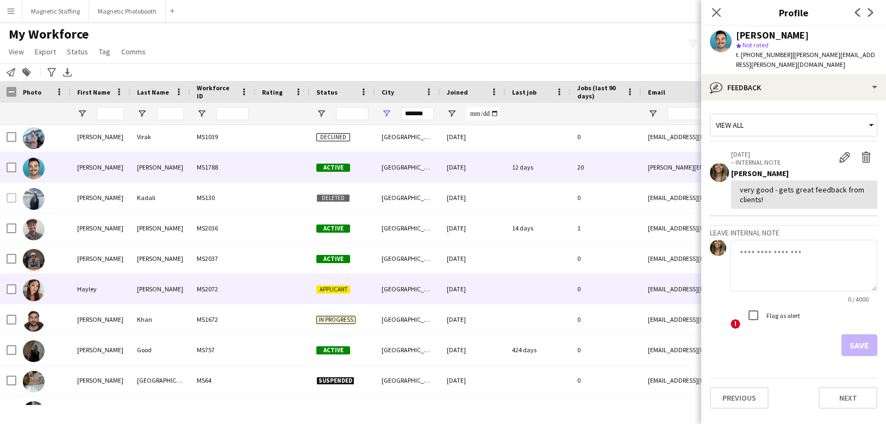
click at [122, 298] on div "Hayley" at bounding box center [101, 289] width 60 height 30
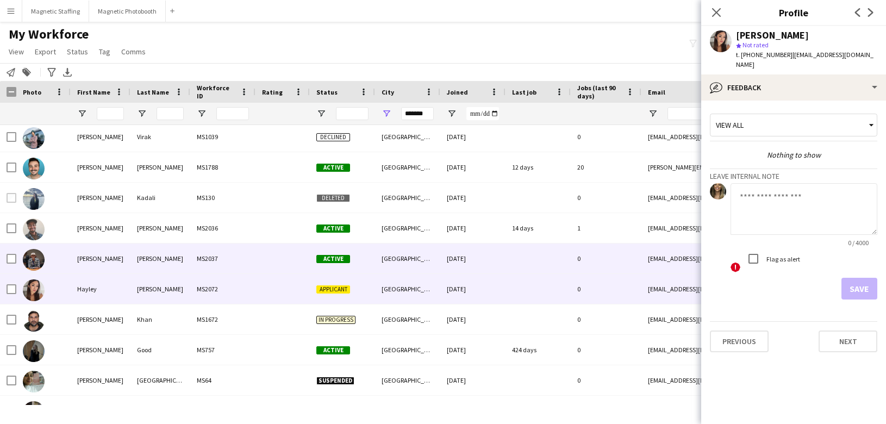
click at [144, 250] on div "Ali Abdi" at bounding box center [160, 259] width 60 height 30
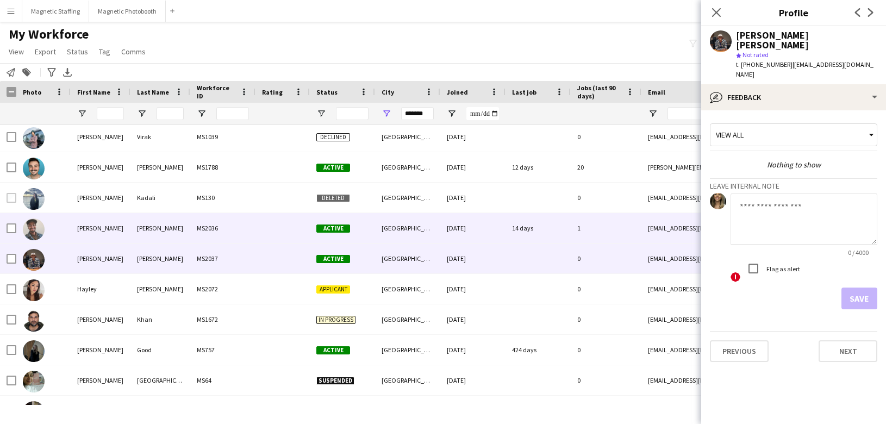
click at [150, 227] on div "Ali Abdi" at bounding box center [160, 228] width 60 height 30
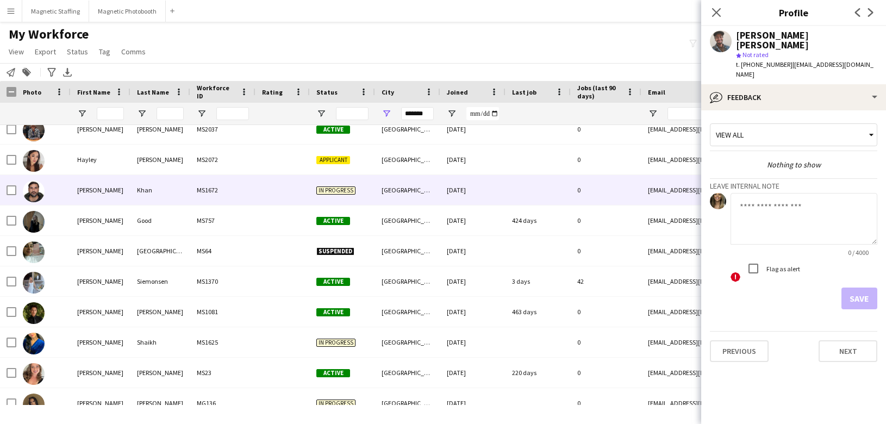
click at [101, 196] on div "Hazrat Nabi" at bounding box center [101, 190] width 60 height 30
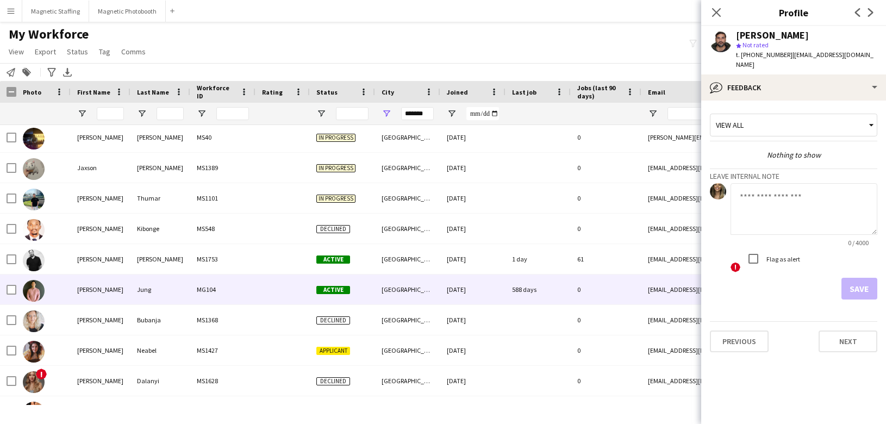
click at [118, 285] on div "[PERSON_NAME]" at bounding box center [101, 290] width 60 height 30
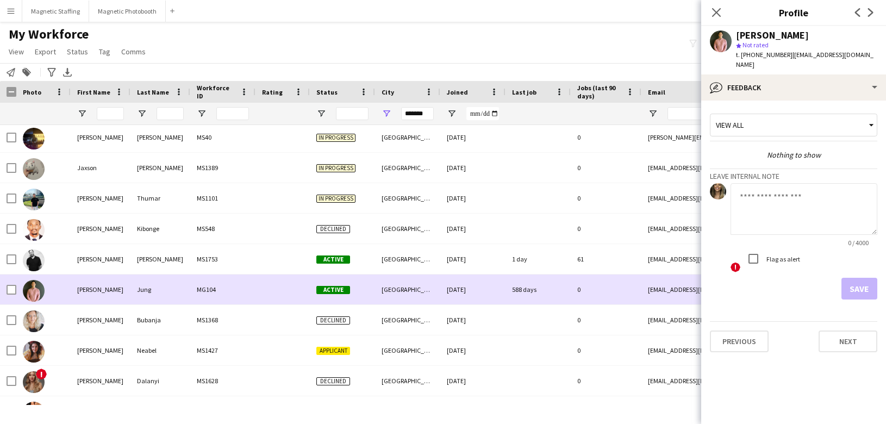
click at [41, 290] on img at bounding box center [34, 291] width 22 height 22
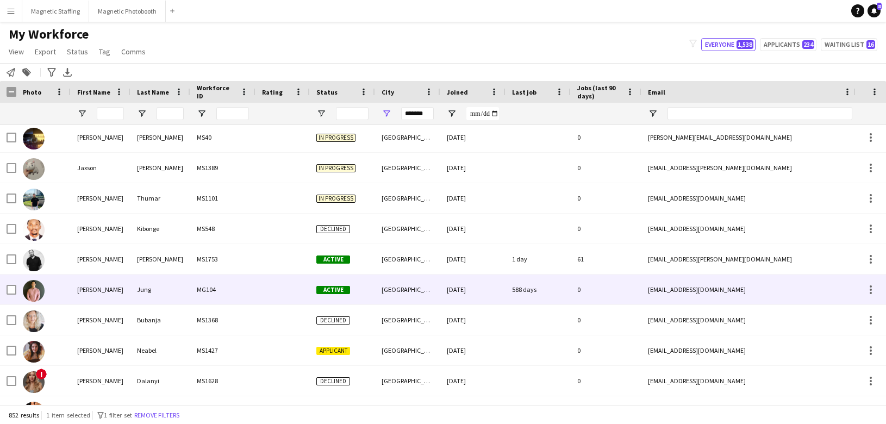
click at [36, 298] on img at bounding box center [34, 291] width 22 height 22
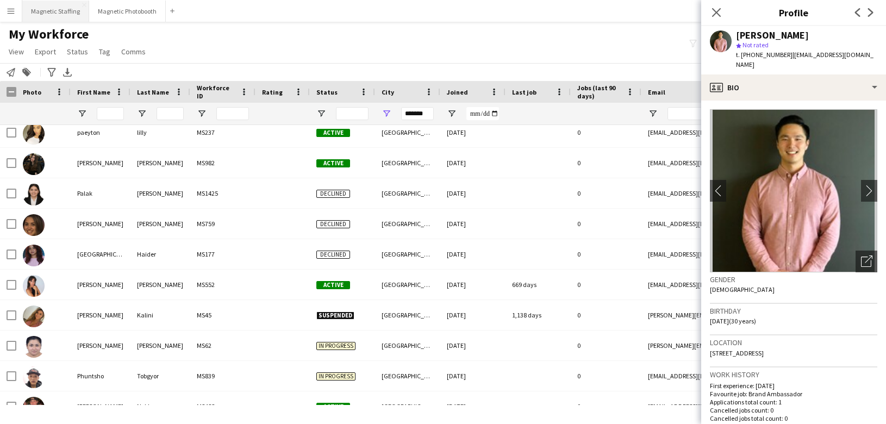
click at [42, 14] on button "Magnetic Staffing Close" at bounding box center [55, 11] width 67 height 21
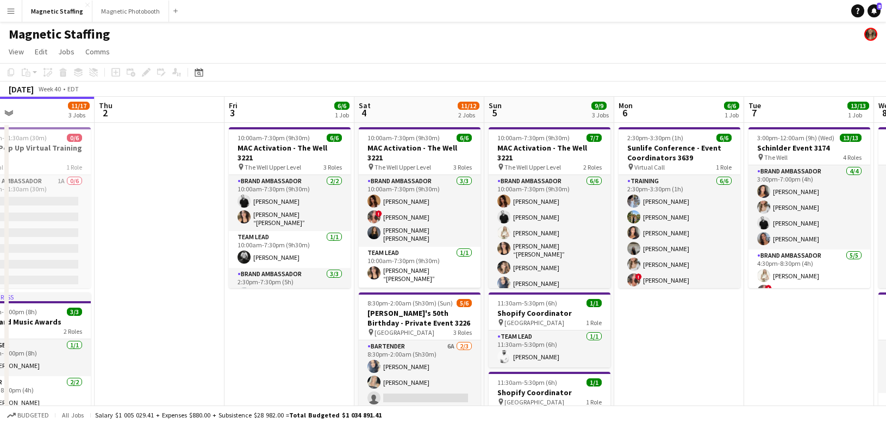
drag, startPoint x: 388, startPoint y: 332, endPoint x: 210, endPoint y: 328, distance: 177.3
click at [213, 331] on app-calendar-viewport "Sun 28 18/19 4 Jobs Mon 29 Tue 30 4/4 2 Jobs Wed 1 11/17 3 Jobs Thu 2 Fri 3 6/6…" at bounding box center [443, 421] width 886 height 649
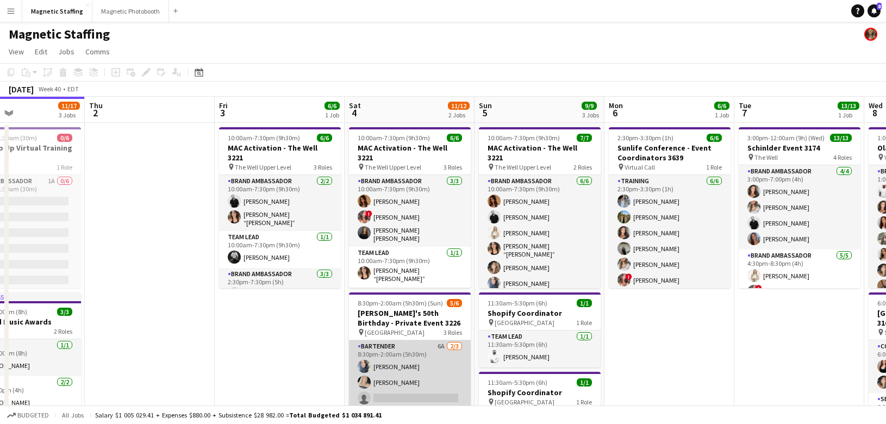
click at [439, 352] on app-card-role "Bartender 6A [DATE] 8:30pm-2:00am (5h30m) [PERSON_NAME] [PERSON_NAME] single-ne…" at bounding box center [410, 374] width 122 height 69
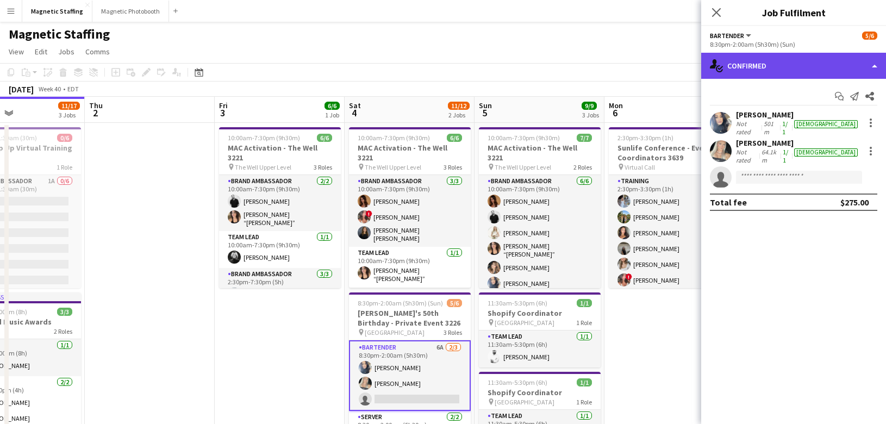
click at [766, 67] on div "single-neutral-actions-check-2 Confirmed" at bounding box center [793, 66] width 185 height 26
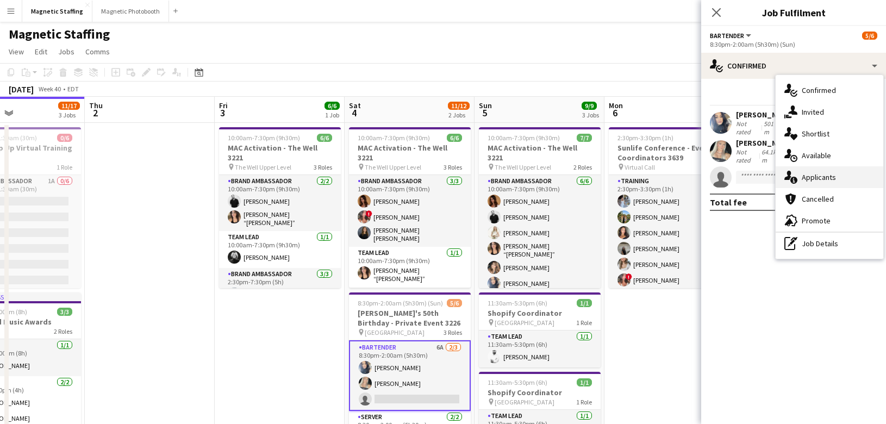
click at [802, 183] on div "single-neutral-actions-information Applicants" at bounding box center [830, 177] width 108 height 22
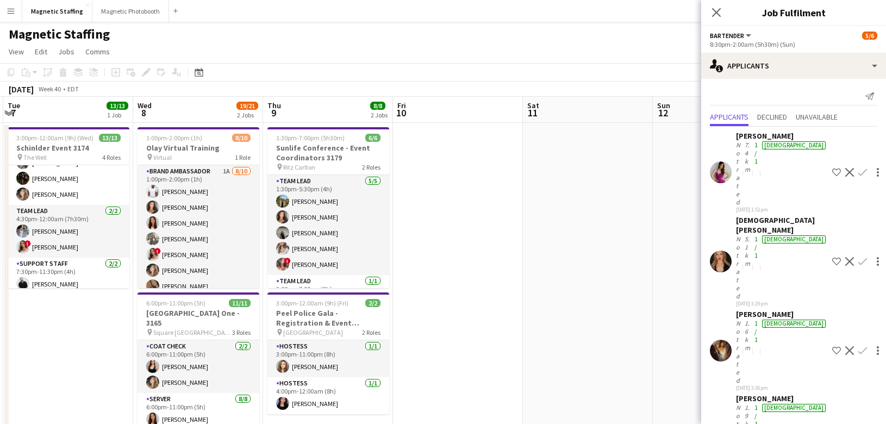
drag, startPoint x: 171, startPoint y: 297, endPoint x: 137, endPoint y: 298, distance: 34.3
click at [137, 298] on app-calendar-viewport "Fri 3 6/6 1 Job Sat 4 11/12 2 Jobs Sun 5 9/9 3 Jobs Mon 6 6/6 1 Job Tue 7 13/13…" at bounding box center [443, 421] width 886 height 649
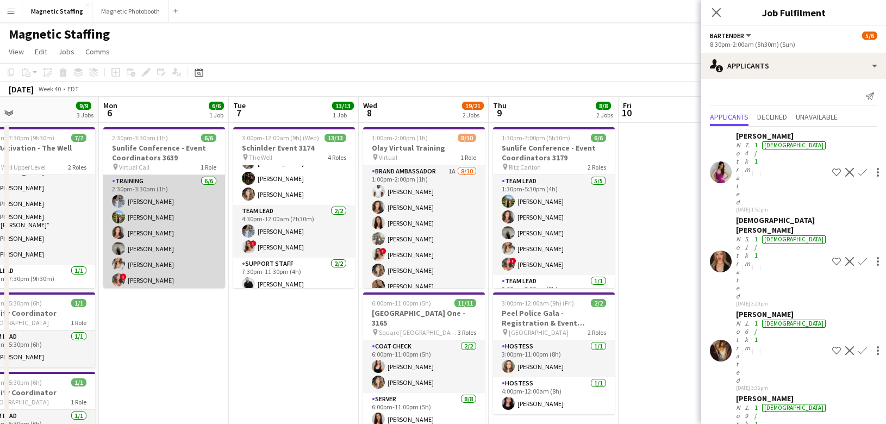
click at [179, 285] on app-card-role "Training [DATE] 2:30pm-3:30pm (1h) [PERSON_NAME] [PERSON_NAME] [PERSON_NAME] [P…" at bounding box center [164, 233] width 122 height 116
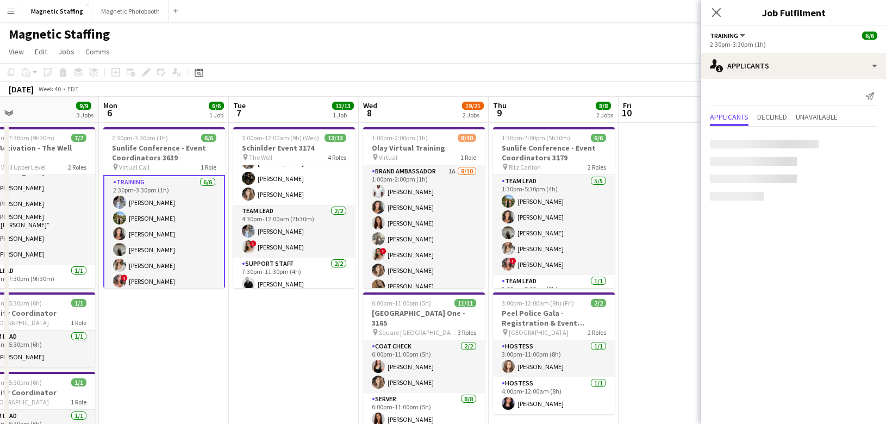
scroll to position [0, 290]
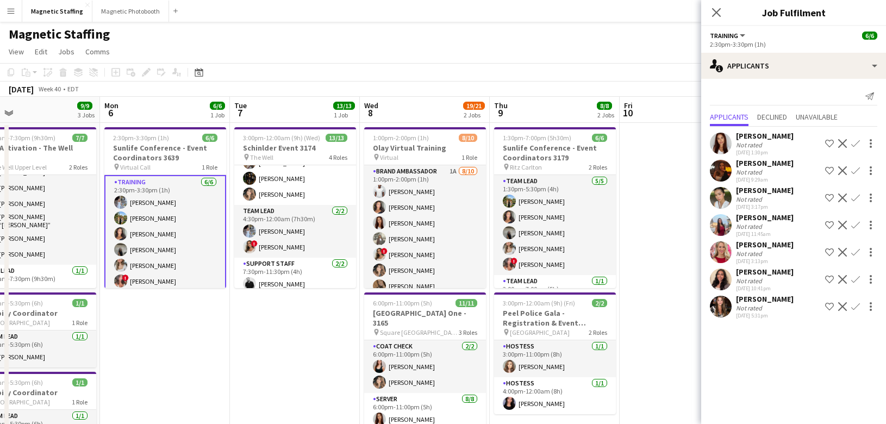
click at [721, 301] on app-user-avatar at bounding box center [721, 307] width 22 height 22
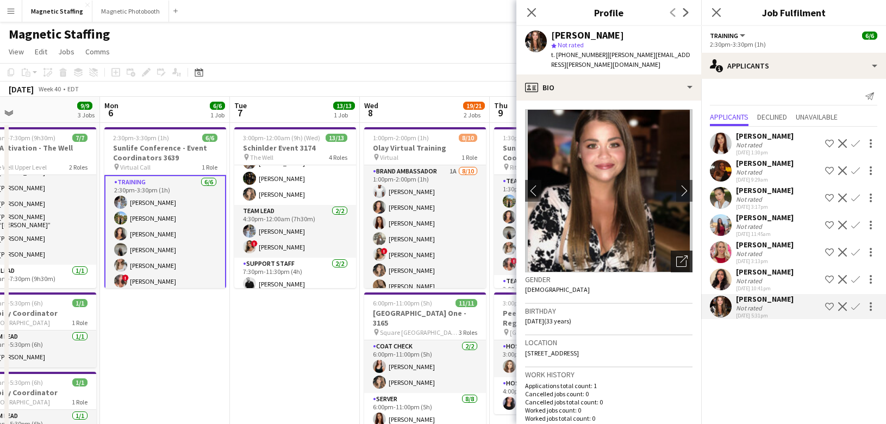
click at [687, 256] on icon "Open photos pop-in" at bounding box center [681, 261] width 11 height 11
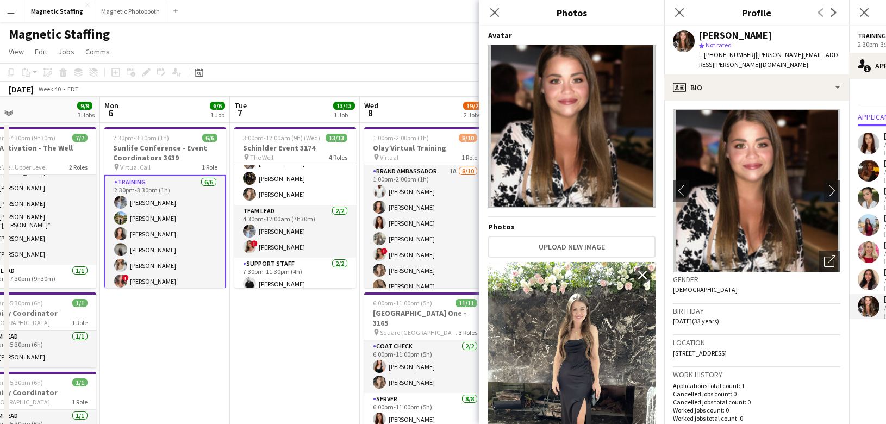
click at [306, 326] on app-date-cell "3:00pm-12:00am (9h) (Wed) 13/13 Schinlder Event 3174 pin The Well 4 Roles Brand…" at bounding box center [295, 409] width 130 height 573
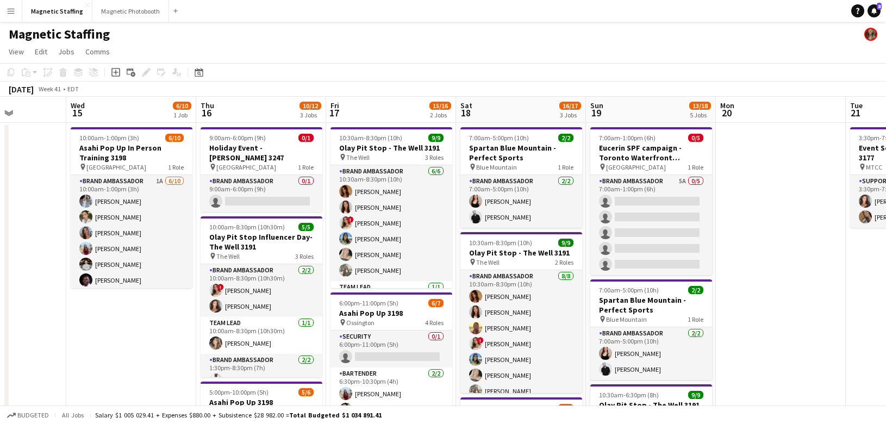
scroll to position [0, 353]
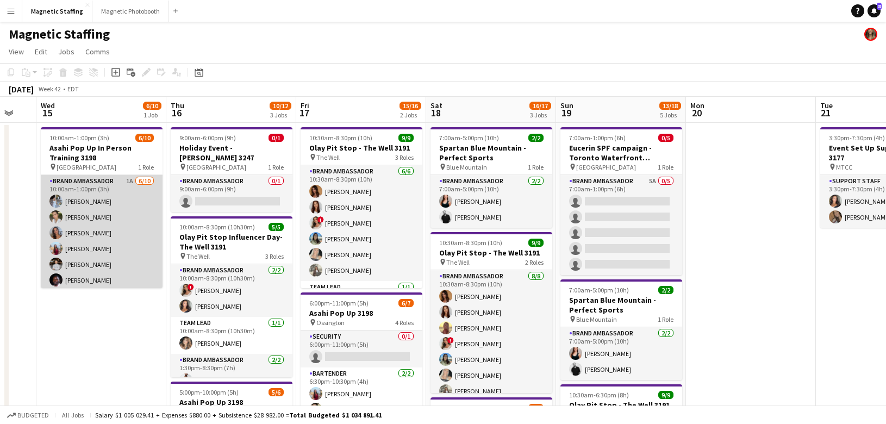
click at [139, 273] on app-card-role "Brand Ambassador 1A [DATE] 10:00am-1:00pm (3h) [PERSON_NAME] [PERSON_NAME] [PER…" at bounding box center [102, 264] width 122 height 179
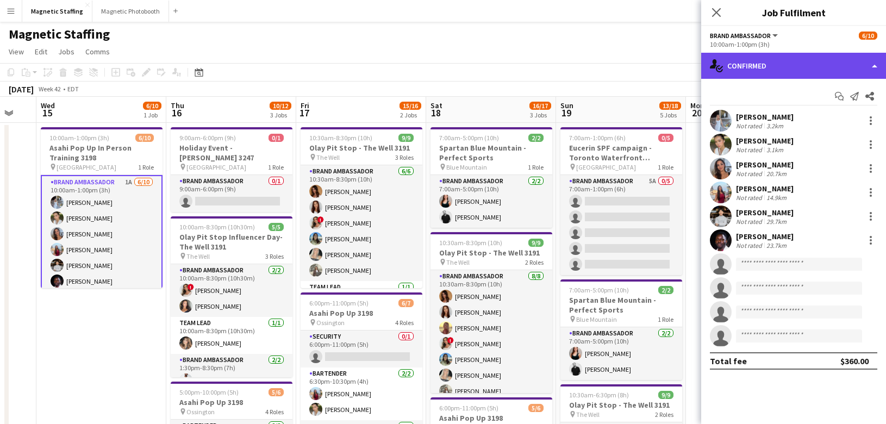
click at [795, 65] on div "single-neutral-actions-check-2 Confirmed" at bounding box center [793, 66] width 185 height 26
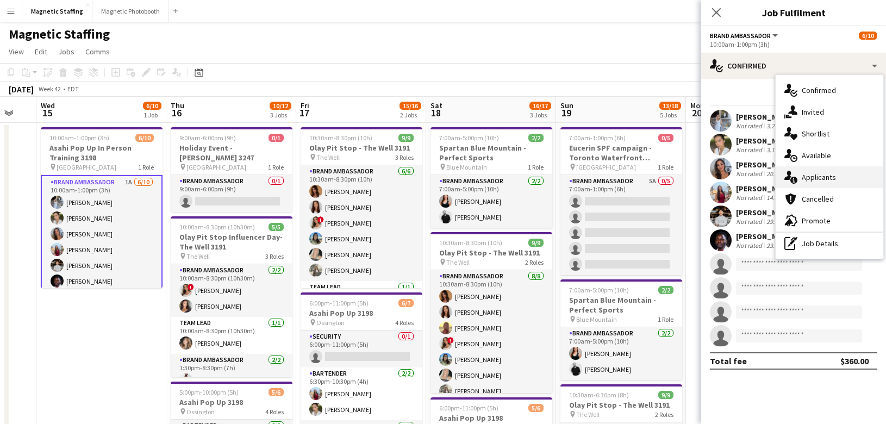
click at [802, 174] on span "Applicants" at bounding box center [819, 177] width 34 height 10
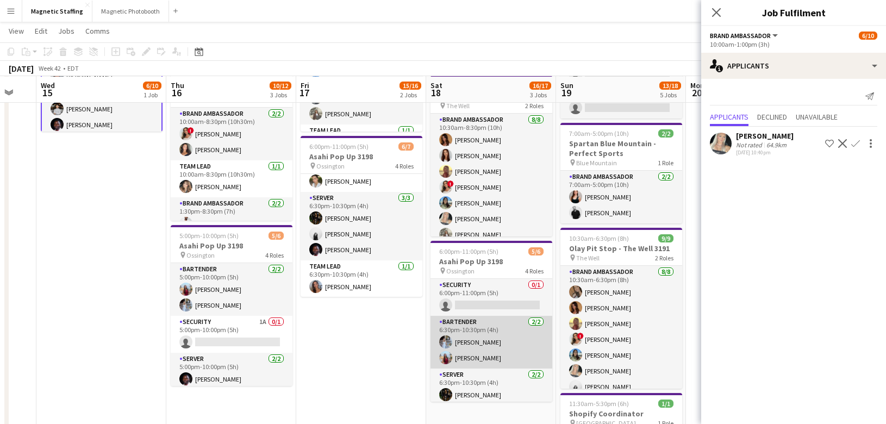
scroll to position [56, 0]
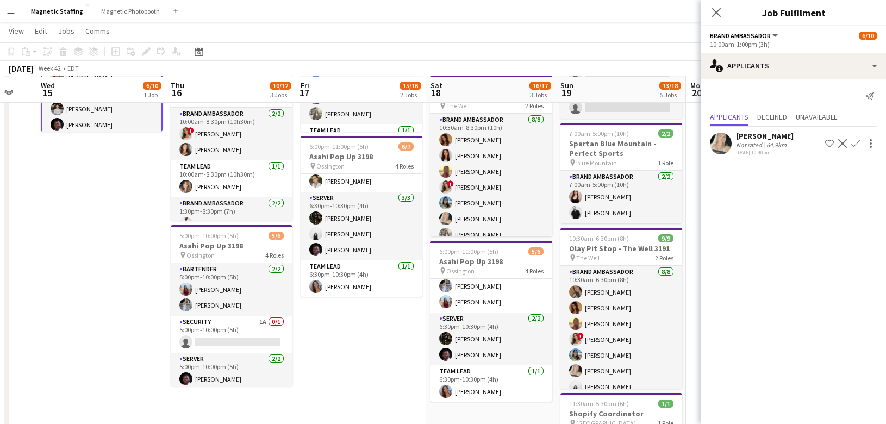
click at [843, 147] on app-icon "Decline" at bounding box center [842, 143] width 9 height 9
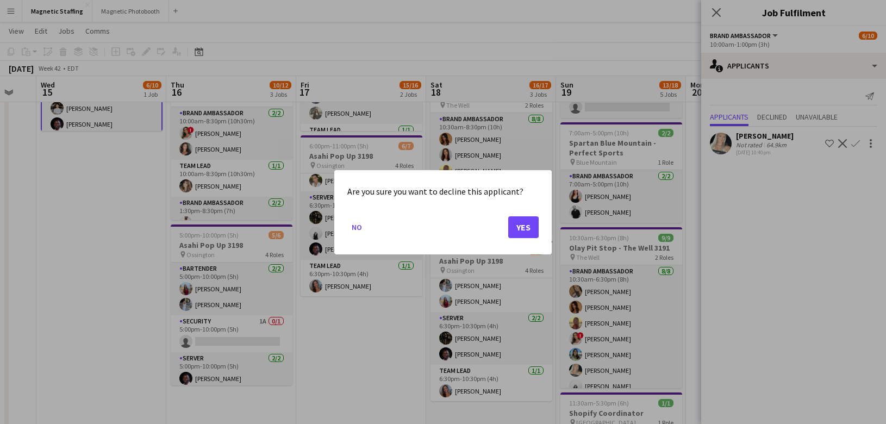
scroll to position [0, 0]
click at [519, 226] on button "Yes" at bounding box center [523, 227] width 30 height 22
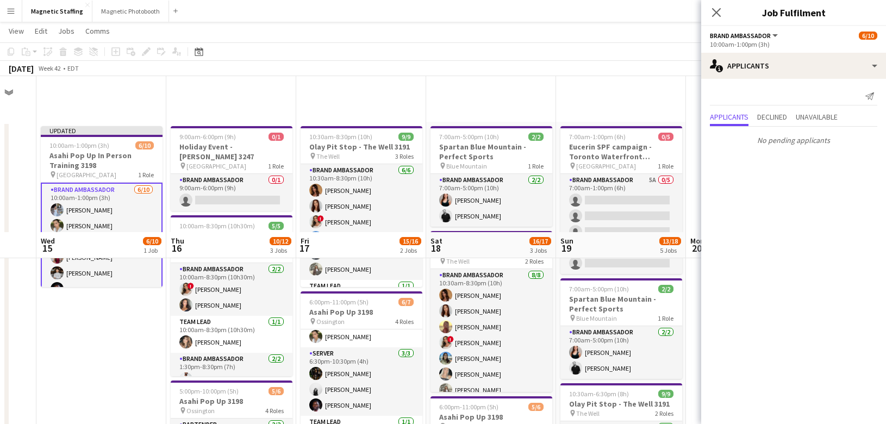
scroll to position [155, 0]
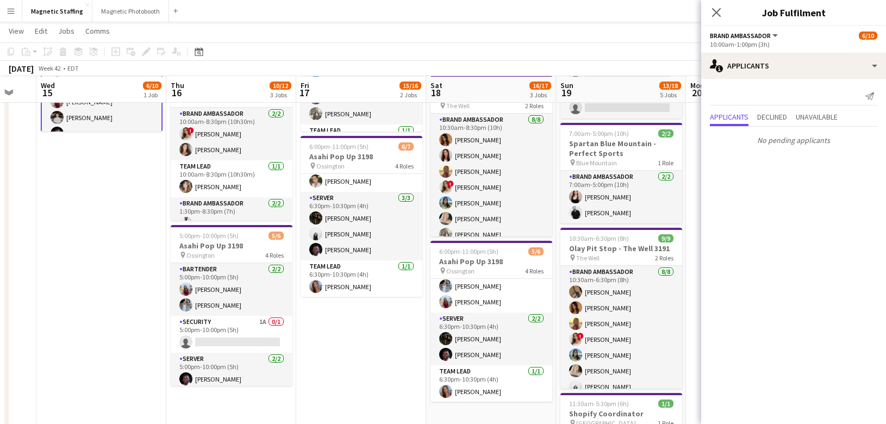
click at [630, 45] on app-toolbar "Copy Paste Paste Command V Paste with crew Command Shift V Paste linked Job [GE…" at bounding box center [443, 51] width 886 height 18
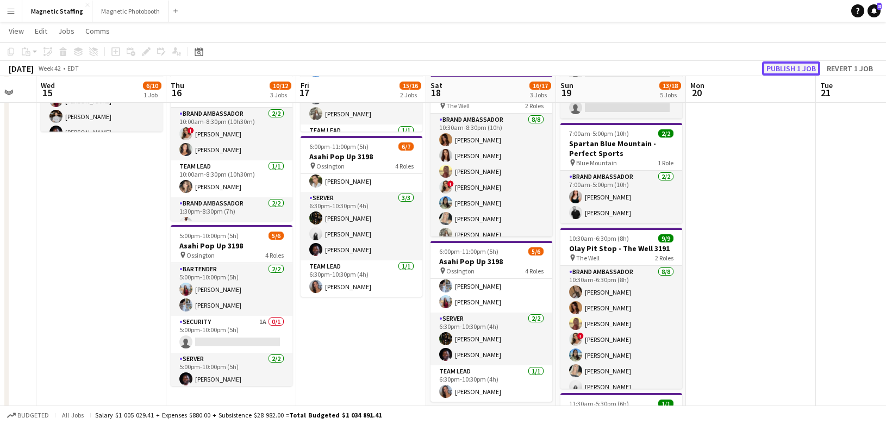
click at [789, 70] on button "Publish 1 job" at bounding box center [791, 68] width 58 height 14
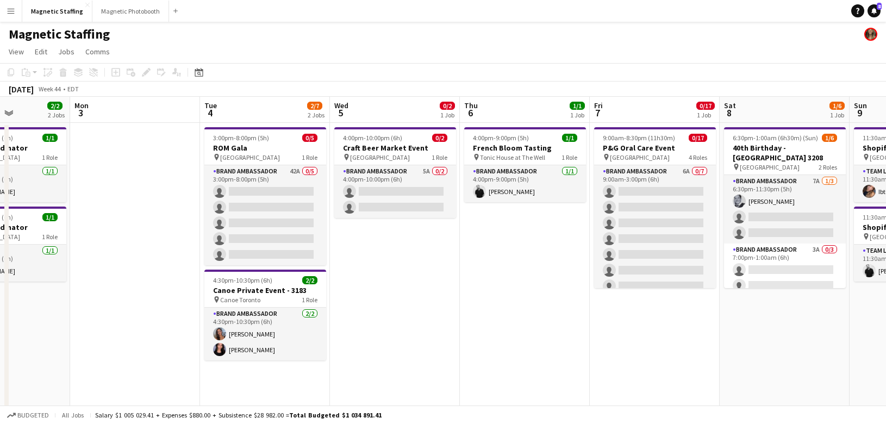
scroll to position [0, 362]
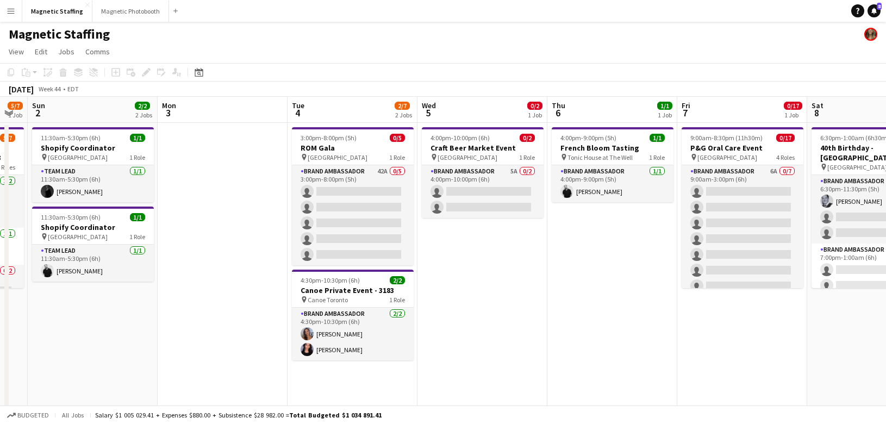
click at [10, 10] on app-icon "Menu" at bounding box center [11, 11] width 9 height 9
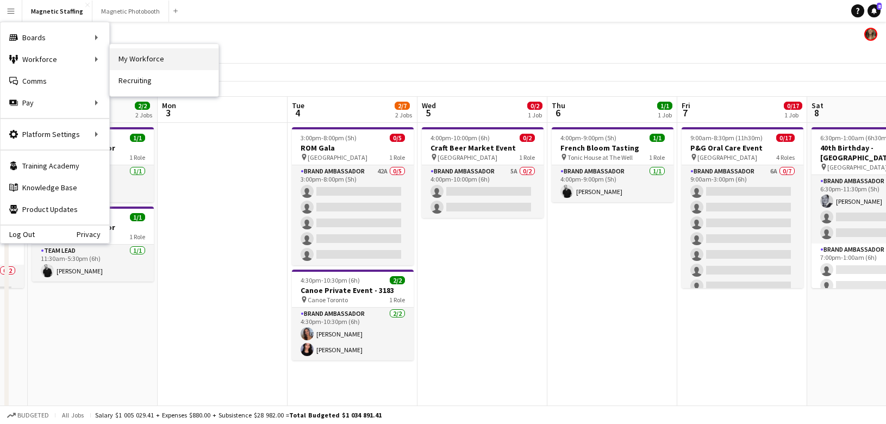
click at [133, 59] on link "My Workforce" at bounding box center [164, 59] width 109 height 22
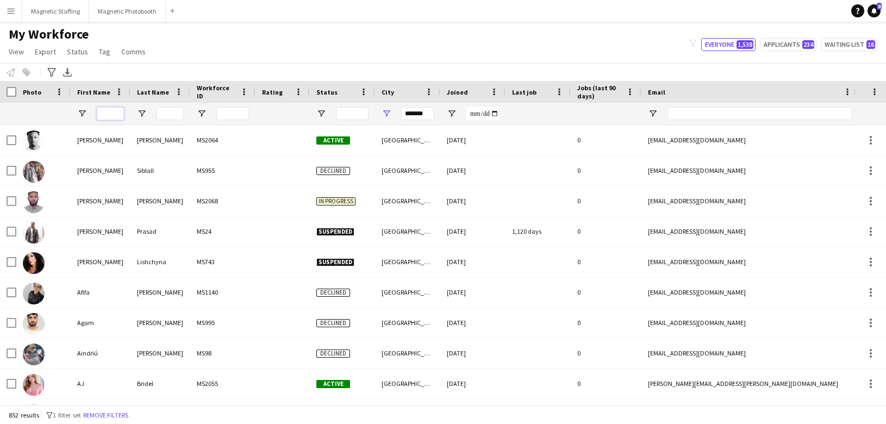
click at [114, 113] on input "First Name Filter Input" at bounding box center [110, 113] width 27 height 13
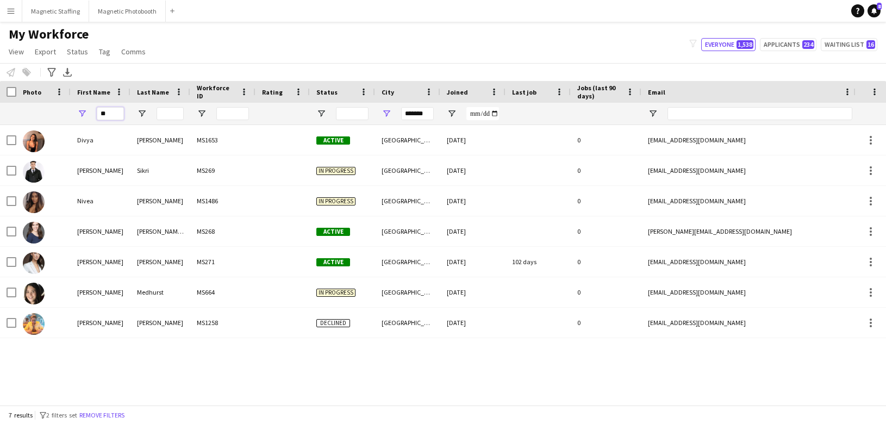
type input "*"
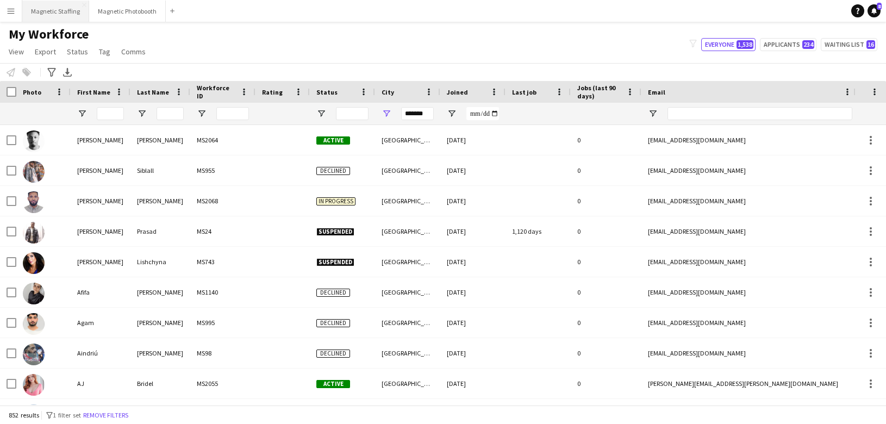
click at [63, 12] on button "Magnetic Staffing Close" at bounding box center [55, 11] width 67 height 21
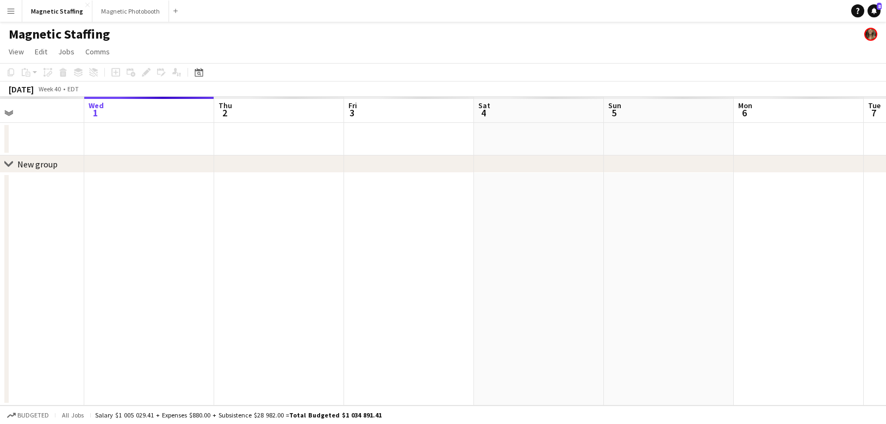
click at [3, 367] on app-calendar-viewport "Sun 28 Mon 29 Tue 30 Wed 1 Thu 2 Fri 3 Sat 4 Sun 5 Mon 6 Tue 7 Wed 8 Thu 9" at bounding box center [443, 251] width 886 height 309
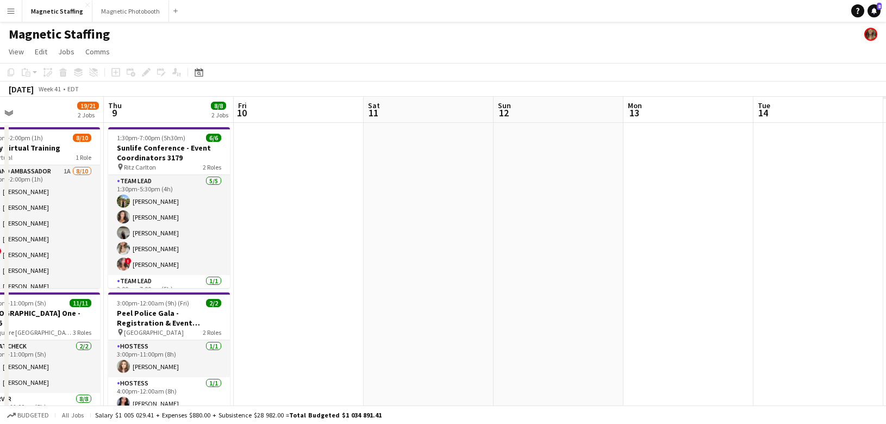
drag, startPoint x: 586, startPoint y: 296, endPoint x: 125, endPoint y: 368, distance: 466.1
click at [130, 364] on app-calendar-viewport "Mon 6 6/6 1 Job Tue 7 13/13 1 Job Wed 8 19/21 2 Jobs Thu 9 8/8 2 Jobs Fri 10 Sa…" at bounding box center [443, 421] width 886 height 649
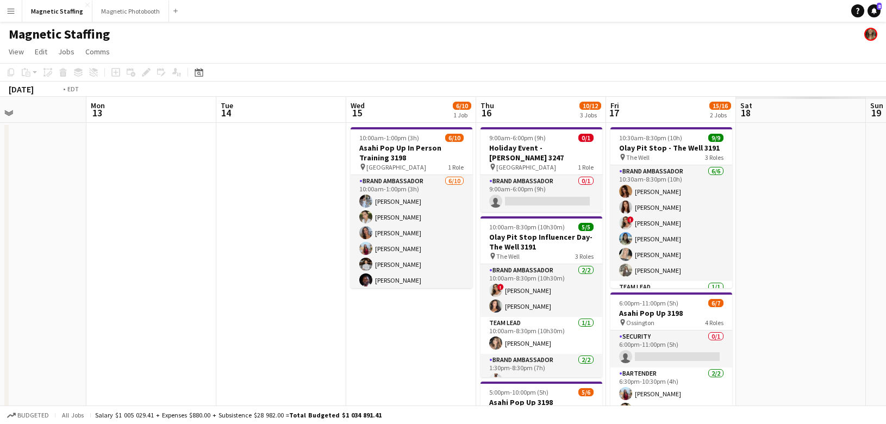
scroll to position [0, 391]
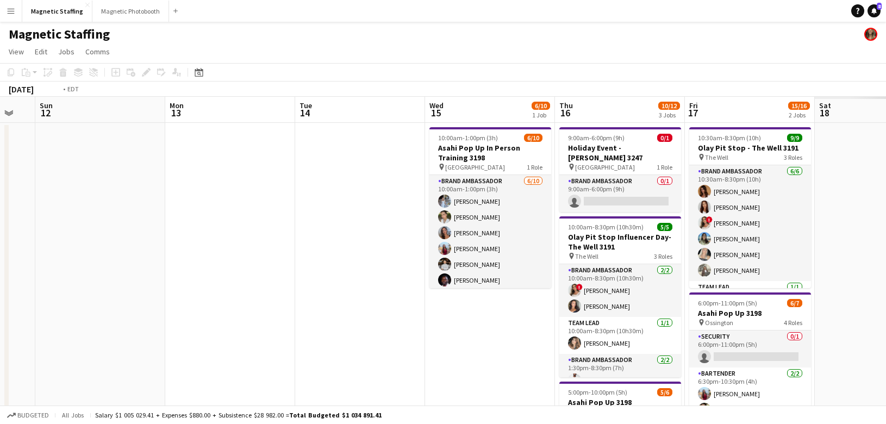
drag, startPoint x: 225, startPoint y: 333, endPoint x: 15, endPoint y: 357, distance: 210.6
click at [24, 355] on app-calendar-viewport "Thu 9 8/8 2 Jobs Fri 10 Sat 11 Sun 12 Mon 13 Tue 14 Wed 15 6/10 1 Job Thu 16 10…" at bounding box center [443, 421] width 886 height 649
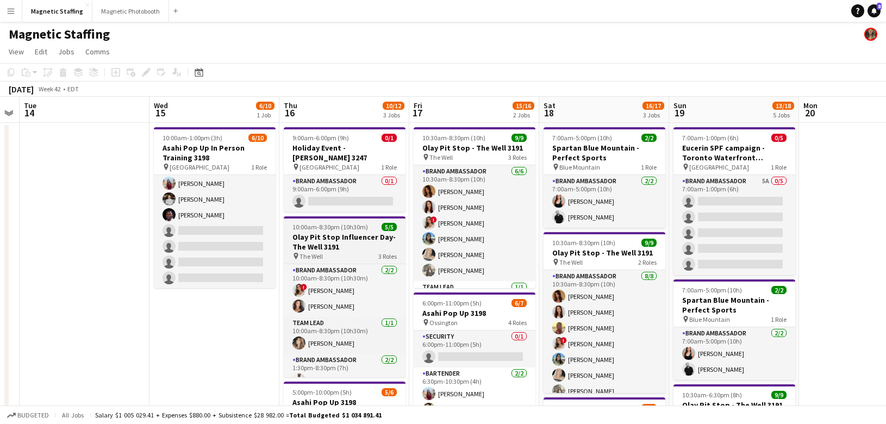
scroll to position [0, 427]
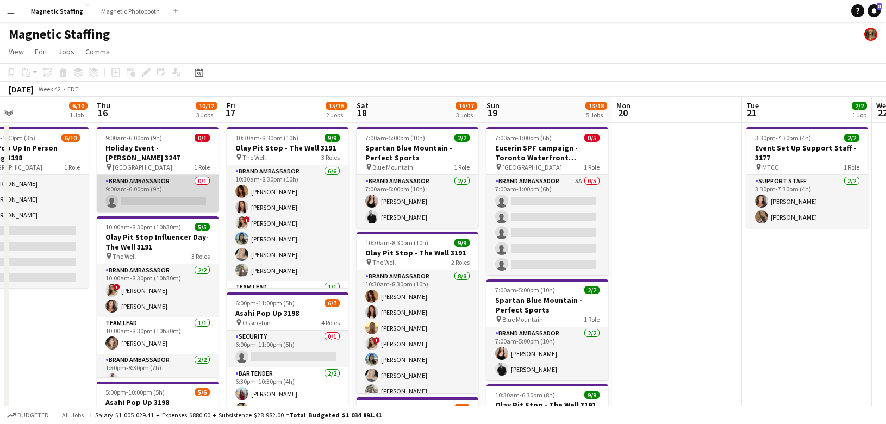
click at [171, 175] on app-card-role "Brand Ambassador 0/1 9:00am-6:00pm (9h) single-neutral-actions" at bounding box center [158, 193] width 122 height 37
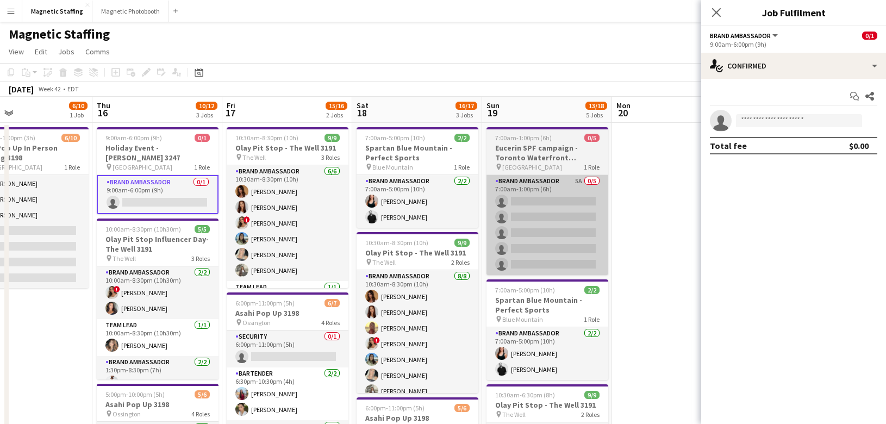
click at [562, 200] on app-card-role "Brand Ambassador 5A 0/5 7:00am-1:00pm (6h) single-neutral-actions single-neutra…" at bounding box center [548, 225] width 122 height 100
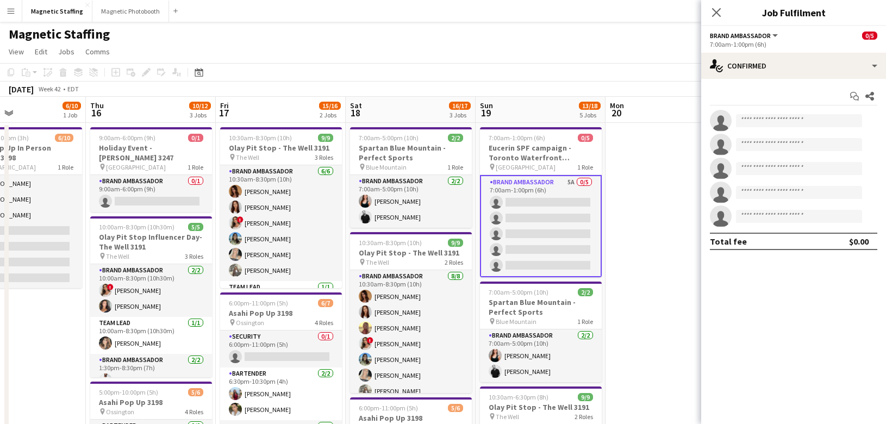
drag, startPoint x: 635, startPoint y: 218, endPoint x: 276, endPoint y: 245, distance: 360.4
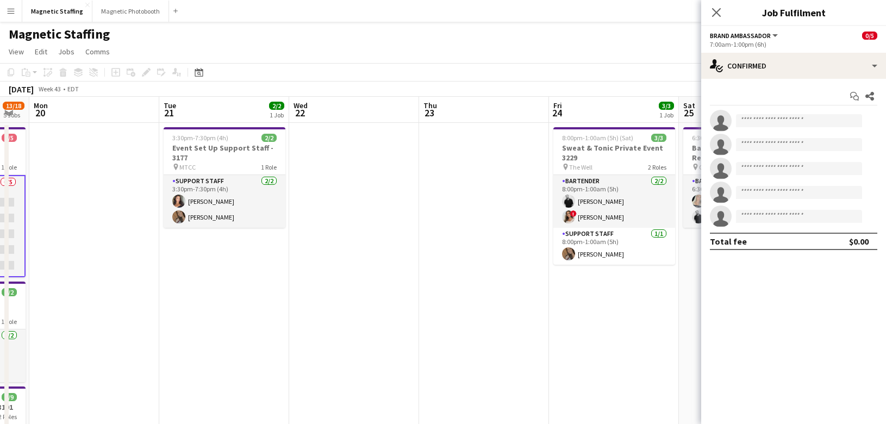
drag, startPoint x: 381, startPoint y: 258, endPoint x: 185, endPoint y: 206, distance: 203.1
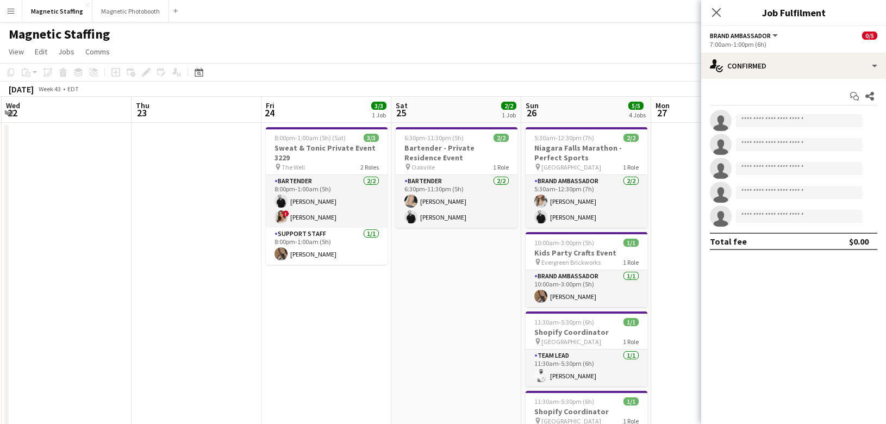
drag, startPoint x: 341, startPoint y: 244, endPoint x: 97, endPoint y: 244, distance: 243.6
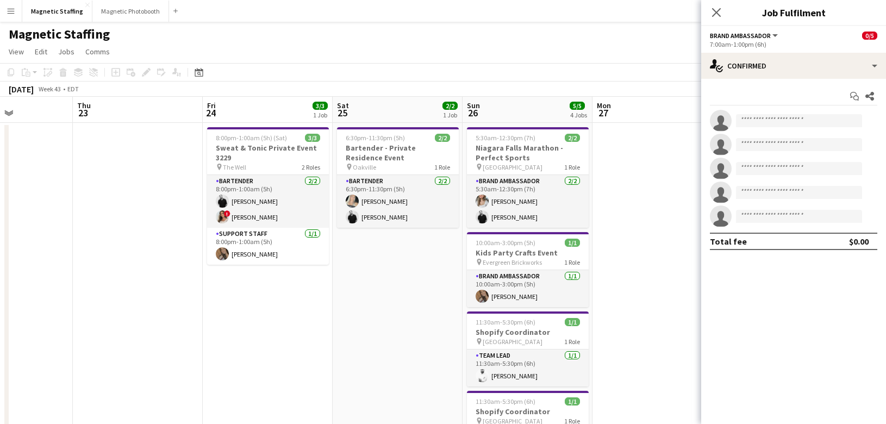
scroll to position [0, 346]
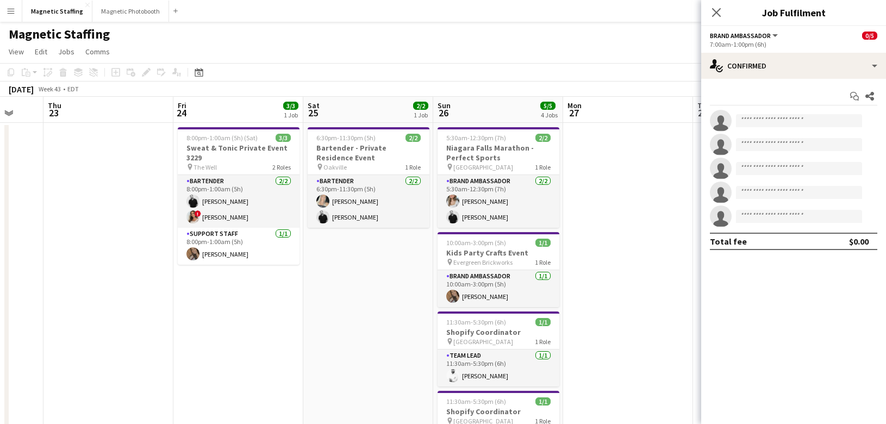
drag, startPoint x: 202, startPoint y: 277, endPoint x: 406, endPoint y: 250, distance: 205.1
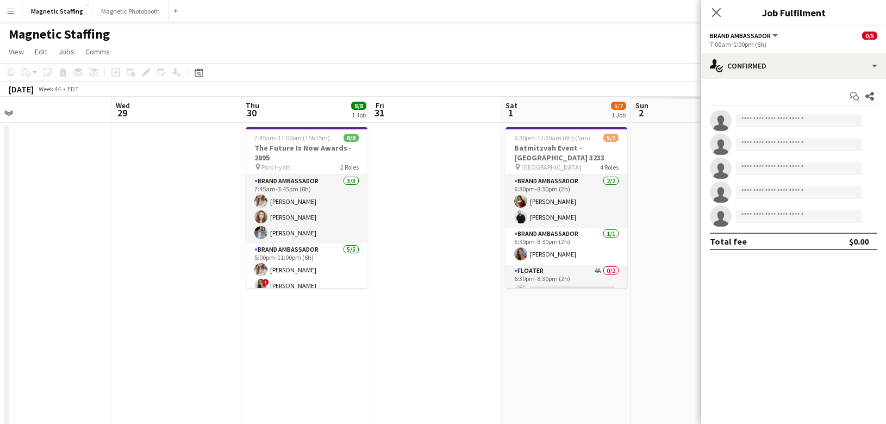
scroll to position [0, 341]
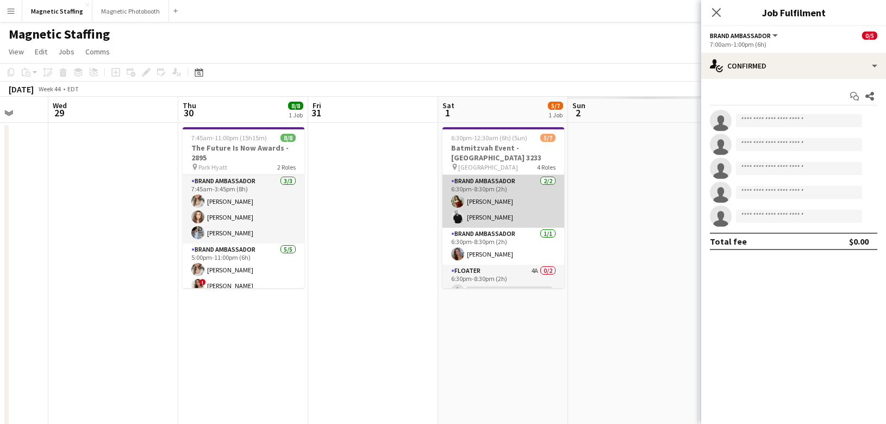
click at [478, 191] on app-card-role "Brand Ambassador [DATE] 6:30pm-8:30pm (2h) [PERSON_NAME] [PERSON_NAME]" at bounding box center [504, 201] width 122 height 53
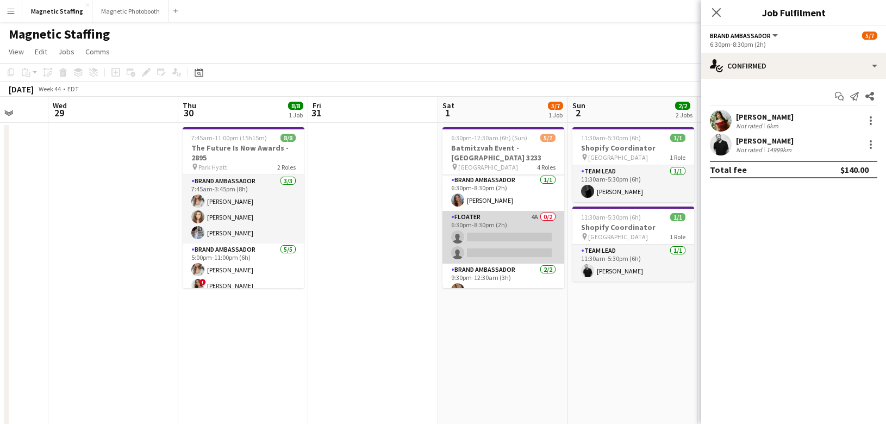
click at [501, 238] on app-card-role "Floater 4A 0/2 6:30pm-8:30pm (2h) single-neutral-actions single-neutral-actions" at bounding box center [504, 237] width 122 height 53
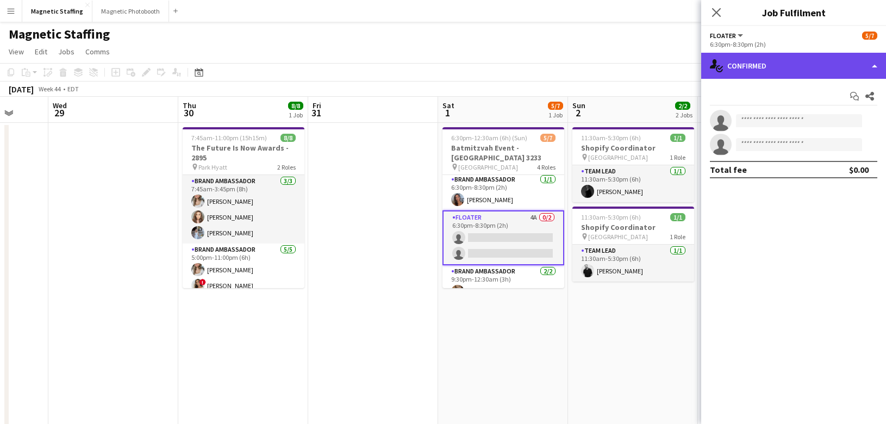
click at [730, 61] on div "single-neutral-actions-check-2 Confirmed" at bounding box center [793, 66] width 185 height 26
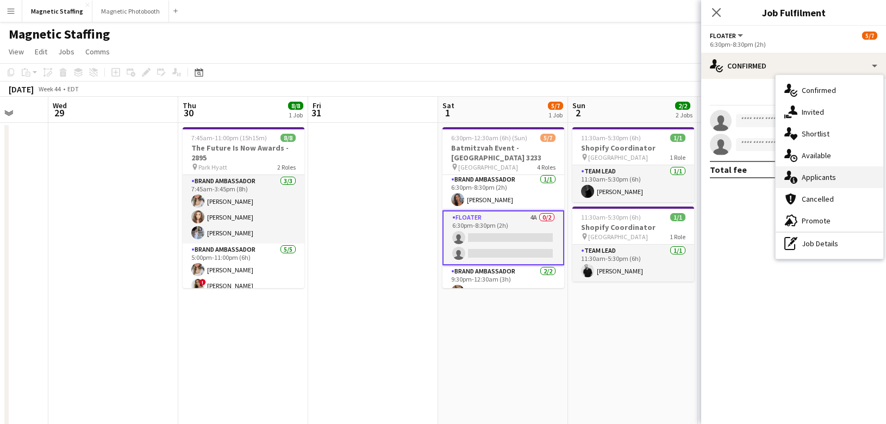
click at [805, 176] on span "Applicants" at bounding box center [819, 177] width 34 height 10
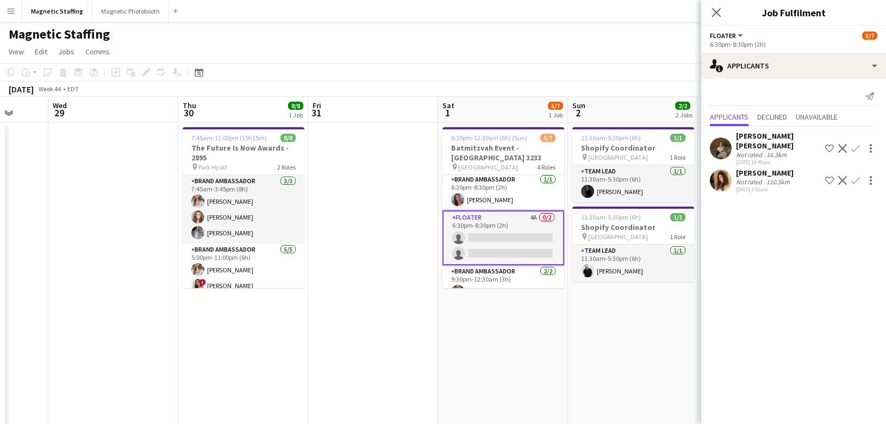
click at [856, 144] on app-icon "Confirm" at bounding box center [855, 148] width 9 height 9
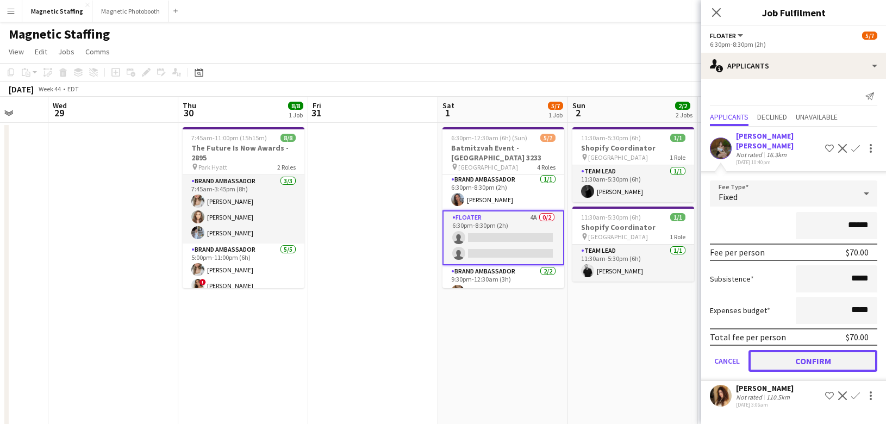
click at [781, 353] on button "Confirm" at bounding box center [813, 361] width 129 height 22
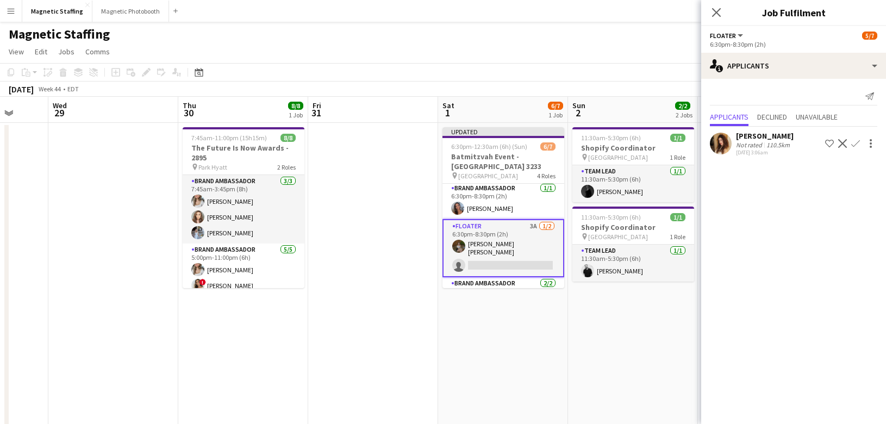
click at [634, 360] on app-date-cell "11:30am-5:30pm (6h) 1/1 Shopify Coordinator pin Montreal 1 Role Team Lead [DATE…" at bounding box center [633, 426] width 130 height 606
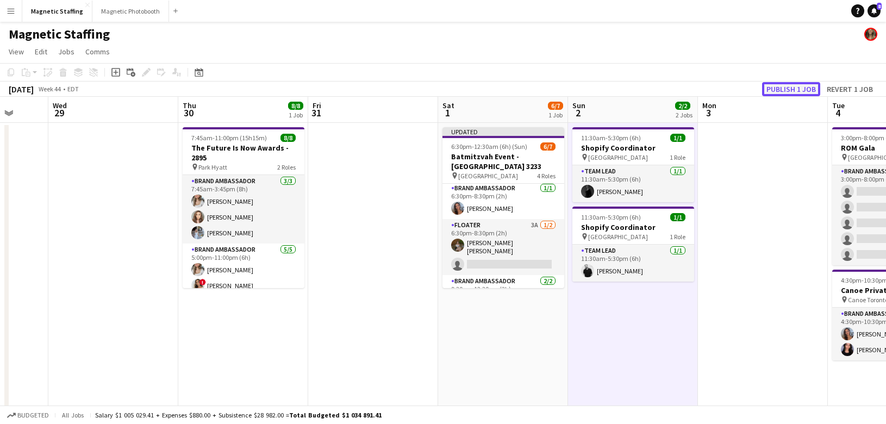
click at [780, 84] on button "Publish 1 job" at bounding box center [791, 89] width 58 height 14
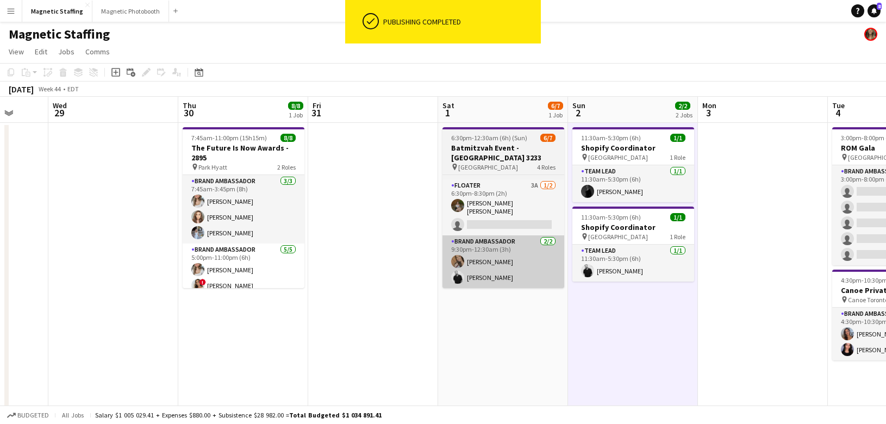
scroll to position [82, 0]
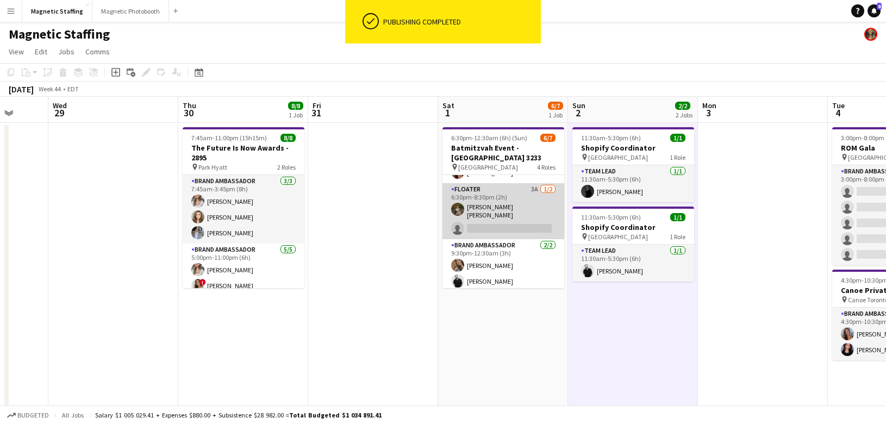
click at [509, 211] on app-card-role "Floater 3A [DATE] 6:30pm-8:30pm (2h) [PERSON_NAME] [PERSON_NAME] single-neutral…" at bounding box center [504, 211] width 122 height 56
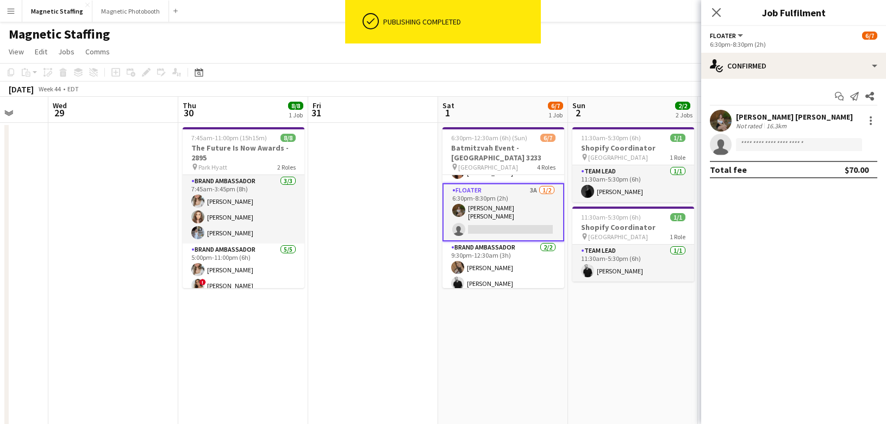
scroll to position [0, 0]
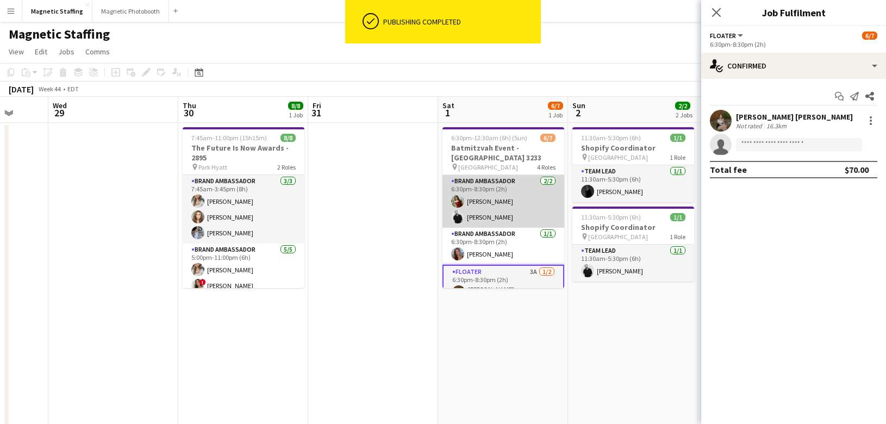
click at [534, 214] on app-card-role "Brand Ambassador [DATE] 6:30pm-8:30pm (2h) [PERSON_NAME] [PERSON_NAME]" at bounding box center [504, 201] width 122 height 53
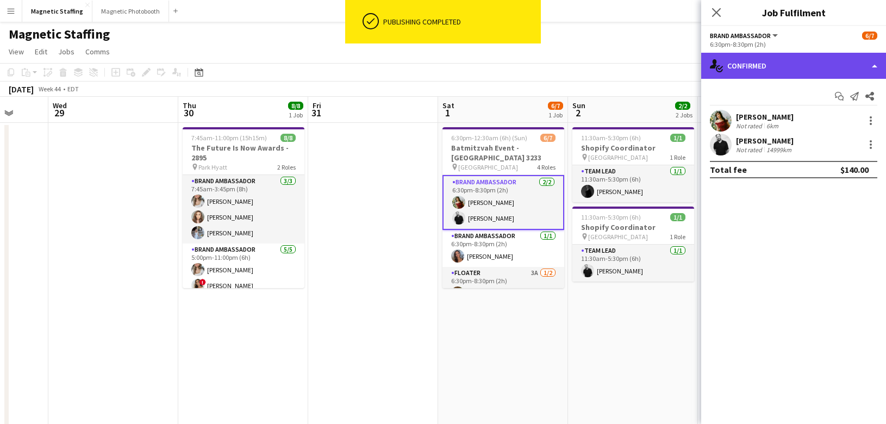
click at [791, 63] on div "single-neutral-actions-check-2 Confirmed" at bounding box center [793, 66] width 185 height 26
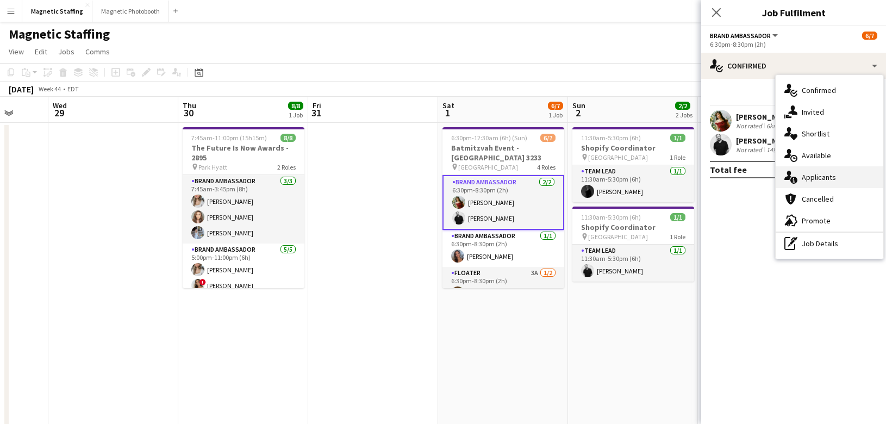
click at [805, 176] on span "Applicants" at bounding box center [819, 177] width 34 height 10
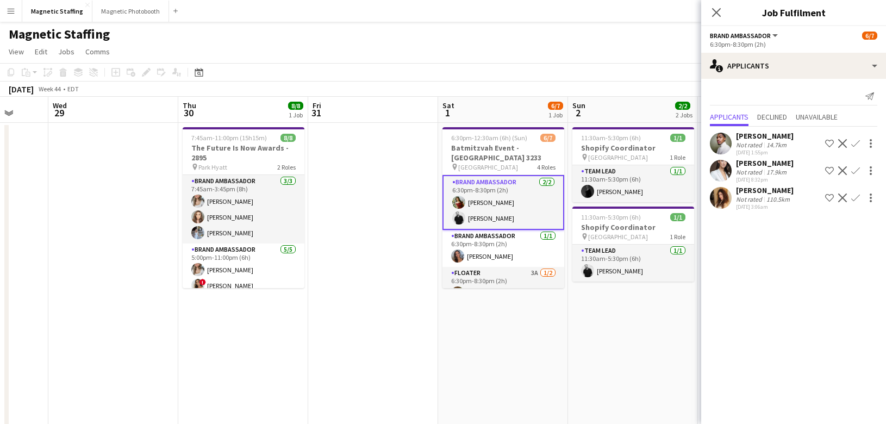
click at [488, 214] on app-card-role "Brand Ambassador [DATE] 6:30pm-8:30pm (2h) [PERSON_NAME] [PERSON_NAME]" at bounding box center [504, 202] width 122 height 55
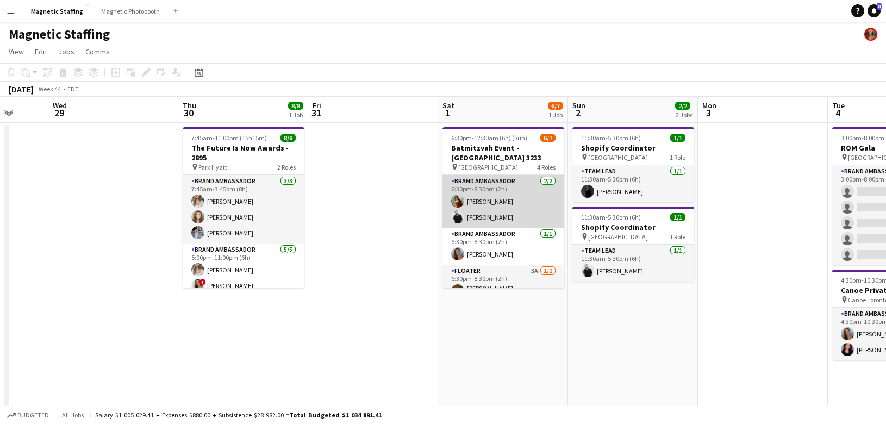
click at [489, 214] on app-card-role "Brand Ambassador [DATE] 6:30pm-8:30pm (2h) [PERSON_NAME] [PERSON_NAME]" at bounding box center [504, 201] width 122 height 53
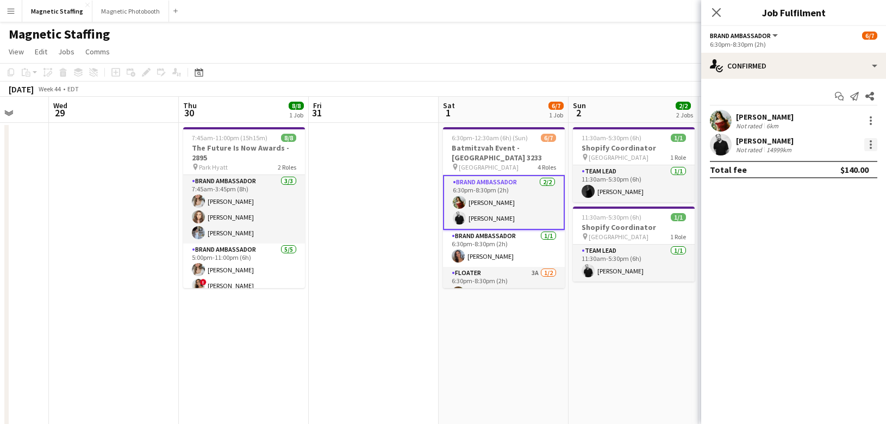
click at [869, 142] on div at bounding box center [870, 144] width 13 height 13
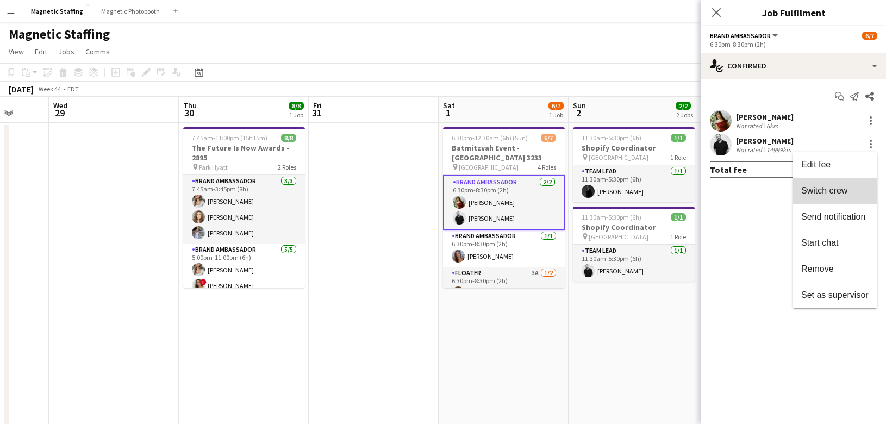
click at [822, 186] on span "Switch crew" at bounding box center [824, 189] width 46 height 9
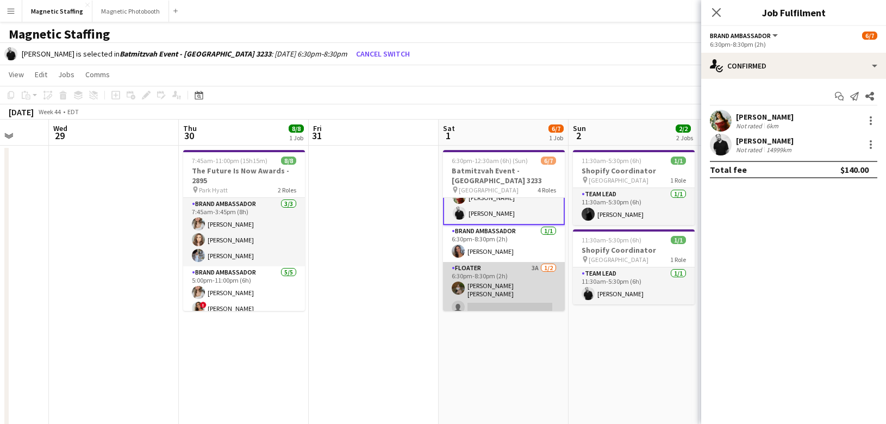
click at [506, 293] on app-card-role "Floater 3A [DATE] 6:30pm-8:30pm (2h) [PERSON_NAME] [PERSON_NAME] single-neutral…" at bounding box center [504, 290] width 122 height 56
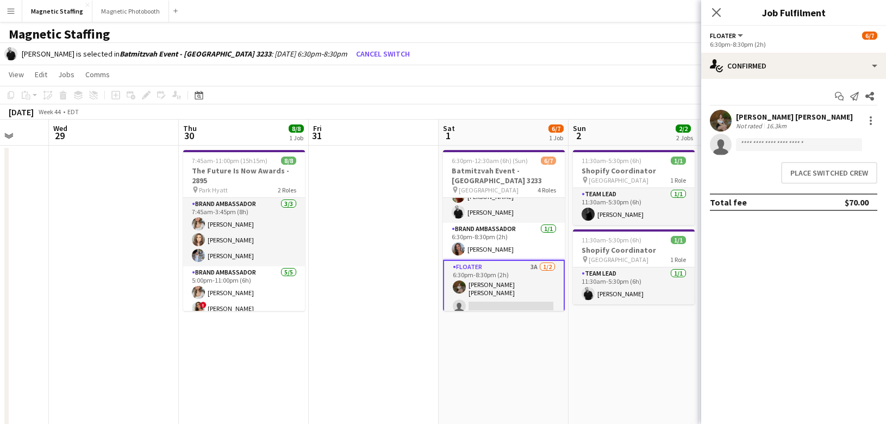
scroll to position [27, 0]
click at [807, 178] on button "Place switched crew" at bounding box center [829, 173] width 96 height 22
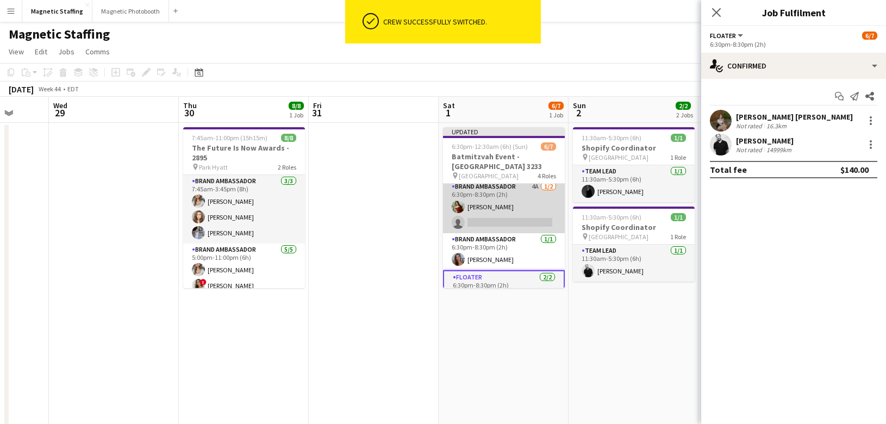
scroll to position [0, 0]
click at [515, 202] on app-card-role "Brand Ambassador 4A [DATE] 6:30pm-8:30pm (2h) [PERSON_NAME] single-neutral-acti…" at bounding box center [504, 210] width 122 height 53
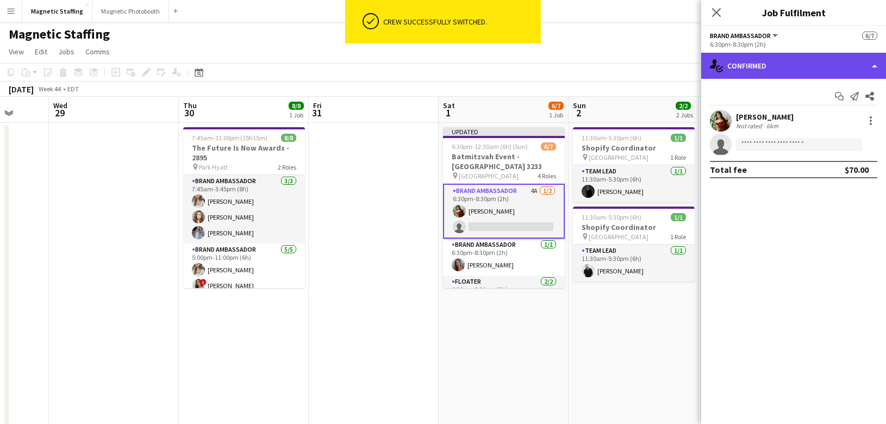
click at [753, 66] on div "single-neutral-actions-check-2 Confirmed" at bounding box center [793, 66] width 185 height 26
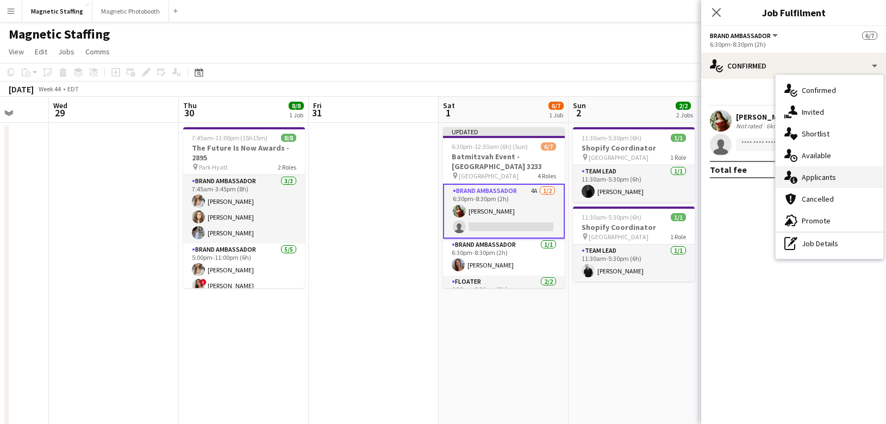
click at [798, 176] on div "single-neutral-actions-information Applicants" at bounding box center [830, 177] width 108 height 22
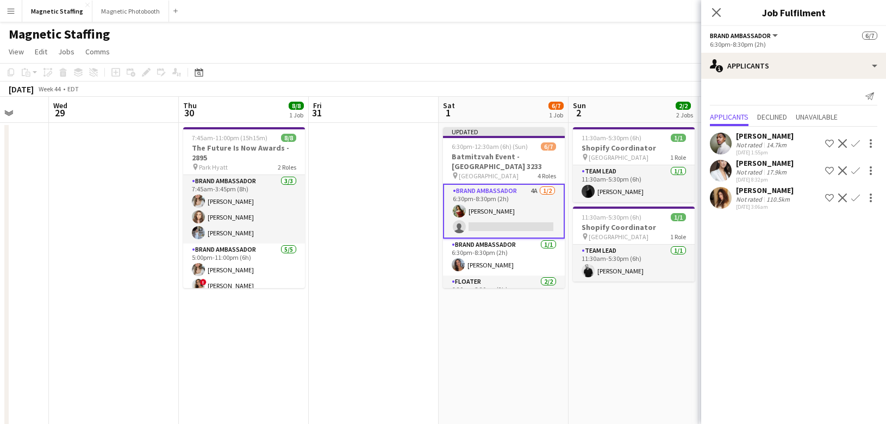
click at [854, 171] on app-icon "Confirm" at bounding box center [855, 170] width 9 height 9
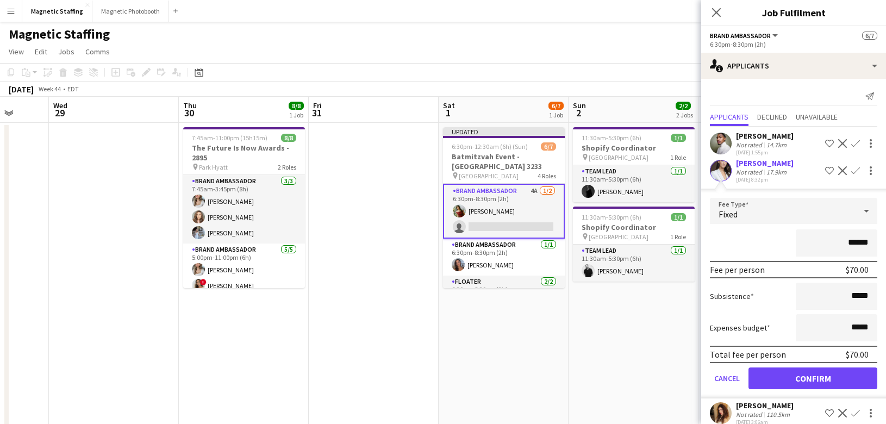
scroll to position [10, 0]
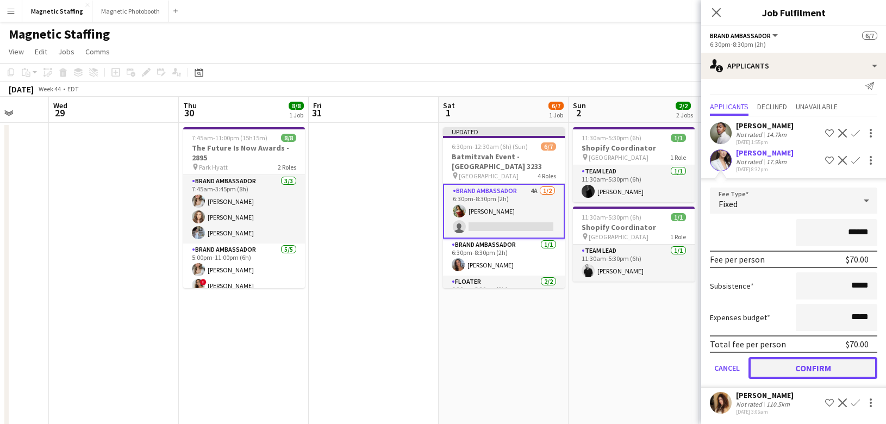
click at [783, 359] on button "Confirm" at bounding box center [813, 368] width 129 height 22
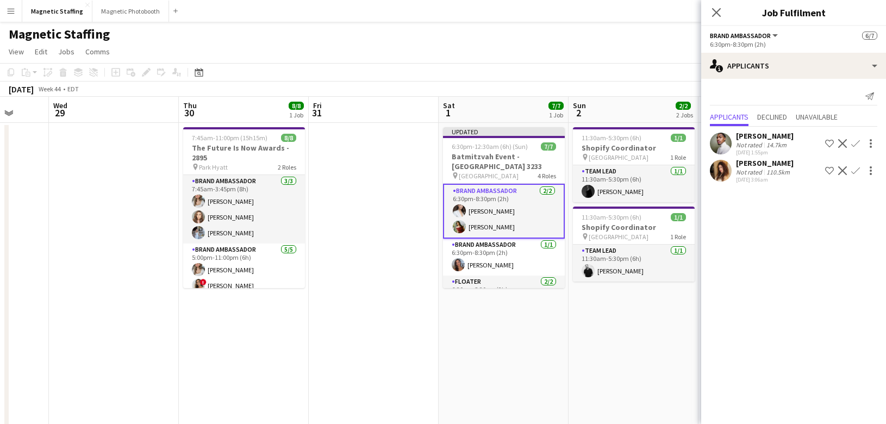
scroll to position [0, 0]
click at [577, 344] on app-date-cell "11:30am-5:30pm (6h) 1/1 Shopify Coordinator pin Montreal 1 Role Team Lead [DATE…" at bounding box center [634, 426] width 130 height 606
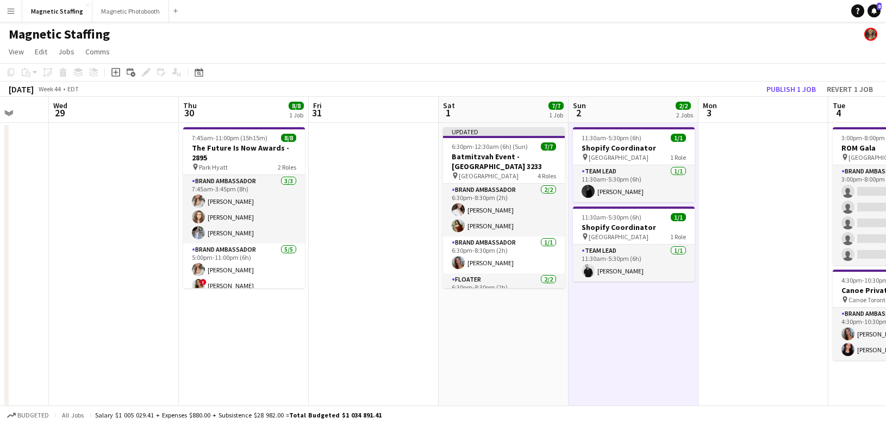
click at [779, 77] on app-toolbar "Copy Paste Paste Command V Paste with crew Command Shift V Paste linked Job [GE…" at bounding box center [443, 72] width 886 height 18
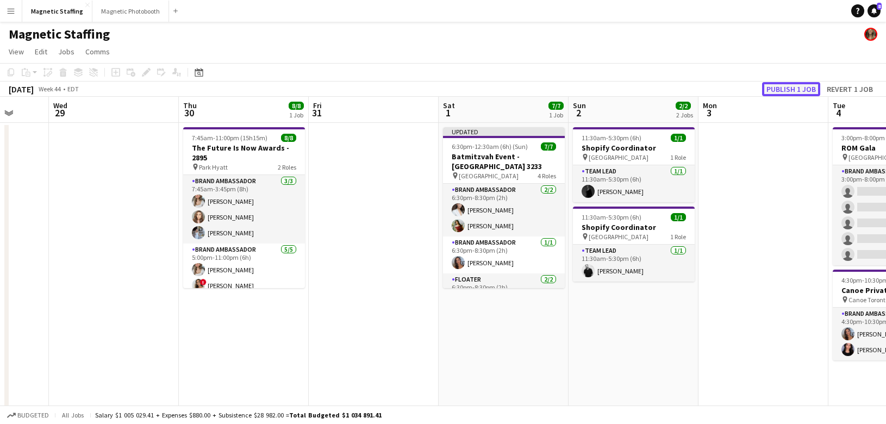
click at [780, 86] on button "Publish 1 job" at bounding box center [791, 89] width 58 height 14
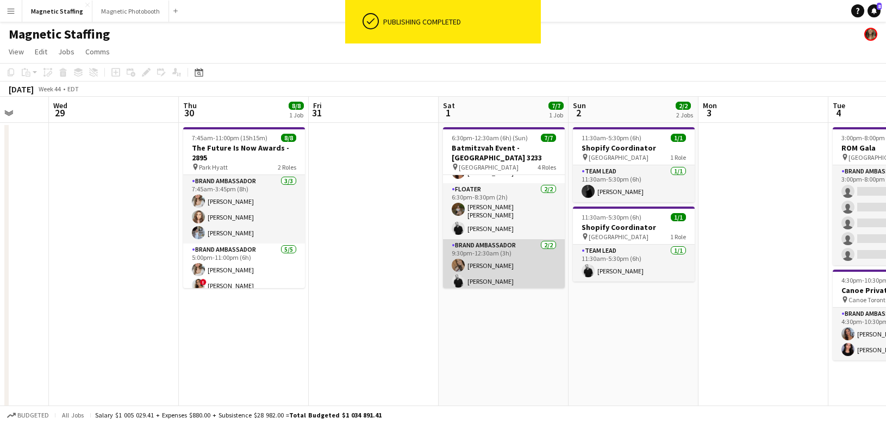
click at [488, 264] on app-card-role "Brand Ambassador [DATE] 9:30pm-12:30am (3h) [PERSON_NAME] [PERSON_NAME]" at bounding box center [504, 265] width 122 height 53
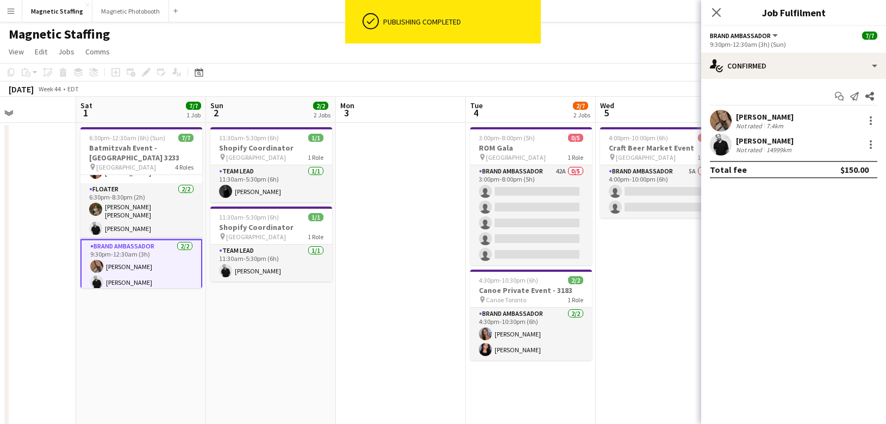
scroll to position [0, 384]
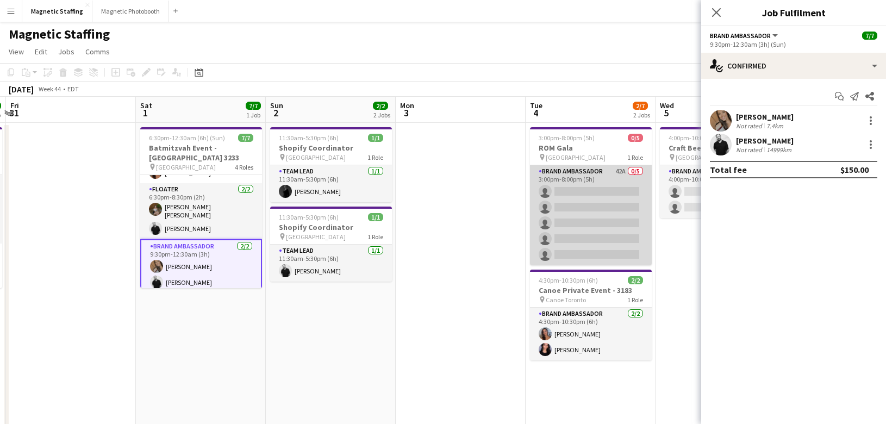
click at [580, 220] on app-card-role "Brand Ambassador 42A 0/5 3:00pm-8:00pm (5h) single-neutral-actions single-neutr…" at bounding box center [591, 215] width 122 height 100
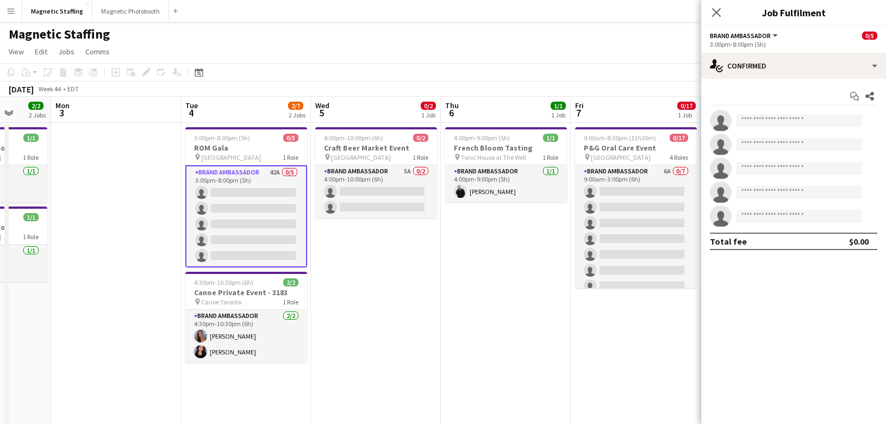
scroll to position [0, 338]
drag, startPoint x: 410, startPoint y: 228, endPoint x: 236, endPoint y: 256, distance: 176.7
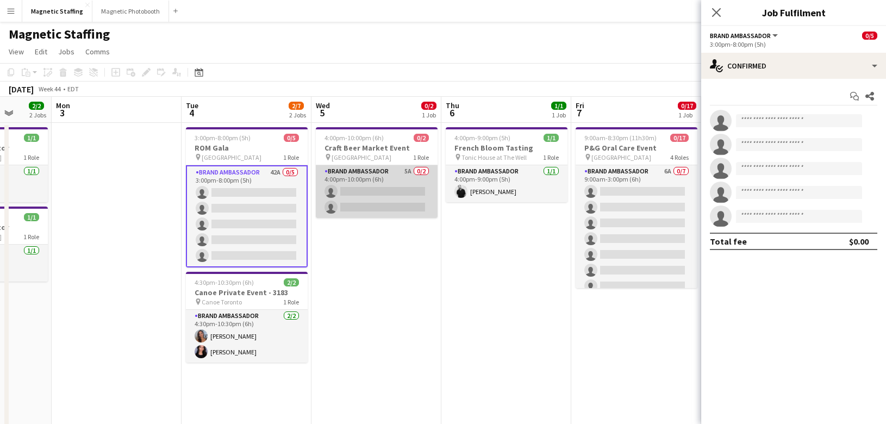
click at [408, 175] on app-card-role "Brand Ambassador 5A 0/2 4:00pm-10:00pm (6h) single-neutral-actions single-neutr…" at bounding box center [377, 191] width 122 height 53
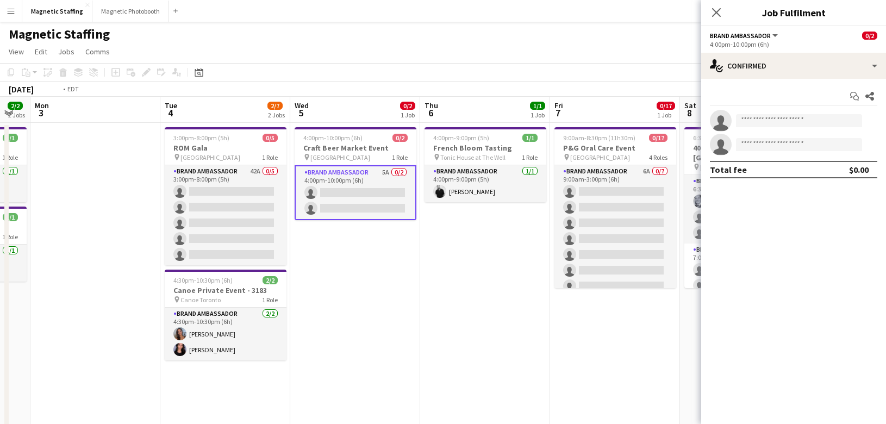
drag, startPoint x: 574, startPoint y: 186, endPoint x: 167, endPoint y: 211, distance: 407.5
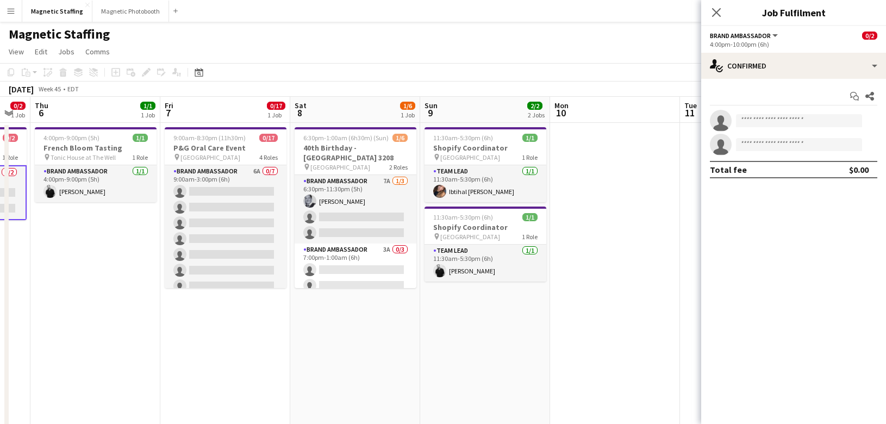
scroll to position [0, 354]
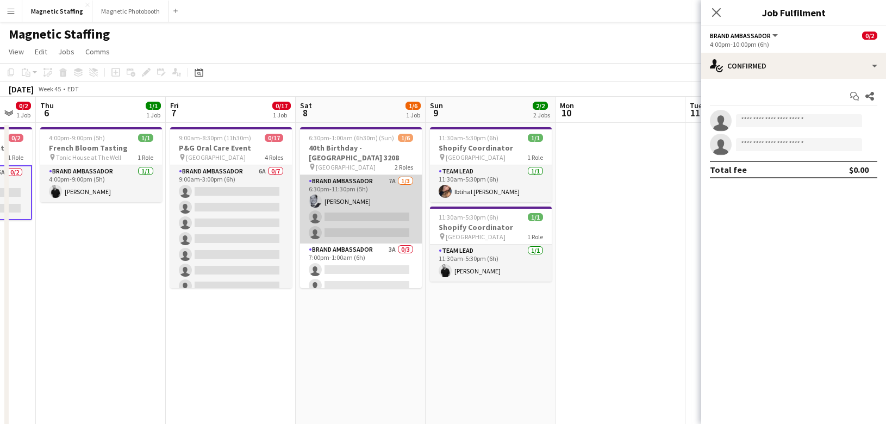
click at [340, 189] on app-card-role "Brand Ambassador 7A [DATE] 6:30pm-11:30pm (5h) [PERSON_NAME] single-neutral-act…" at bounding box center [361, 209] width 122 height 69
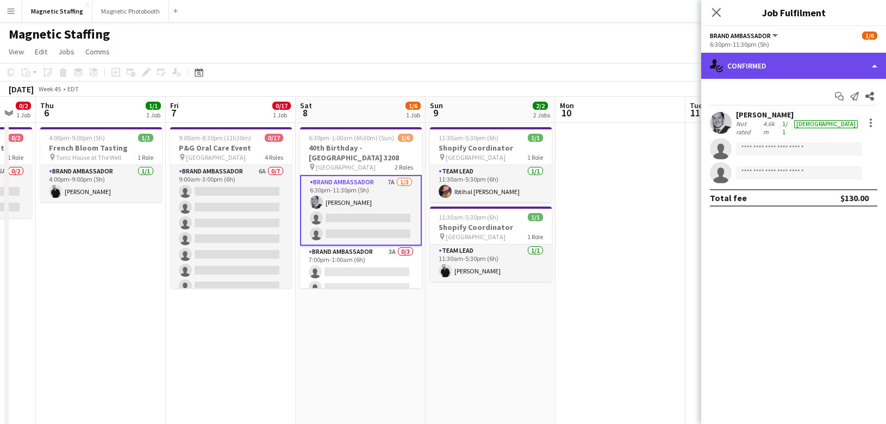
click at [782, 54] on div "single-neutral-actions-check-2 Confirmed" at bounding box center [793, 66] width 185 height 26
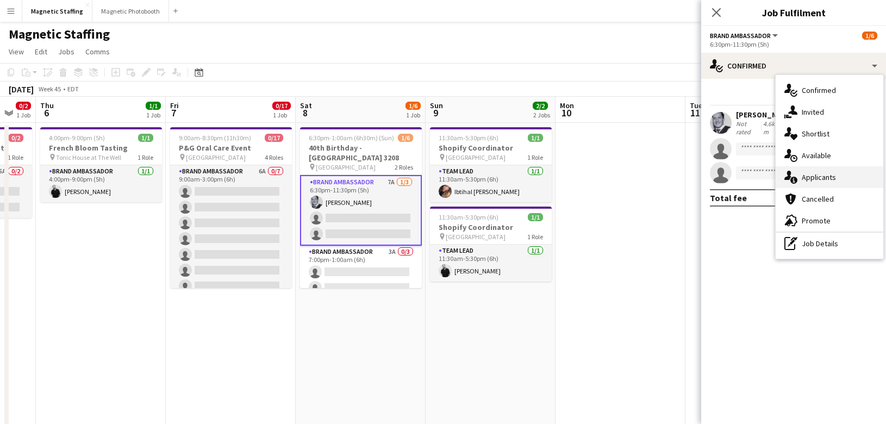
click at [797, 181] on div "single-neutral-actions-information Applicants" at bounding box center [830, 177] width 108 height 22
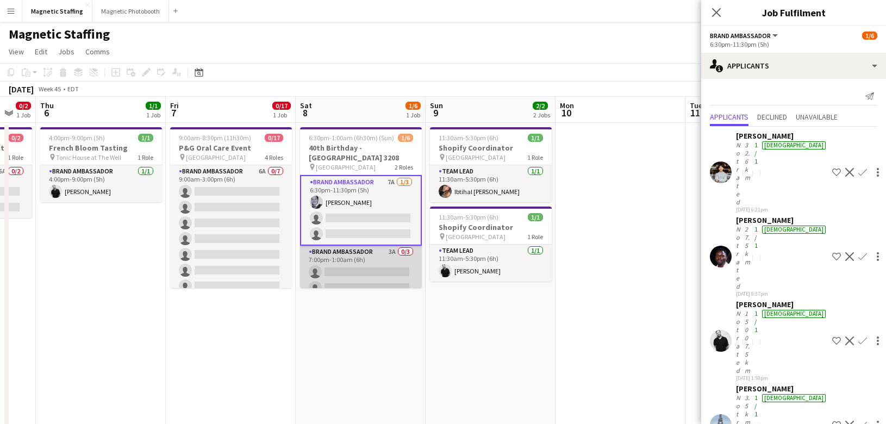
scroll to position [25, 0]
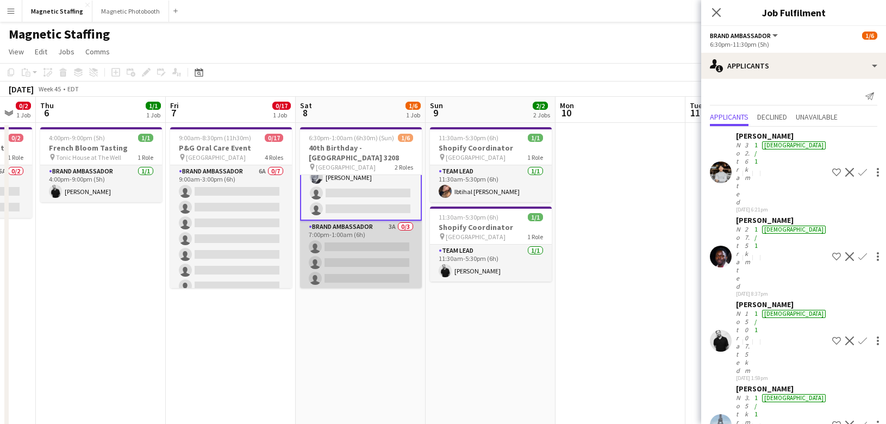
click at [341, 279] on app-card-role "Brand Ambassador 3A 0/3 7:00pm-1:00am (6h) single-neutral-actions single-neutra…" at bounding box center [361, 255] width 122 height 69
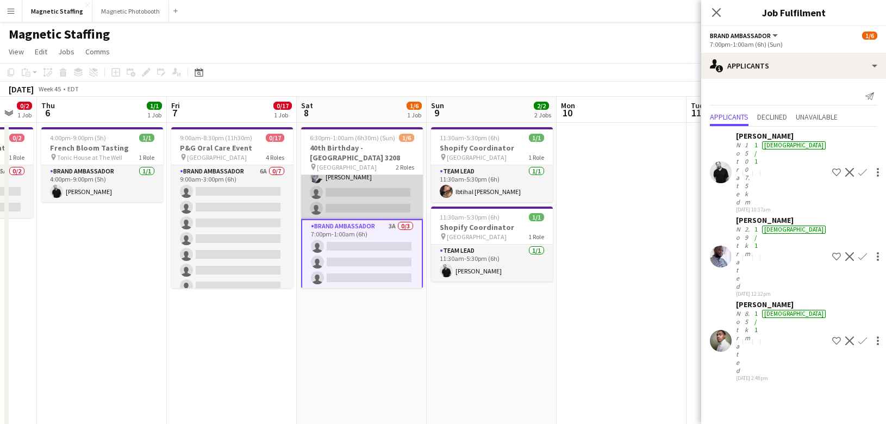
click at [389, 198] on app-card-role "Brand Ambassador 7A [DATE] 6:30pm-11:30pm (5h) [PERSON_NAME] single-neutral-act…" at bounding box center [362, 185] width 122 height 69
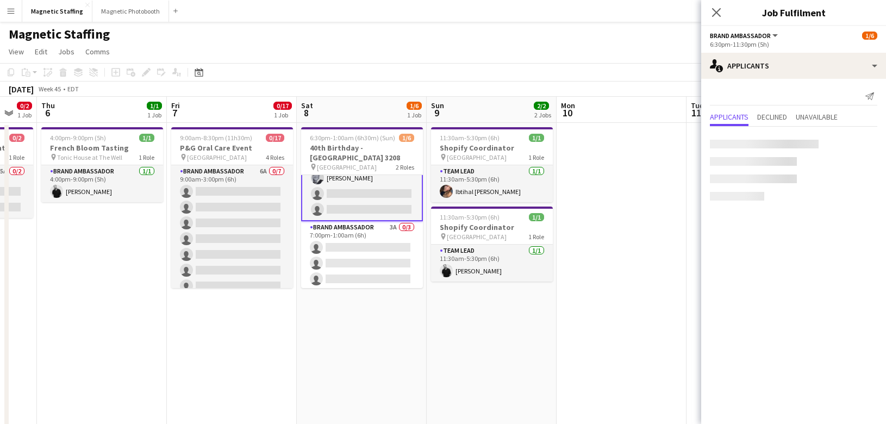
scroll to position [25, 0]
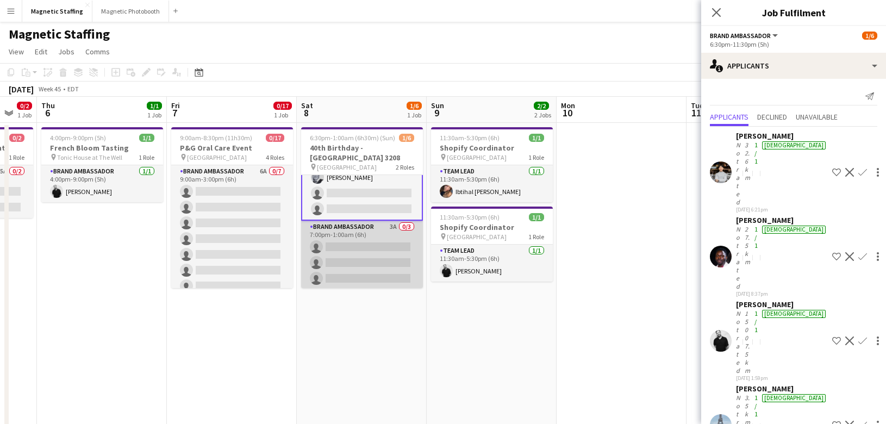
click at [372, 257] on app-card-role "Brand Ambassador 3A 0/3 7:00pm-1:00am (6h) single-neutral-actions single-neutra…" at bounding box center [362, 255] width 122 height 69
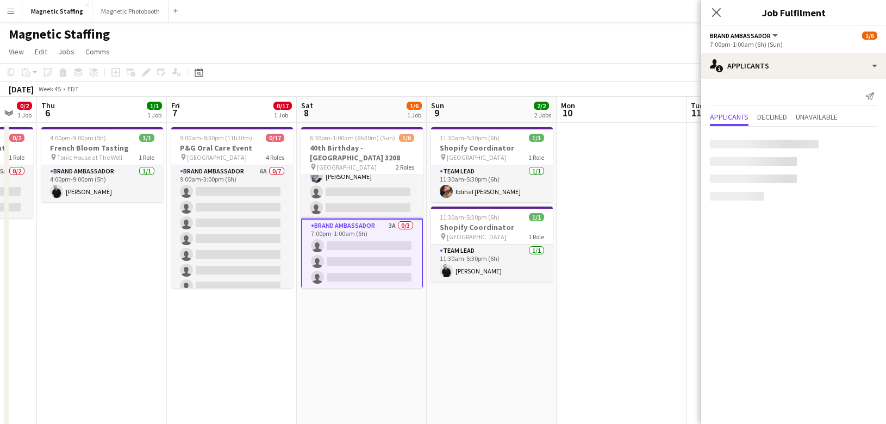
scroll to position [24, 0]
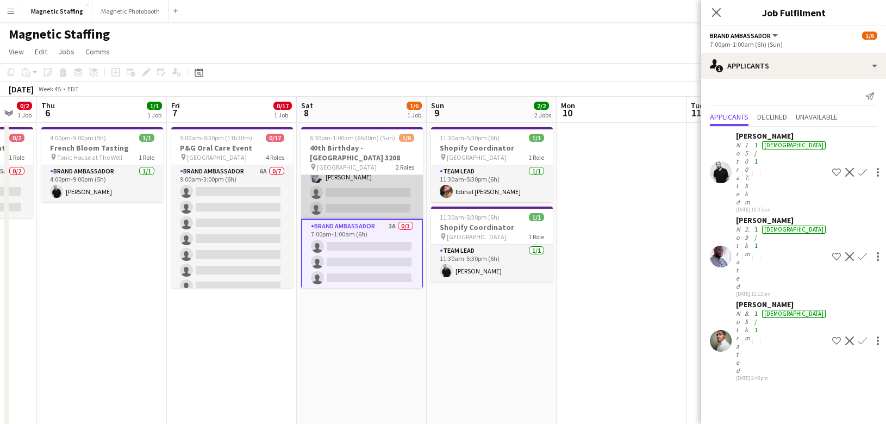
click at [367, 183] on app-card-role "Brand Ambassador 7A [DATE] 6:30pm-11:30pm (5h) [PERSON_NAME] single-neutral-act…" at bounding box center [362, 185] width 122 height 69
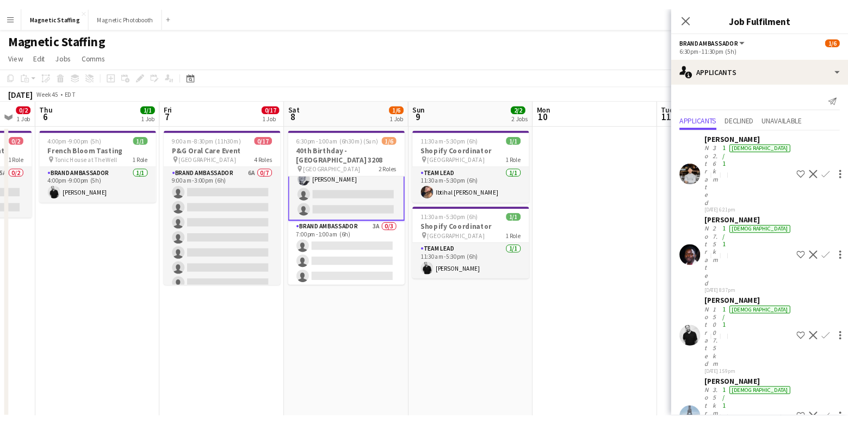
scroll to position [25, 0]
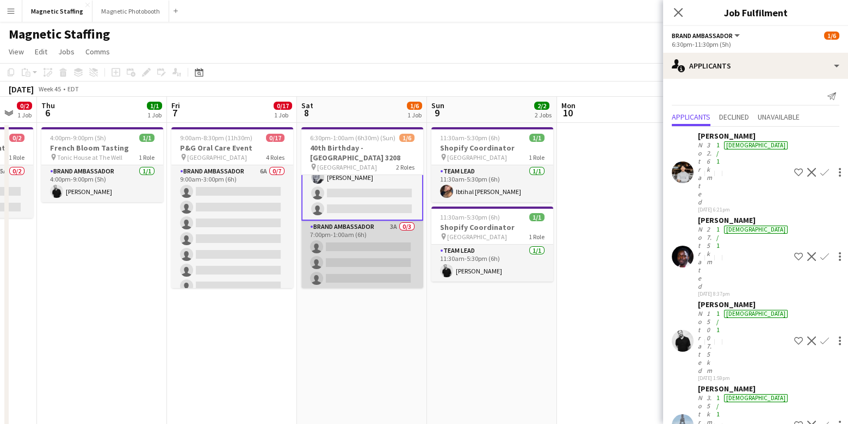
click at [368, 258] on app-card-role "Brand Ambassador 3A 0/3 7:00pm-1:00am (6h) single-neutral-actions single-neutra…" at bounding box center [362, 255] width 122 height 69
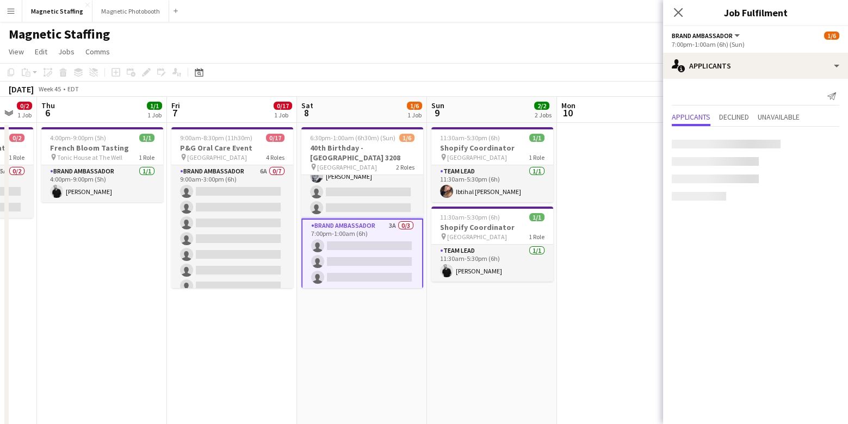
scroll to position [24, 0]
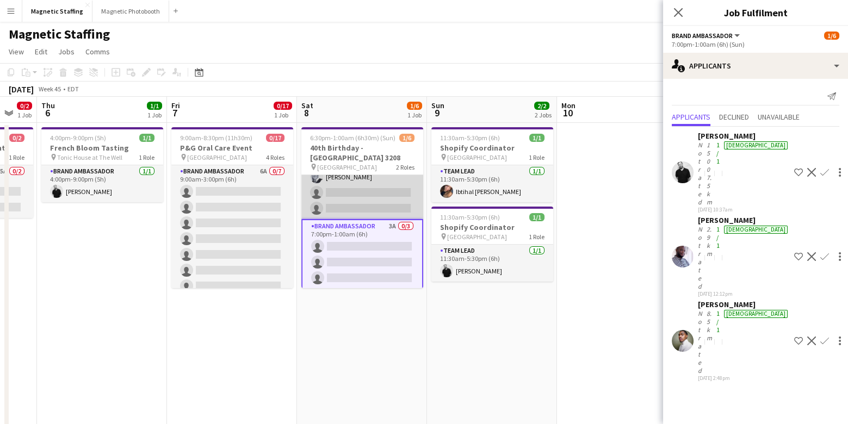
click at [378, 207] on app-card-role "Brand Ambassador 7A [DATE] 6:30pm-11:30pm (5h) [PERSON_NAME] single-neutral-act…" at bounding box center [362, 185] width 122 height 69
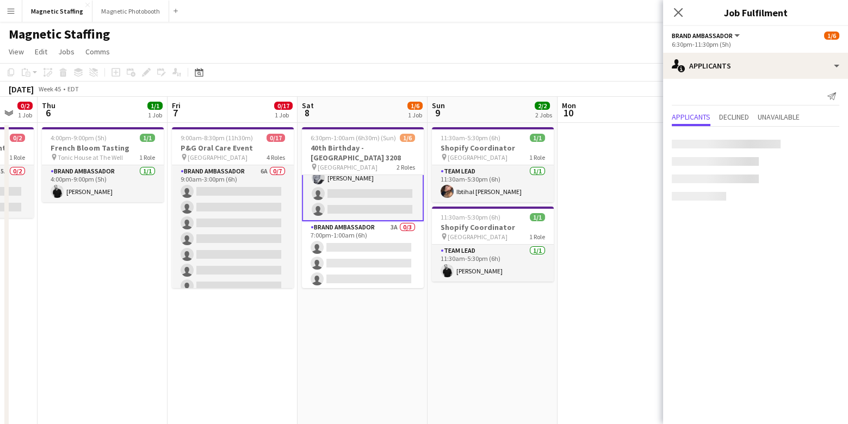
scroll to position [25, 0]
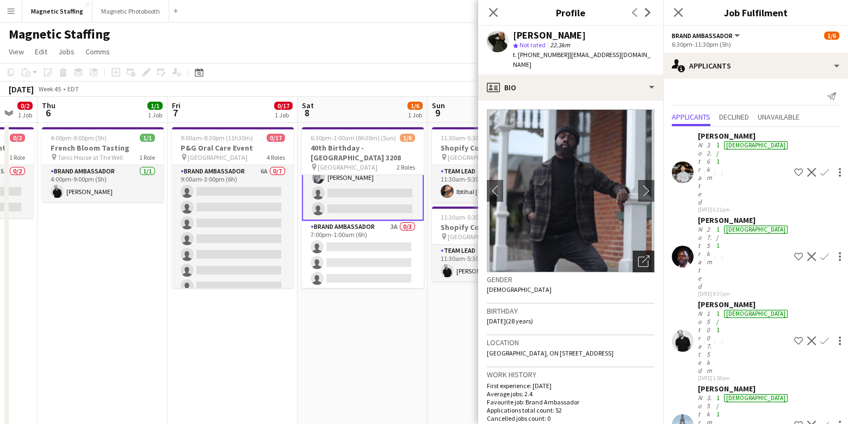
click at [642, 256] on icon "Open photos pop-in" at bounding box center [643, 261] width 11 height 11
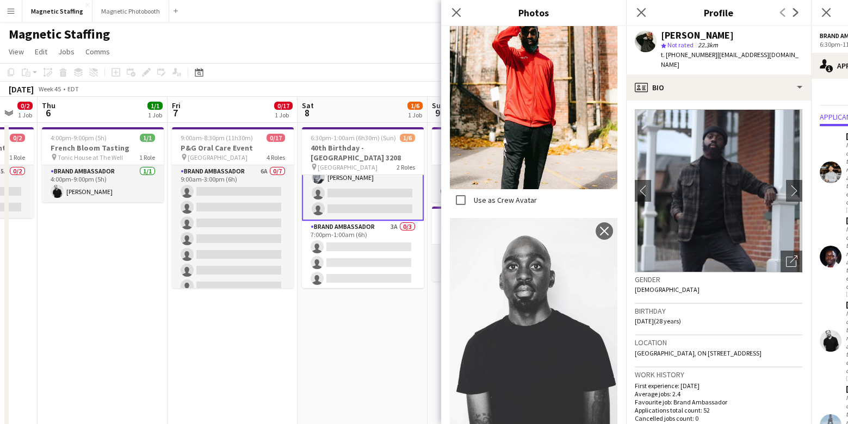
scroll to position [3474, 0]
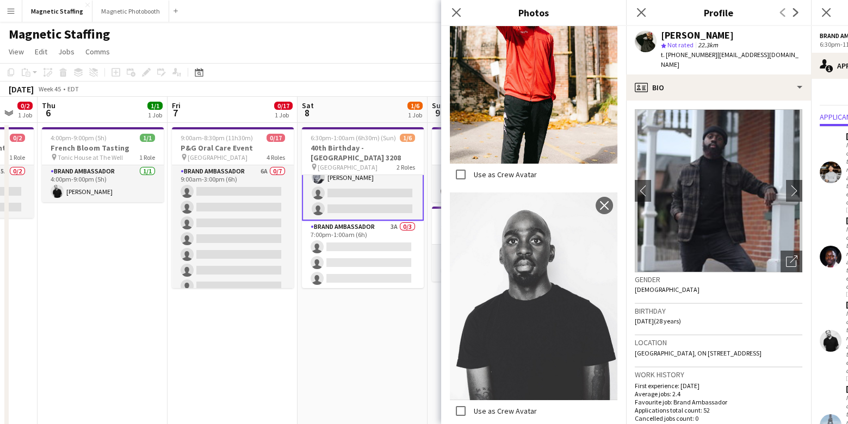
click at [379, 338] on app-date-cell "6:30pm-1:00am (6h30m) (Sun) 1/6 40th Birthday - [GEOGRAPHIC_DATA] 3208 pin Toro…" at bounding box center [362, 426] width 130 height 606
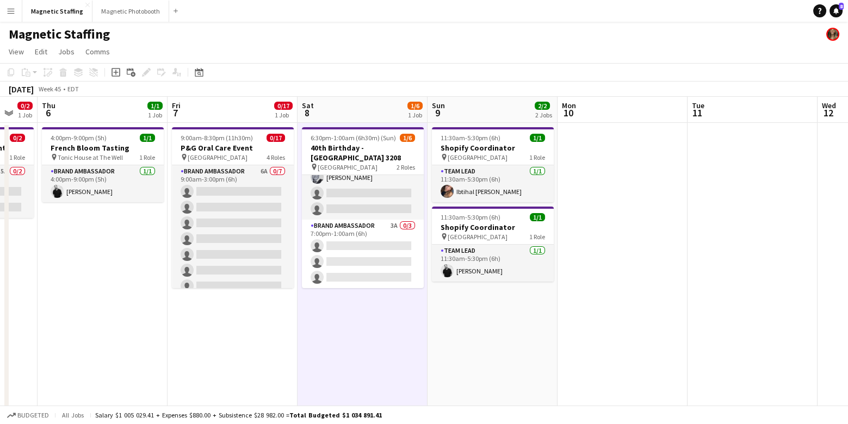
scroll to position [23, 0]
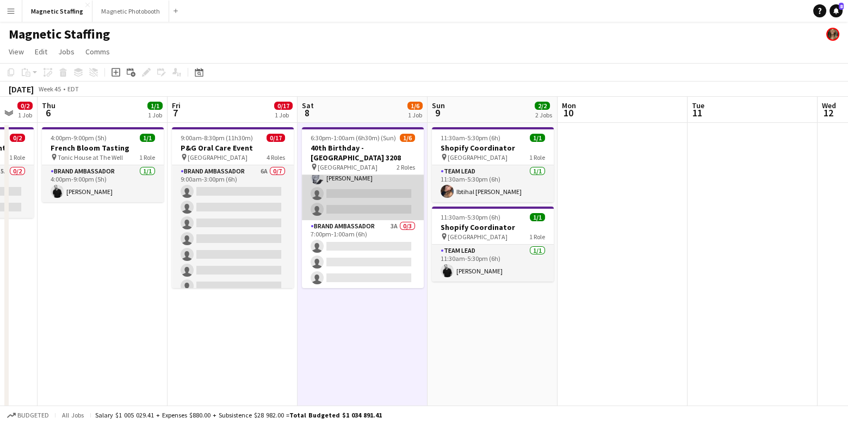
click at [343, 197] on app-card-role "Brand Ambassador 7A [DATE] 6:30pm-11:30pm (5h) [PERSON_NAME] single-neutral-act…" at bounding box center [363, 186] width 122 height 69
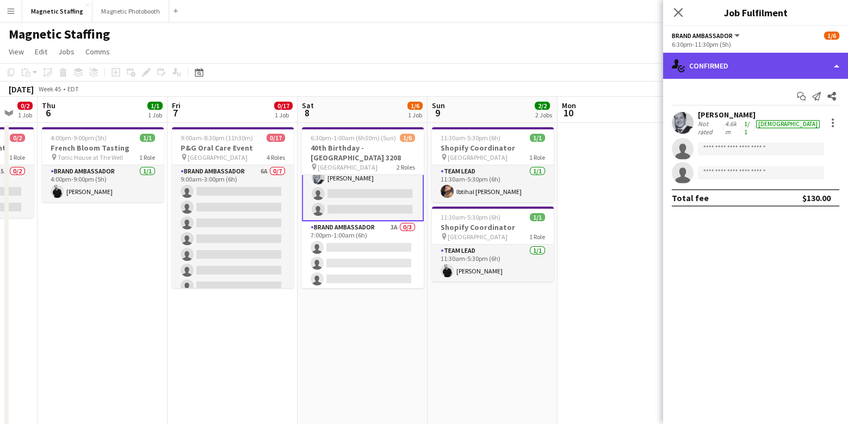
click at [725, 55] on div "single-neutral-actions-check-2 Confirmed" at bounding box center [755, 66] width 185 height 26
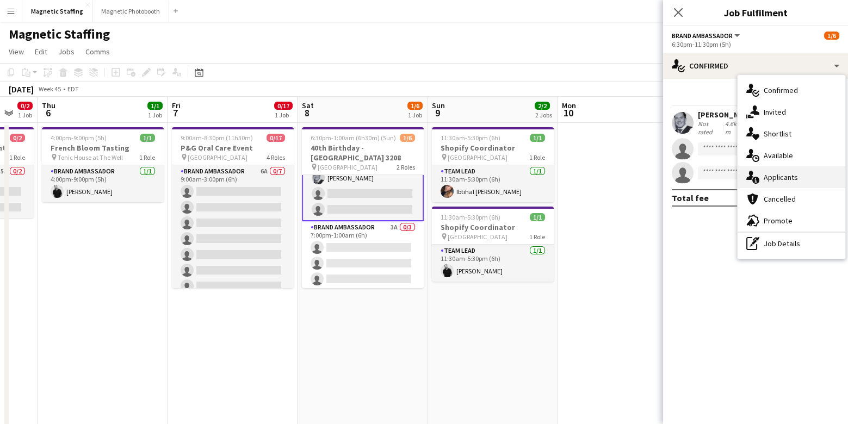
click at [766, 170] on div "single-neutral-actions-information Applicants" at bounding box center [791, 177] width 108 height 22
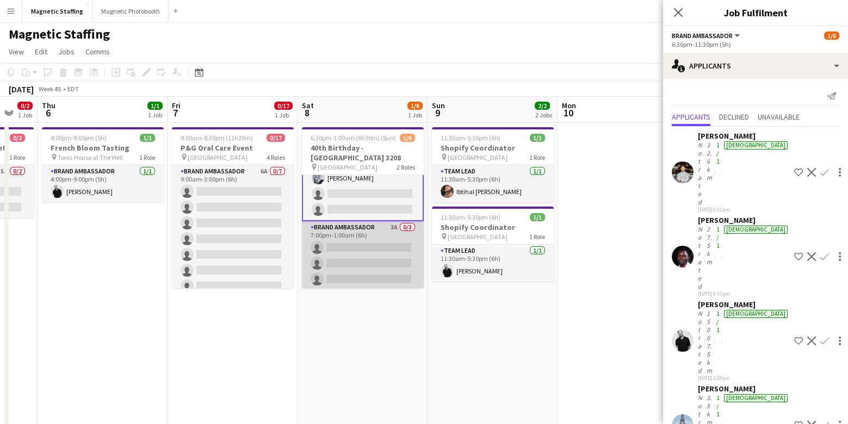
click at [391, 279] on app-card-role "Brand Ambassador 3A 0/3 7:00pm-1:00am (6h) single-neutral-actions single-neutra…" at bounding box center [363, 255] width 122 height 69
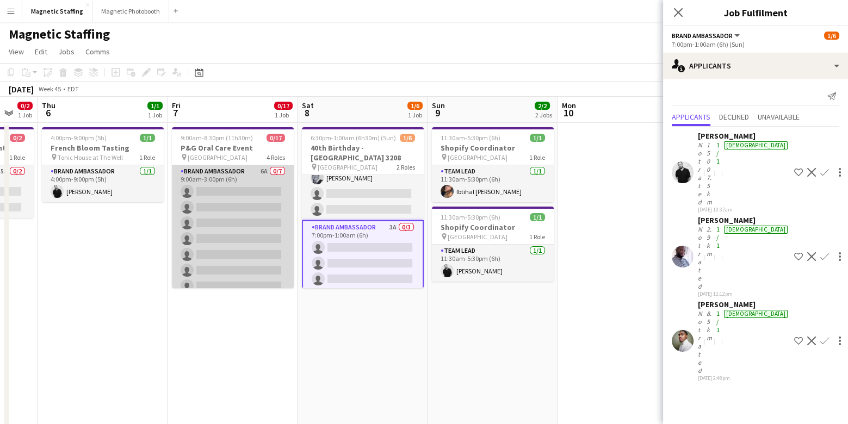
click at [266, 250] on app-card-role "Brand Ambassador 6A 0/7 9:00am-3:00pm (6h) single-neutral-actions single-neutra…" at bounding box center [233, 231] width 122 height 132
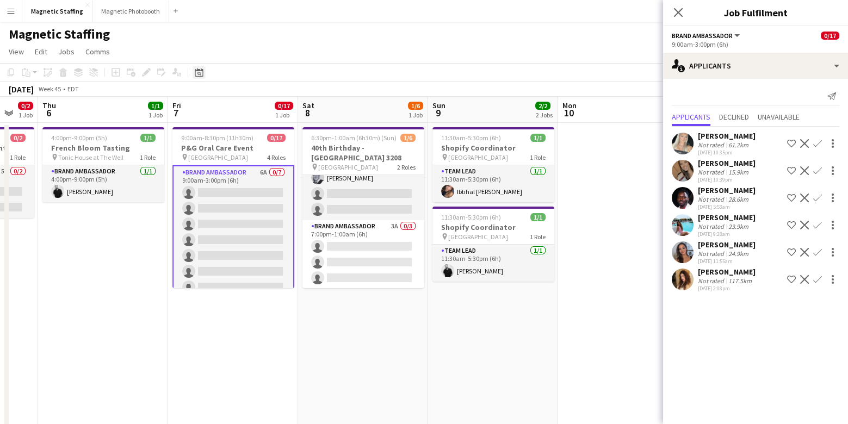
click at [196, 75] on icon "Date picker" at bounding box center [199, 72] width 9 height 9
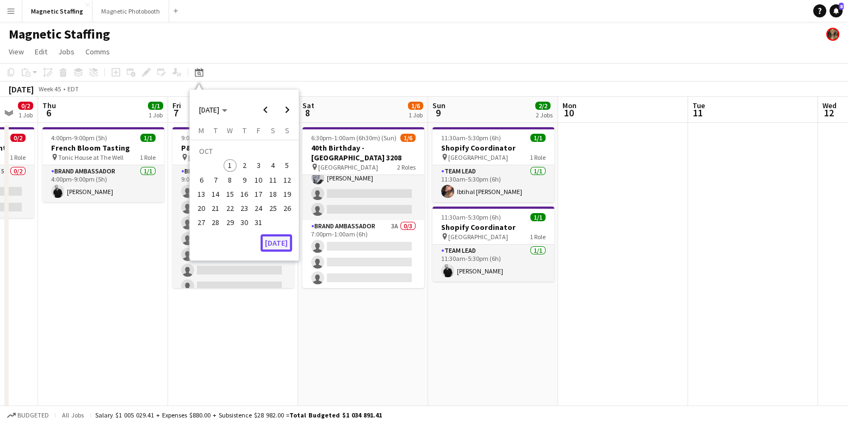
click at [271, 244] on button "[DATE]" at bounding box center [276, 242] width 32 height 17
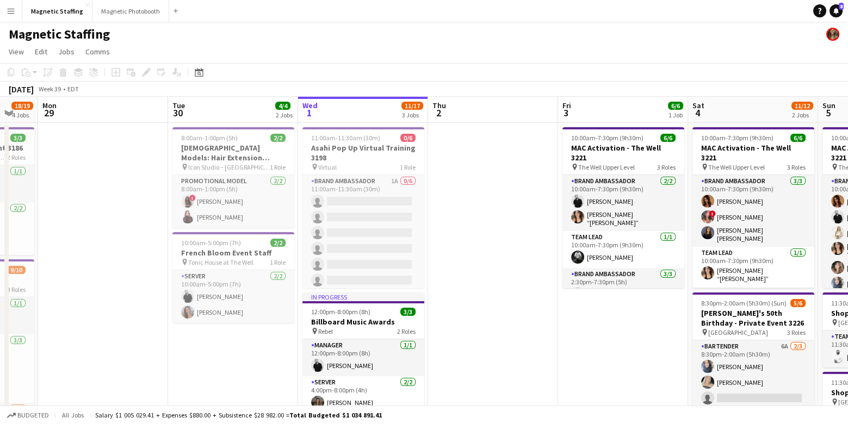
scroll to position [0, 374]
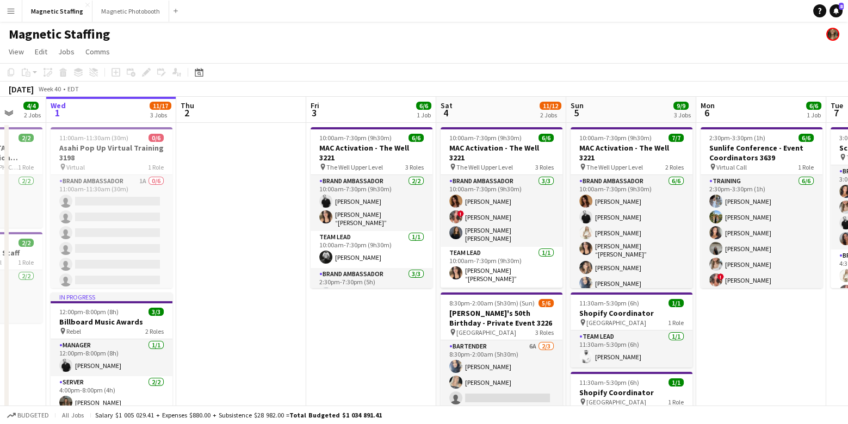
drag, startPoint x: 437, startPoint y: 241, endPoint x: 191, endPoint y: 242, distance: 246.3
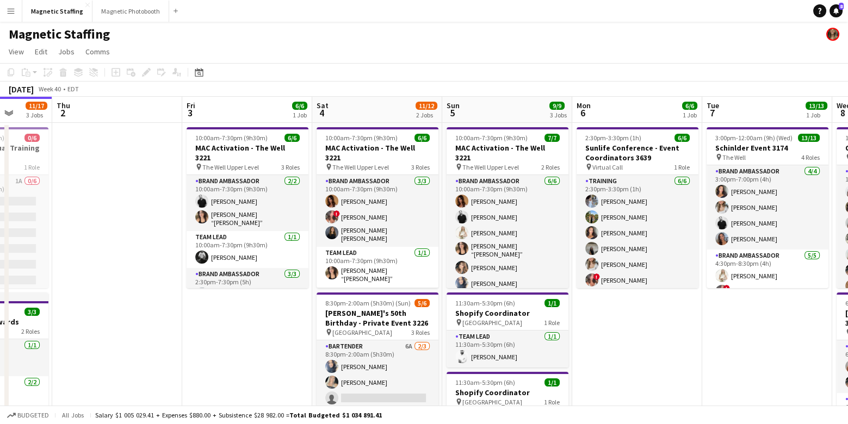
drag, startPoint x: 297, startPoint y: 321, endPoint x: 191, endPoint y: 321, distance: 105.5
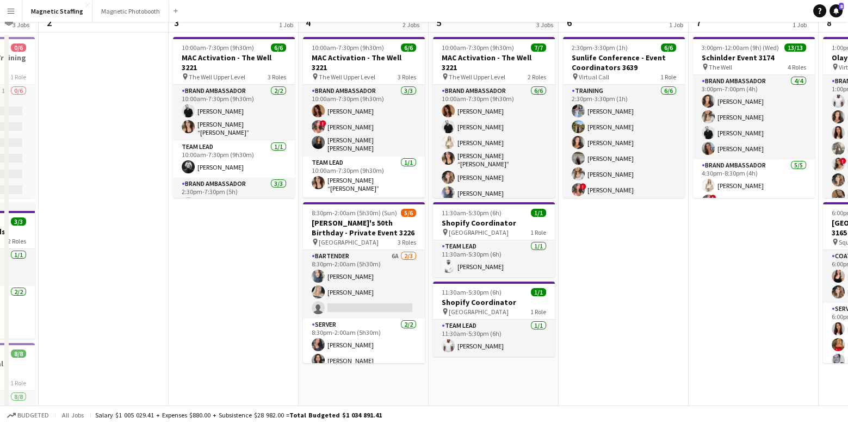
scroll to position [111, 0]
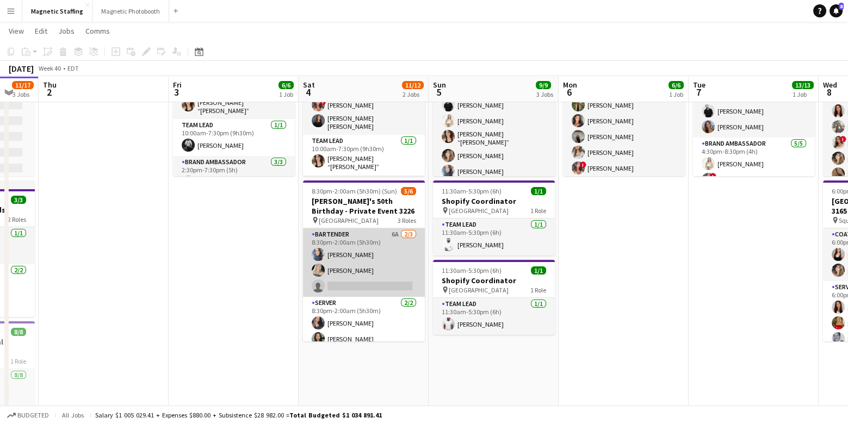
click at [363, 258] on app-card-role "Bartender 6A [DATE] 8:30pm-2:00am (5h30m) [PERSON_NAME] [PERSON_NAME] single-ne…" at bounding box center [364, 262] width 122 height 69
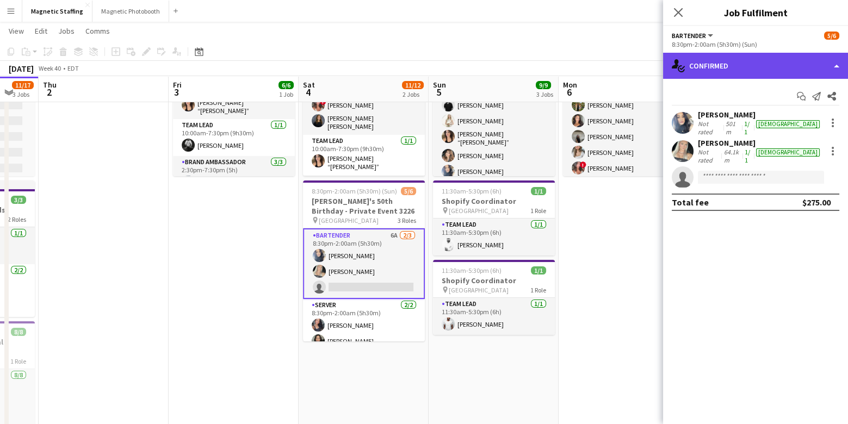
click at [737, 54] on div "single-neutral-actions-check-2 Confirmed" at bounding box center [755, 66] width 185 height 26
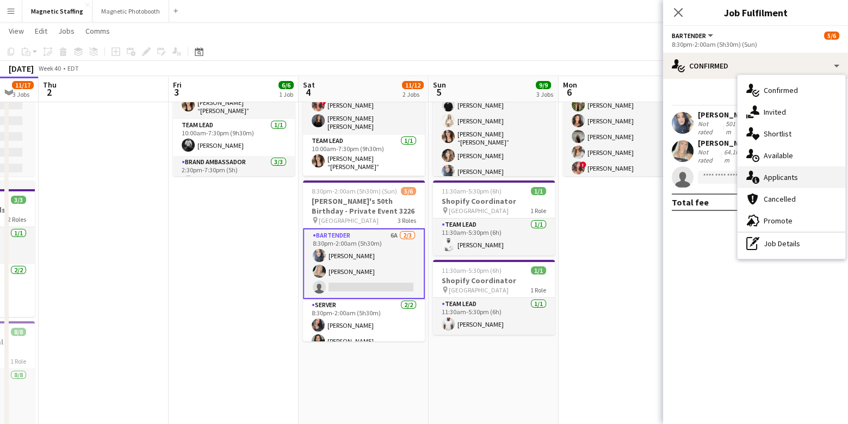
click at [761, 170] on div "single-neutral-actions-information Applicants" at bounding box center [791, 177] width 108 height 22
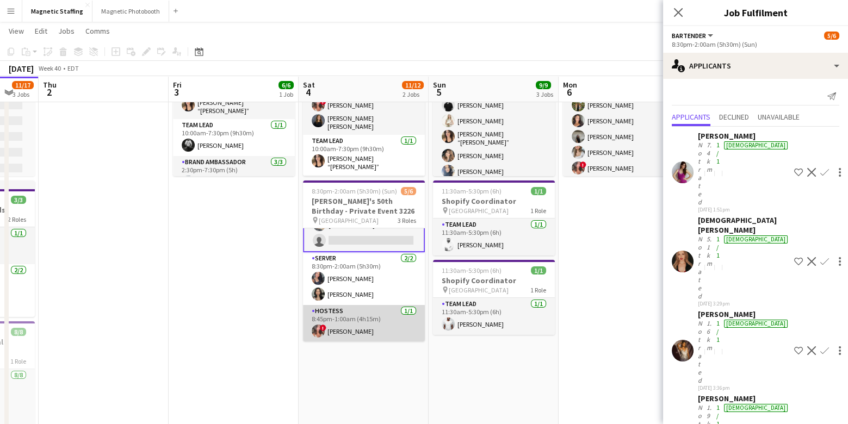
click at [376, 314] on app-card-role "Hostess [DATE] 8:45pm-1:00am (4h15m) ! [PERSON_NAME]" at bounding box center [364, 323] width 122 height 37
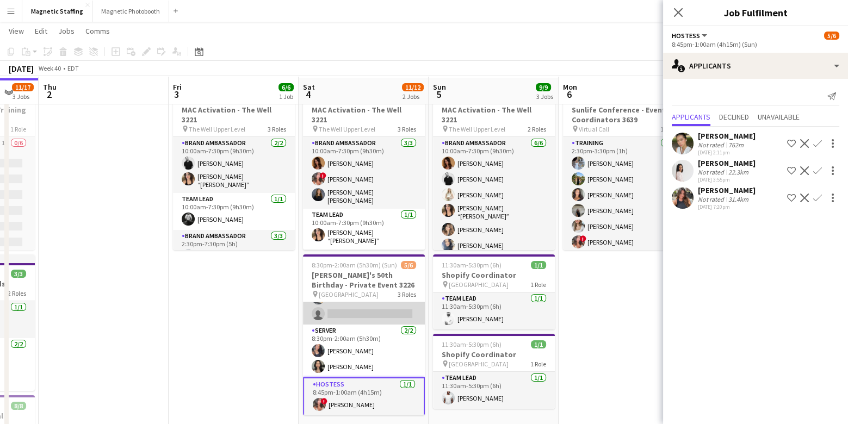
scroll to position [39, 0]
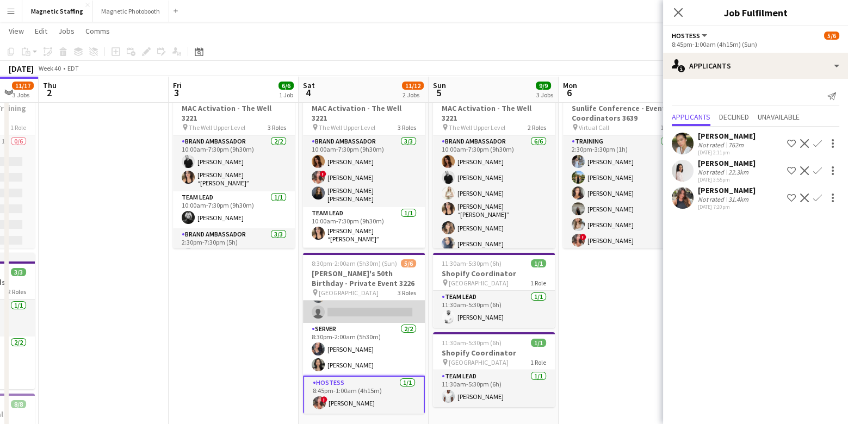
click at [367, 313] on app-card-role "Bartender 6A [DATE] 8:30pm-2:00am (5h30m) [PERSON_NAME] [PERSON_NAME] single-ne…" at bounding box center [364, 288] width 122 height 69
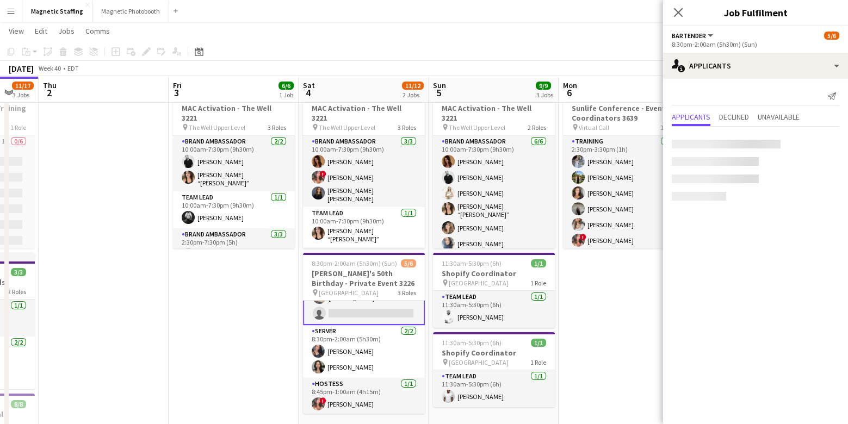
scroll to position [47, 0]
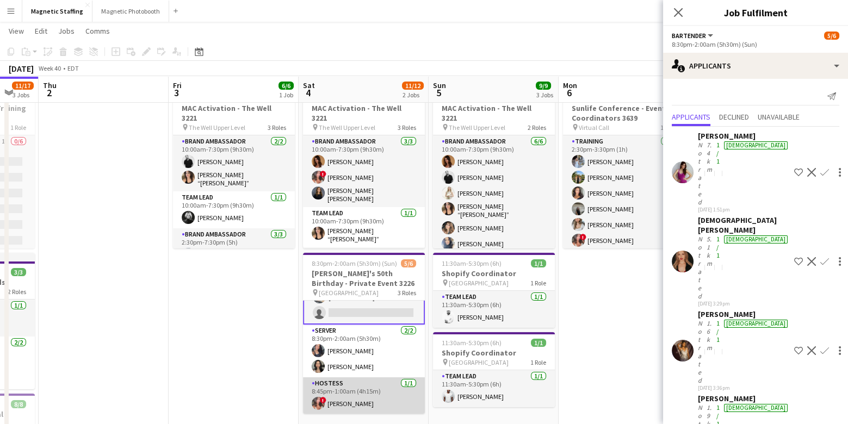
click at [363, 395] on app-card-role "Hostess [DATE] 8:45pm-1:00am (4h15m) ! [PERSON_NAME]" at bounding box center [364, 395] width 122 height 37
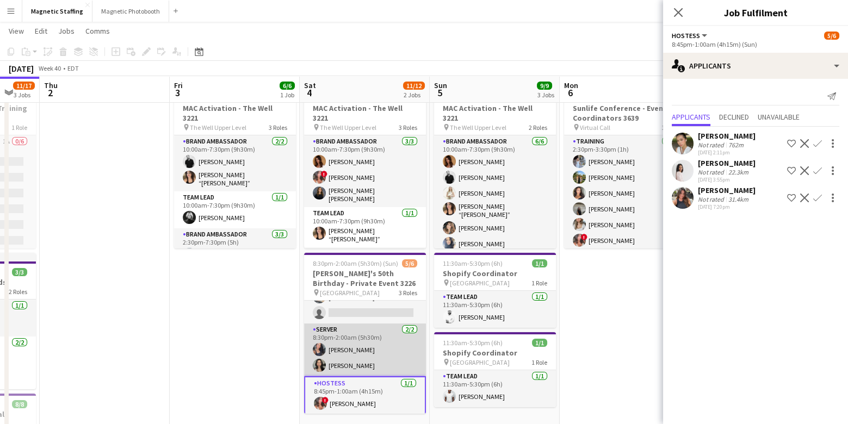
click at [379, 368] on app-card-role "Server [DATE] 8:30pm-2:00am (5h30m) [PERSON_NAME] [PERSON_NAME]" at bounding box center [365, 349] width 122 height 53
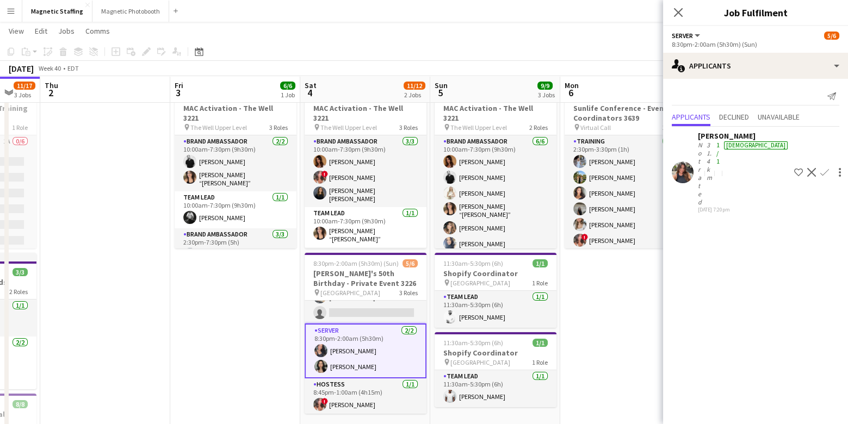
click at [677, 161] on app-user-avatar at bounding box center [682, 172] width 22 height 22
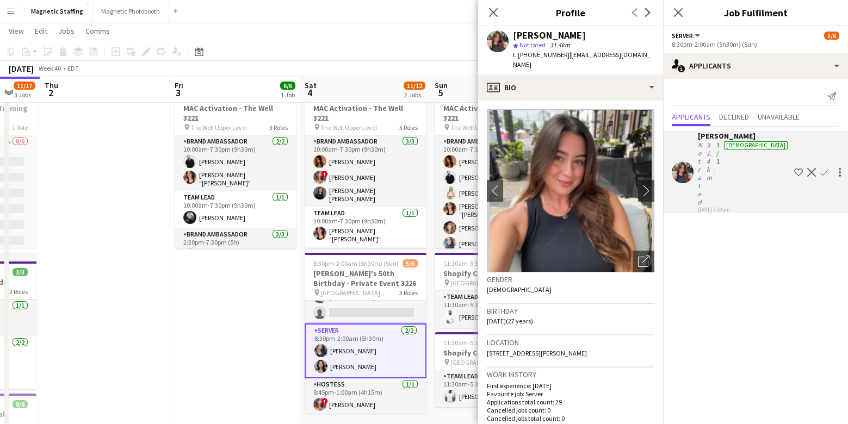
scroll to position [9, 0]
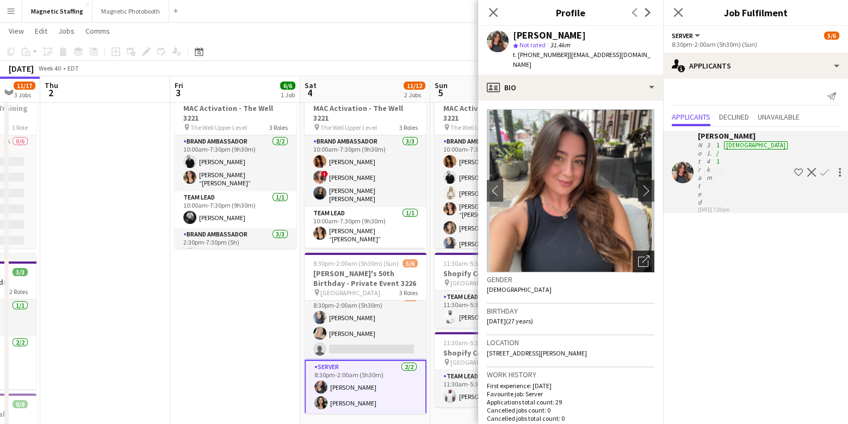
click at [644, 267] on div "Open photos pop-in" at bounding box center [643, 262] width 22 height 22
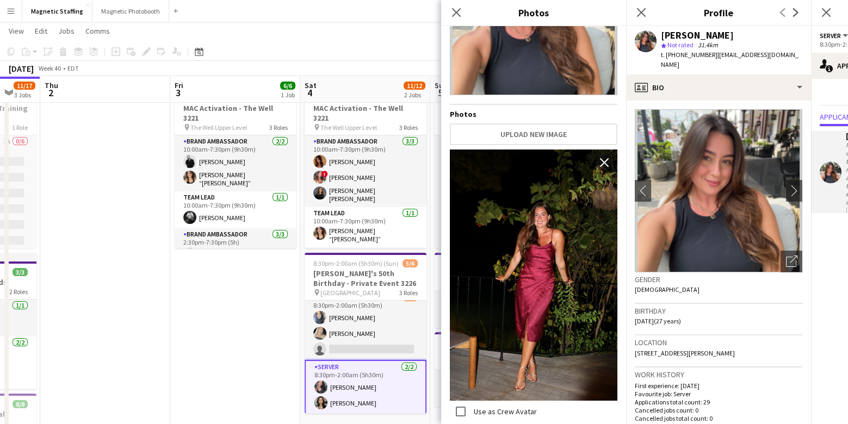
scroll to position [315, 0]
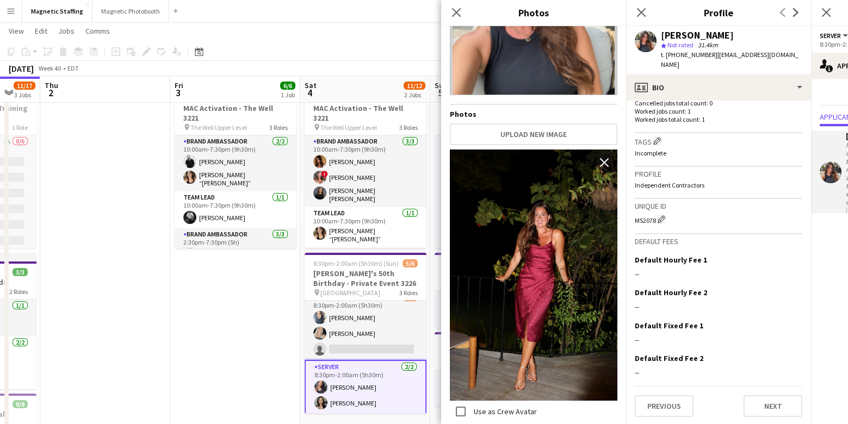
click at [219, 341] on app-date-cell "10:00am-7:30pm (9h30m) 6/6 MAC Activation - The Well 3221 pin The Well Upper Le…" at bounding box center [235, 408] width 130 height 651
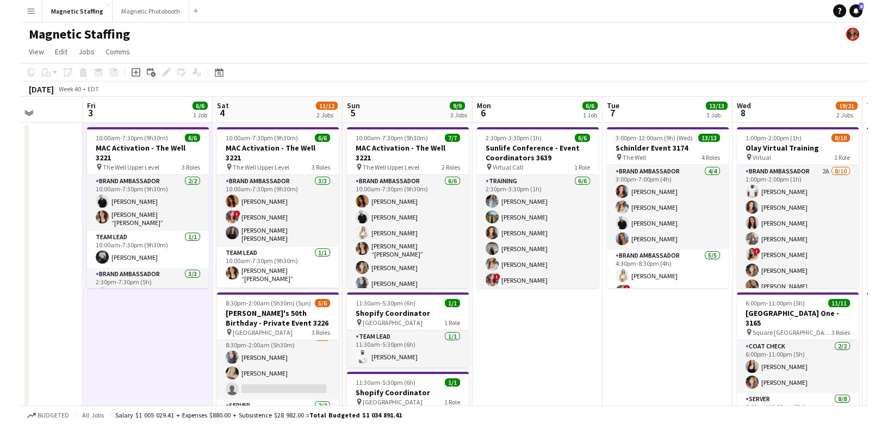
scroll to position [0, 366]
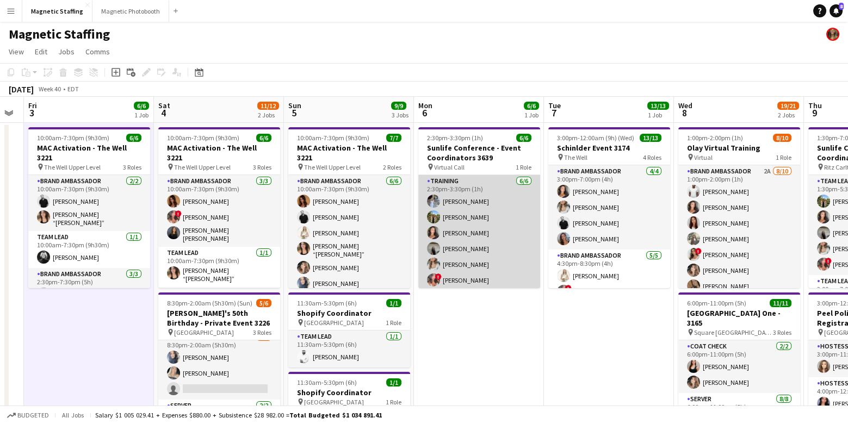
click at [457, 282] on app-card-role "Training [DATE] 2:30pm-3:30pm (1h) [PERSON_NAME] [PERSON_NAME] [PERSON_NAME] [P…" at bounding box center [479, 233] width 122 height 116
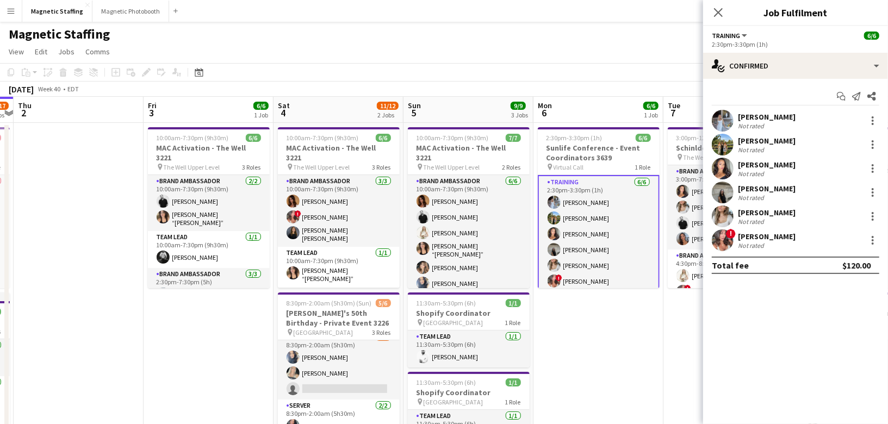
drag, startPoint x: 82, startPoint y: 278, endPoint x: 202, endPoint y: 264, distance: 120.4
click at [201, 71] on icon at bounding box center [199, 72] width 8 height 9
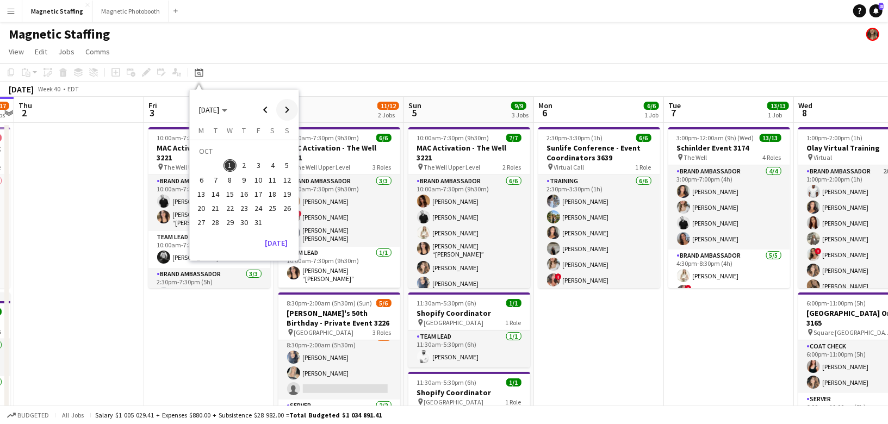
click at [290, 113] on span "Next month" at bounding box center [287, 110] width 22 height 22
click at [270, 170] on span "8" at bounding box center [272, 168] width 13 height 13
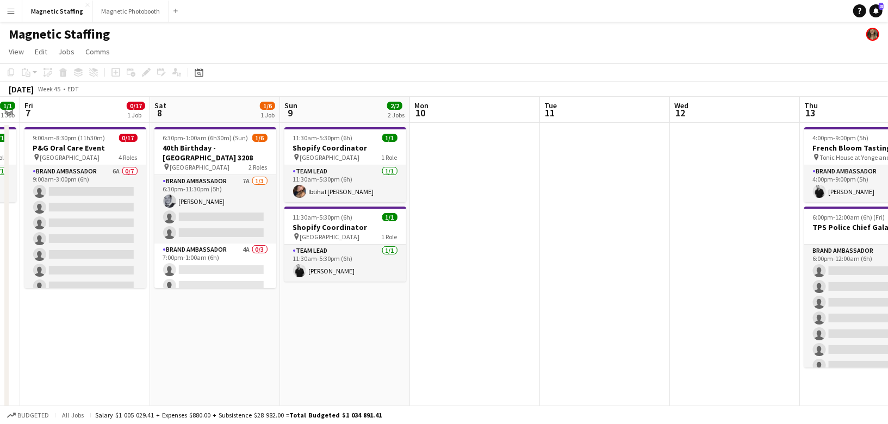
drag, startPoint x: 439, startPoint y: 206, endPoint x: 406, endPoint y: 206, distance: 33.2
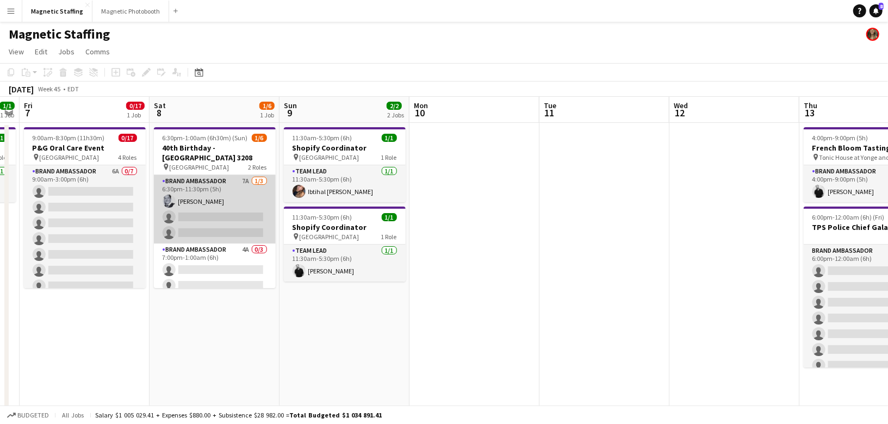
click at [213, 210] on app-card-role "Brand Ambassador 7A [DATE] 6:30pm-11:30pm (5h) [PERSON_NAME] single-neutral-act…" at bounding box center [215, 209] width 122 height 69
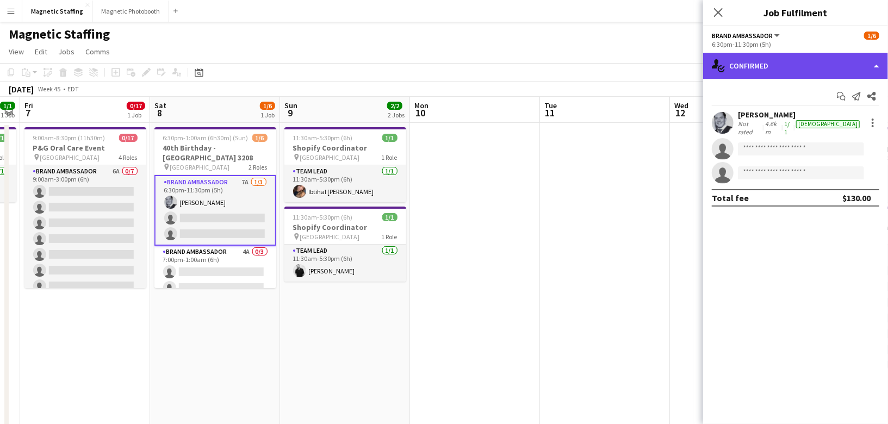
click at [776, 64] on div "single-neutral-actions-check-2 Confirmed" at bounding box center [795, 66] width 185 height 26
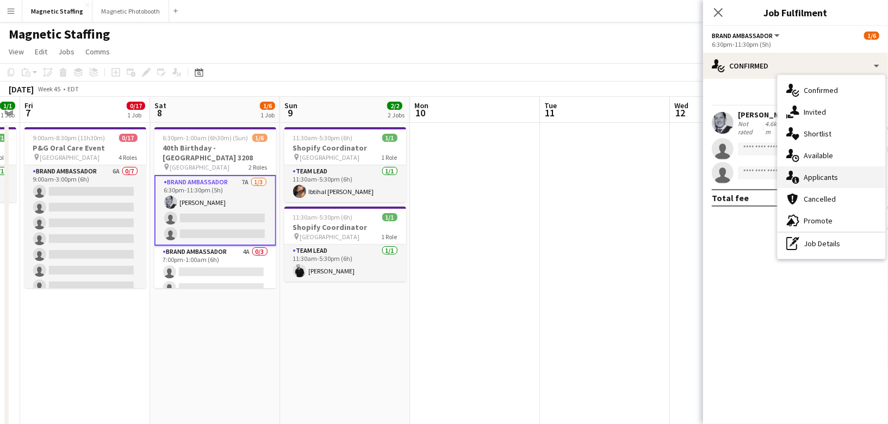
click at [793, 179] on icon at bounding box center [795, 180] width 7 height 7
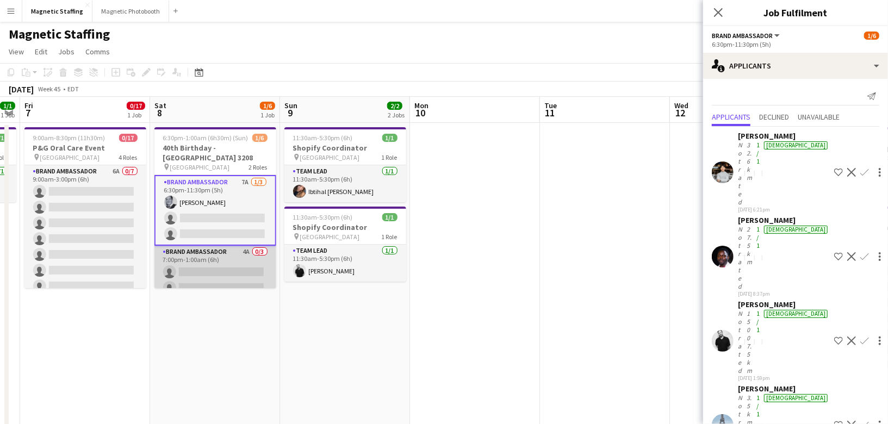
click at [231, 275] on app-card-role "Brand Ambassador 4A 0/3 7:00pm-1:00am (6h) single-neutral-actions single-neutra…" at bounding box center [215, 280] width 122 height 69
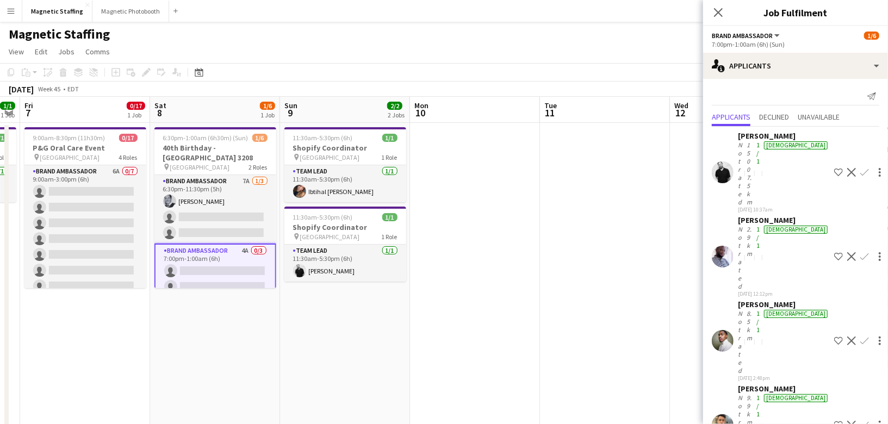
click at [726, 414] on app-user-avatar at bounding box center [723, 425] width 22 height 22
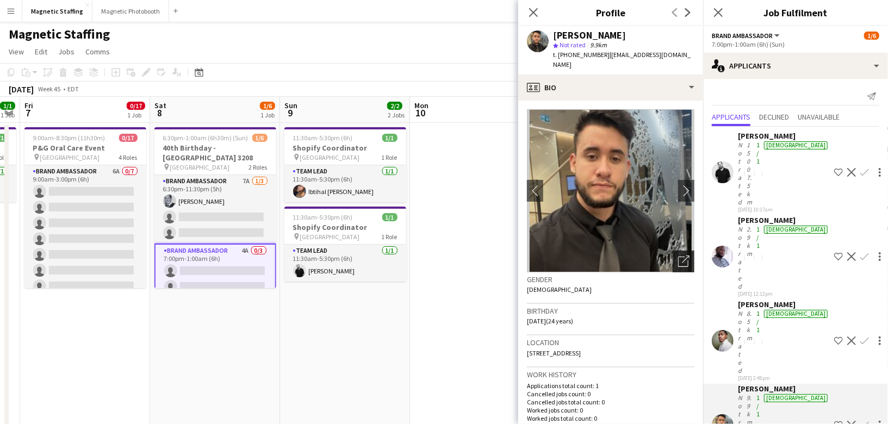
click at [677, 251] on div "Open photos pop-in" at bounding box center [684, 262] width 22 height 22
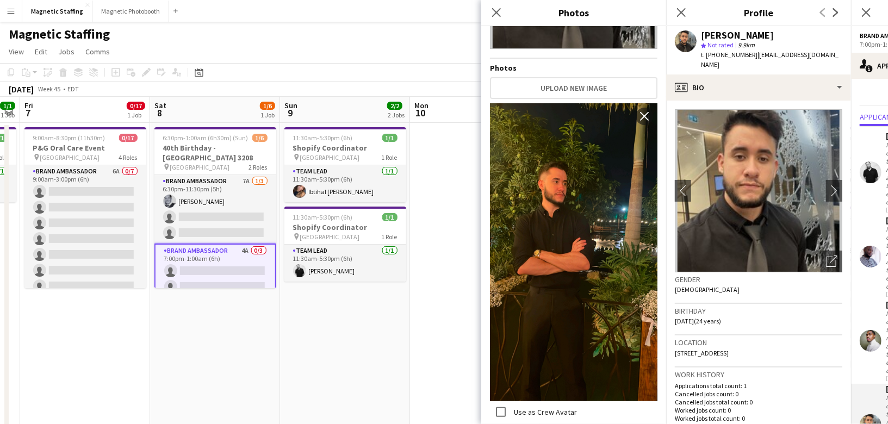
scroll to position [157, 0]
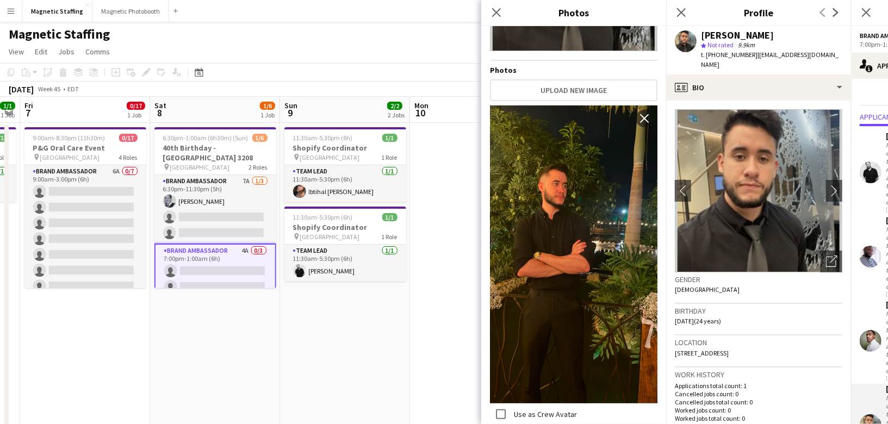
click at [0, 0] on body "Menu Boards Boards Boards All jobs Status Workforce Workforce My Workforce Recr…" at bounding box center [444, 421] width 888 height 843
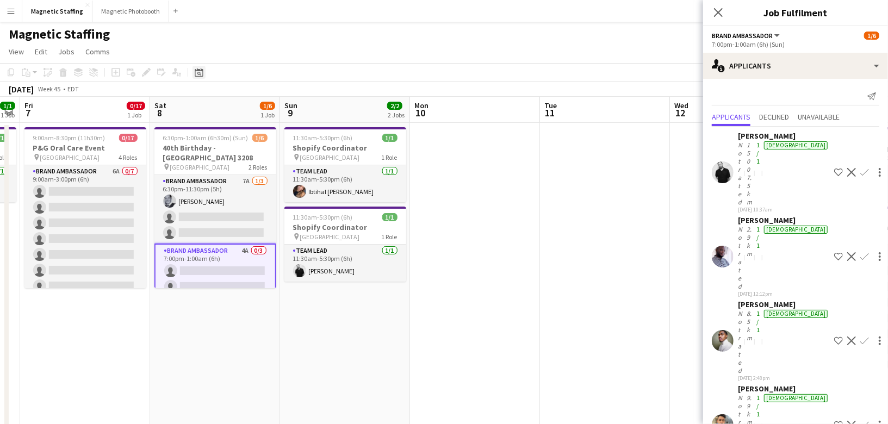
click at [201, 70] on icon at bounding box center [199, 72] width 8 height 9
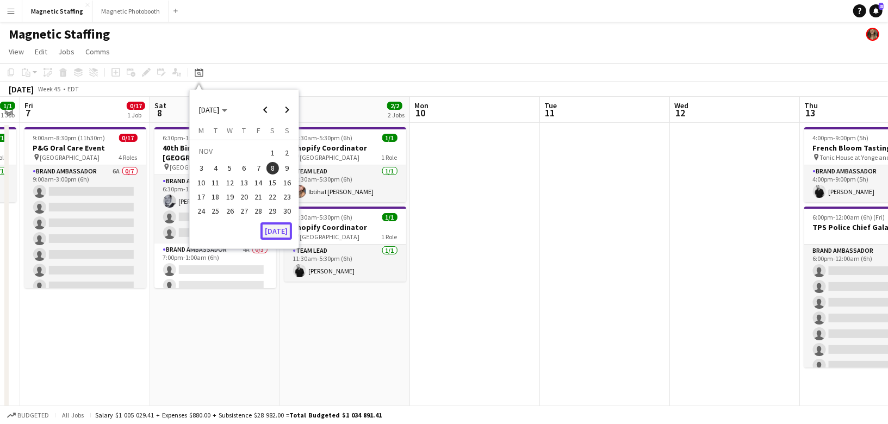
click at [281, 229] on button "[DATE]" at bounding box center [276, 230] width 32 height 17
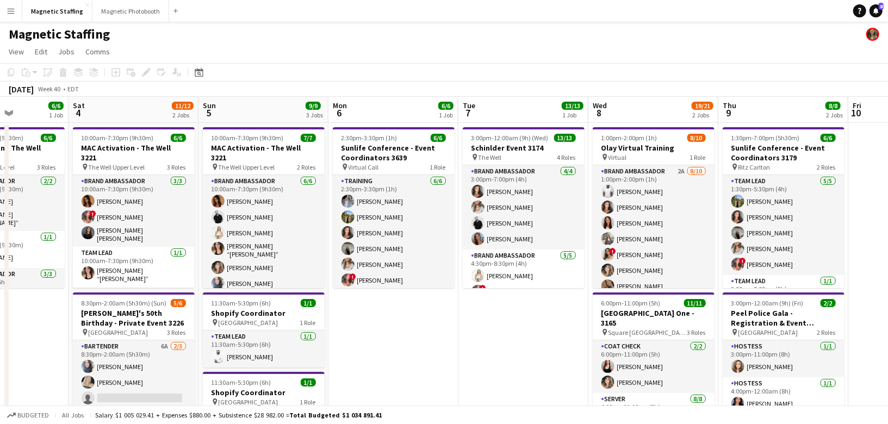
drag, startPoint x: 662, startPoint y: 283, endPoint x: 32, endPoint y: 281, distance: 630.1
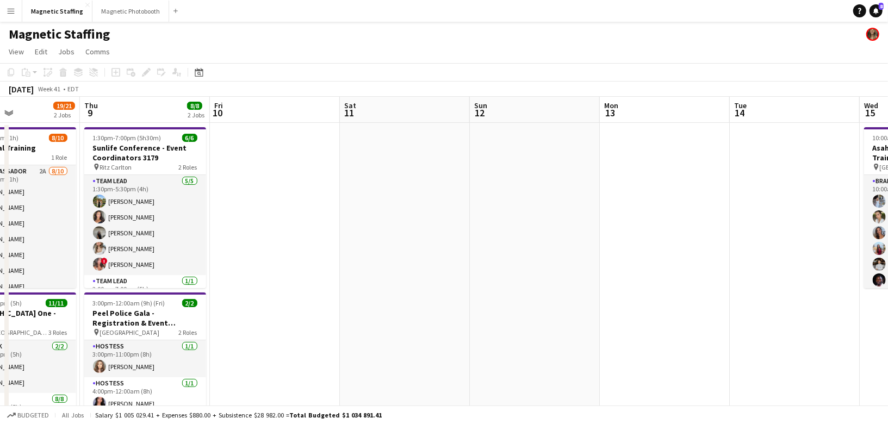
drag, startPoint x: 286, startPoint y: 266, endPoint x: 0, endPoint y: 315, distance: 290.1
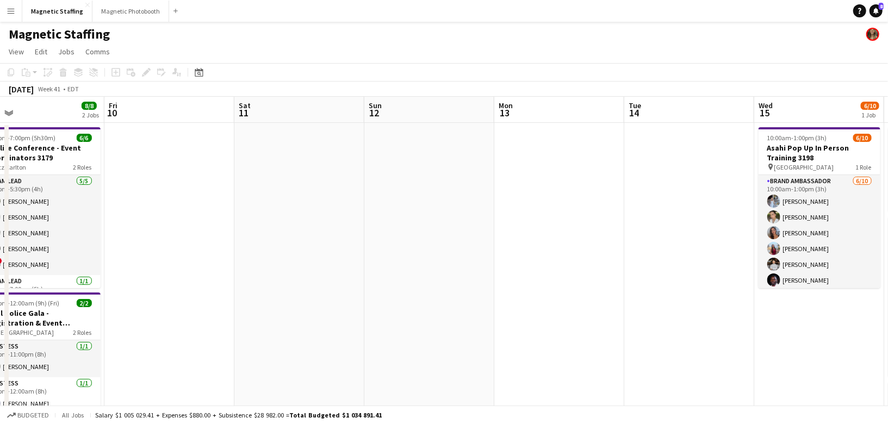
drag, startPoint x: 580, startPoint y: 287, endPoint x: 0, endPoint y: 326, distance: 581.4
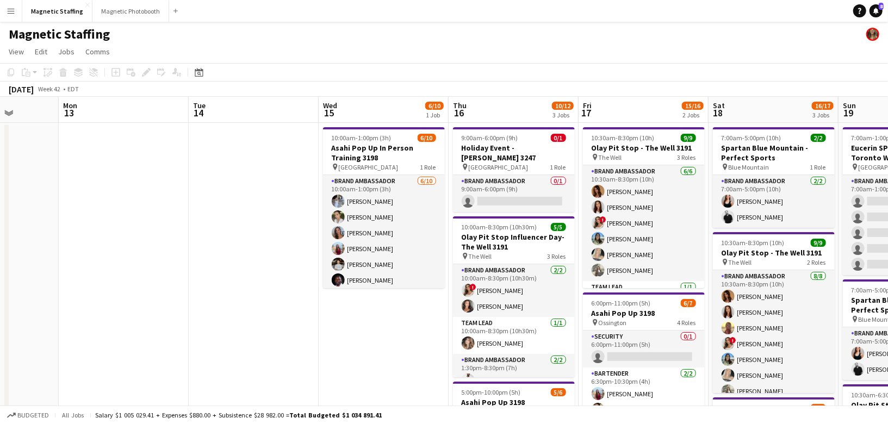
drag, startPoint x: 356, startPoint y: 308, endPoint x: 144, endPoint y: 315, distance: 212.1
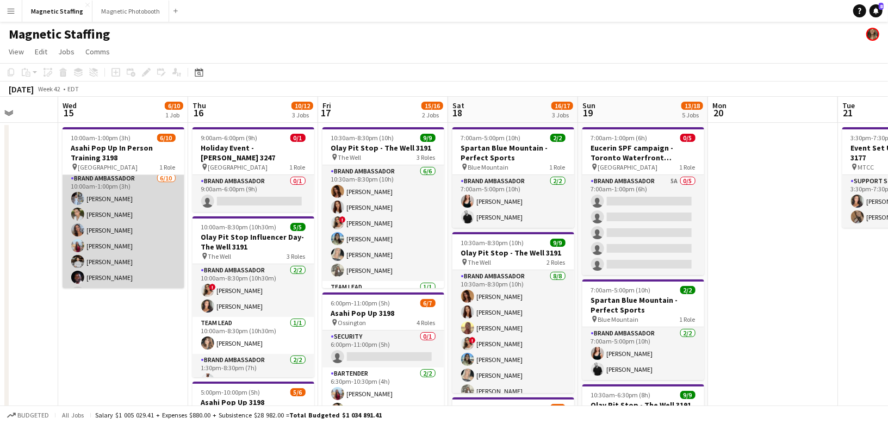
scroll to position [0, 0]
click at [146, 267] on app-card-role "Brand Ambassador [DATE] 10:00am-1:00pm (3h) [PERSON_NAME] [PERSON_NAME] [PERSON…" at bounding box center [124, 228] width 122 height 179
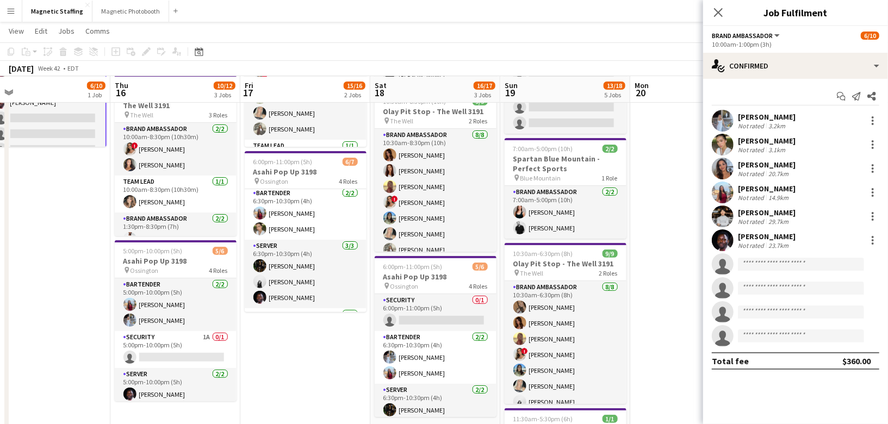
drag, startPoint x: 401, startPoint y: 348, endPoint x: 295, endPoint y: 349, distance: 106.6
click at [295, 349] on app-calendar-viewport "Sun 12 Mon 13 Tue 14 Wed 15 6/10 1 Job Thu 16 10/12 3 Jobs Fri 17 15/16 2 Jobs …" at bounding box center [444, 292] width 888 height 781
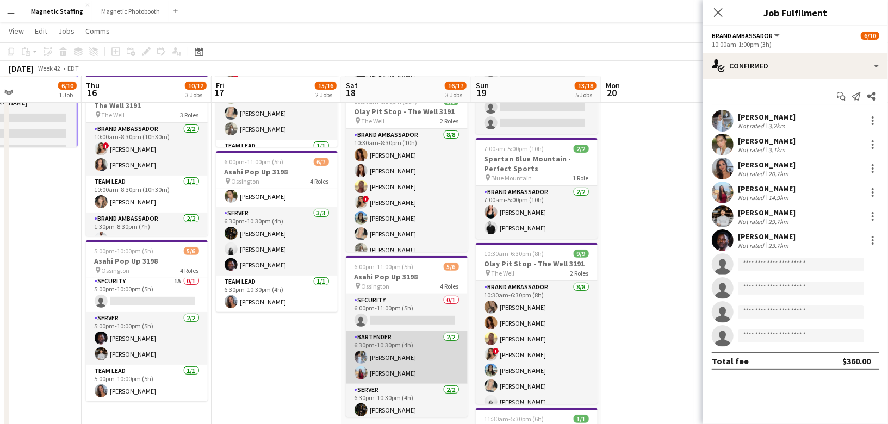
scroll to position [56, 0]
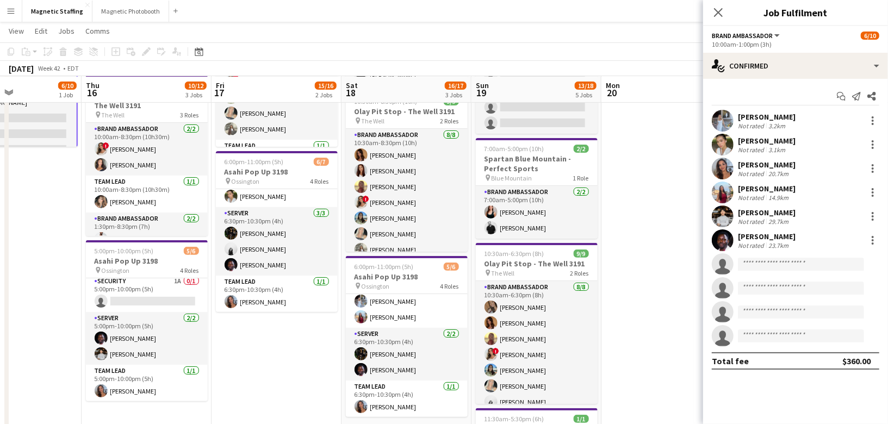
click at [13, 12] on app-icon "Menu" at bounding box center [11, 11] width 9 height 9
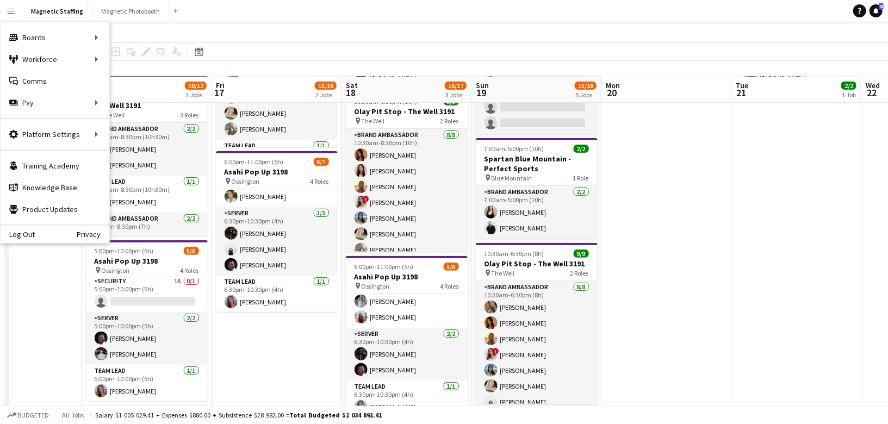
scroll to position [36, 0]
click at [130, 56] on link "My Workforce" at bounding box center [164, 59] width 109 height 22
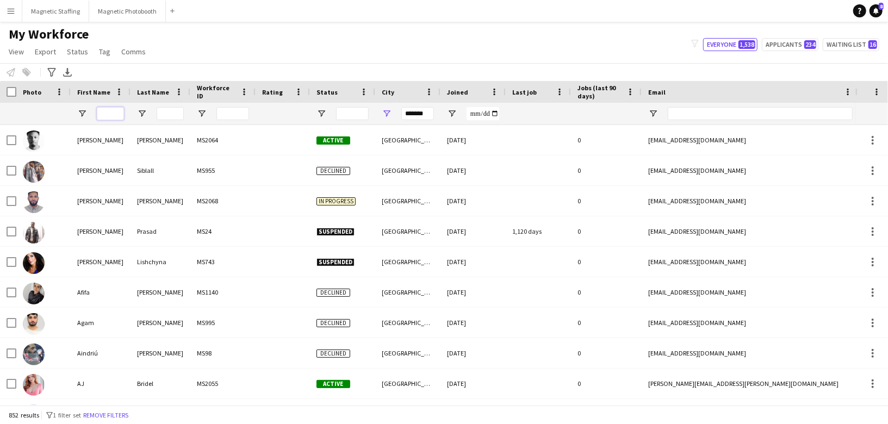
click at [116, 116] on input "First Name Filter Input" at bounding box center [110, 113] width 27 height 13
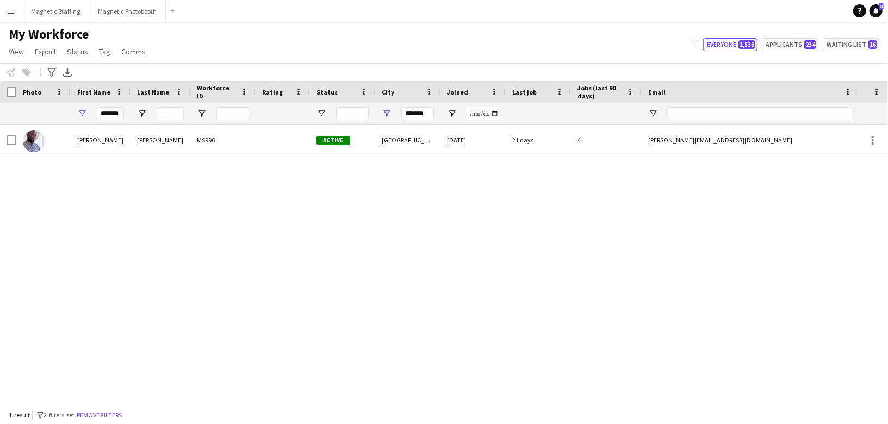
click at [108, 141] on div "[PERSON_NAME]" at bounding box center [101, 140] width 60 height 30
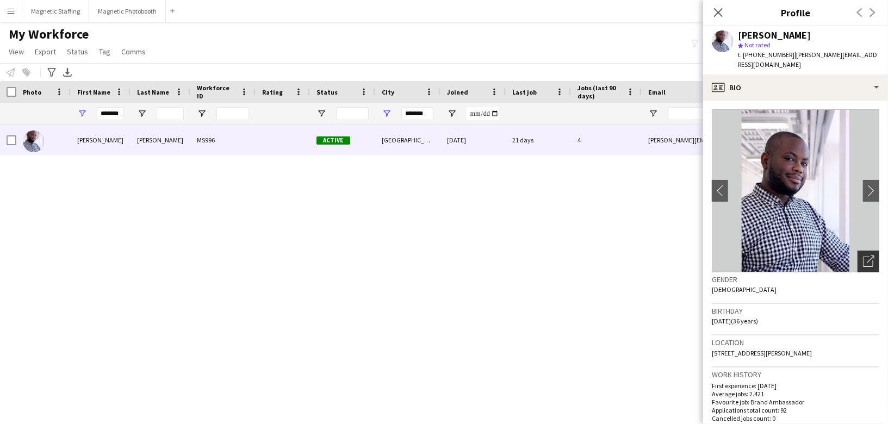
click at [871, 251] on div "Open photos pop-in" at bounding box center [868, 262] width 22 height 22
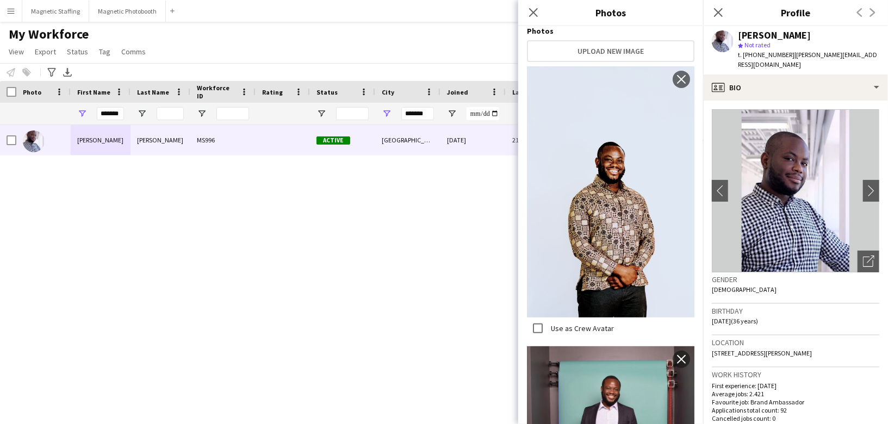
scroll to position [302, 0]
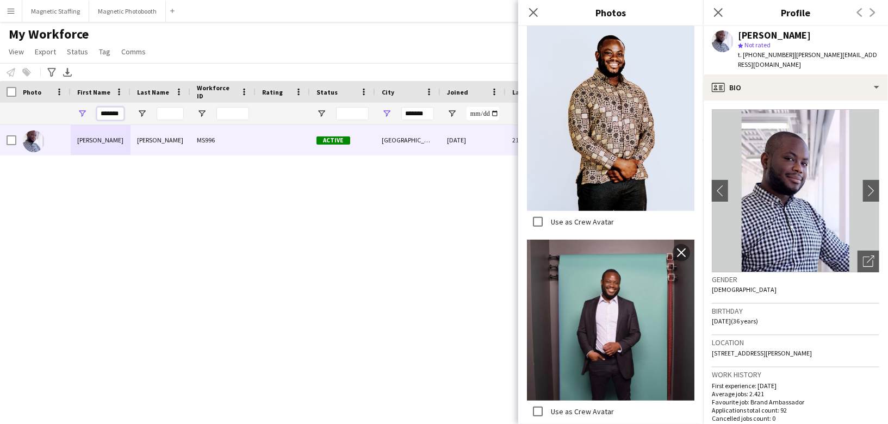
drag, startPoint x: 121, startPoint y: 116, endPoint x: 50, endPoint y: 110, distance: 70.9
click at [52, 114] on div "*******" at bounding box center [589, 114] width 1179 height 22
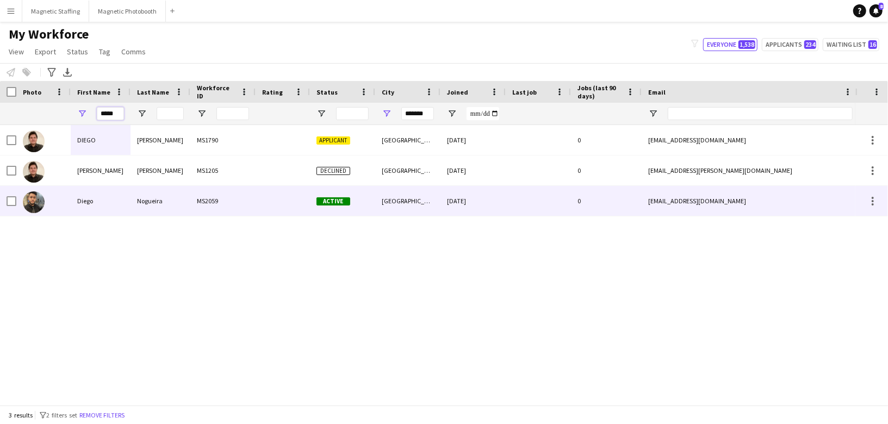
type input "*****"
click at [36, 214] on div at bounding box center [34, 201] width 22 height 30
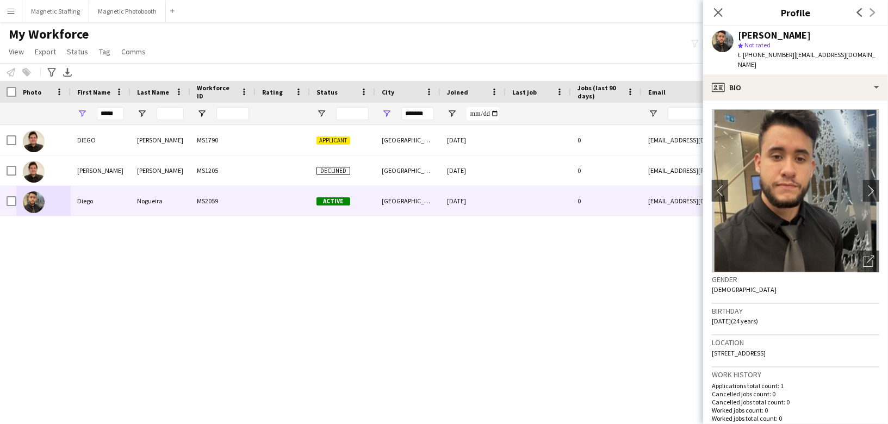
drag, startPoint x: 742, startPoint y: 35, endPoint x: 827, endPoint y: 35, distance: 85.9
click at [827, 35] on div "[PERSON_NAME]" at bounding box center [808, 35] width 141 height 10
copy div "[PERSON_NAME]"
click at [0, 0] on body "Menu Boards Boards Boards All jobs Status Workforce Workforce My Workforce Recr…" at bounding box center [444, 212] width 888 height 424
click at [60, 13] on button "Magnetic Staffing Close" at bounding box center [55, 11] width 67 height 21
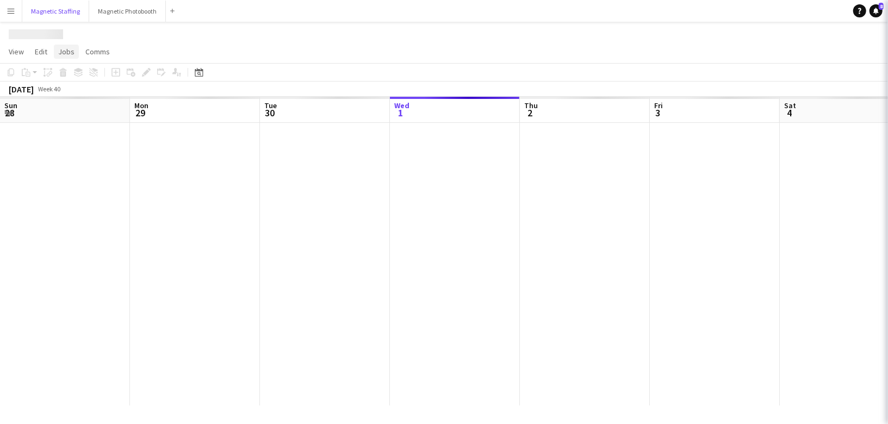
scroll to position [0, 259]
